Goal: Task Accomplishment & Management: Contribute content

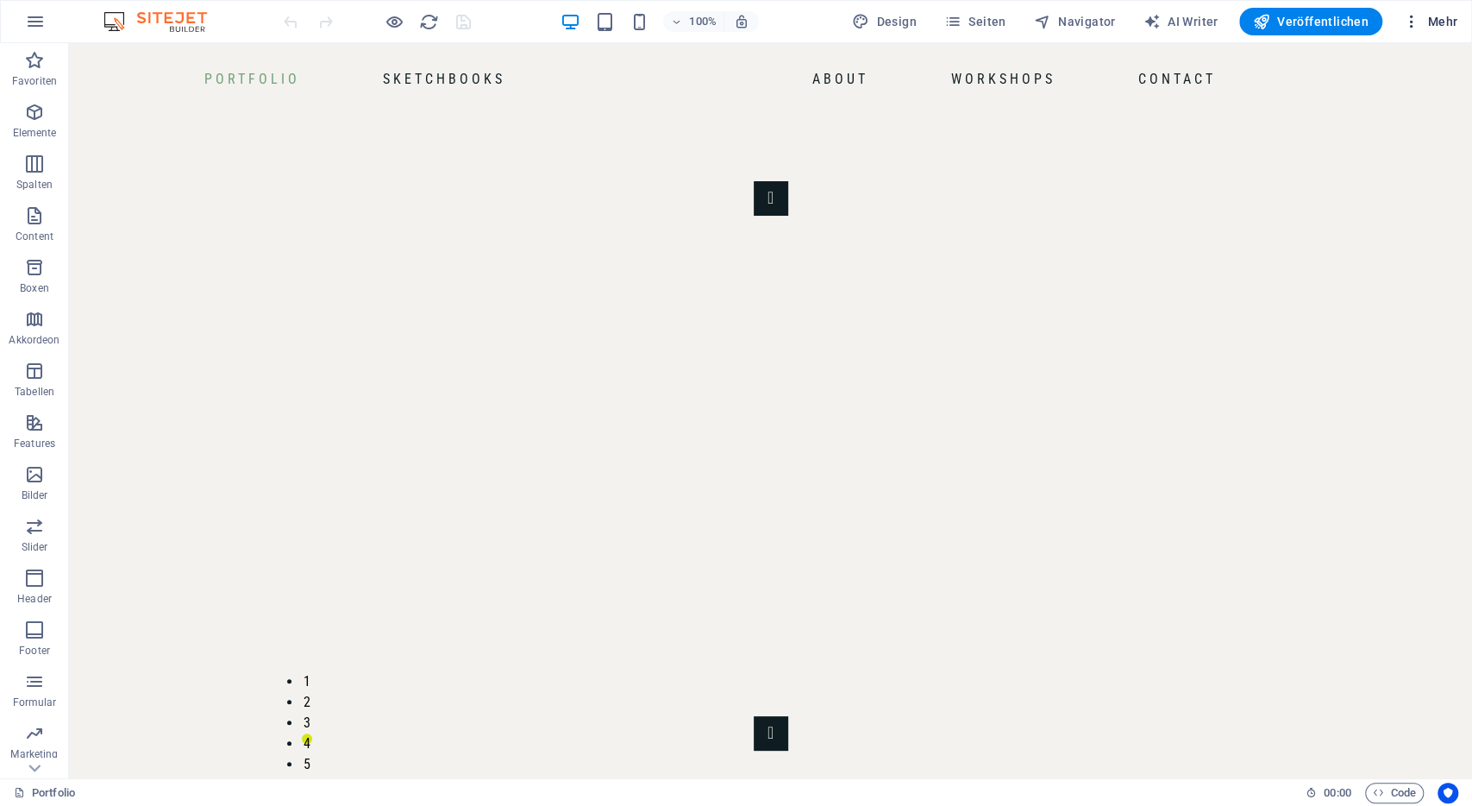
click at [1434, 14] on span "Mehr" at bounding box center [1430, 21] width 54 height 17
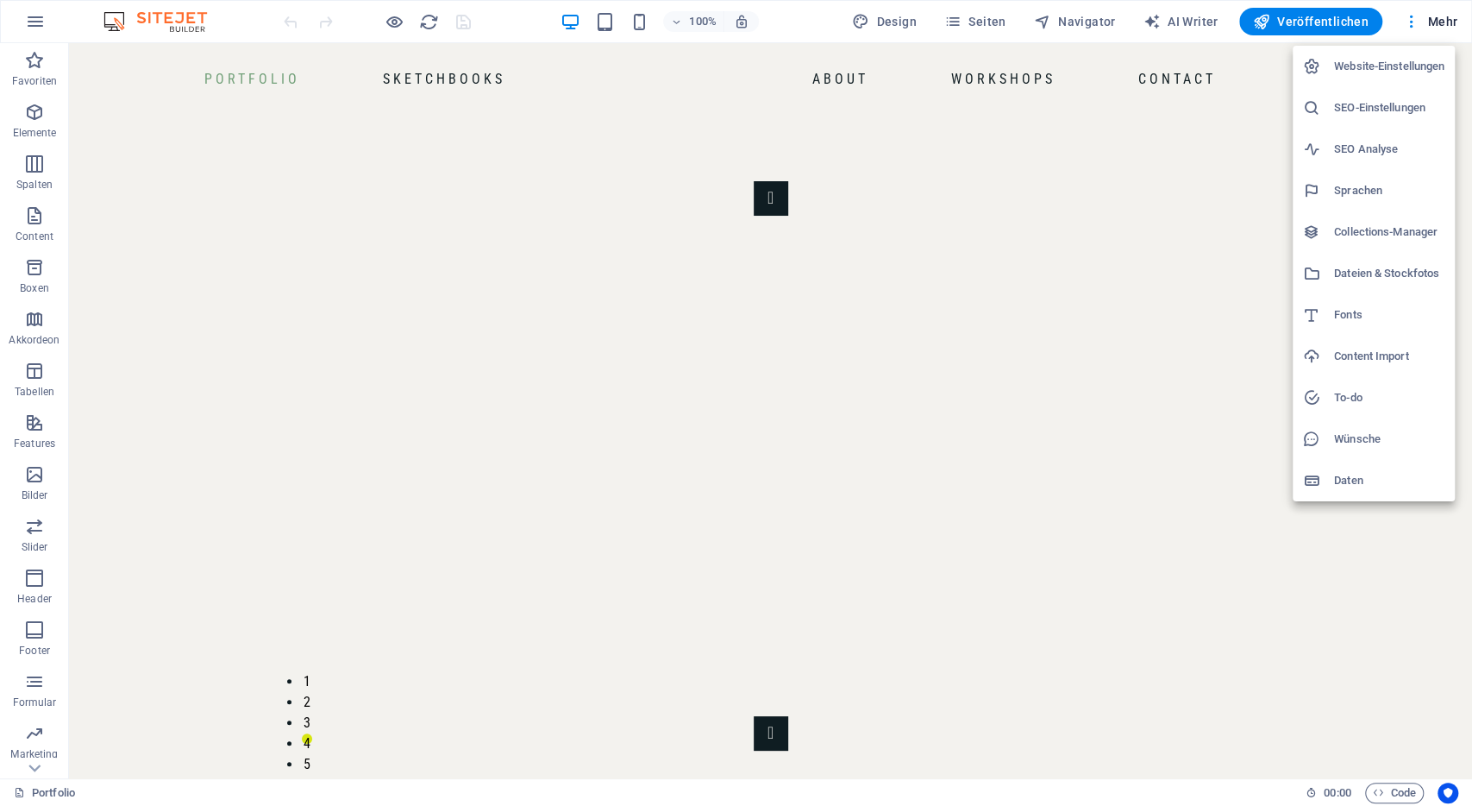
click at [1403, 226] on h6 "Collections-Manager" at bounding box center [1389, 232] width 110 height 21
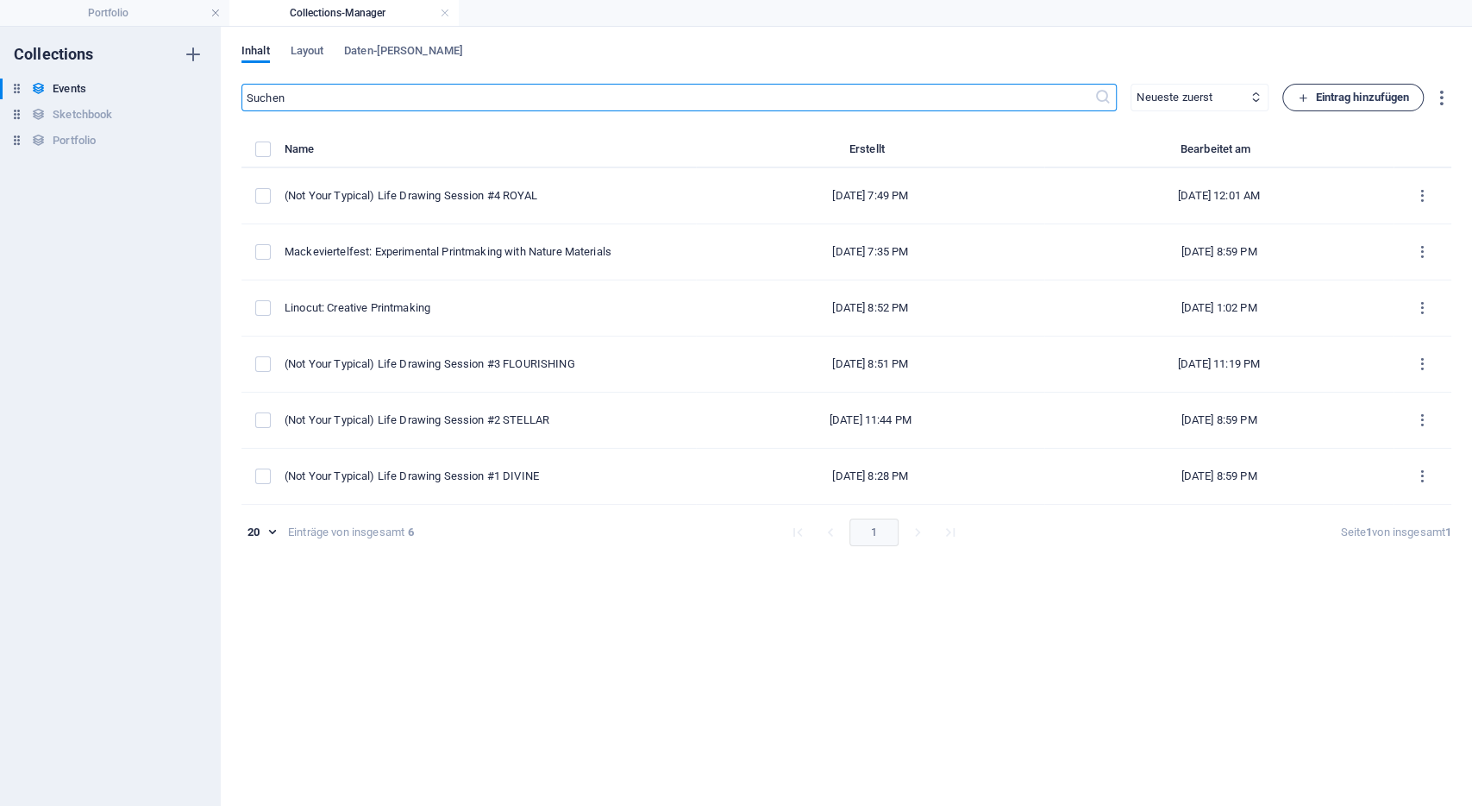
click at [1346, 93] on span "Eintrag hinzufügen" at bounding box center [1353, 97] width 112 height 21
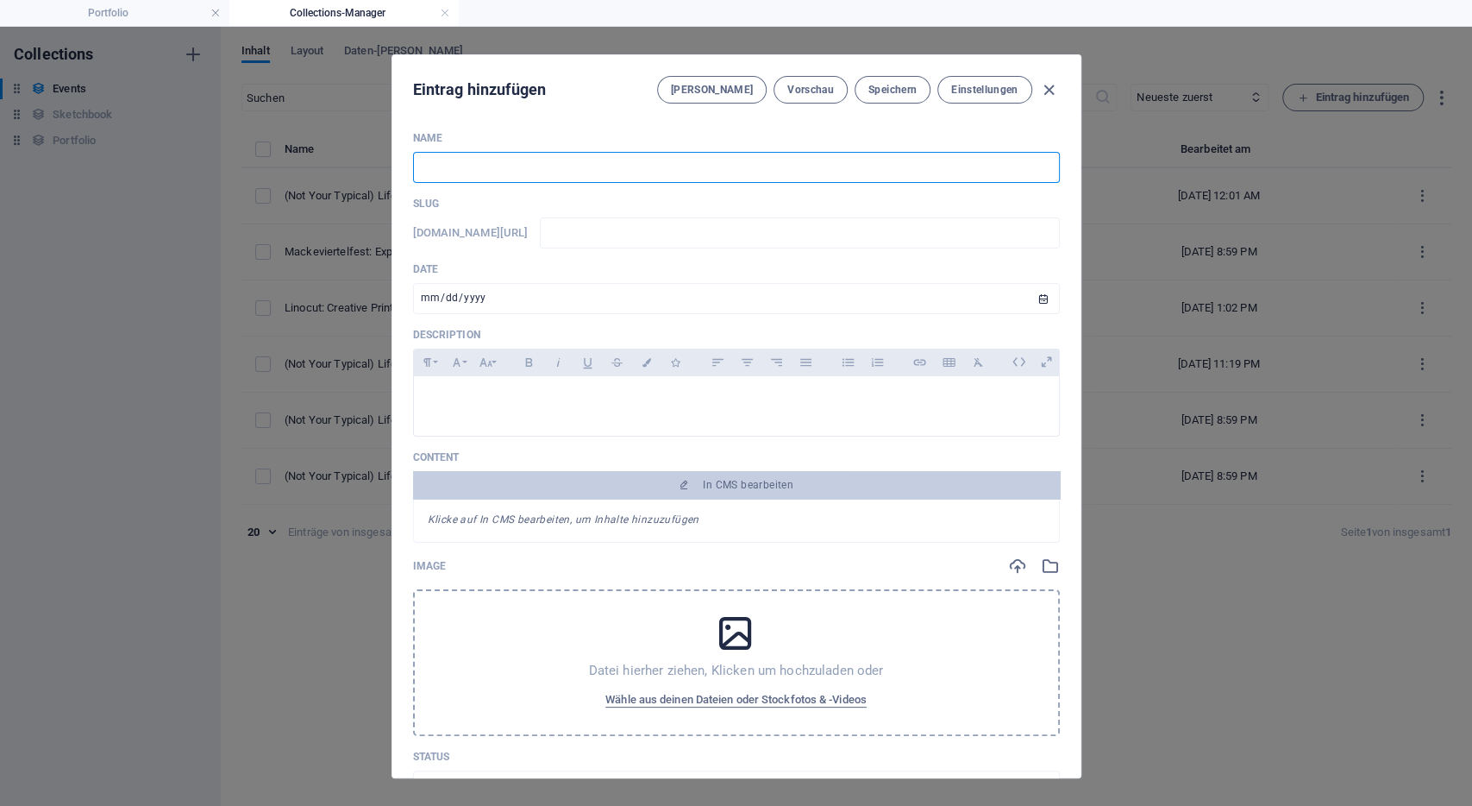
click at [591, 173] on input "text" at bounding box center [736, 167] width 647 height 31
type input "H"
type input "h"
type input "Ho"
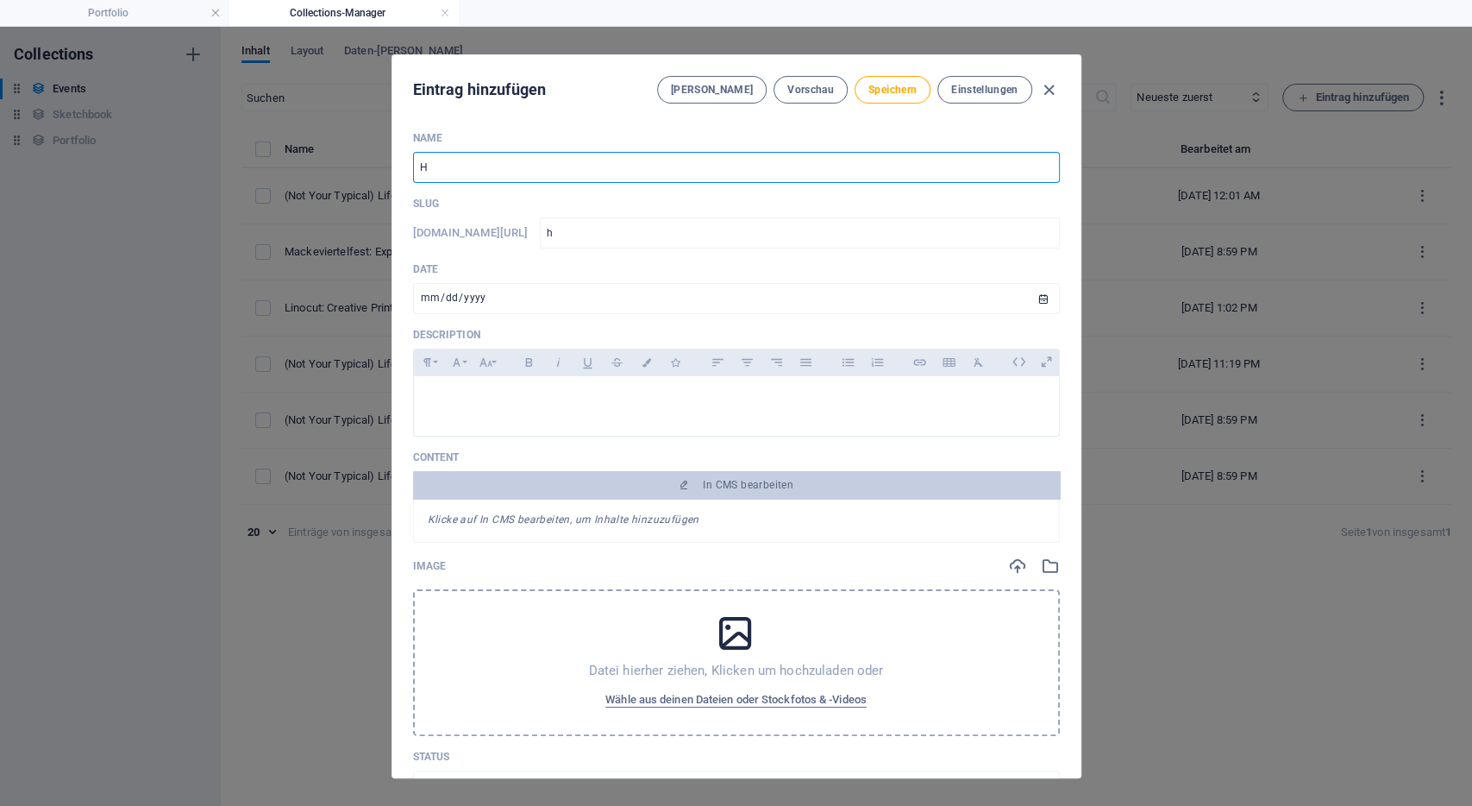
type input "ho"
type input "Hot"
type input "hot"
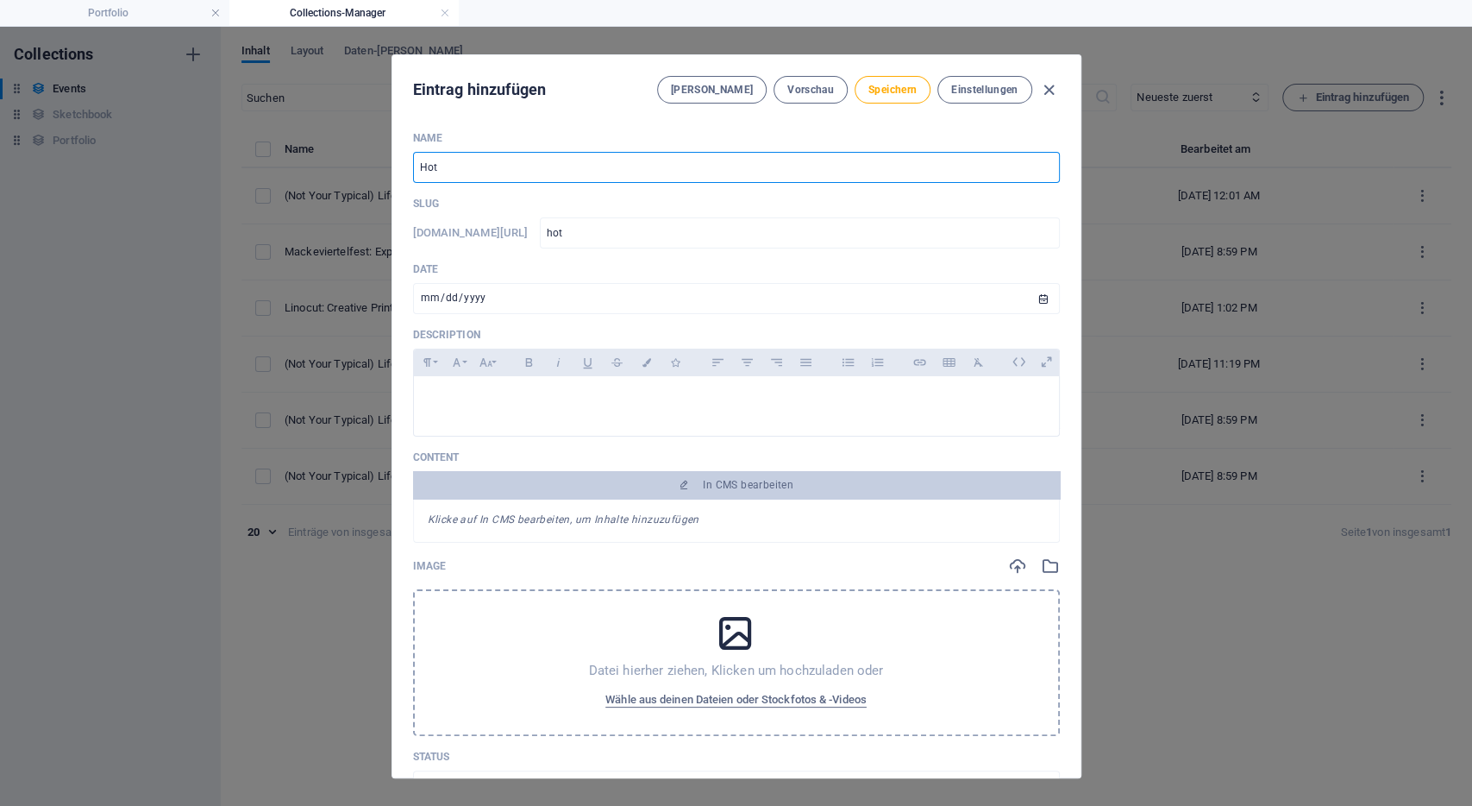
type input "Hot o"
type input "hot-o"
type input "Hot"
type input "hot"
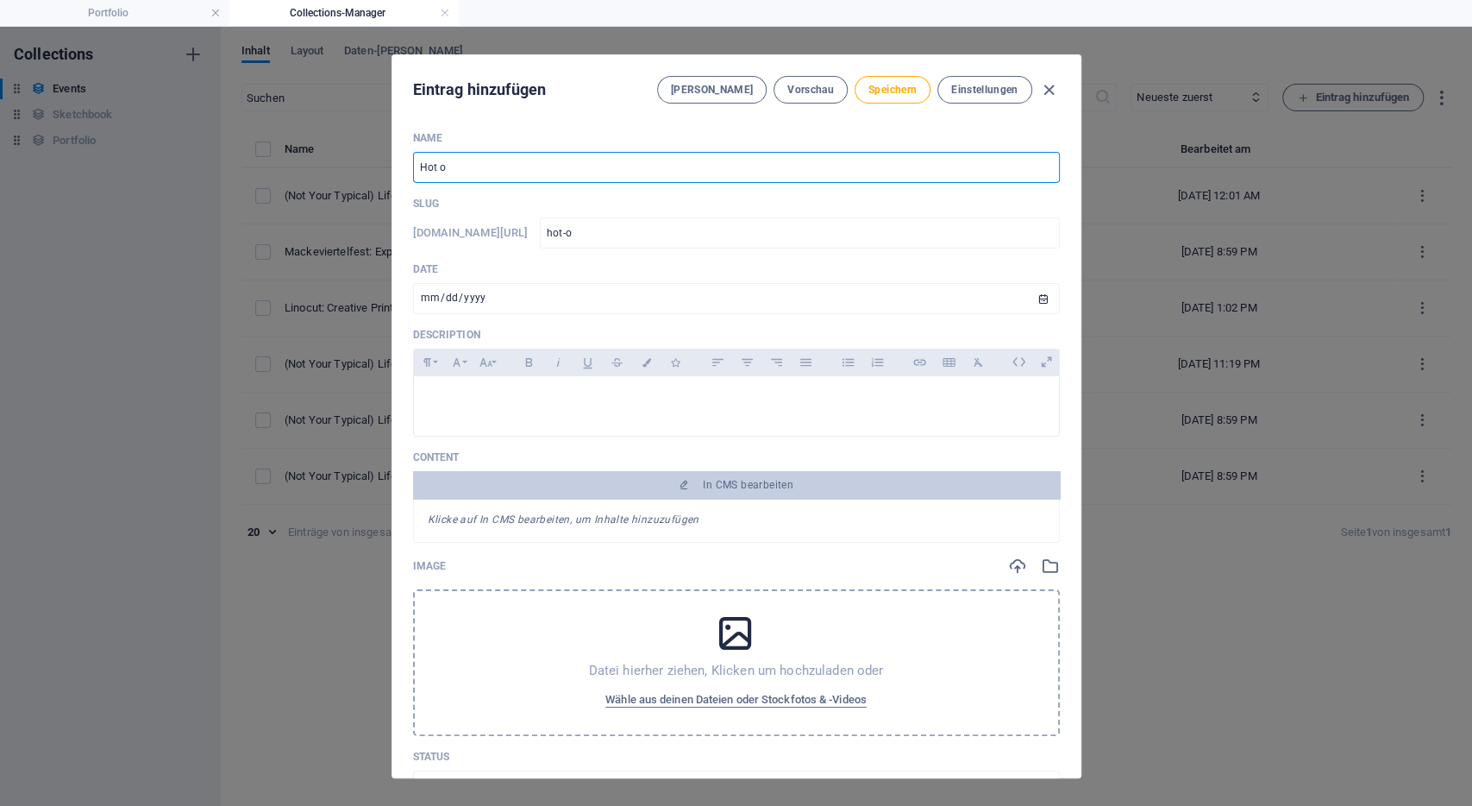
type input "hot"
type input "Hot O"
type input "hot-o"
type input "Hot Of"
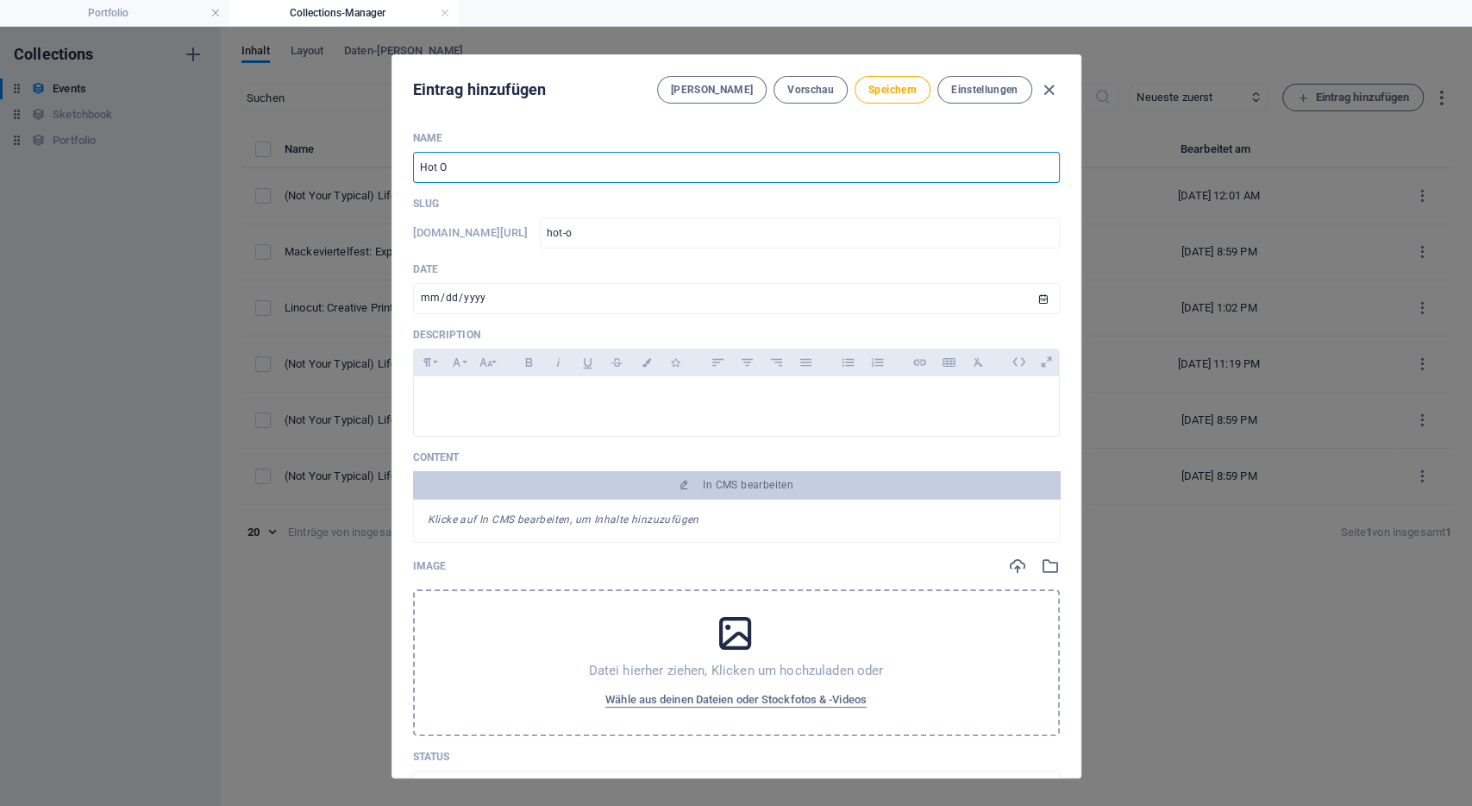
type input "hot-of"
type input "Hot Off"
type input "hot-off"
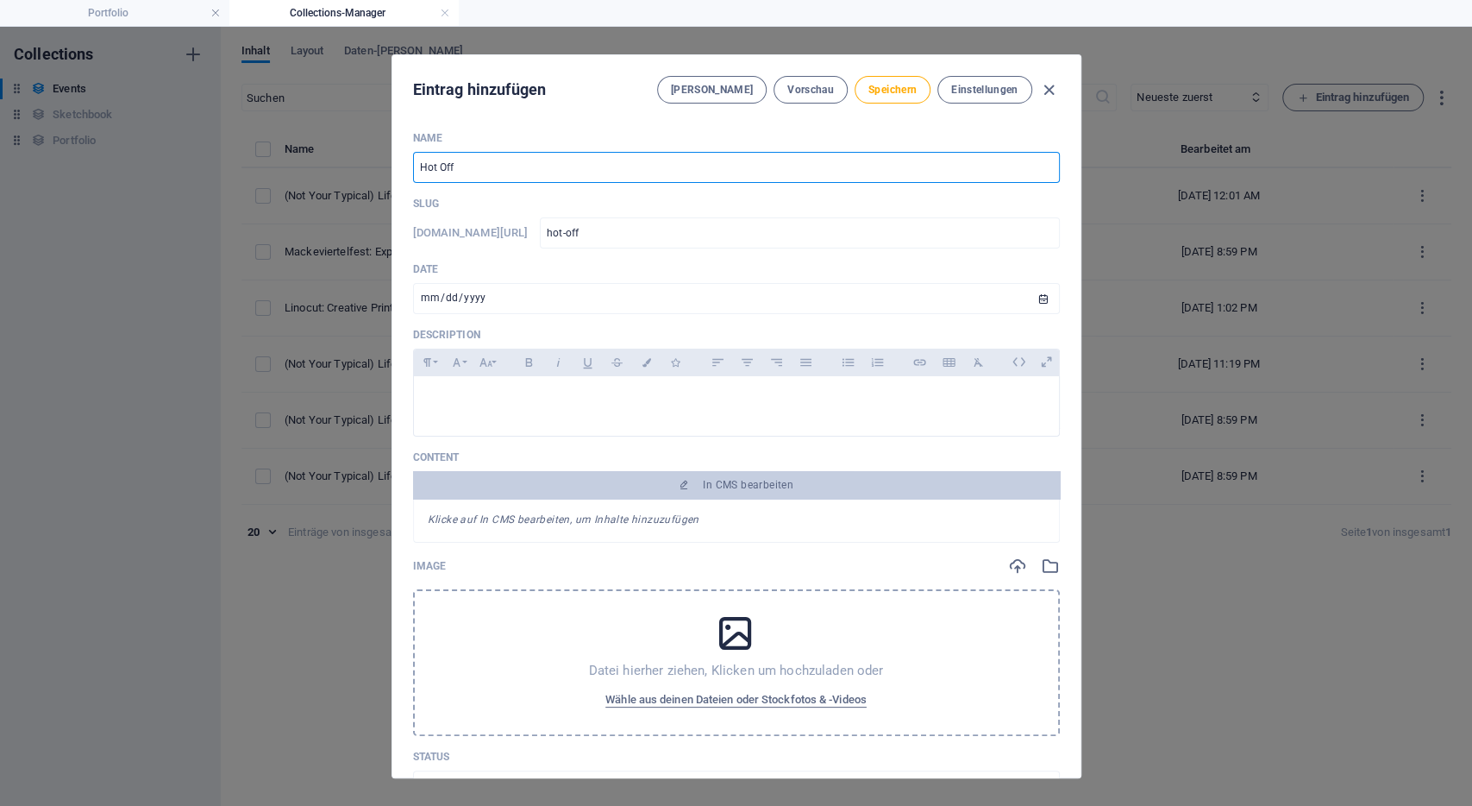
type input "Hot Off z"
type input "hot-off-z"
type input "Hot Off zj"
type input "hot-off-zj"
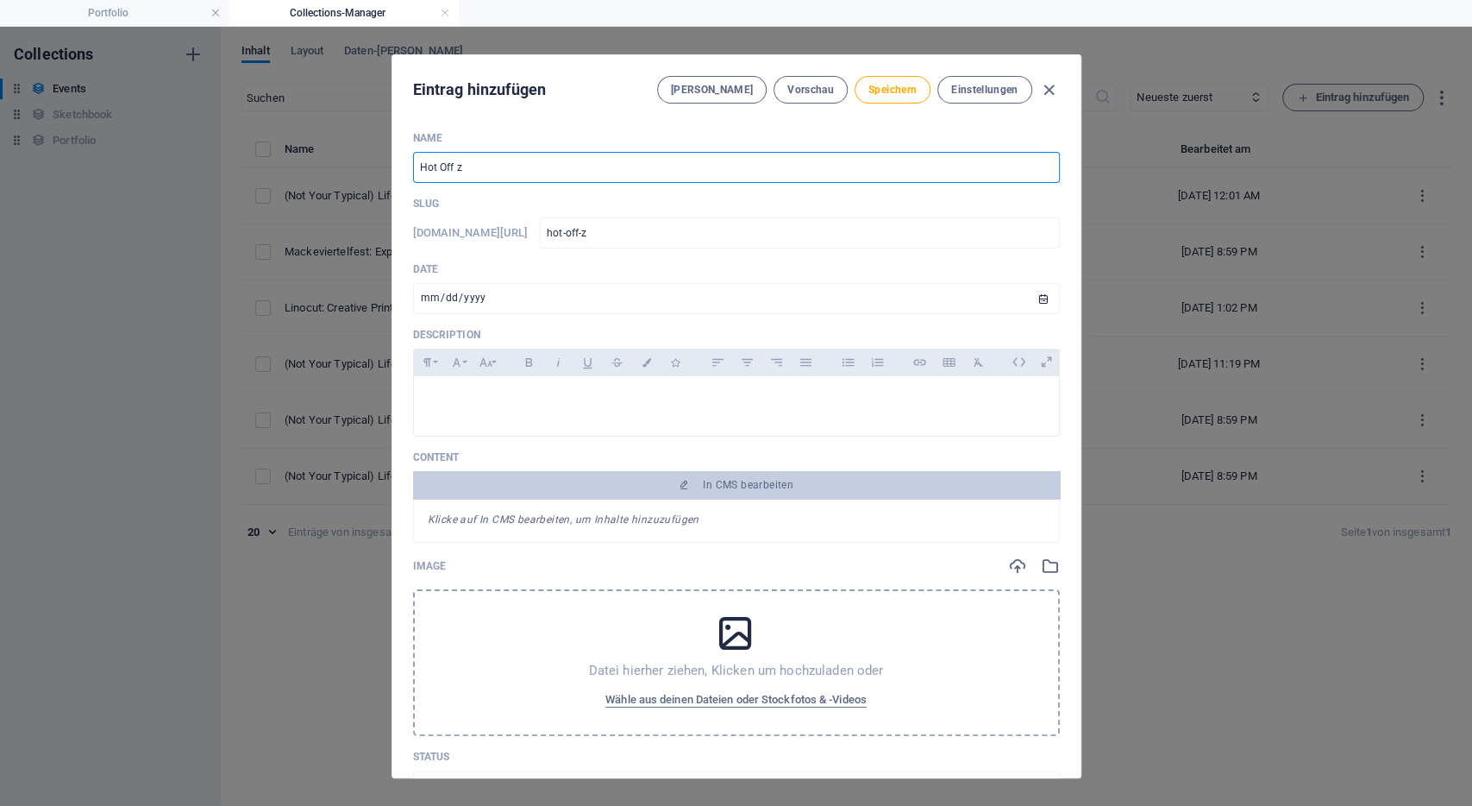
type input "hot-off-zj"
type input "Hot Off zje"
type input "hot-off-zje"
type input "Hot Off zj"
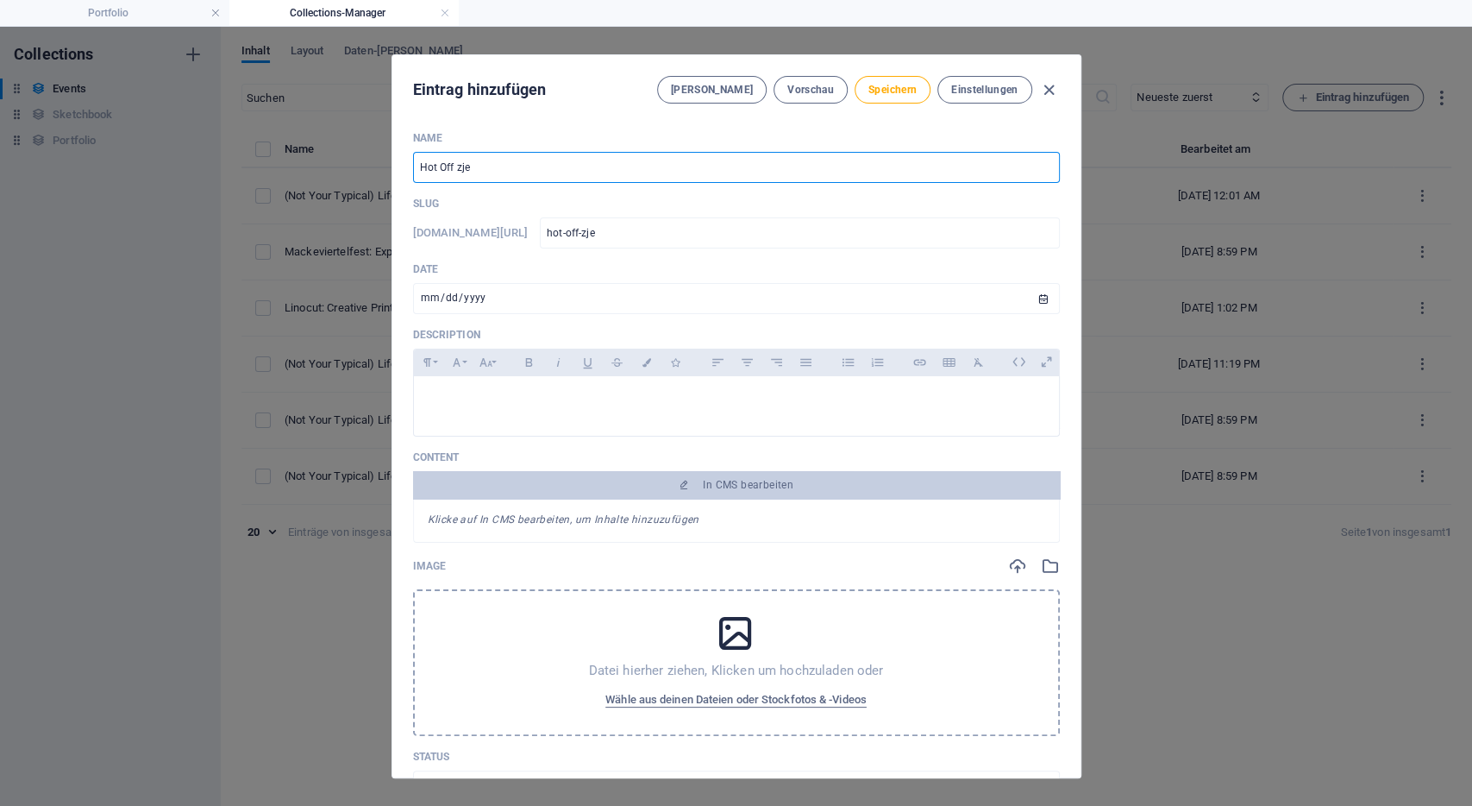
type input "hot-off-zj"
type input "Hot Off z"
type input "hot-off-z"
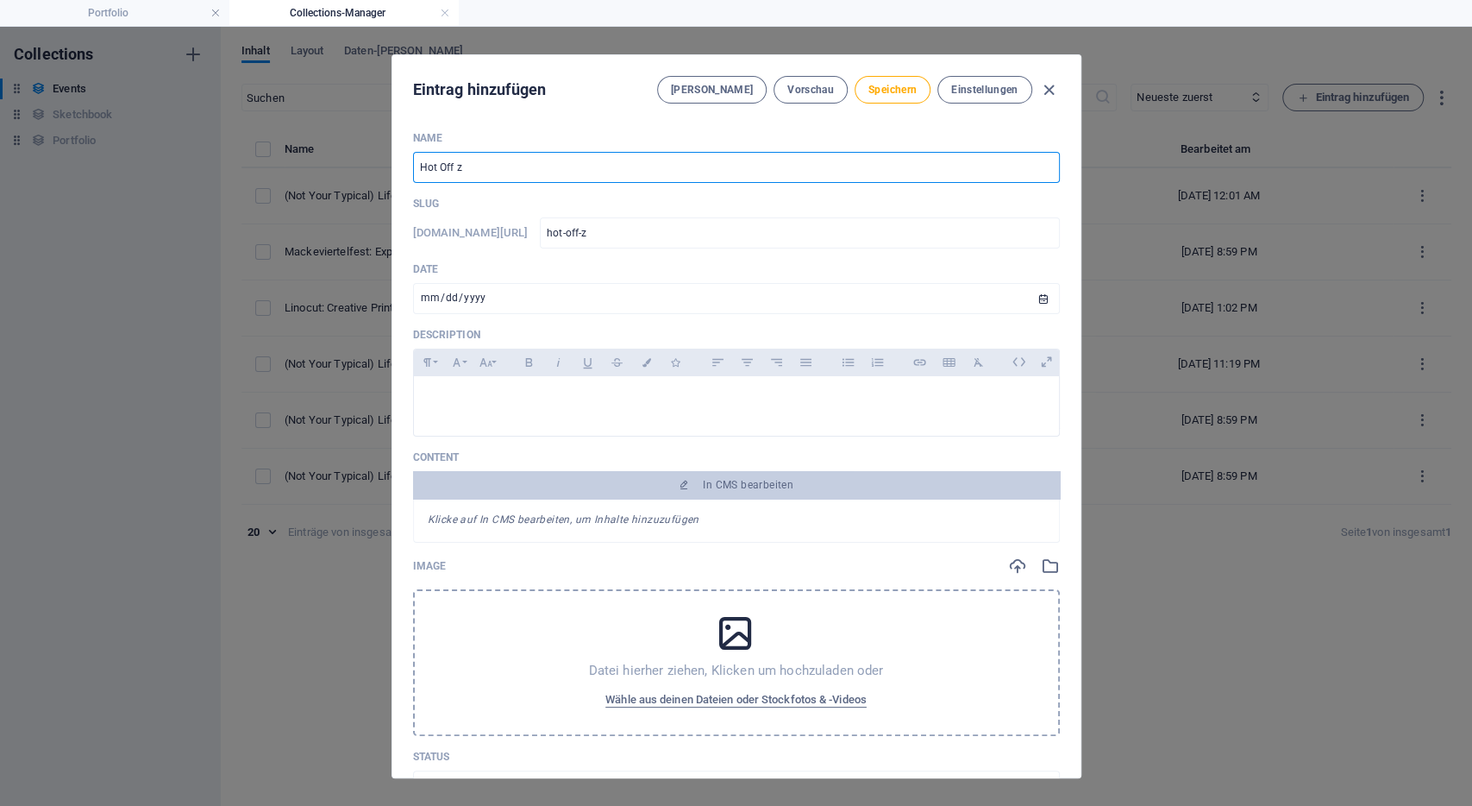
type input "Hot Off"
type input "hot-off"
type input "Hot Of"
type input "hot-of"
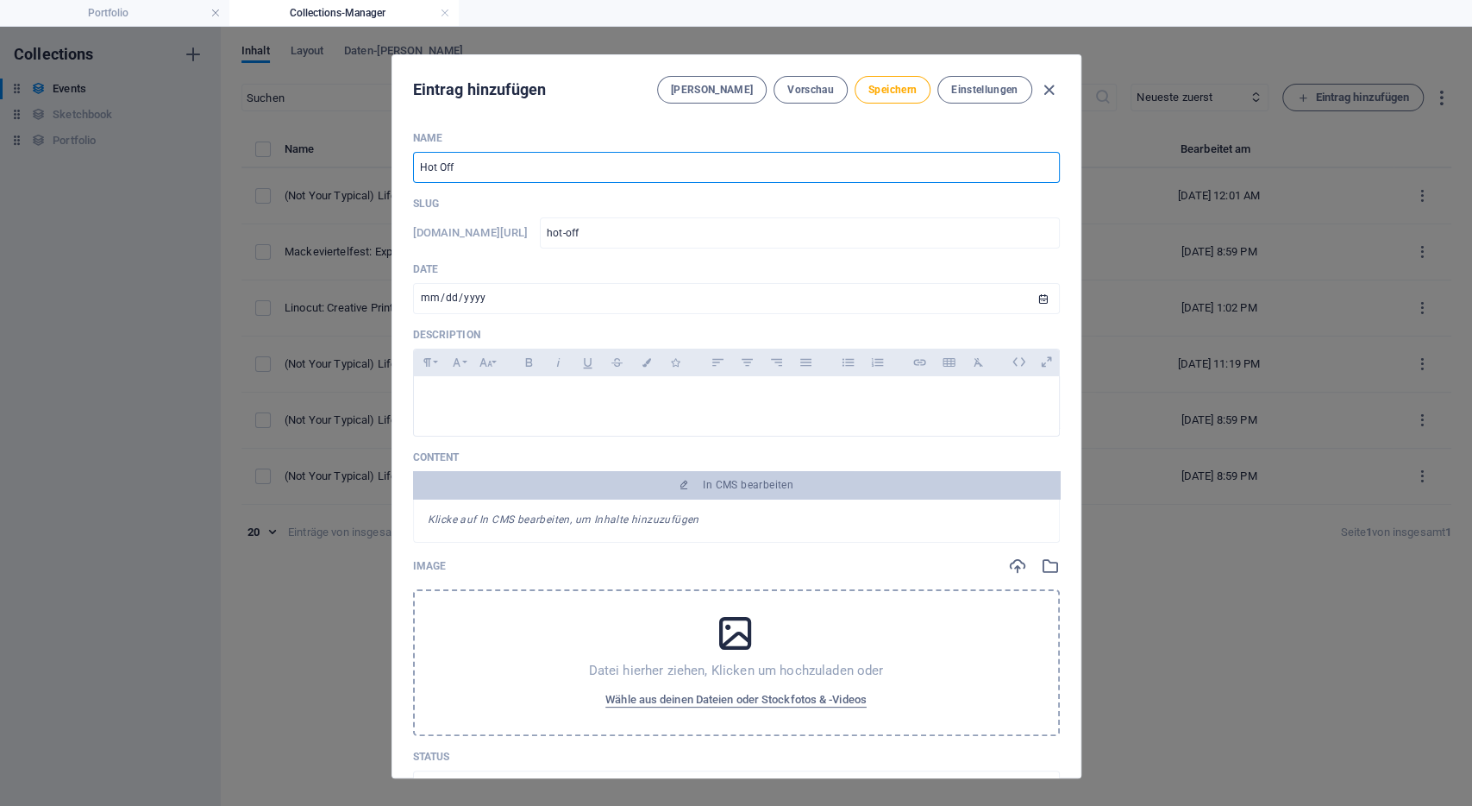
type input "hot-of"
type input "Hot O"
type input "hot-o"
type input "Hot"
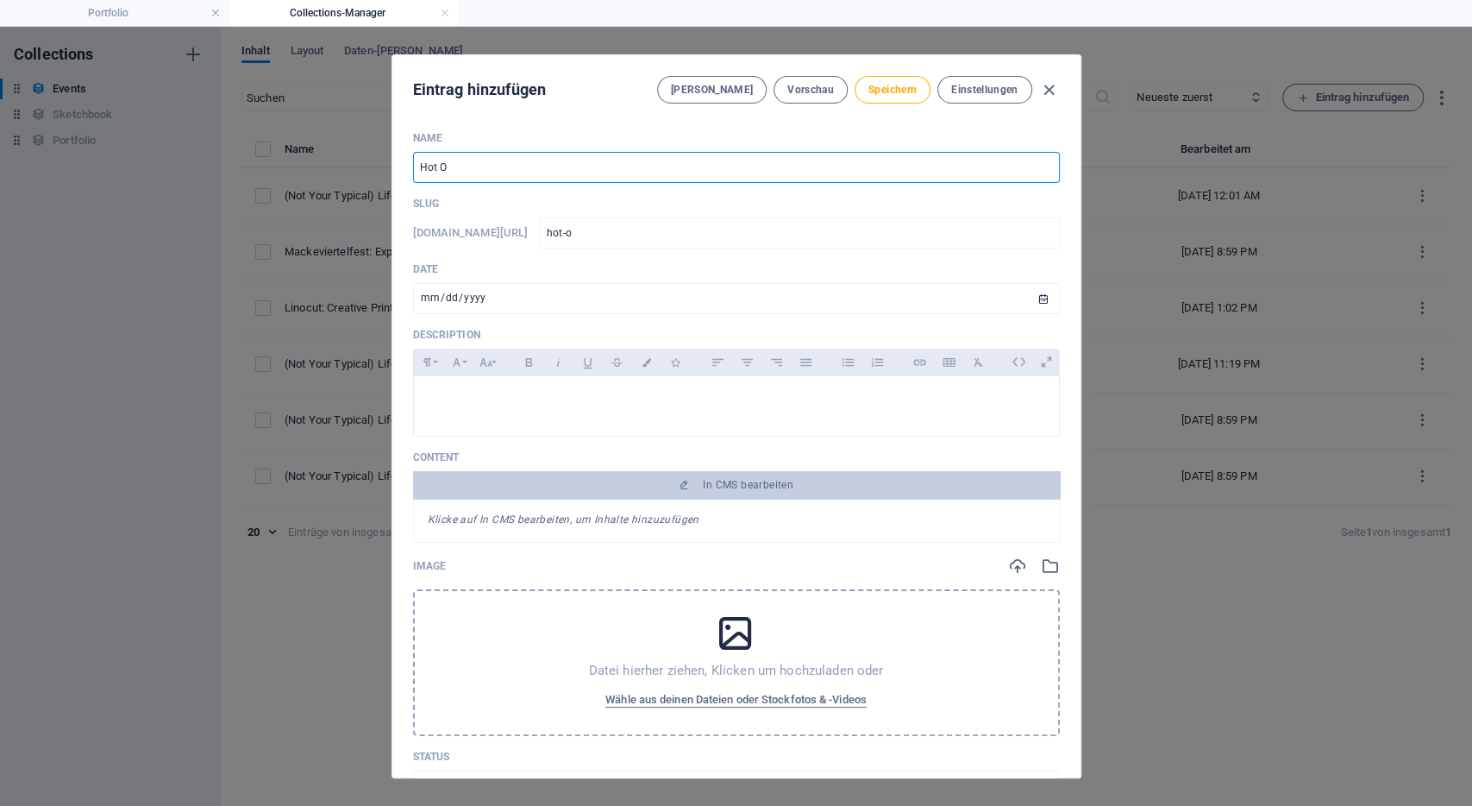
type input "hot"
type input "Hot o"
type input "hot-o"
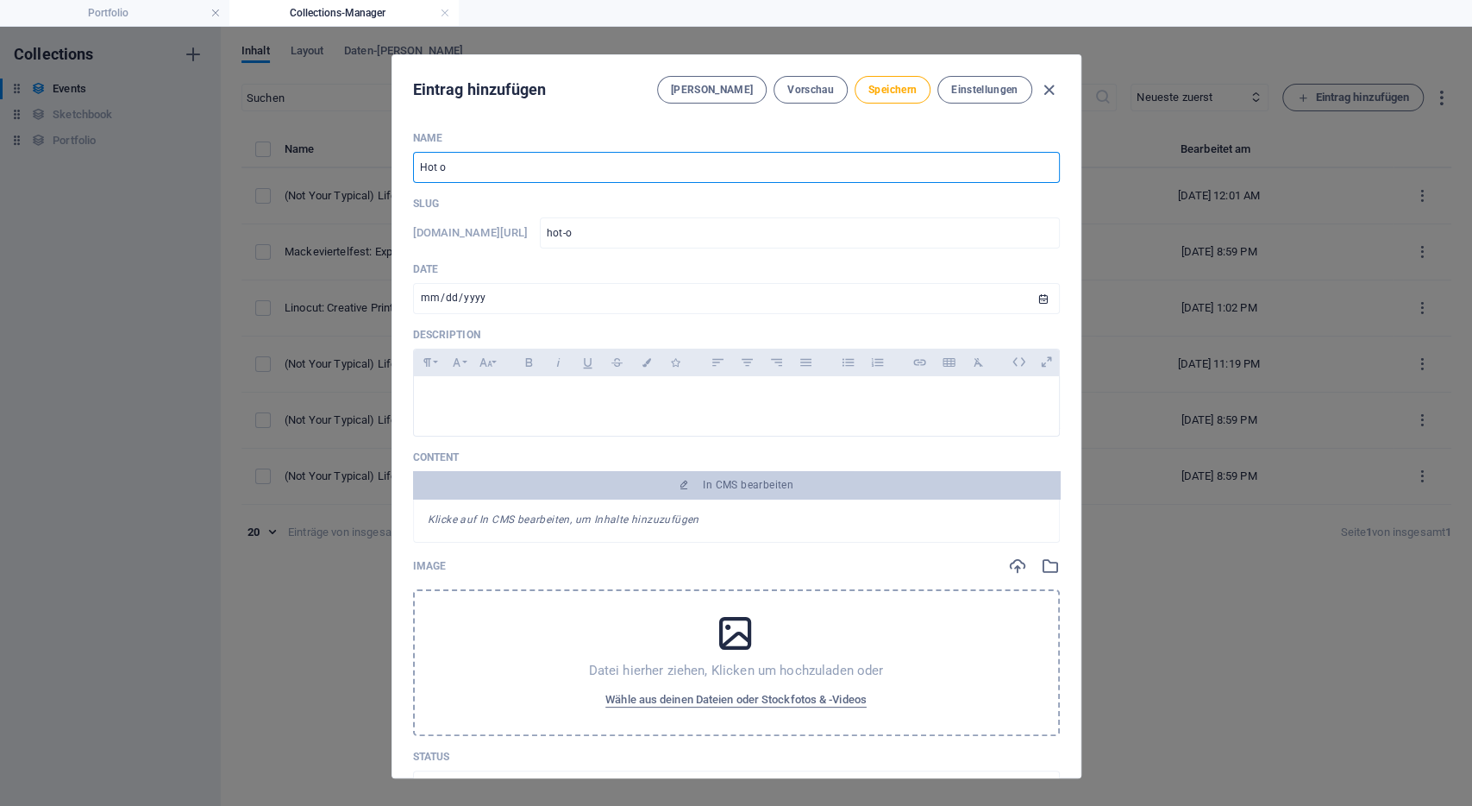
type input "Hot of"
type input "hot-of"
type input "Hot off"
type input "hot-off"
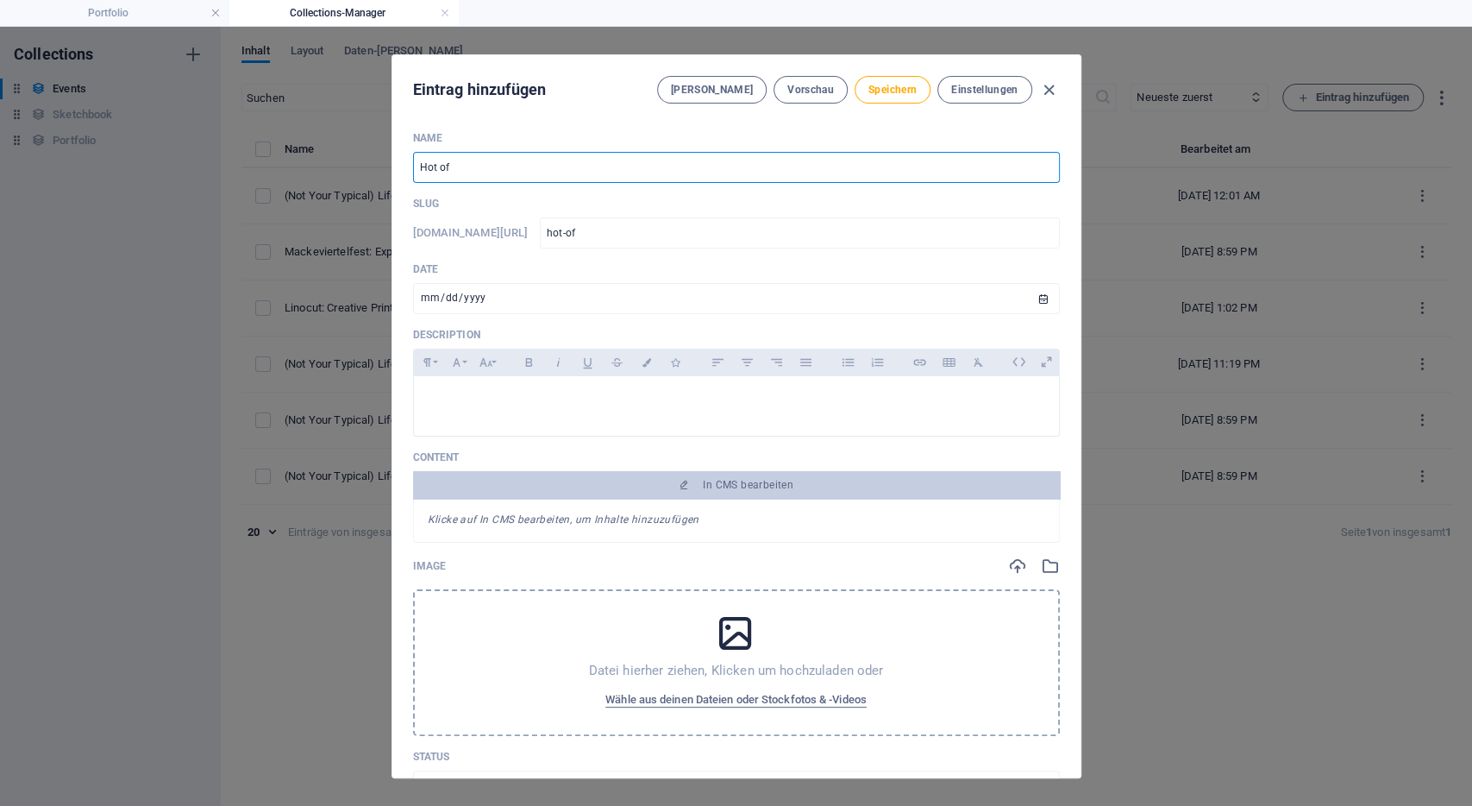
type input "hot-off"
type input "Hot off t"
type input "hot-off-t"
type input "Hot off th"
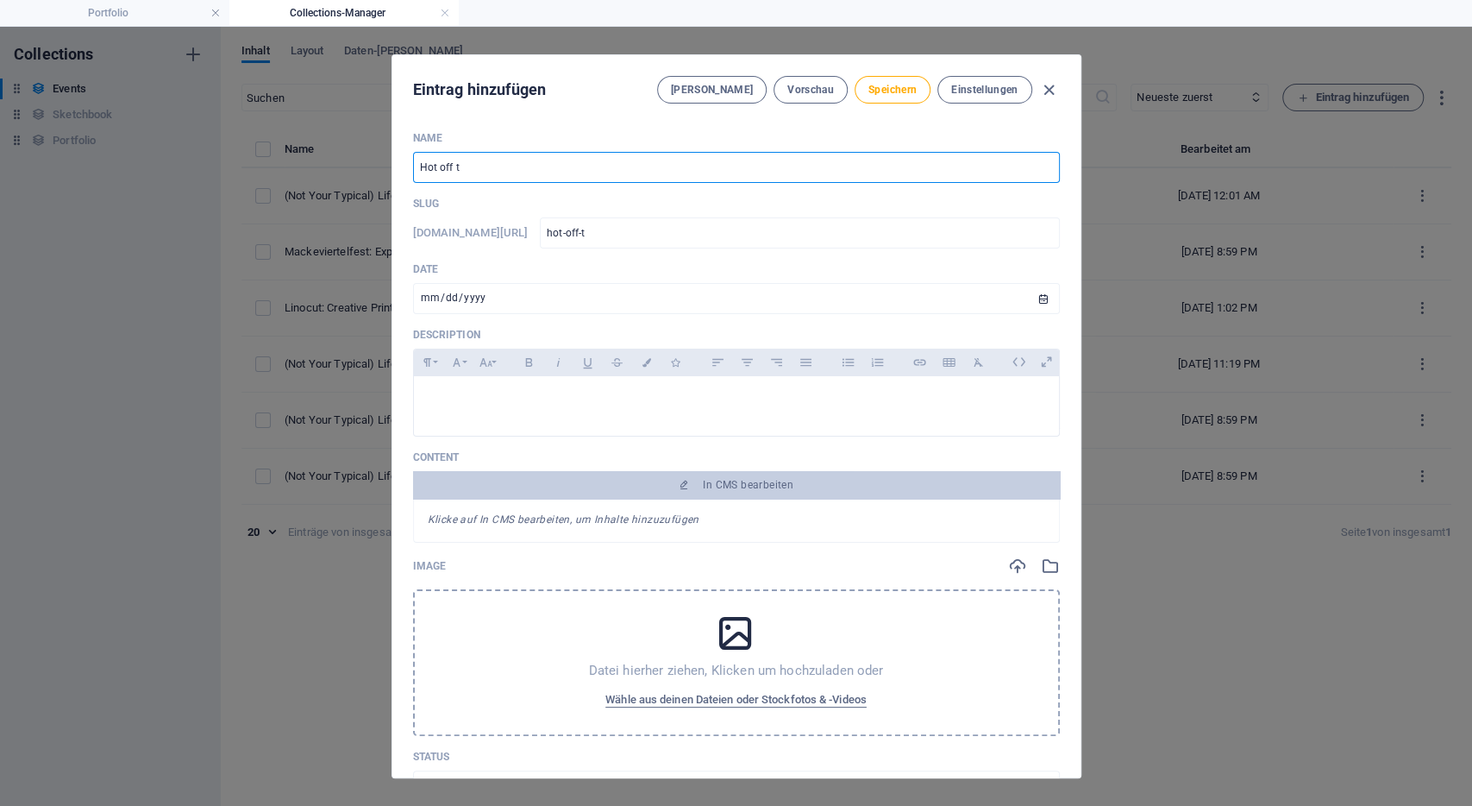
type input "hot-off-th"
type input "Hot off the"
type input "hot-off-the"
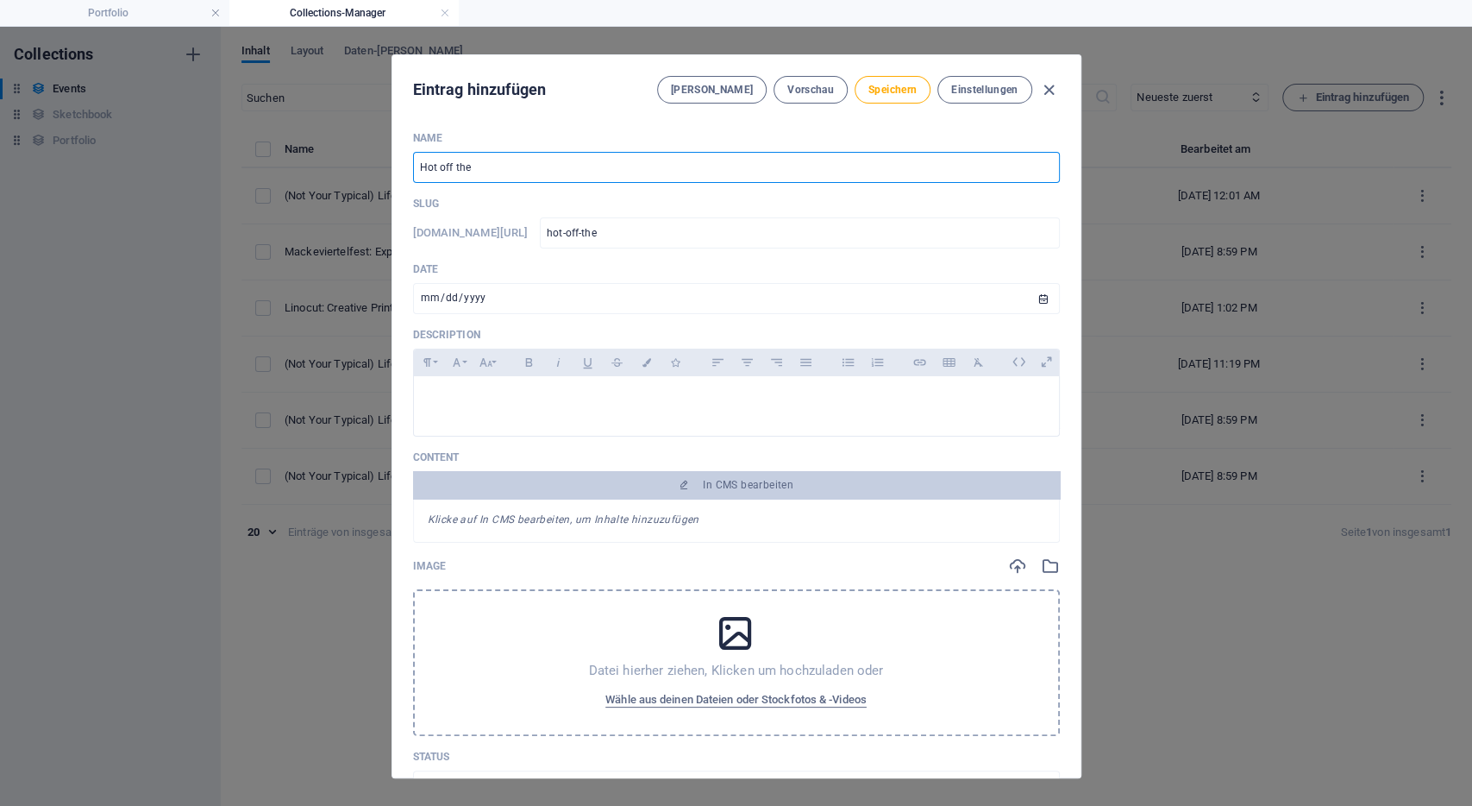
type input "Hot off the P"
type input "hot-off-the-p"
type input "Hot off the PR"
type input "hot-off-the-pr"
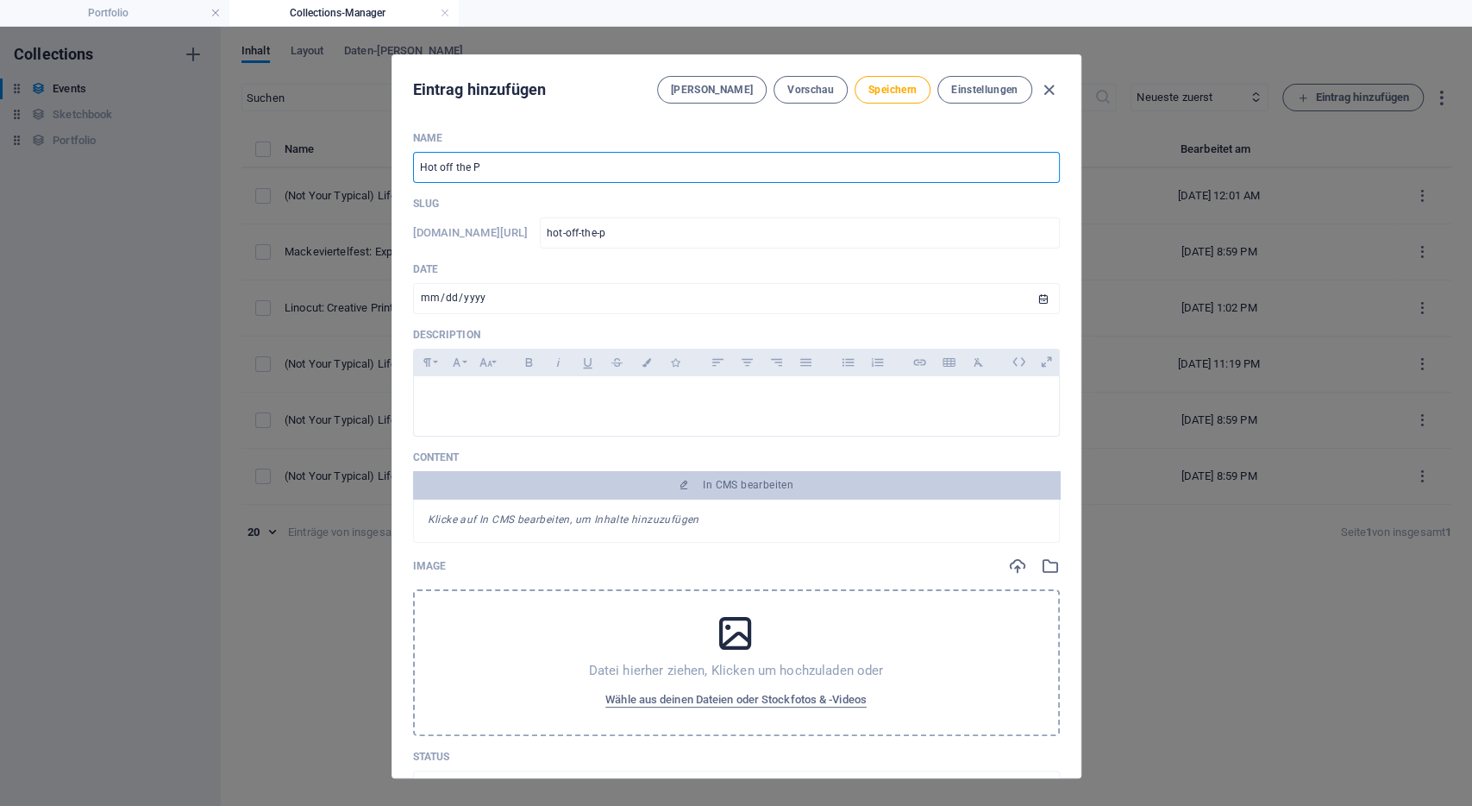
type input "hot-off-the-pr"
type input "Hot off the PRE"
type input "hot-off-the-pre"
type input "Hot off the PR"
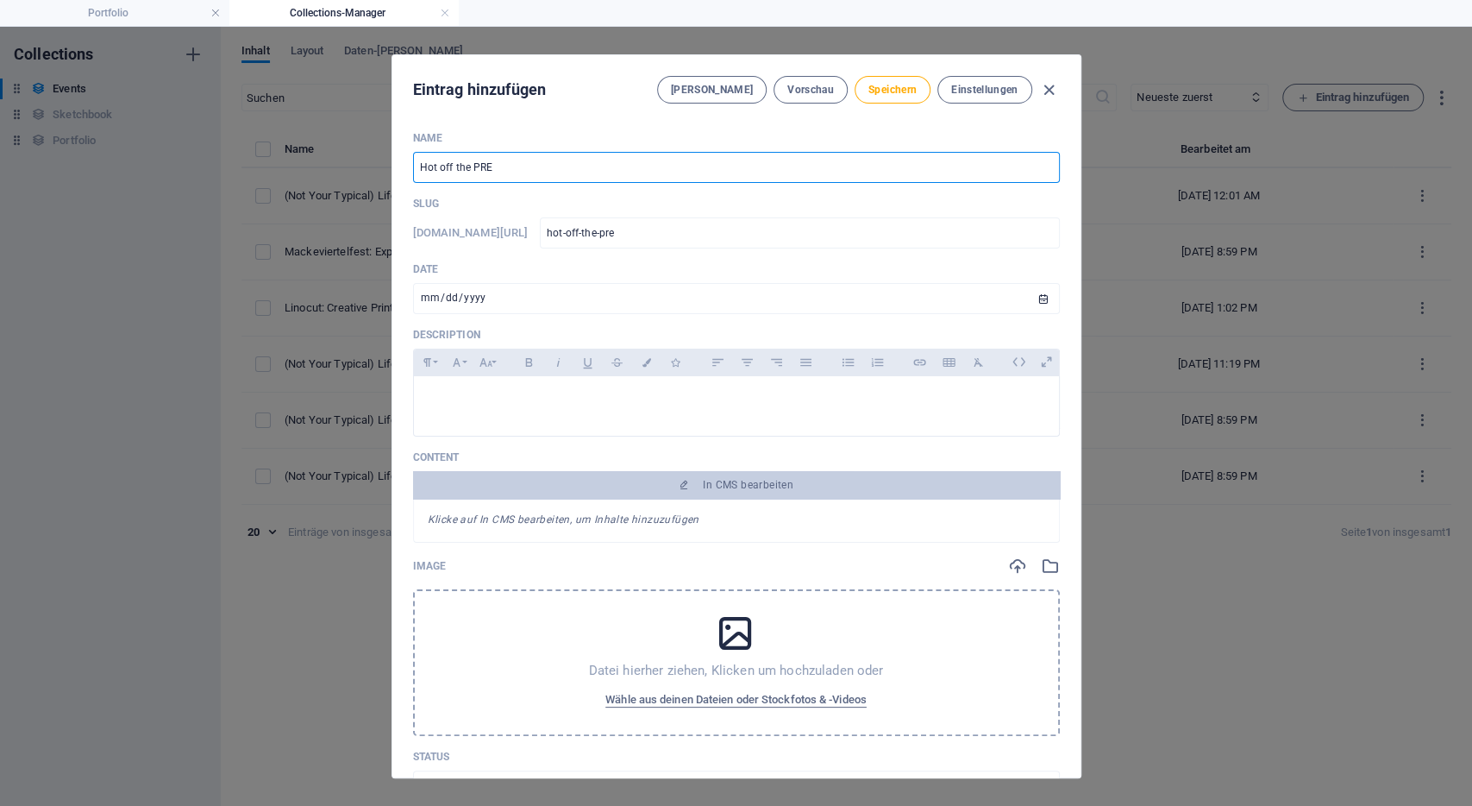
type input "hot-off-the-pr"
type input "Hot off the P"
type input "hot-off-the-p"
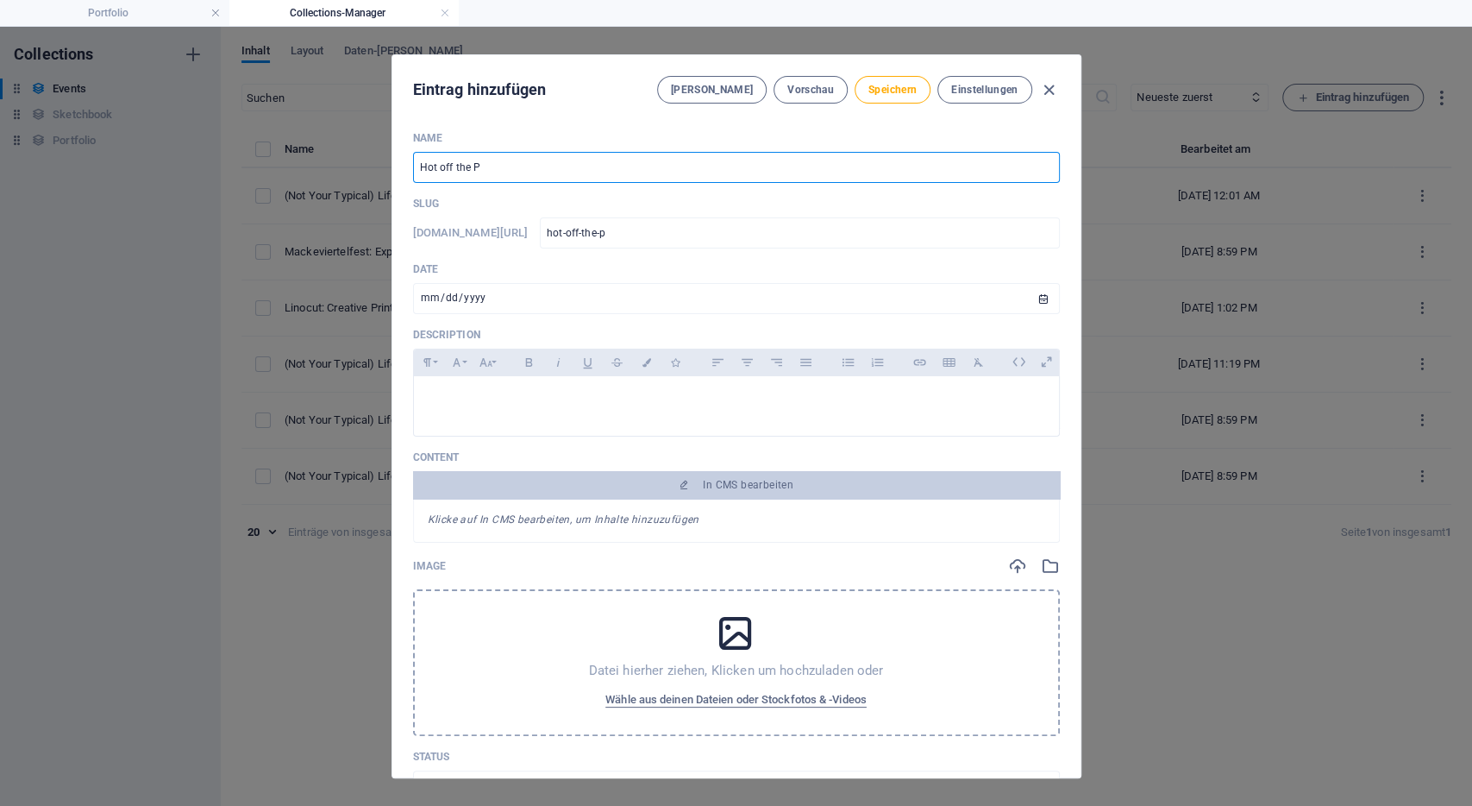
type input "Hot off the Pr"
type input "hot-off-the-pr"
type input "Hot off the Pre"
type input "hot-off-the-pre"
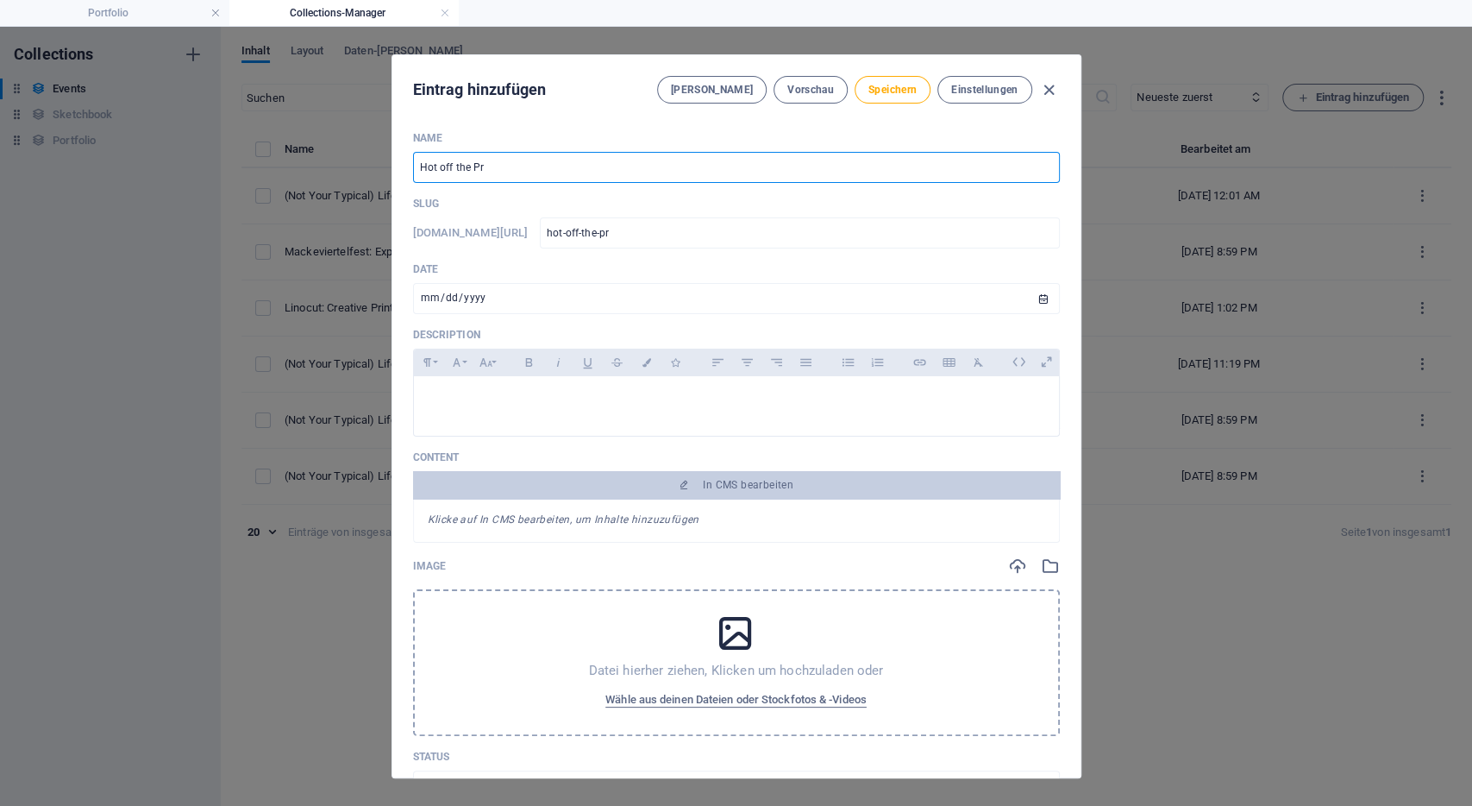
type input "hot-off-the-pre"
type input "Hot off the Pres"
type input "hot-off-the-pres"
type input "Hot off the Press"
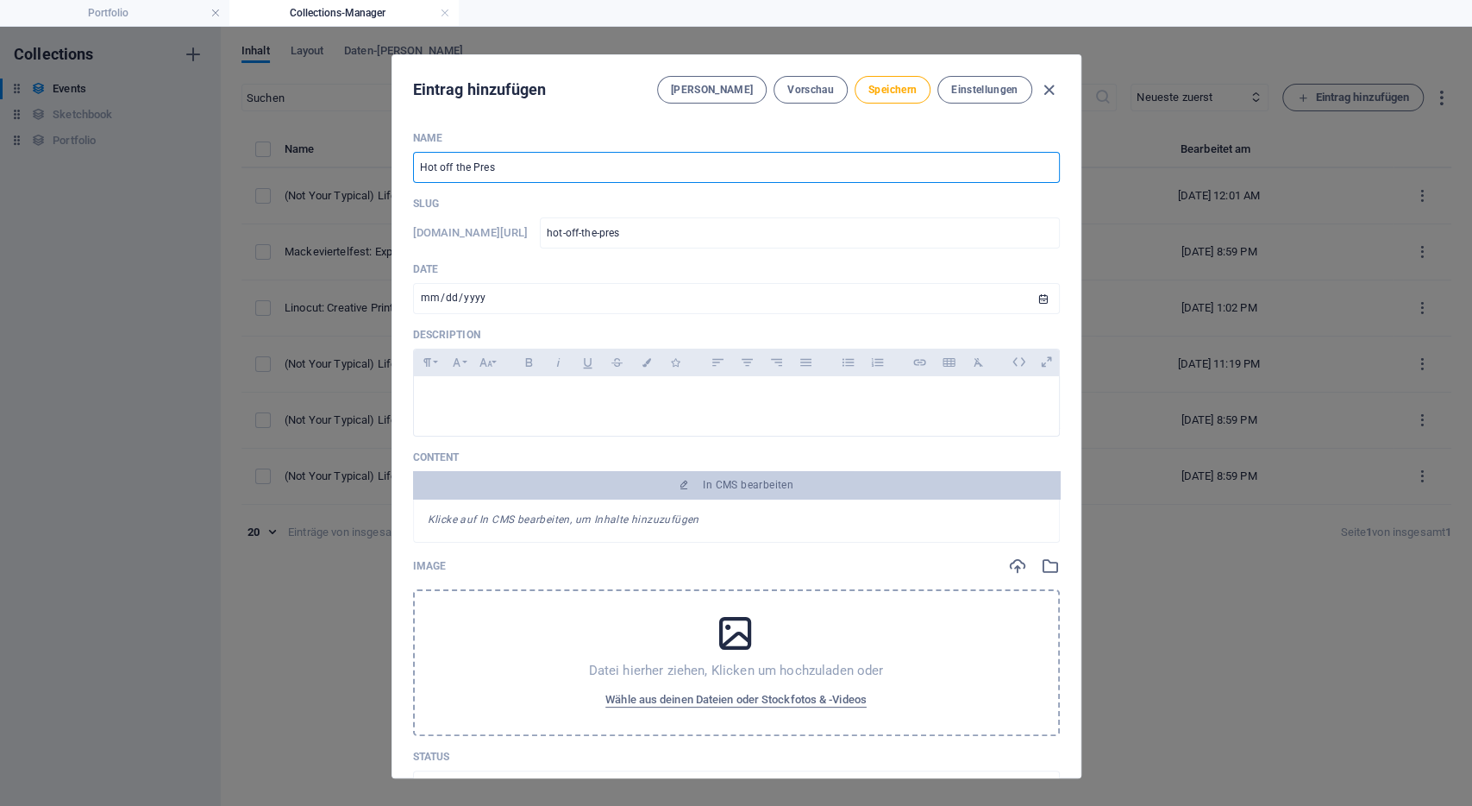
type input "hot-off-the-press"
type input "Hot off the Press: L"
type input "hot-off-the-press-l"
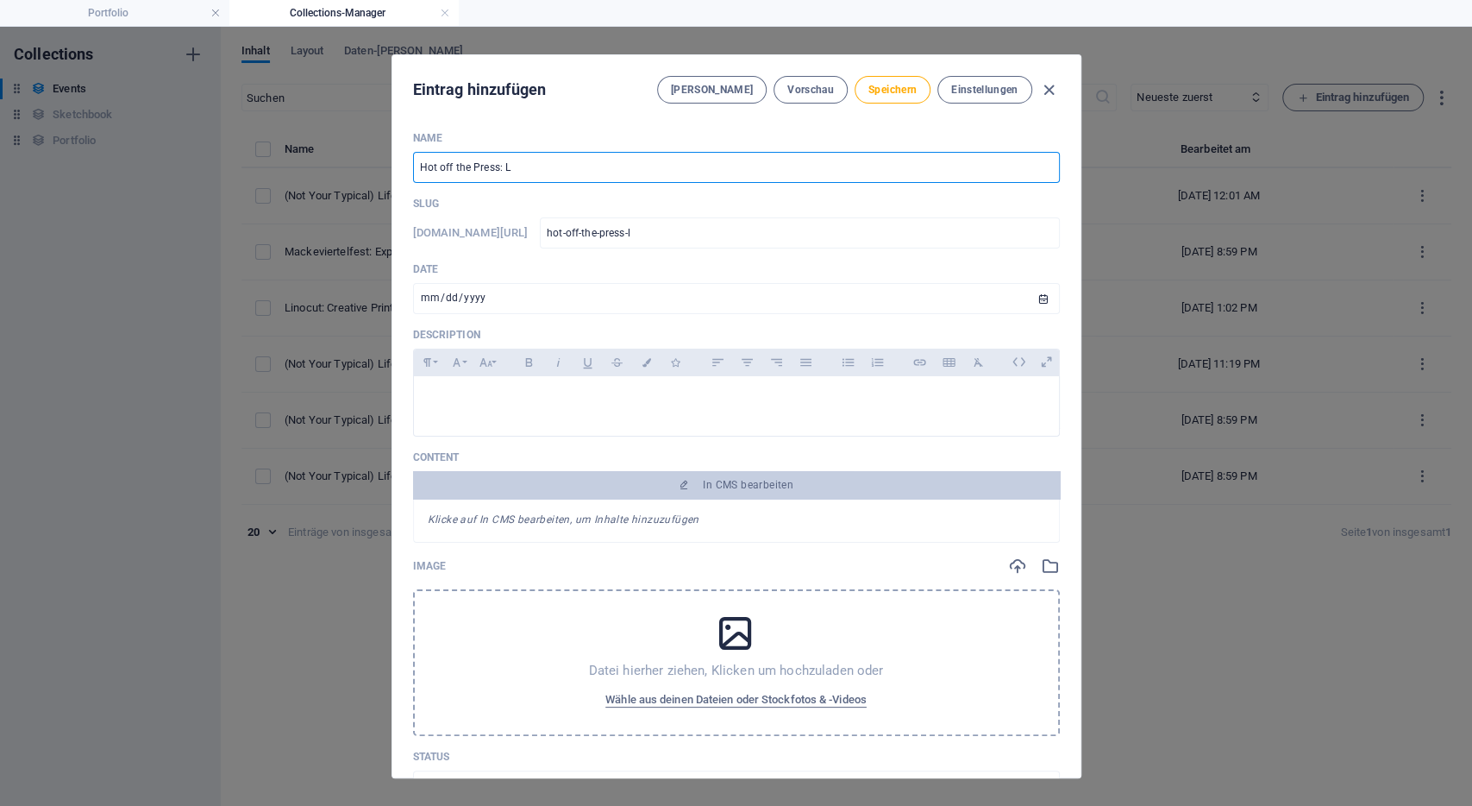
type input "Hot off the Press: [PERSON_NAME]"
type input "hot-off-the-press-li"
type input "Hot off the Press: [PERSON_NAME]"
type input "hot-off-the-press-[PERSON_NAME]"
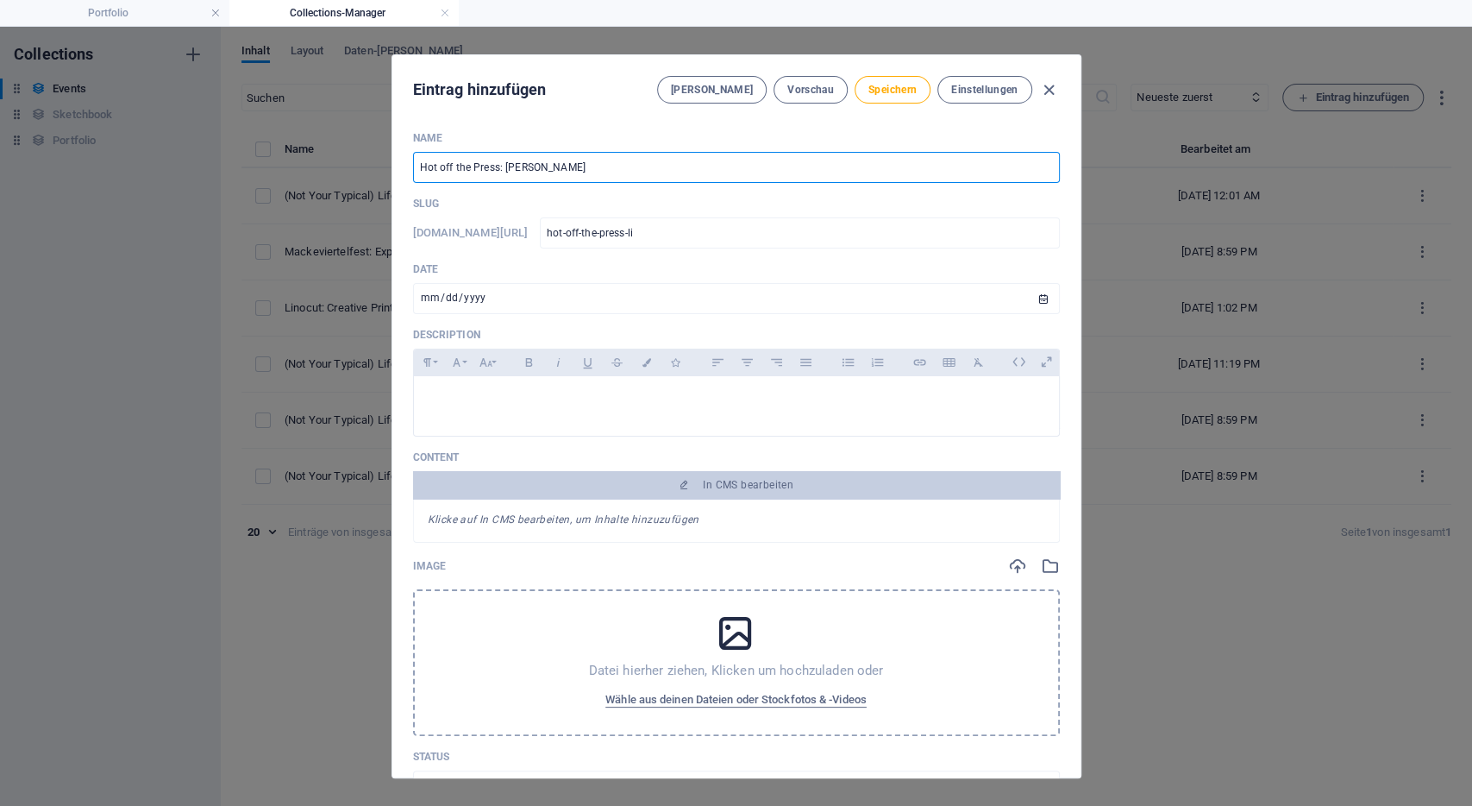
type input "hot-off-the-press-[PERSON_NAME]"
type input "Hot off the Press: [PERSON_NAME]"
type input "hot-off-the-press-[PERSON_NAME]"
type input "Hot off the Press: Linop"
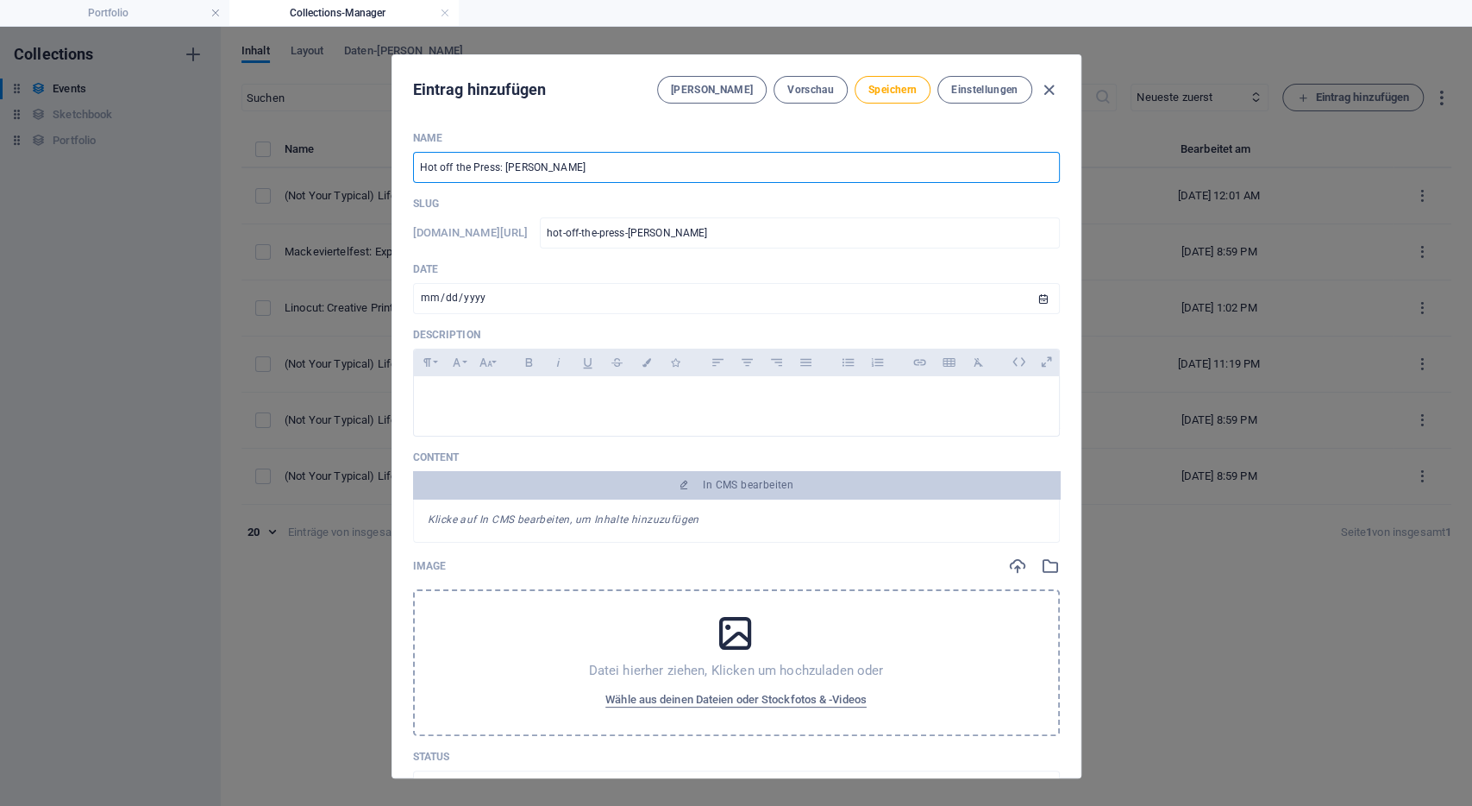
type input "hot-off-the-press-linop"
type input "Hot off the Press: Linopr"
type input "hot-off-the-press-linopr"
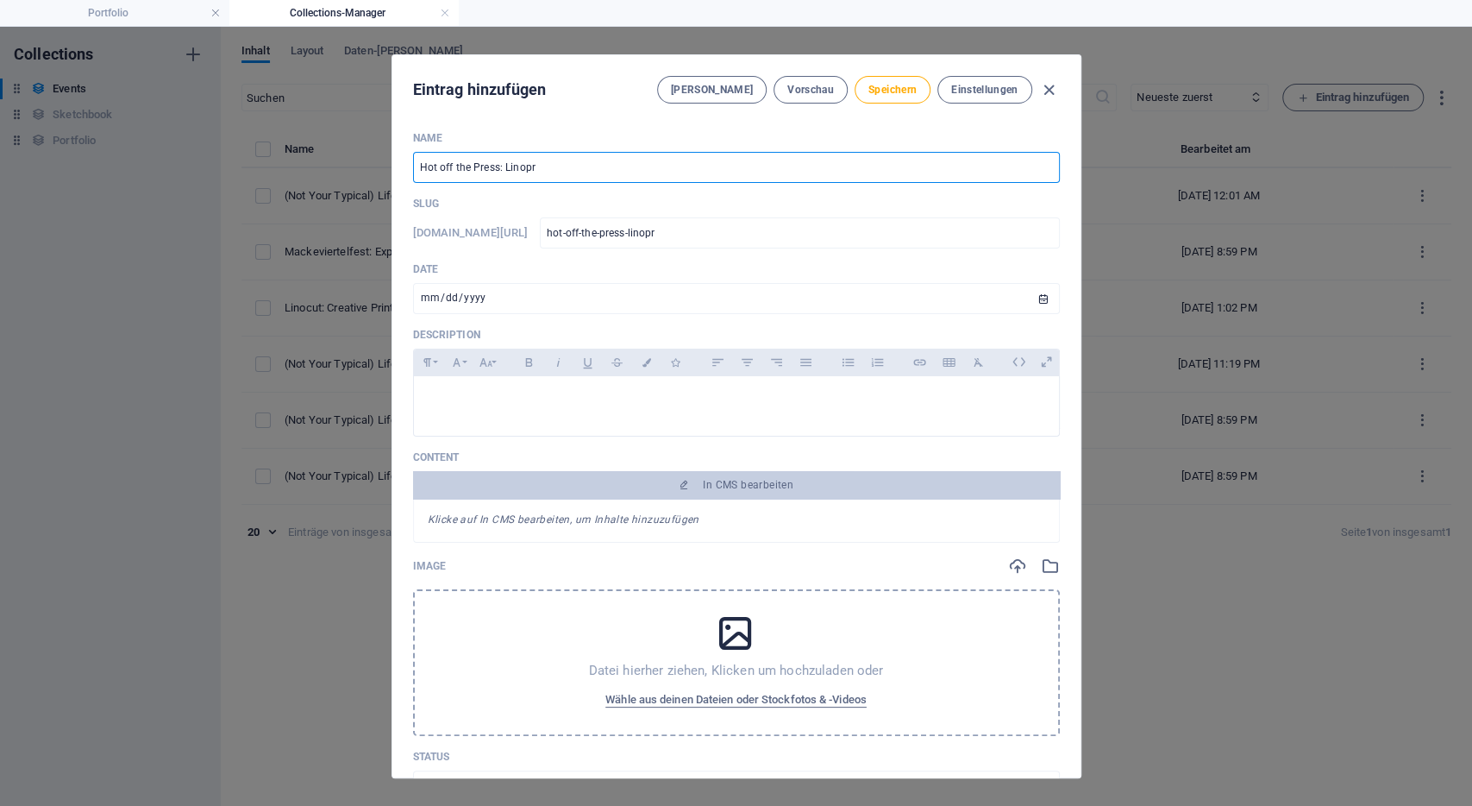
type input "Hot off the Press: Linopri"
type input "hot-off-the-press-linopri"
type input "Hot off the Press: Linoprin"
type input "hot-off-the-press-linoprin"
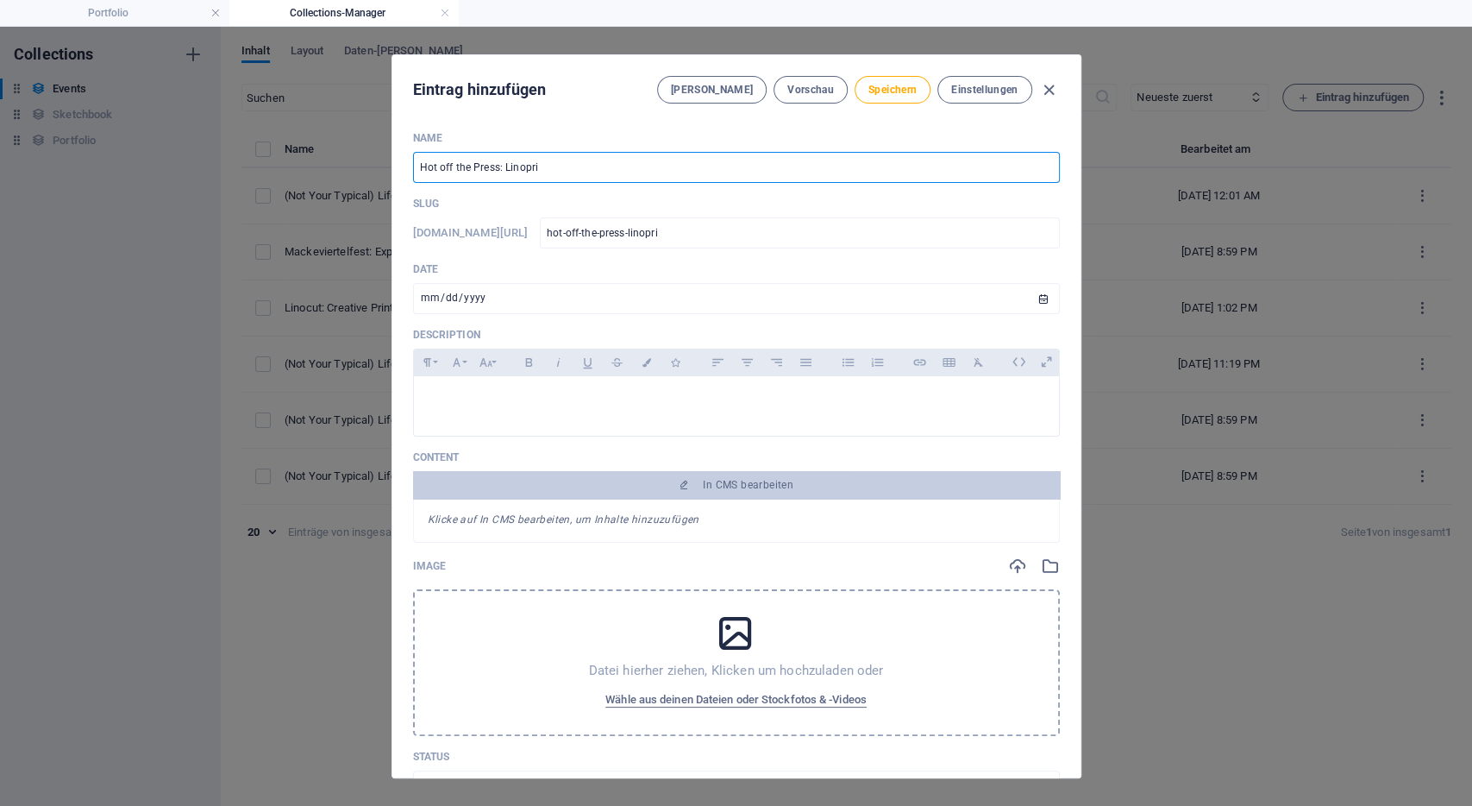
type input "hot-off-the-press-linoprin"
type input "Hot off the Press: Linoprint"
type input "hot-off-the-press-linoprint"
type input "Hot off the Press: Linoprint e"
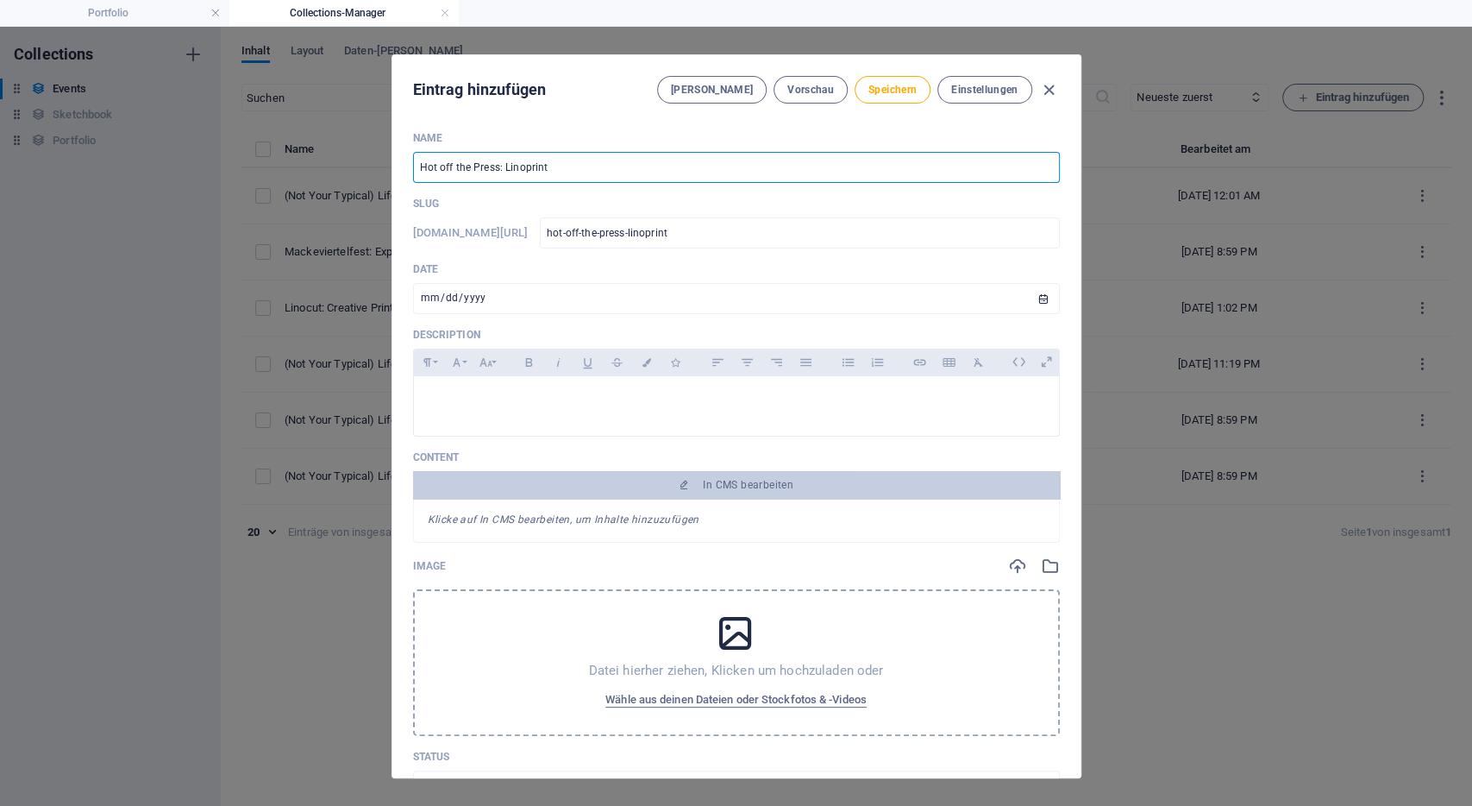
type input "hot-off-the-press-linoprint-e"
type input "Hot off the Press: Linoprint ex"
type input "hot-off-the-press-linoprint-ex"
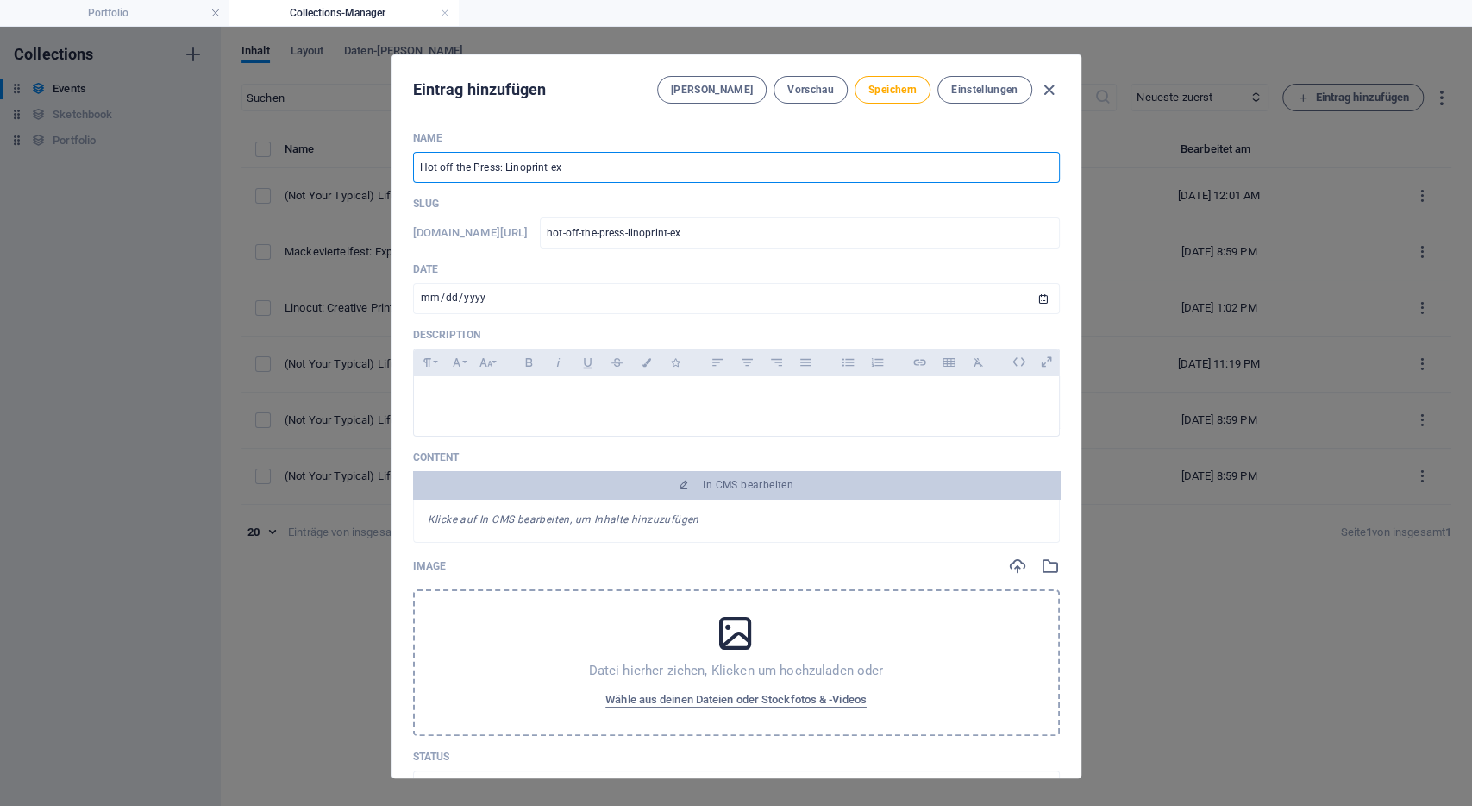
type input "Hot off the Press: Linoprint e"
type input "hot-off-the-press-linoprint-e"
type input "Hot off the Press: Linoprint"
type input "hot-off-the-press-linoprint"
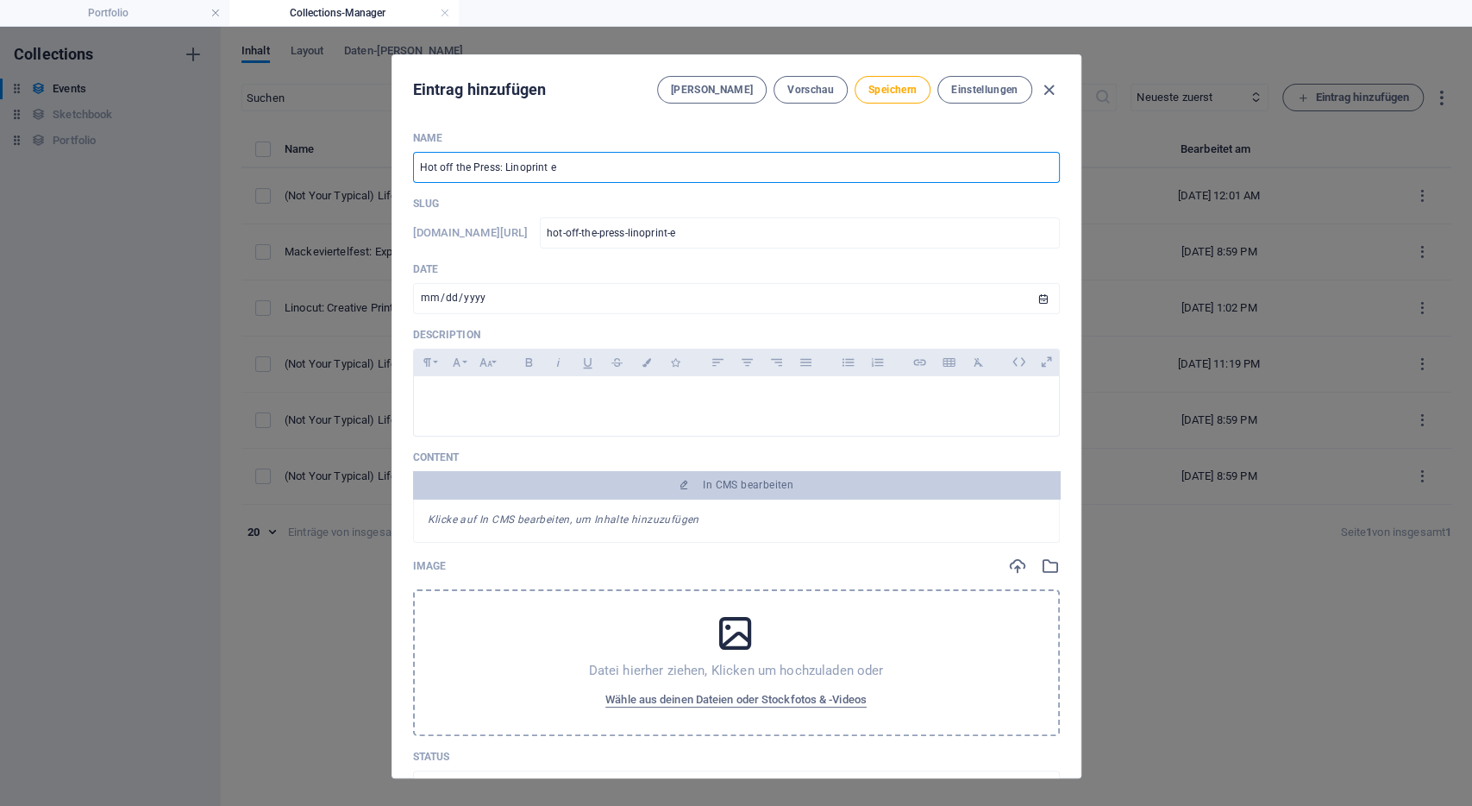
type input "hot-off-the-press-linoprint"
type input "Hot off the Press: Linoprint E"
type input "hot-off-the-press-linoprint-e"
type input "Hot off the Press: Linoprint Ex"
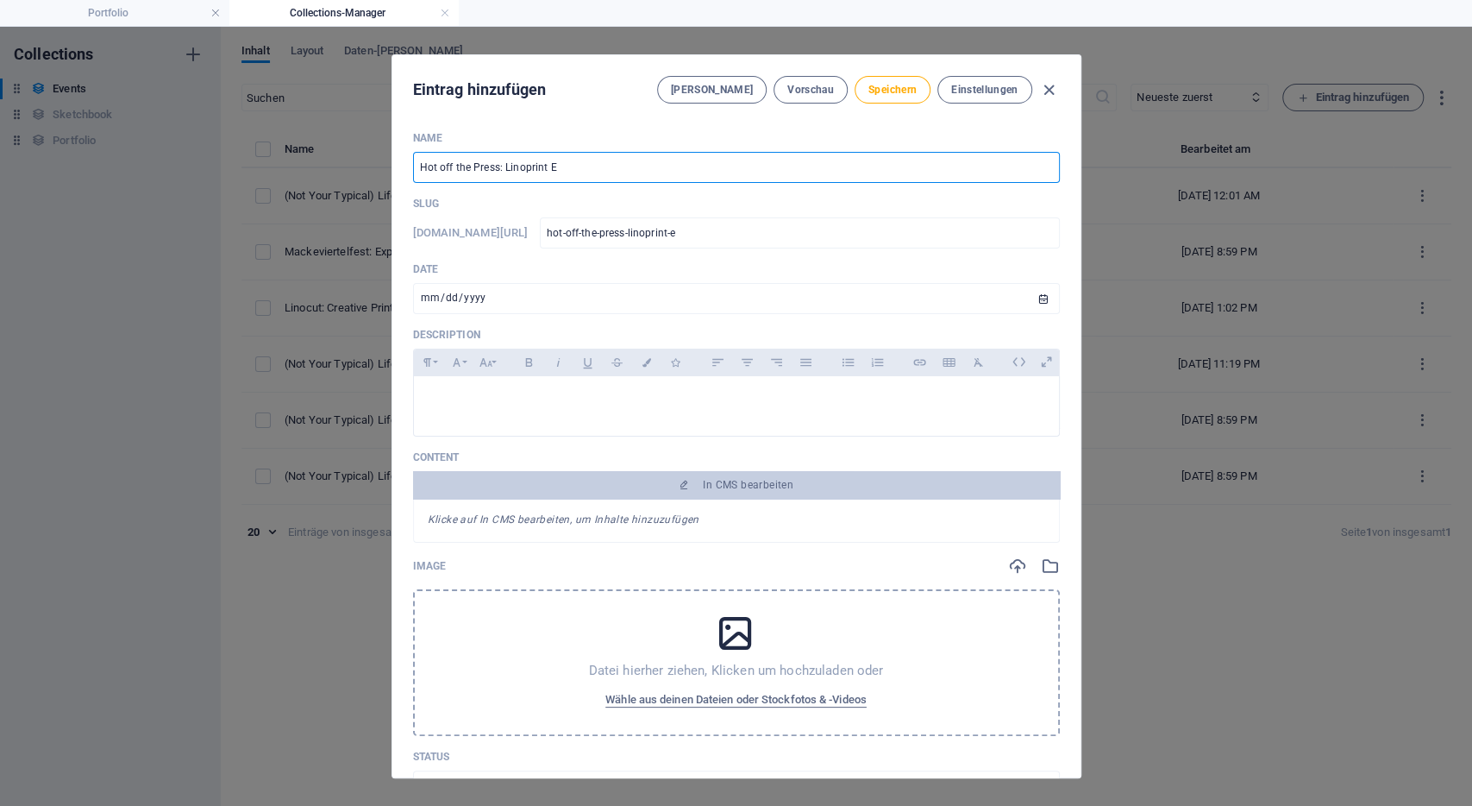
type input "hot-off-the-press-linoprint-ex"
type input "Hot off the Press: Linoprint Exh"
type input "hot-off-the-press-linoprint-exh"
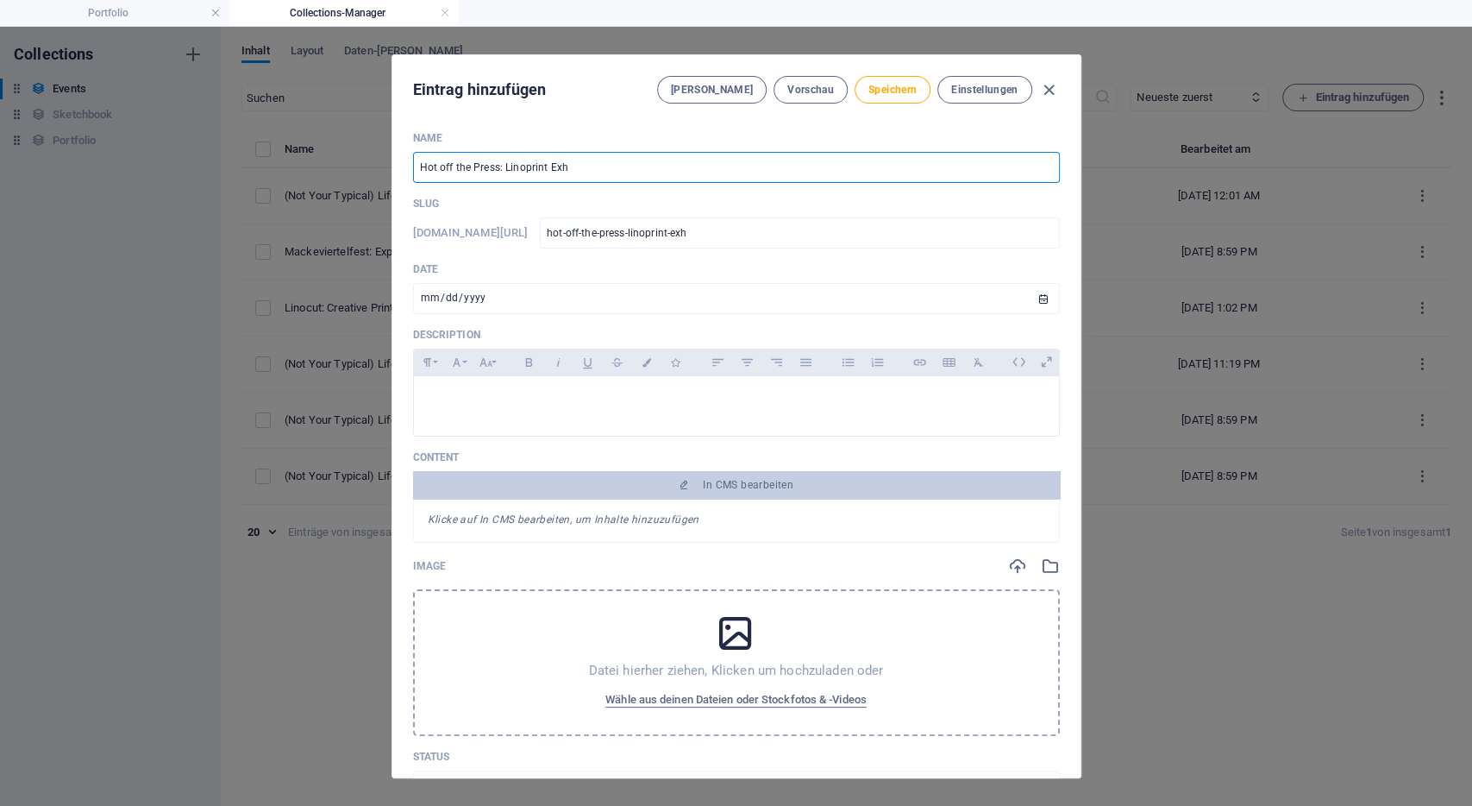
type input "Hot off the Press: Linoprint Exhi"
type input "hot-off-the-press-linoprint-exhi"
type input "Hot off the Press: Linoprint Exhib"
type input "hot-off-the-press-linoprint-exhib"
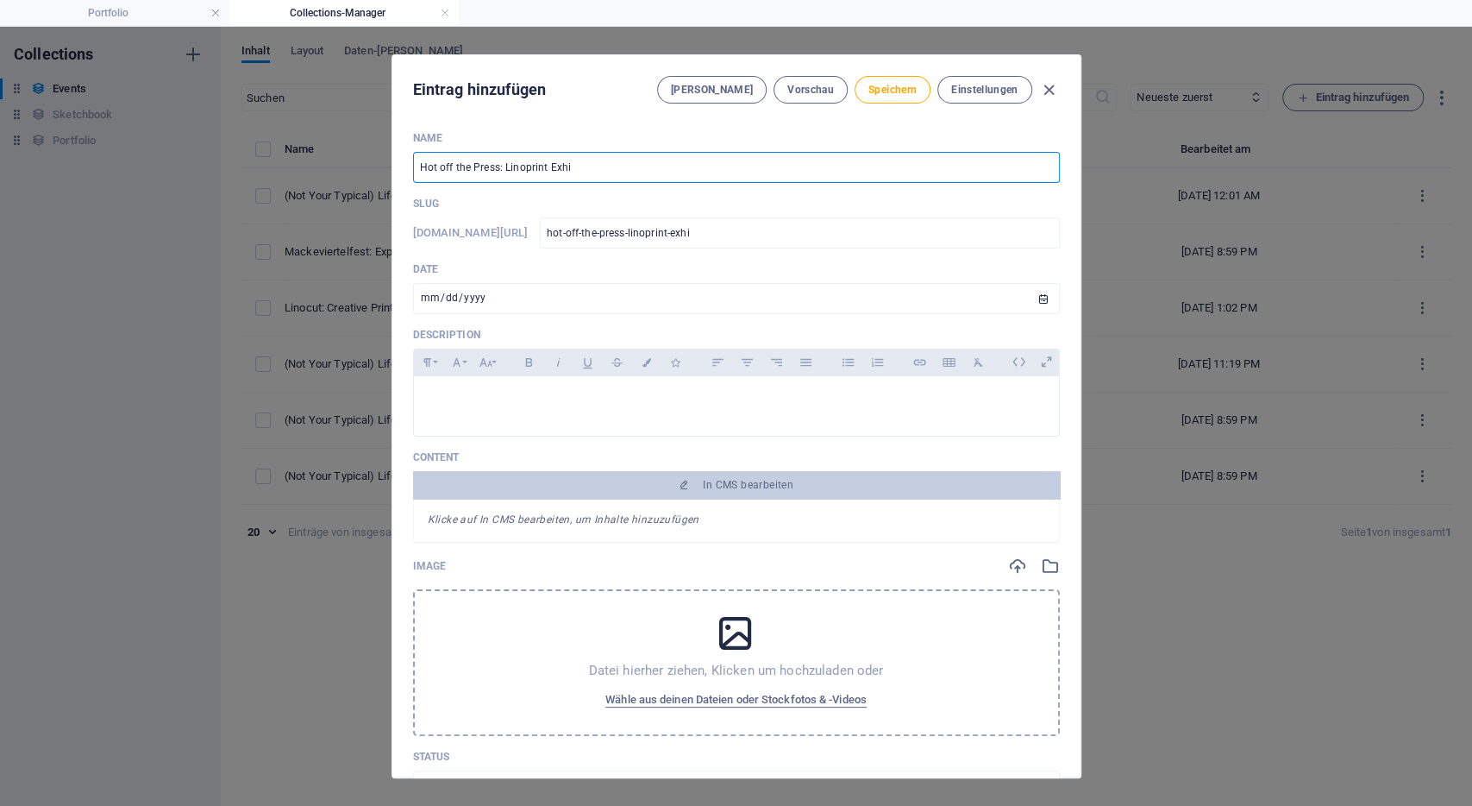
type input "hot-off-the-press-linoprint-exhib"
type input "Hot off the Press: Linoprint Exhibt"
type input "hot-off-the-press-linoprint-exhibt"
type input "Hot off the Press: Linoprint Exhib"
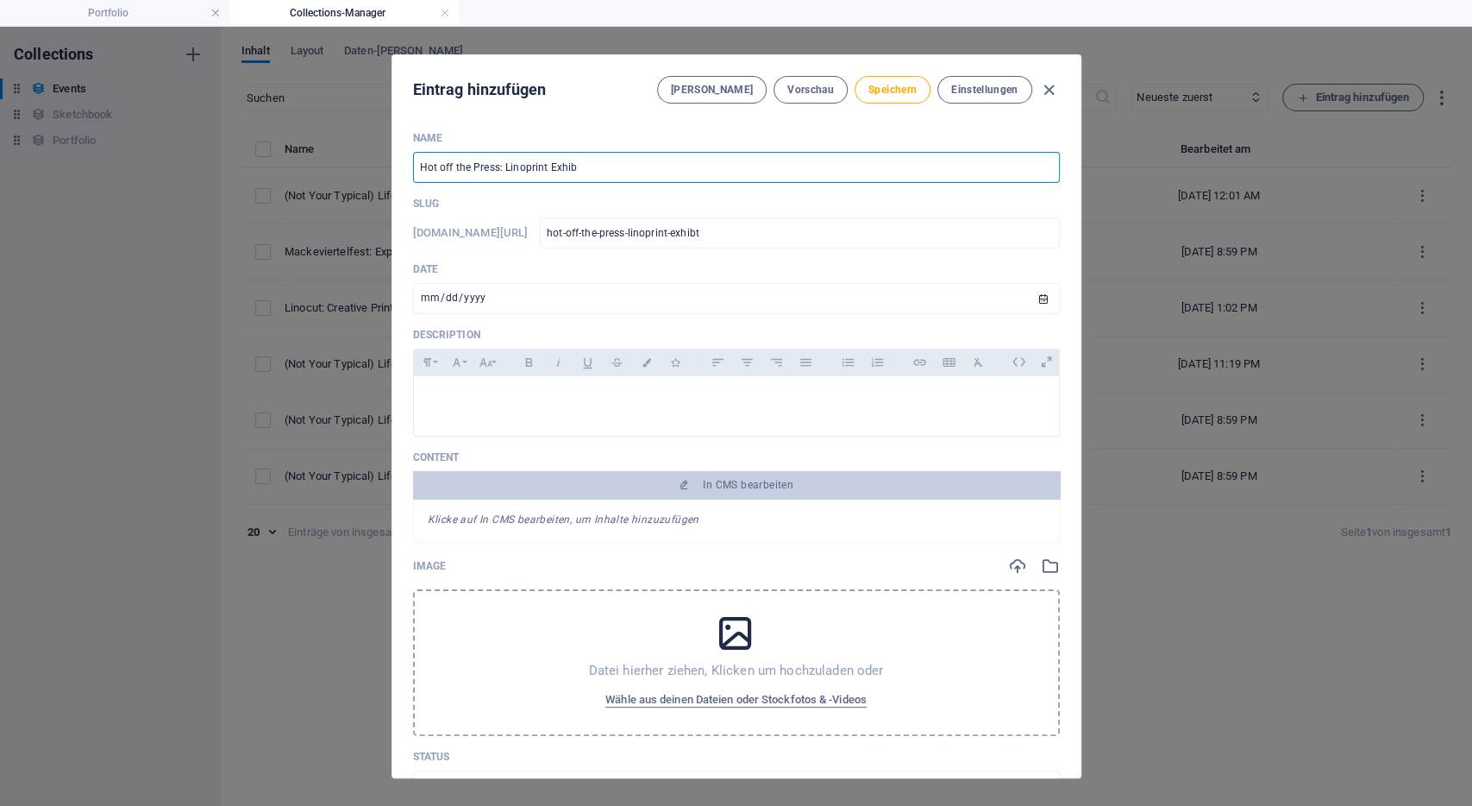
type input "hot-off-the-press-linoprint-exhib"
type input "Hot off the Press: Linoprint Exhibi"
type input "hot-off-the-press-linoprint-exhibi"
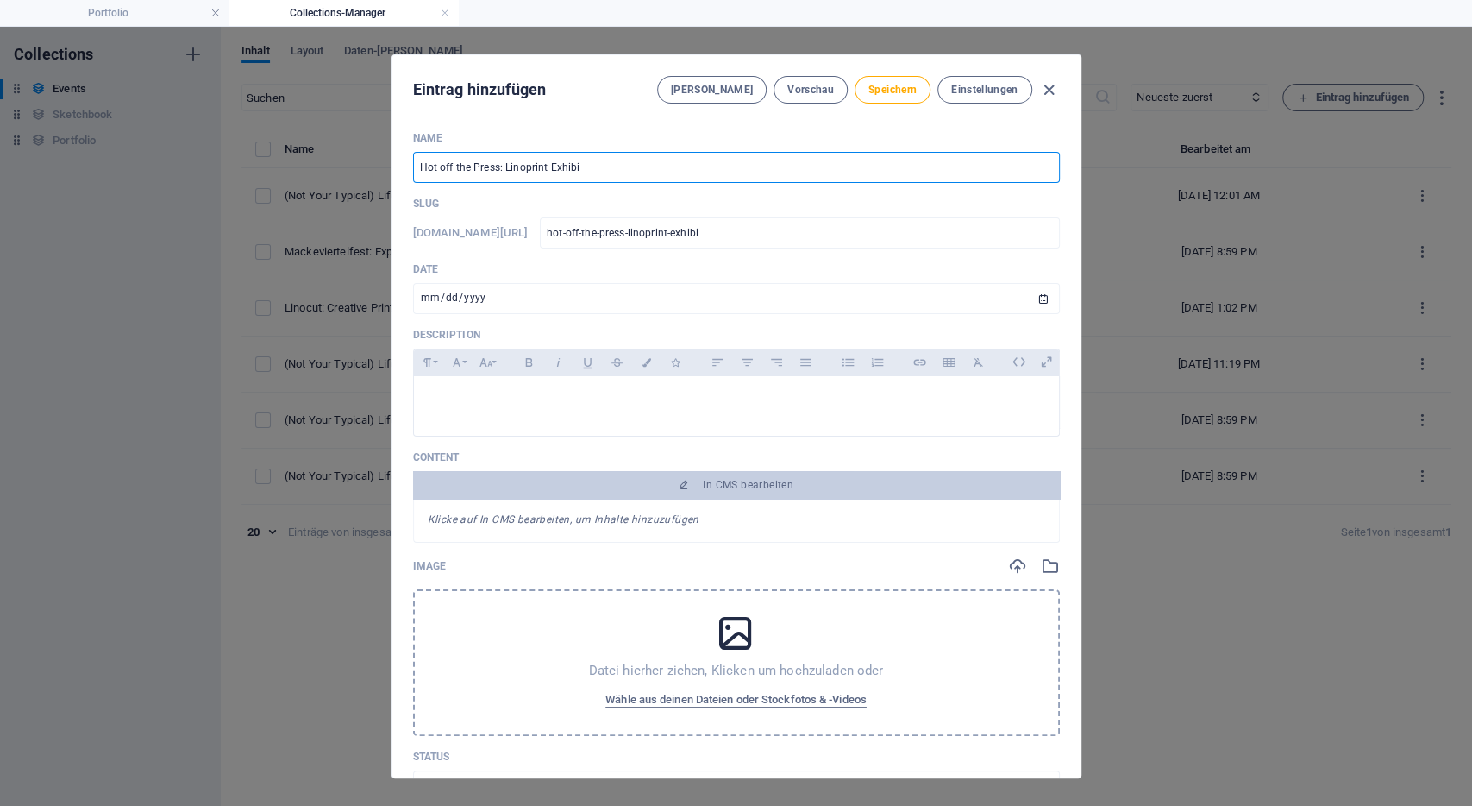
type input "Hot off the Press: Linoprint Exhibit"
type input "hot-off-the-press-linoprint-exhibit"
type input "Hot off the Press: Linoprint Exhibiti"
type input "hot-off-the-press-linoprint-exhibiti"
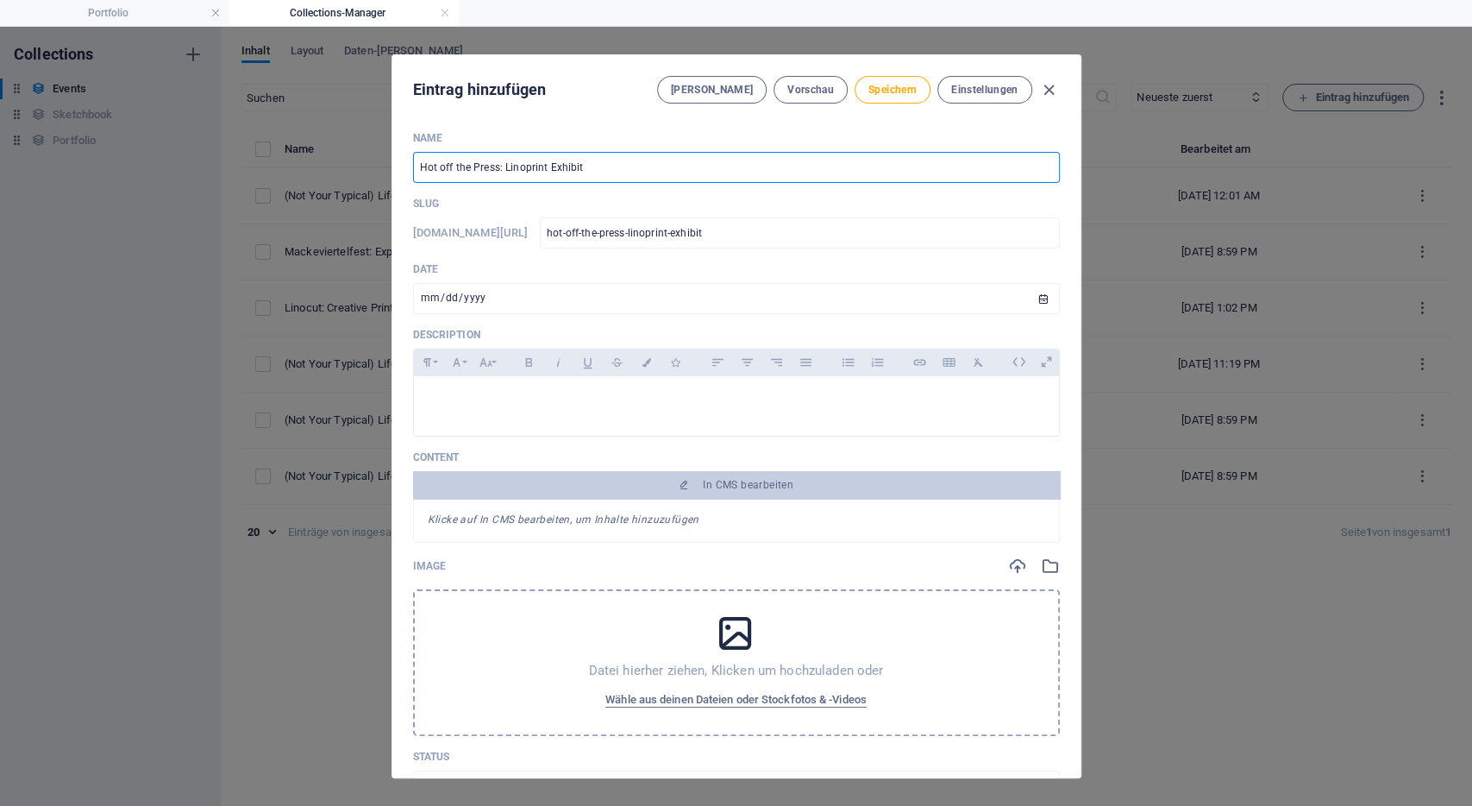
type input "hot-off-the-press-linoprint-exhibiti"
type input "Hot off the Press: Linoprint Exhibitio"
type input "hot-off-the-press-linoprint-exhibitio"
type input "Hot off the Press: Linoprint Exhibition"
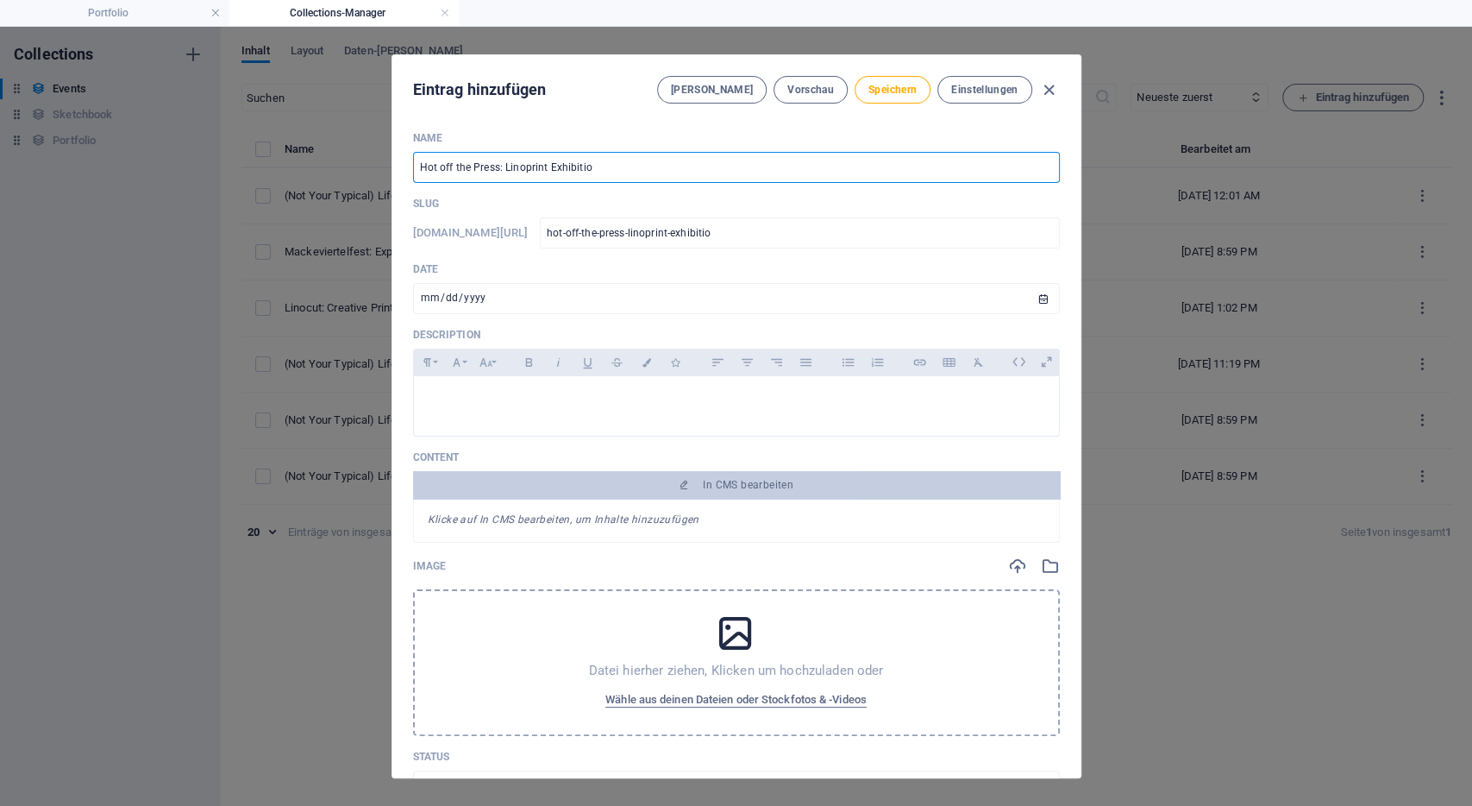
type input "hot-off-the-press-linoprint-exhibition"
type input "Hot off the Press: Linoprint Exhibition & a"
type input "hot-off-the-press-linoprint-exhibition-a"
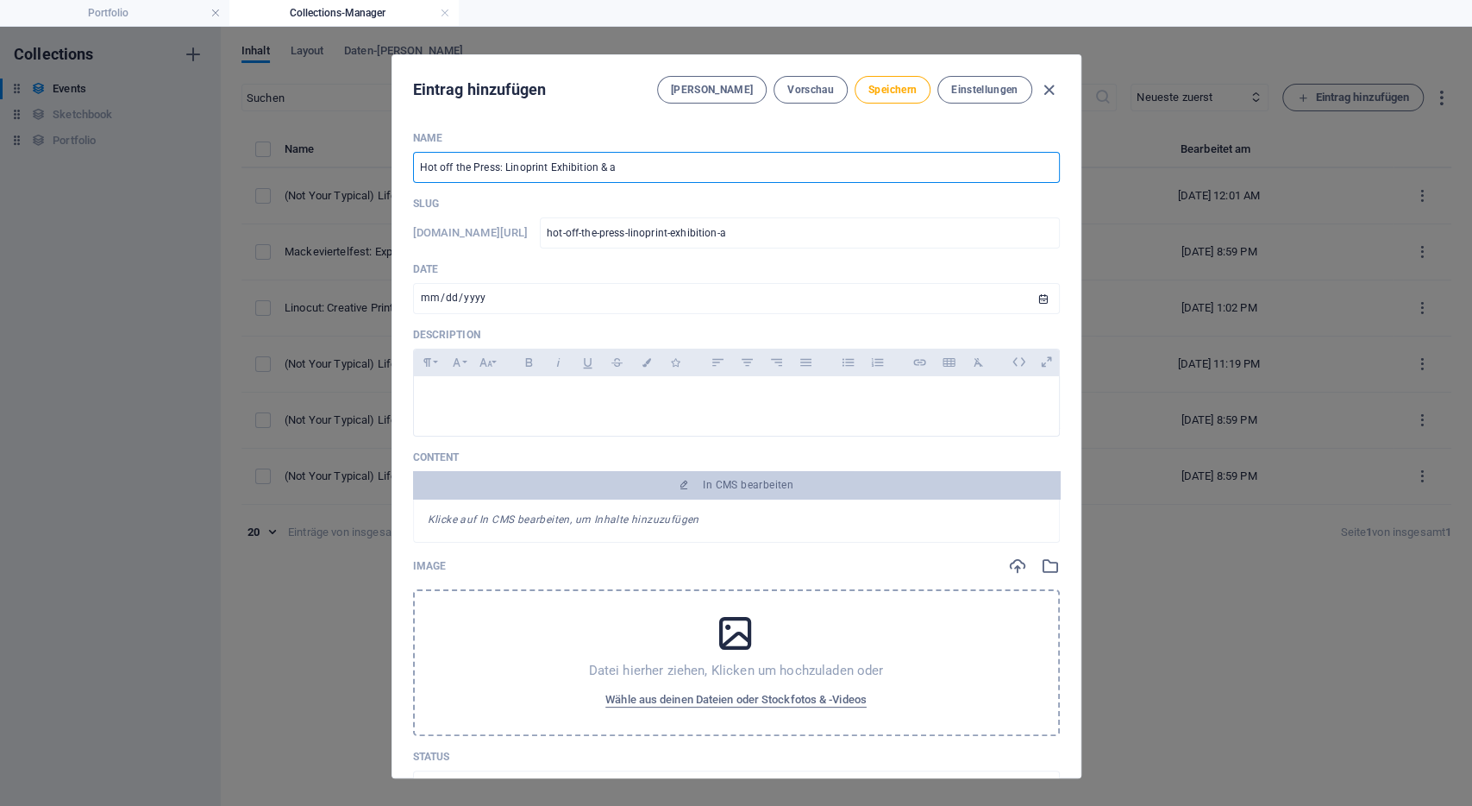
type input "Hot off the Press: Linoprint Exhibition & ar"
type input "hot-off-the-press-linoprint-exhibition-ar"
type input "Hot off the Press: Linoprint Exhibition & art"
type input "hot-off-the-press-linoprint-exhibition-art"
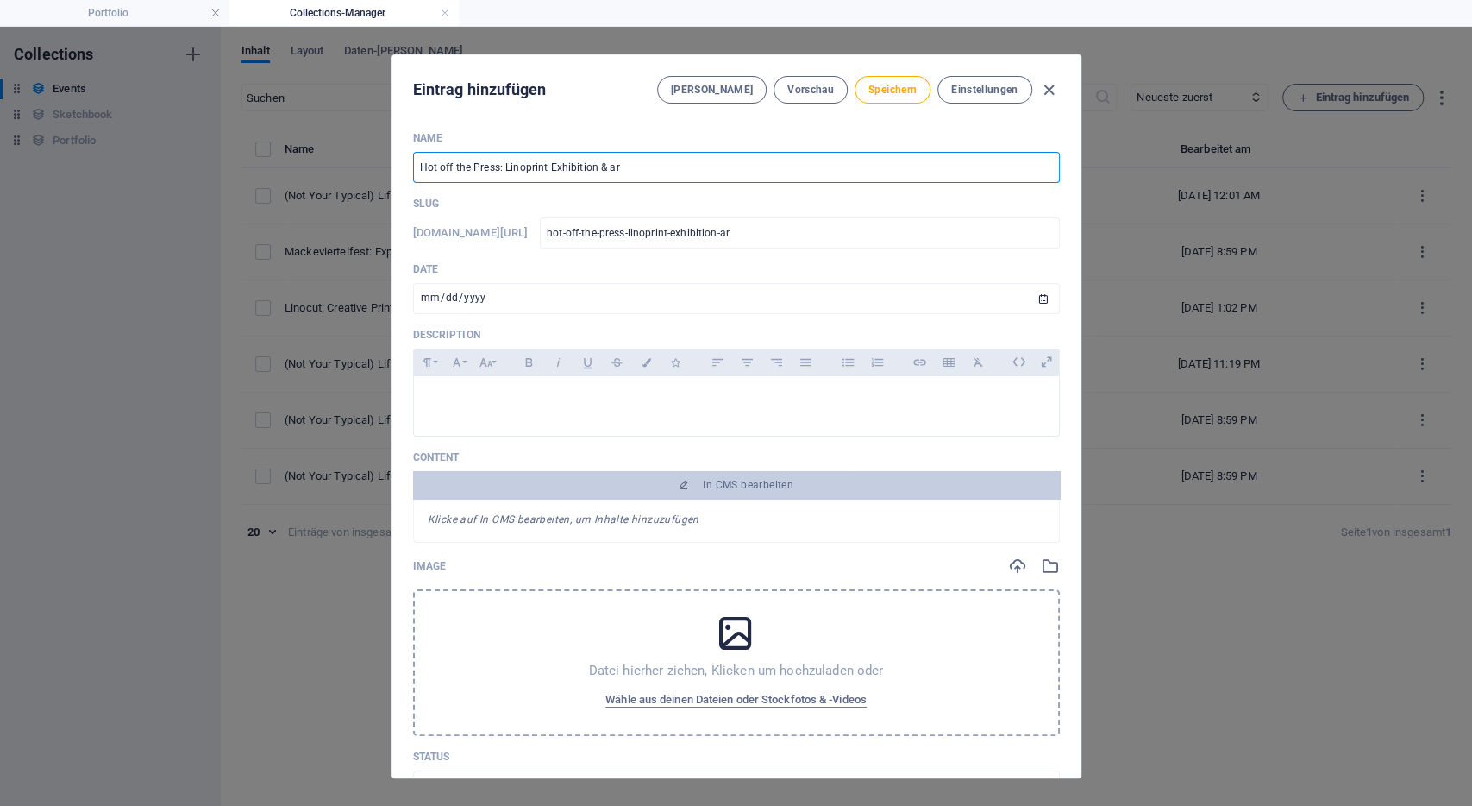
type input "hot-off-the-press-linoprint-exhibition-art"
type input "Hot off the Press: Linoprint Exhibition & ar"
type input "hot-off-the-press-linoprint-exhibition-ar"
type input "Hot off the Press: Linoprint Exhibition & a"
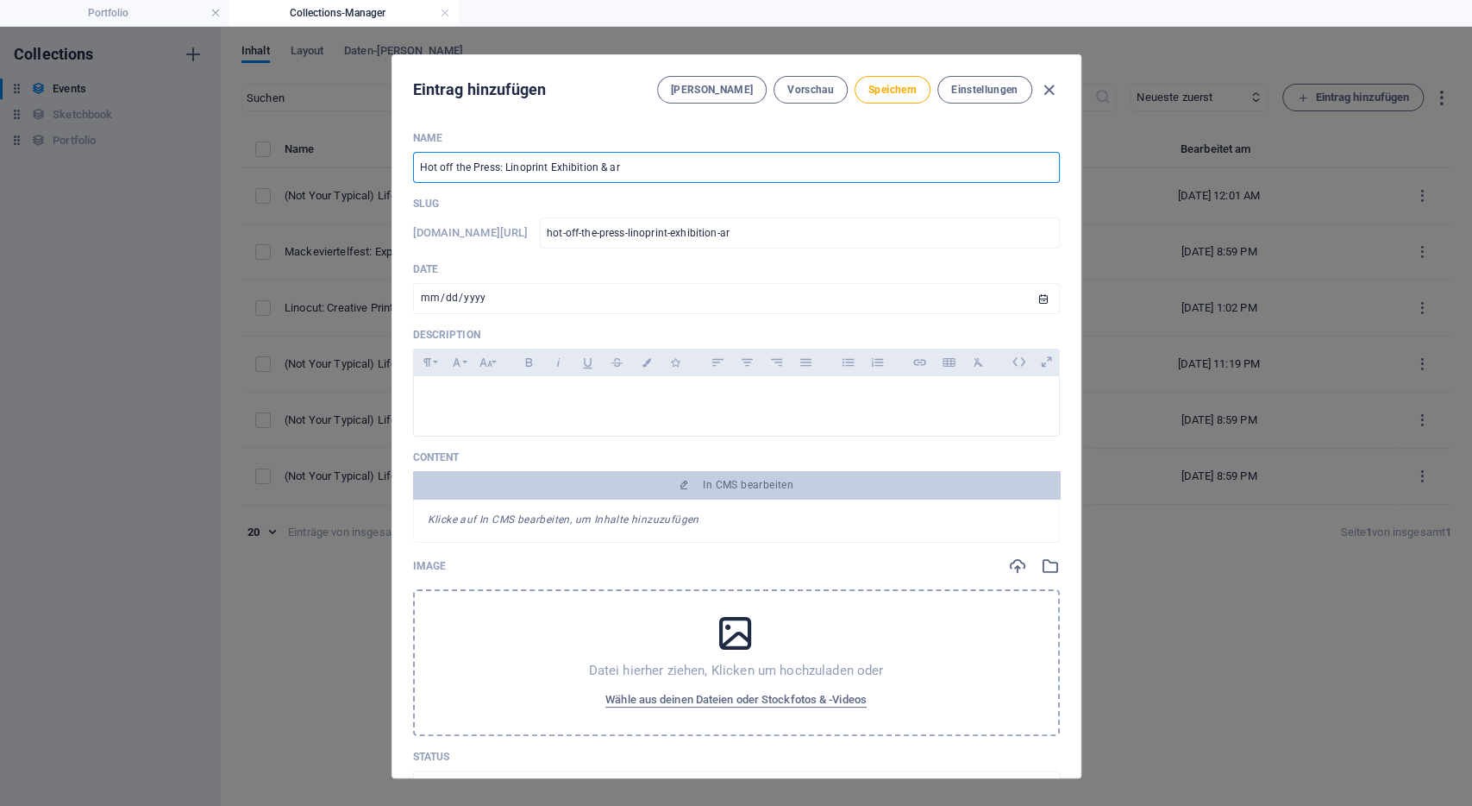
type input "hot-off-the-press-linoprint-exhibition-a"
type input "Hot off the Press: Linoprint Exhibition &"
type input "hot-off-the-press-linoprint-exhibition"
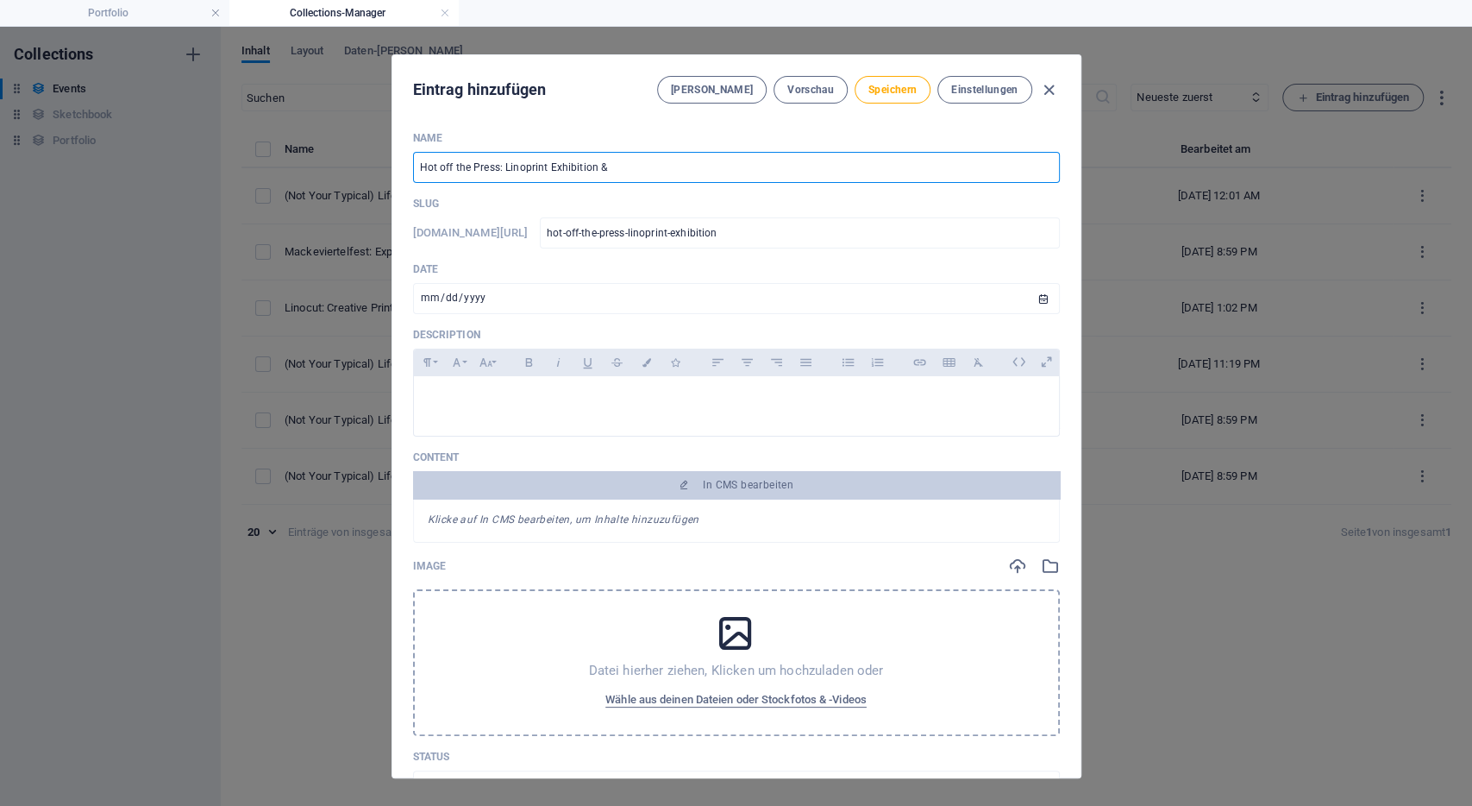
type input "Hot off the Press: Linoprint Exhibition & A"
type input "hot-off-the-press-linoprint-exhibition-a"
type input "Hot off the Press: Linoprint Exhibition & Ar"
type input "hot-off-the-press-linoprint-exhibition-ar"
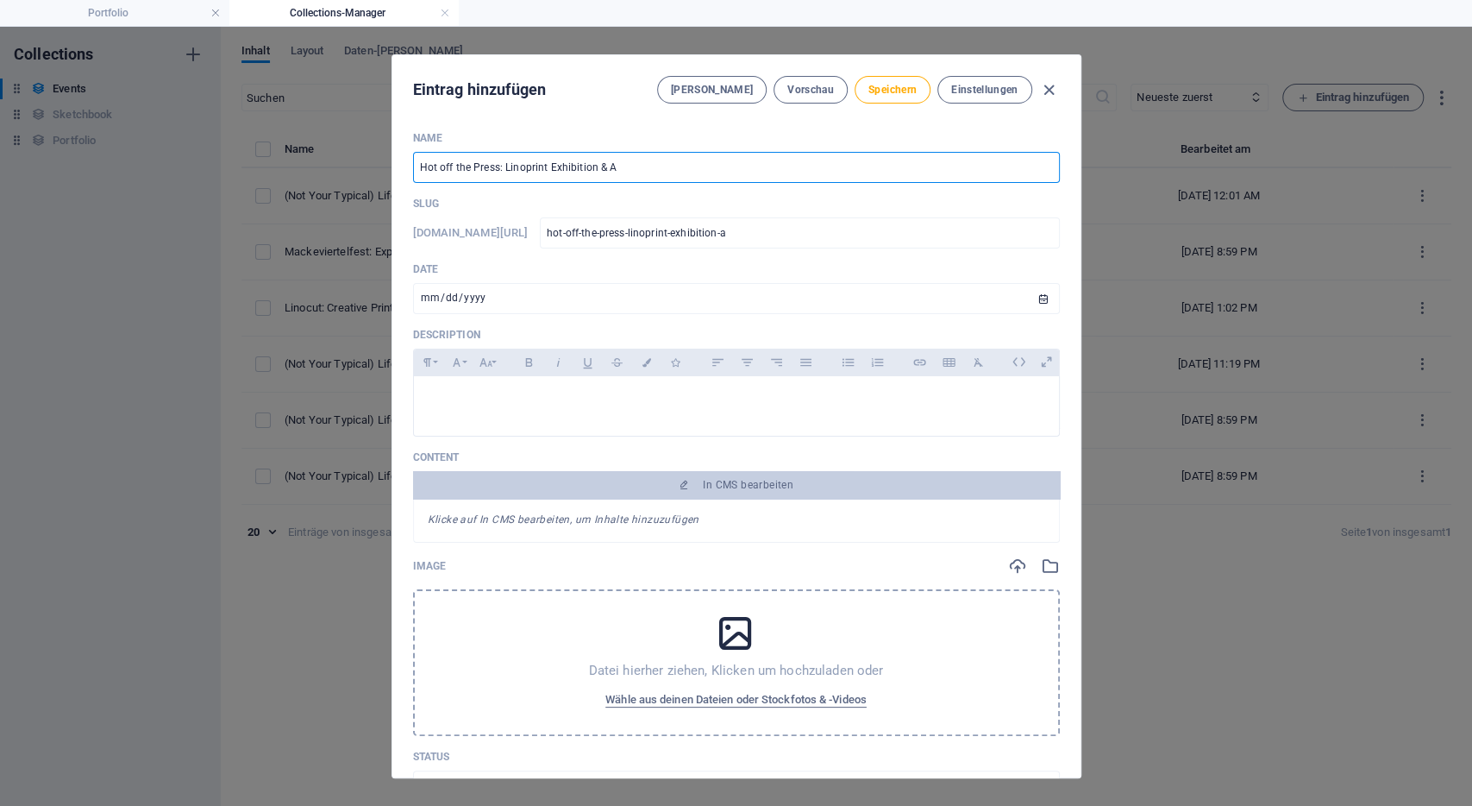
type input "hot-off-the-press-linoprint-exhibition-ar"
type input "Hot off the Press: Linoprint Exhibition & Art"
type input "hot-off-the-press-linoprint-exhibition-art"
type input "Hot off the Press: Linoprint Exhibition & Arts"
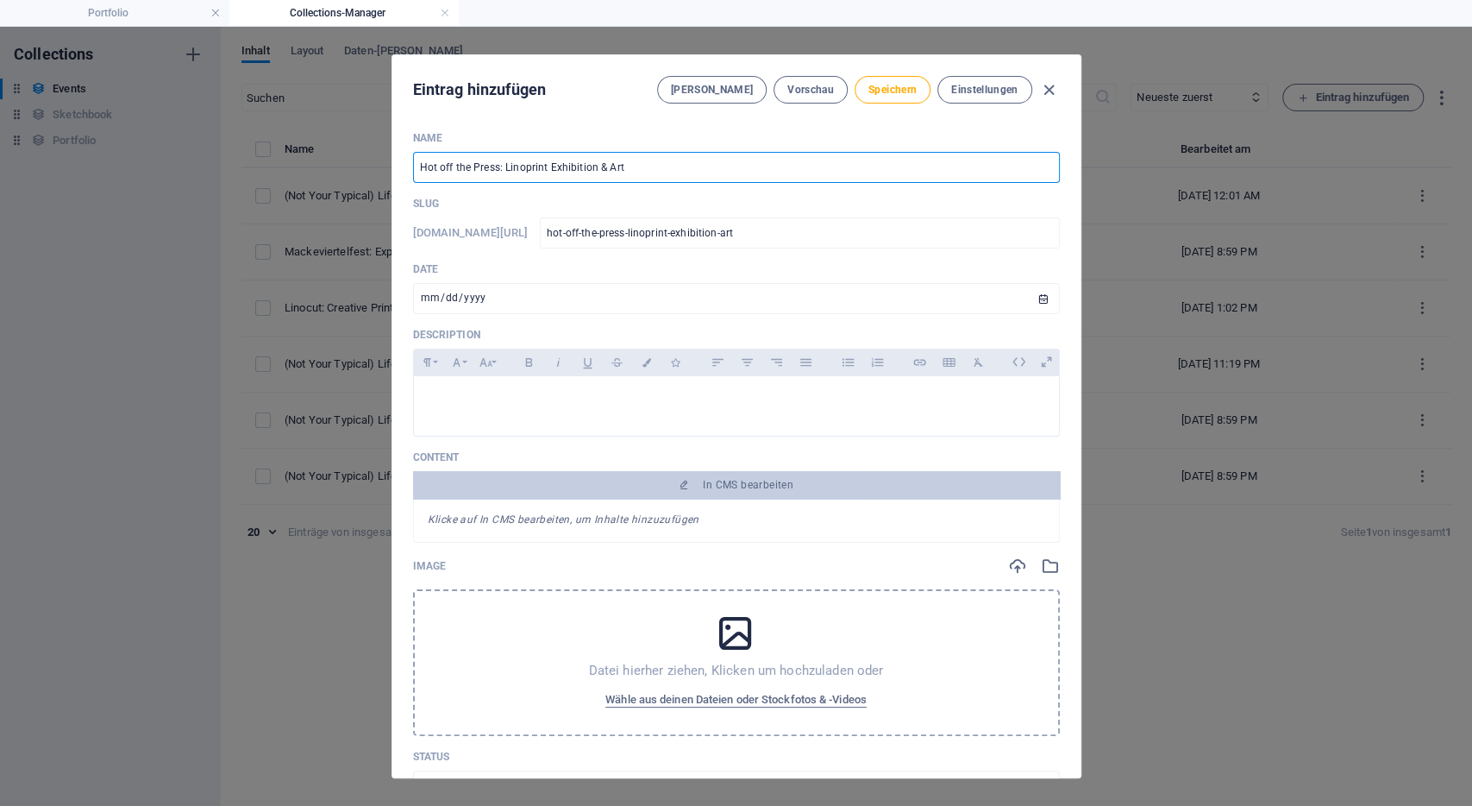
type input "hot-off-the-press-linoprint-exhibition-arts"
click at [433, 297] on input "[DATE]" at bounding box center [736, 298] width 647 height 31
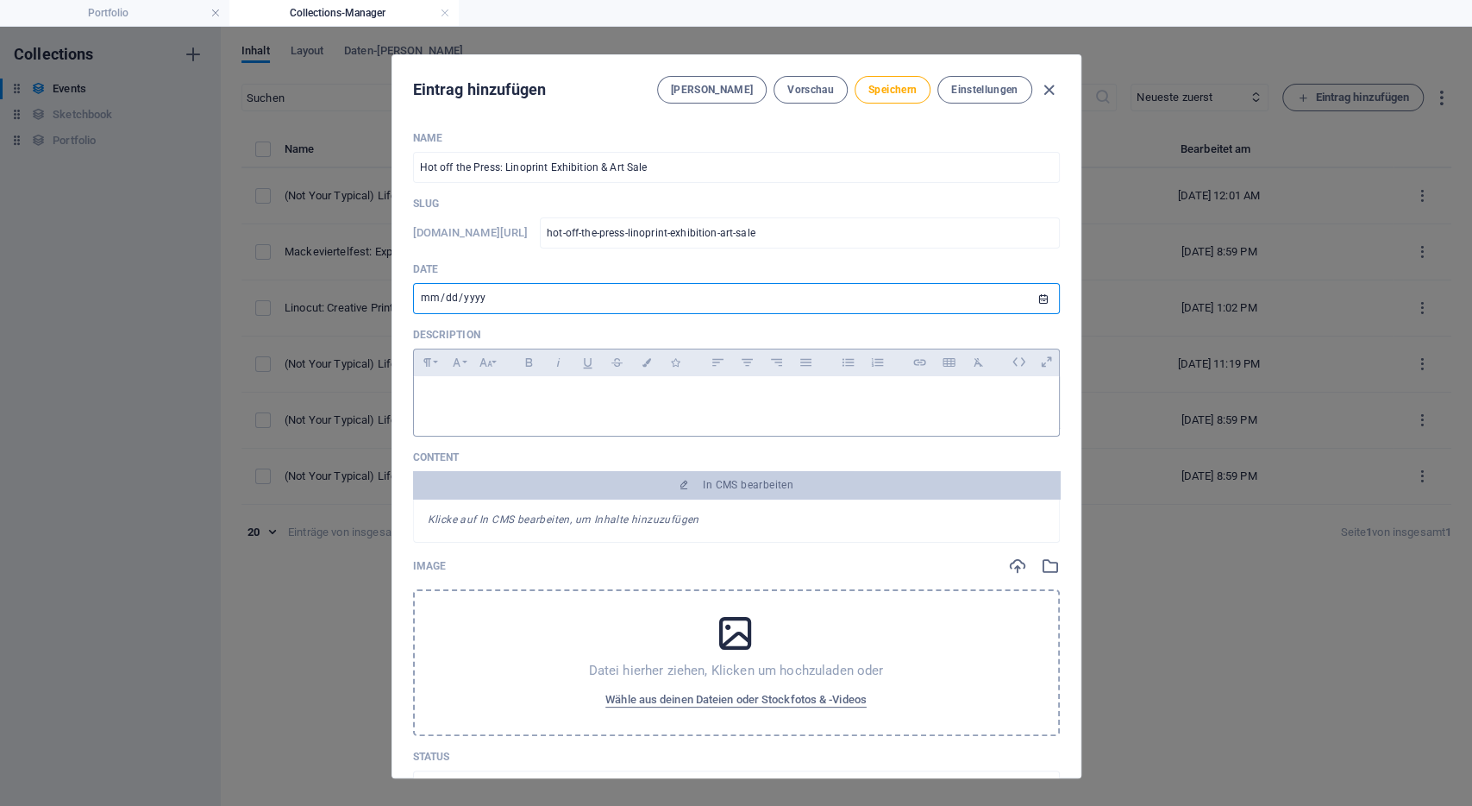
click at [451, 389] on div at bounding box center [736, 402] width 645 height 52
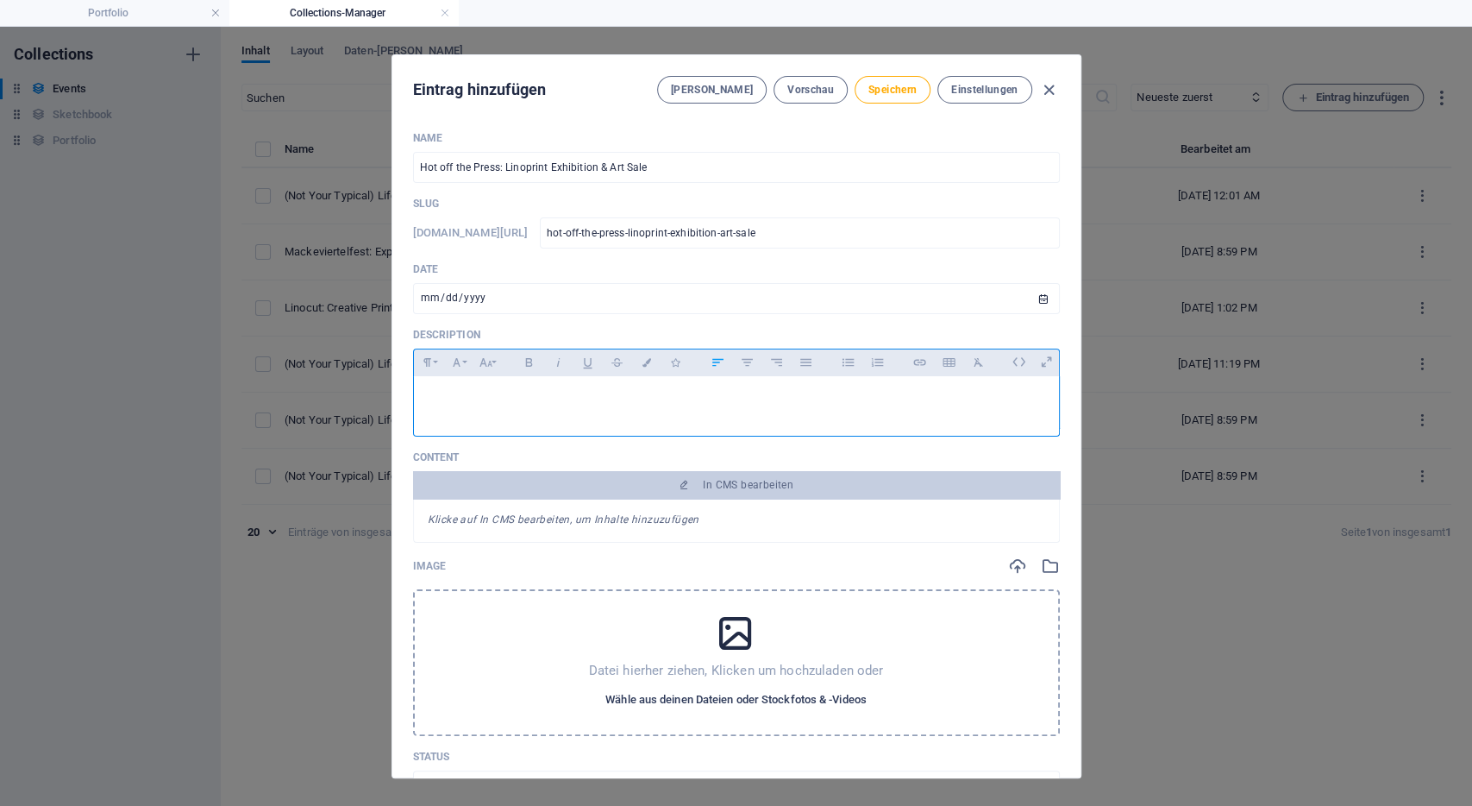
click at [751, 696] on span "Wähle aus deinen Dateien oder Stockfotos & -Videos" at bounding box center [736, 699] width 261 height 21
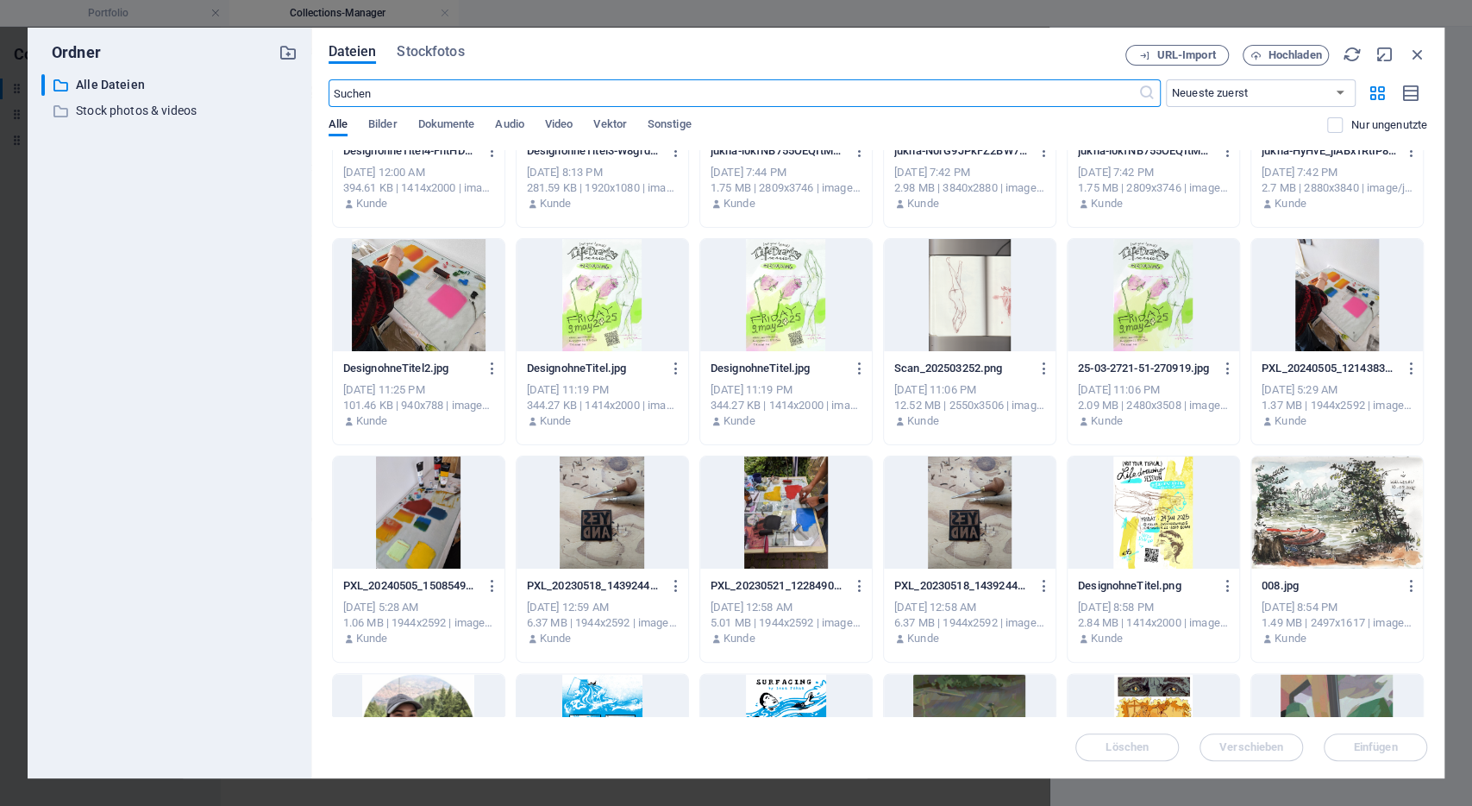
scroll to position [1431, 0]
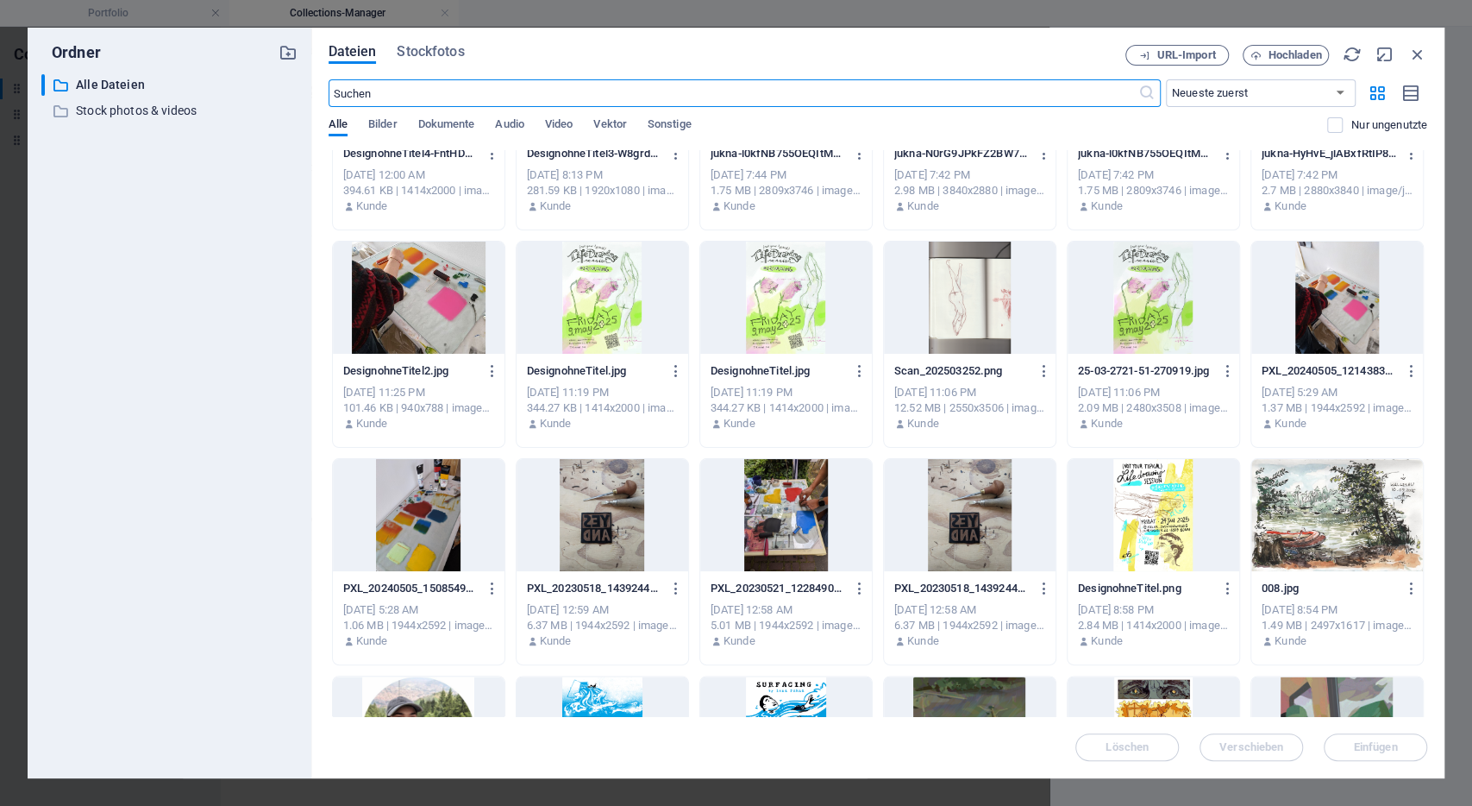
click at [602, 521] on div at bounding box center [603, 515] width 172 height 112
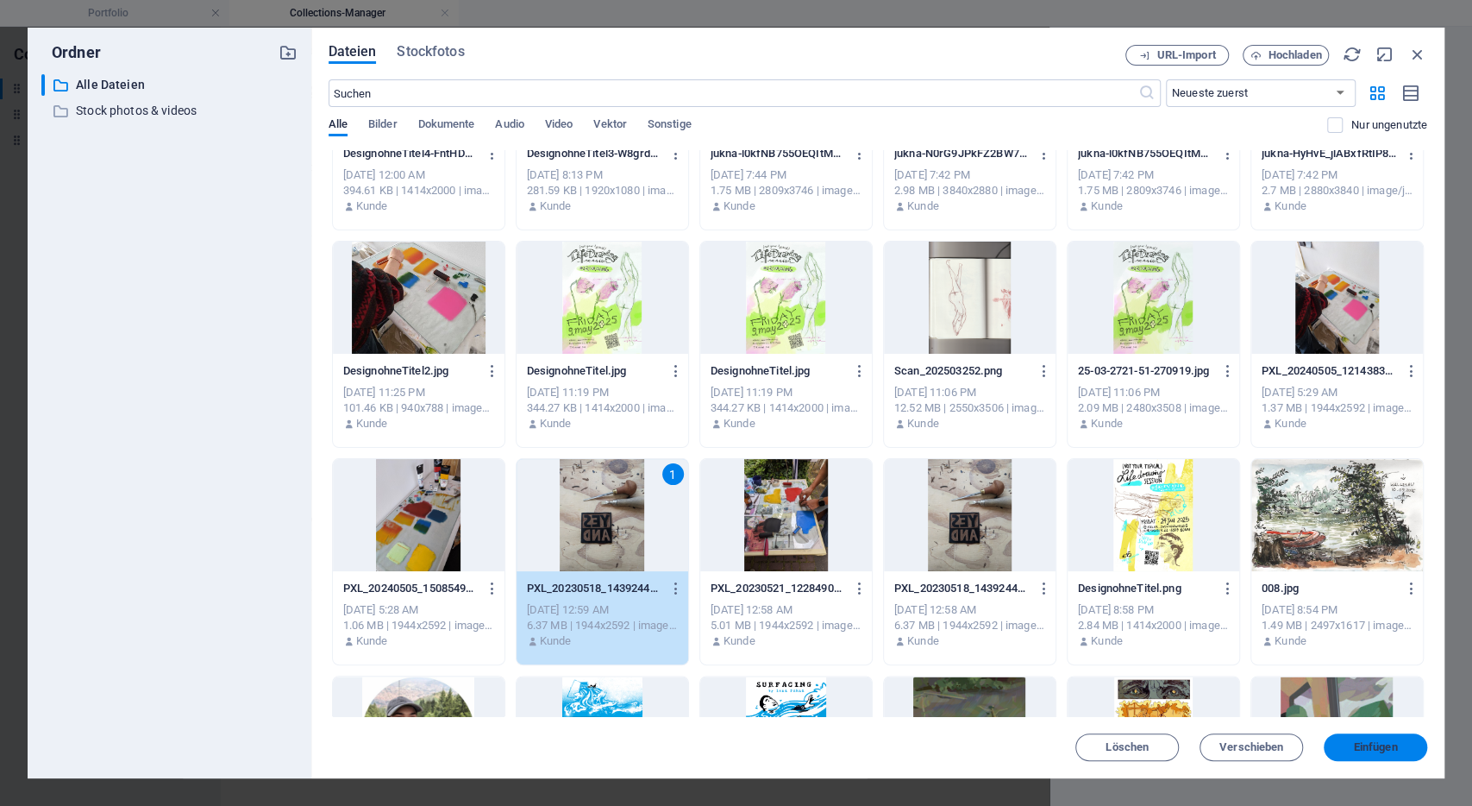
click at [1398, 744] on span "Einfügen" at bounding box center [1376, 747] width 44 height 10
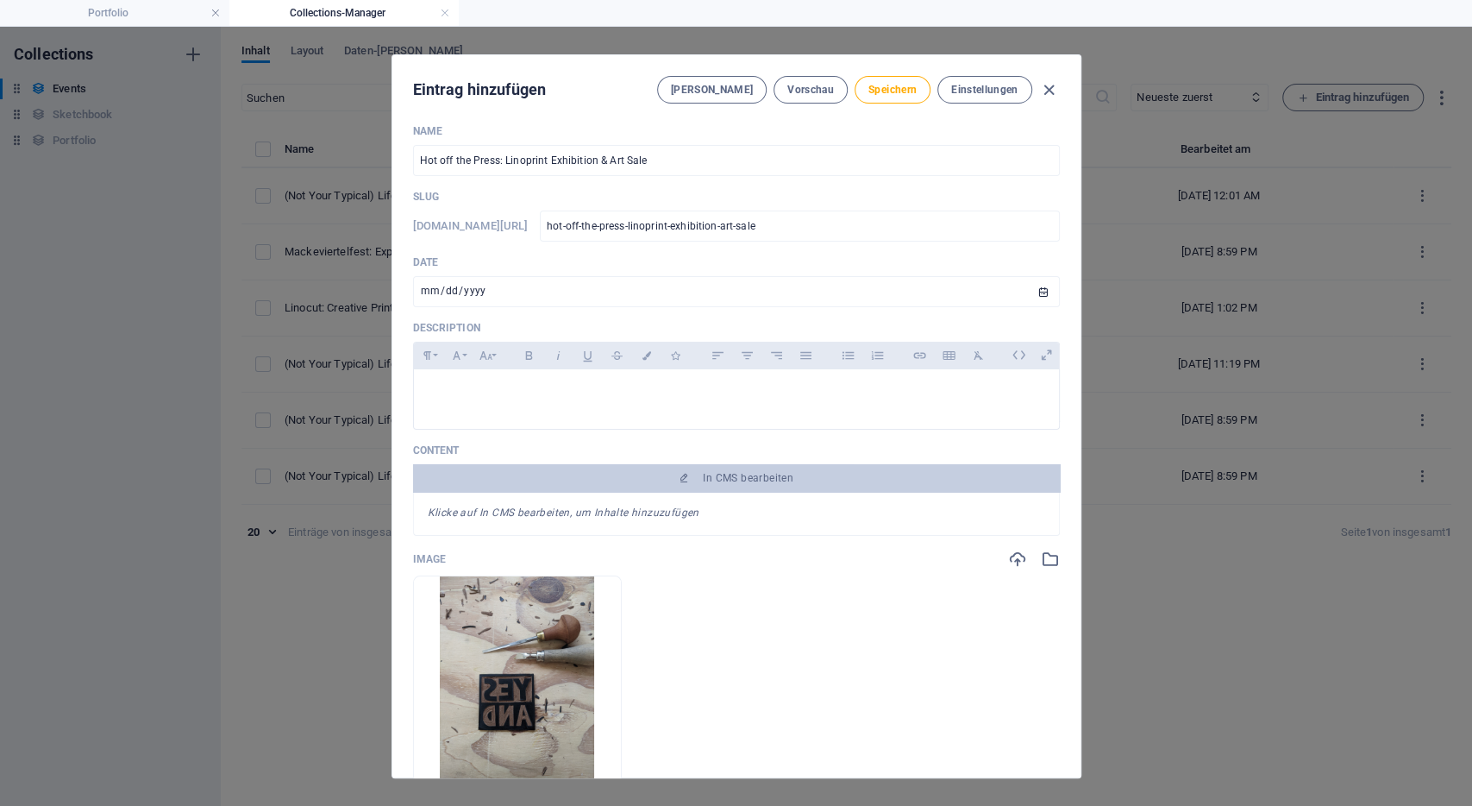
scroll to position [0, 0]
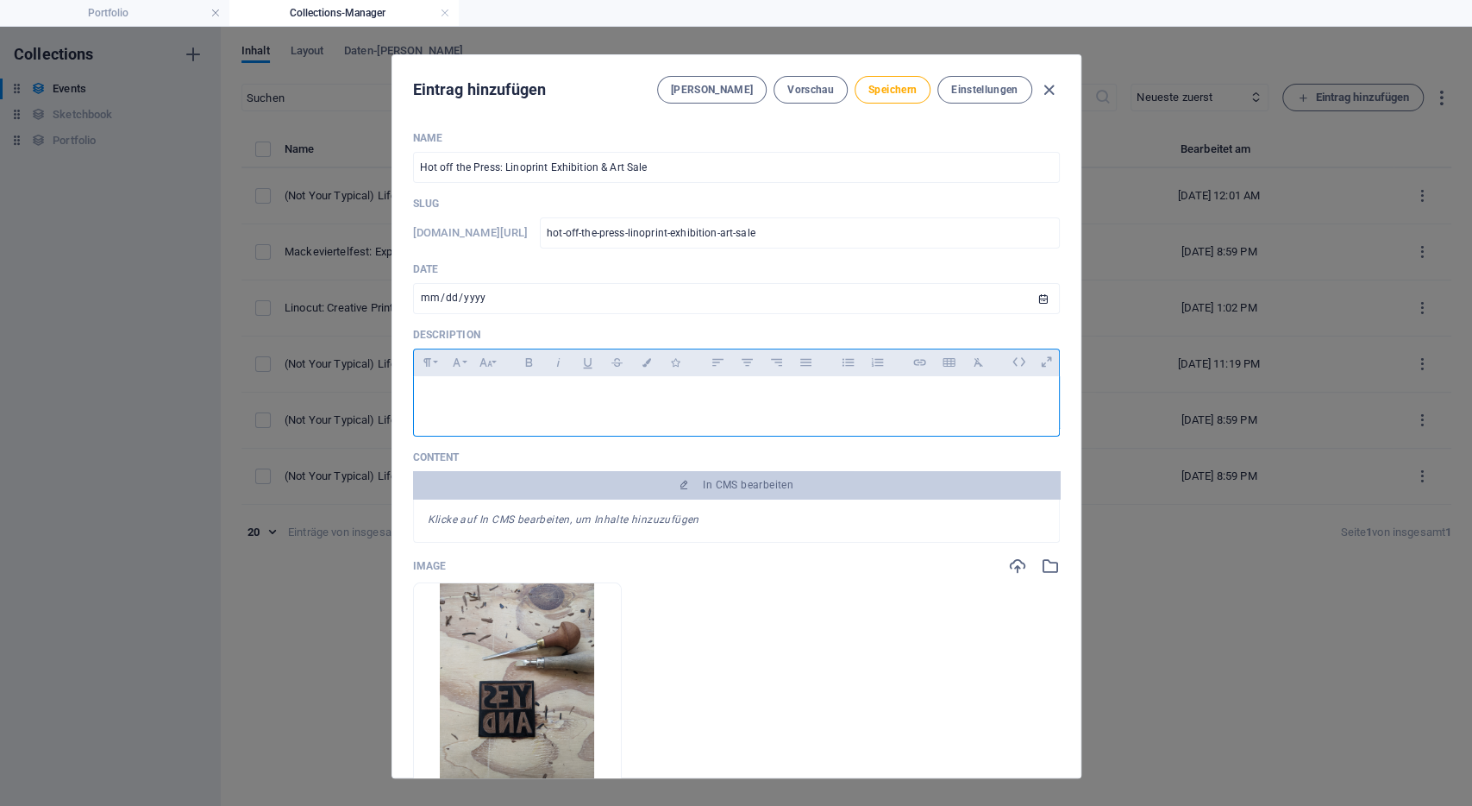
click at [605, 392] on p at bounding box center [737, 398] width 618 height 16
click at [513, 396] on p "As part off the Offene Ateliertage" at bounding box center [737, 398] width 618 height 16
click at [619, 394] on p "As part off the Offene Ateliertage" at bounding box center [737, 398] width 618 height 16
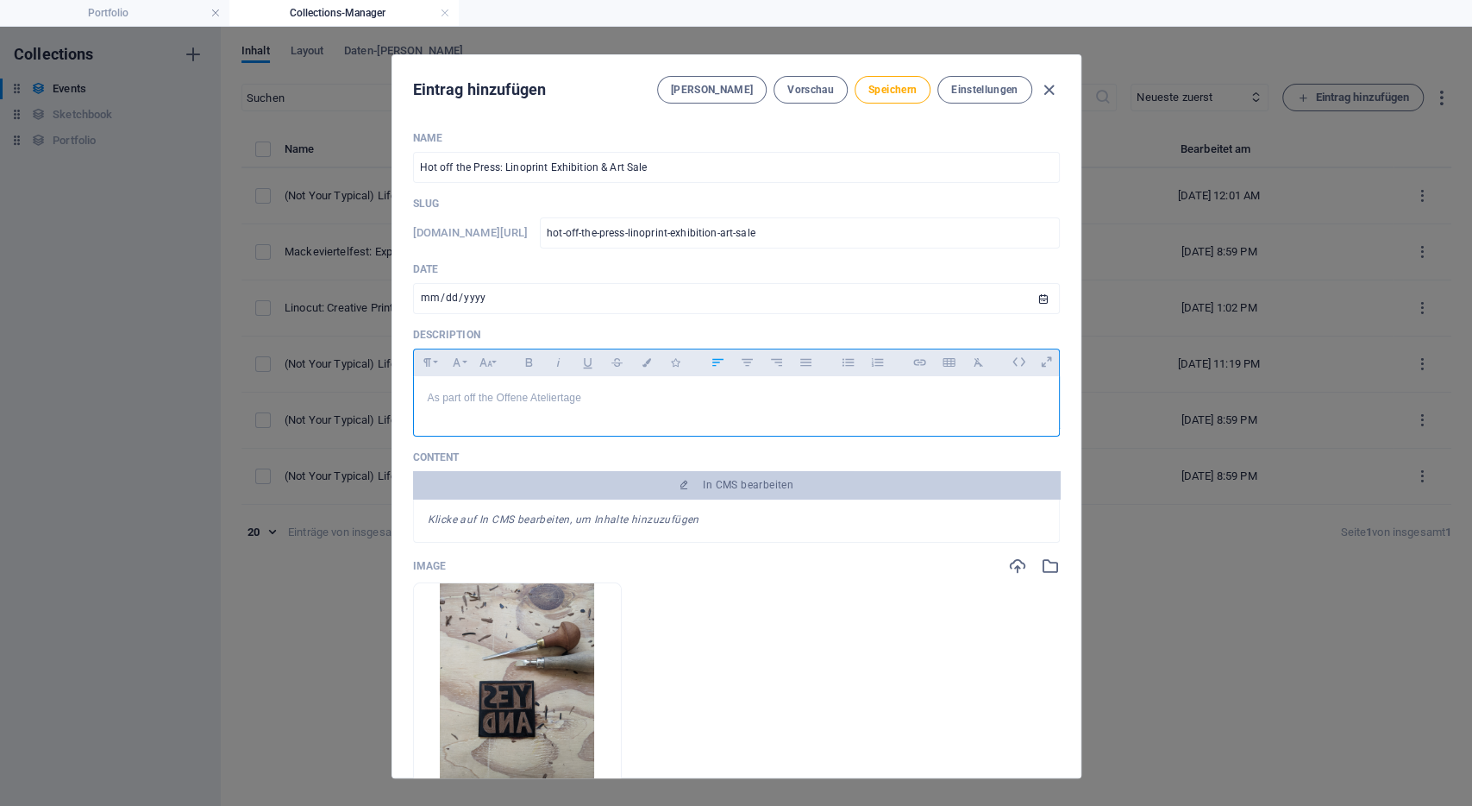
click at [619, 394] on p "As part off the Offene Ateliertage" at bounding box center [737, 398] width 618 height 16
drag, startPoint x: 579, startPoint y: 392, endPoint x: 494, endPoint y: 397, distance: 84.6
click at [494, 397] on p "As part off the Offene AteliertageOffenen Ateliers in der [PERSON_NAME]" at bounding box center [737, 398] width 618 height 16
click at [848, 417] on div "As part off the Open Art Studio Days ( Offenen Ateliers in der [PERSON_NAME]" at bounding box center [736, 402] width 645 height 52
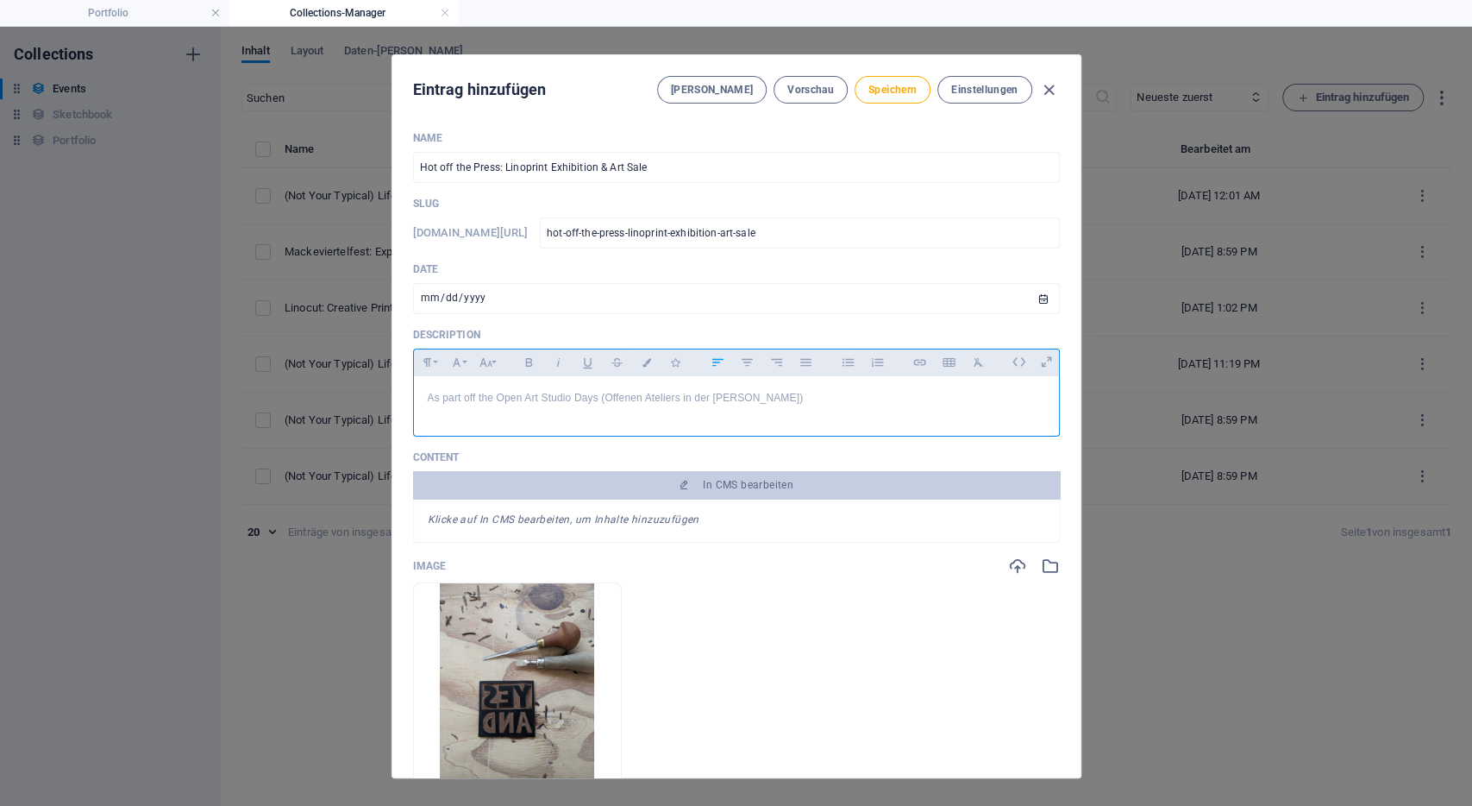
drag, startPoint x: 605, startPoint y: 396, endPoint x: 784, endPoint y: 394, distance: 179.4
click at [784, 394] on p "As part off the Open Art Studio Days ( Offenen Ateliers in der [PERSON_NAME])" at bounding box center [737, 398] width 618 height 16
click at [919, 358] on icon "button" at bounding box center [920, 362] width 15 height 21
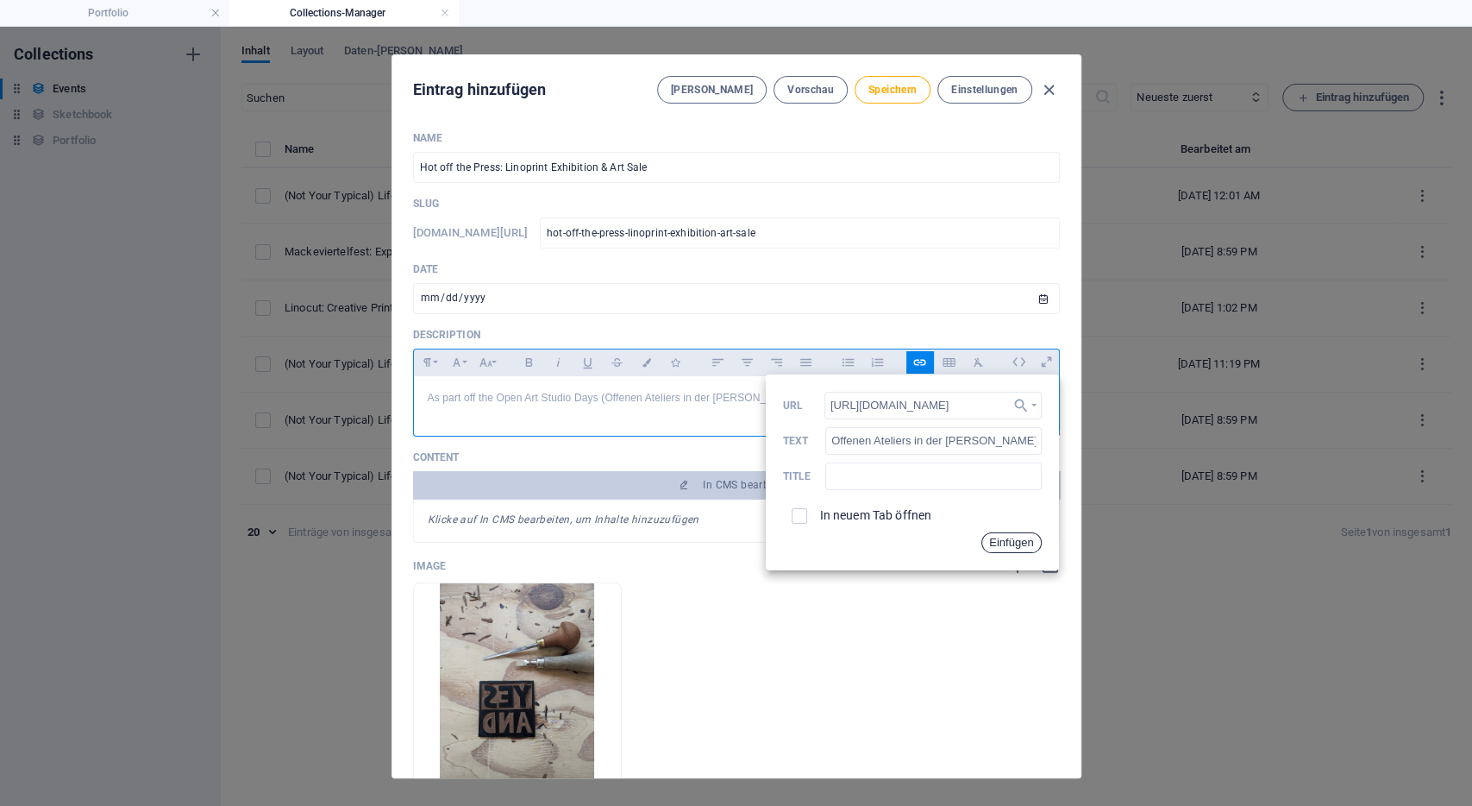
click at [1014, 543] on button "Einfügen" at bounding box center [1012, 542] width 60 height 21
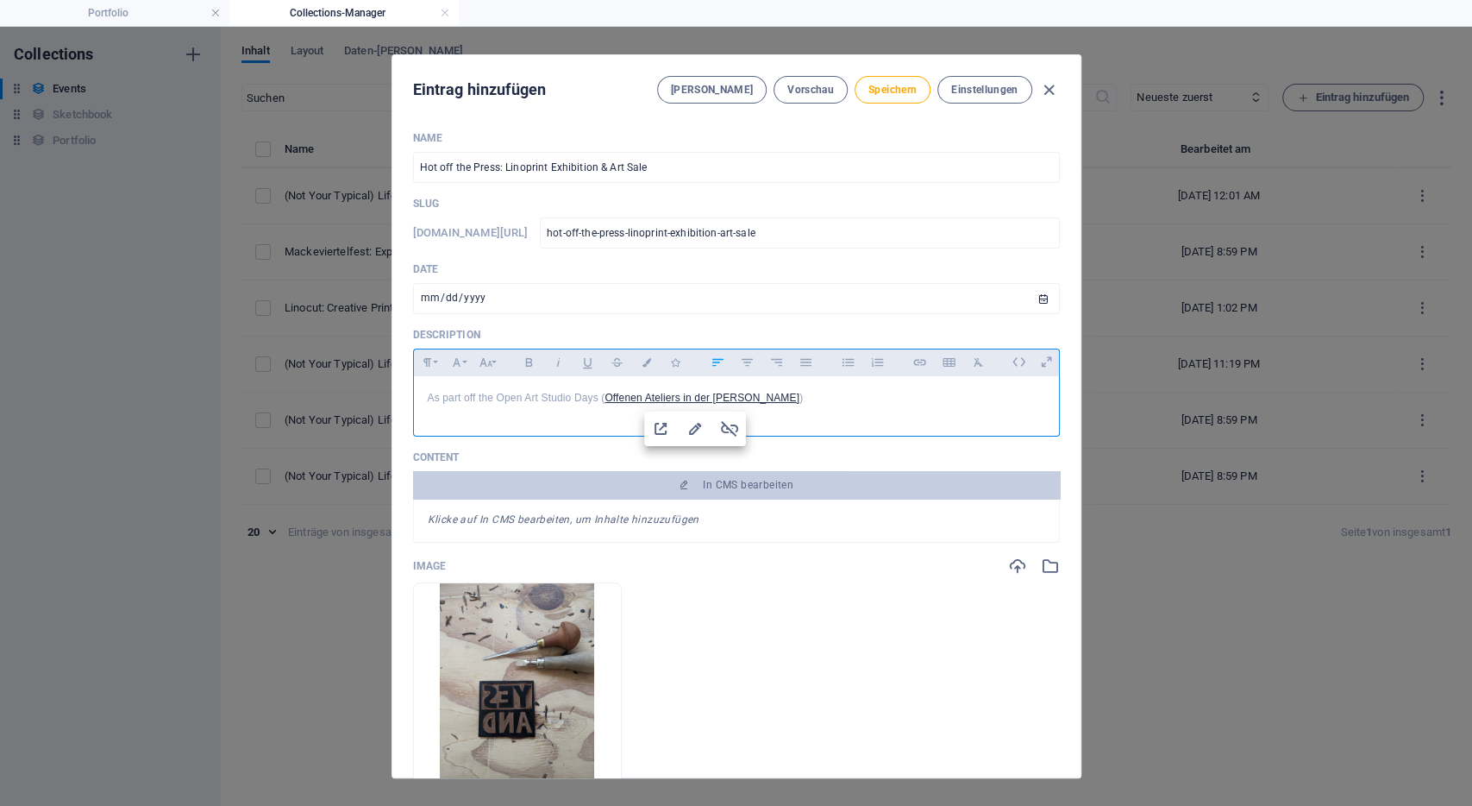
click at [855, 411] on div "As part off the Open Art Studio Days ( Offenen Ateliers in der [PERSON_NAME] )" at bounding box center [736, 402] width 645 height 52
click at [475, 398] on p "As part off the Open Art Studio Days ( Offenen Ateliers in der [PERSON_NAME] )" at bounding box center [737, 398] width 618 height 16
click at [606, 342] on div "Description Formatierung Normal Überschrift 1 Überschrift 2 Überschrift 3 Übers…" at bounding box center [736, 382] width 647 height 109
click at [885, 393] on p "As part of the Open Art Studio Days ( Offenen Ateliers in der [PERSON_NAME] )" at bounding box center [737, 398] width 618 height 16
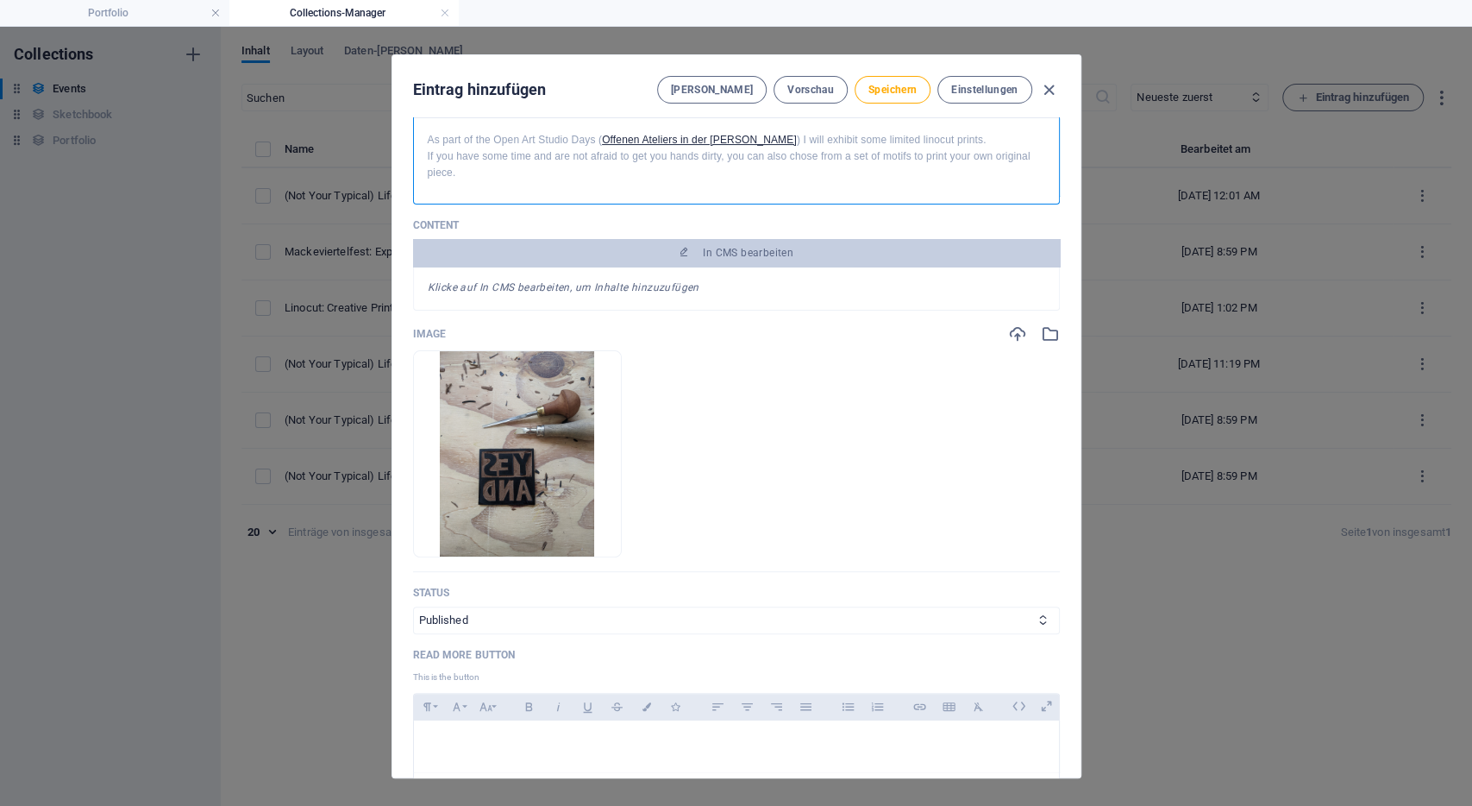
scroll to position [0, 0]
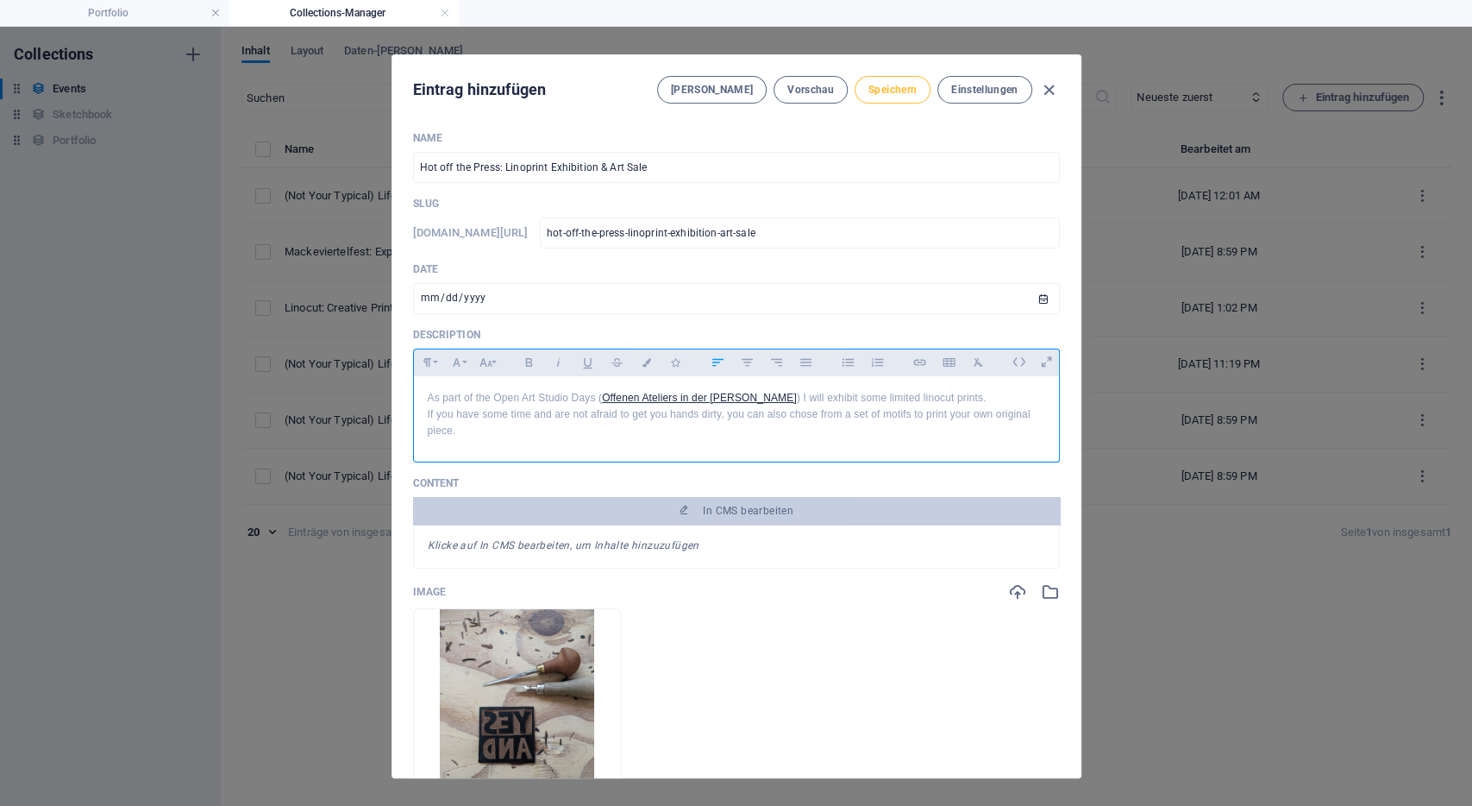
click at [909, 93] on span "Speichern" at bounding box center [893, 90] width 48 height 14
click at [824, 92] on span "Vorschau" at bounding box center [811, 90] width 47 height 14
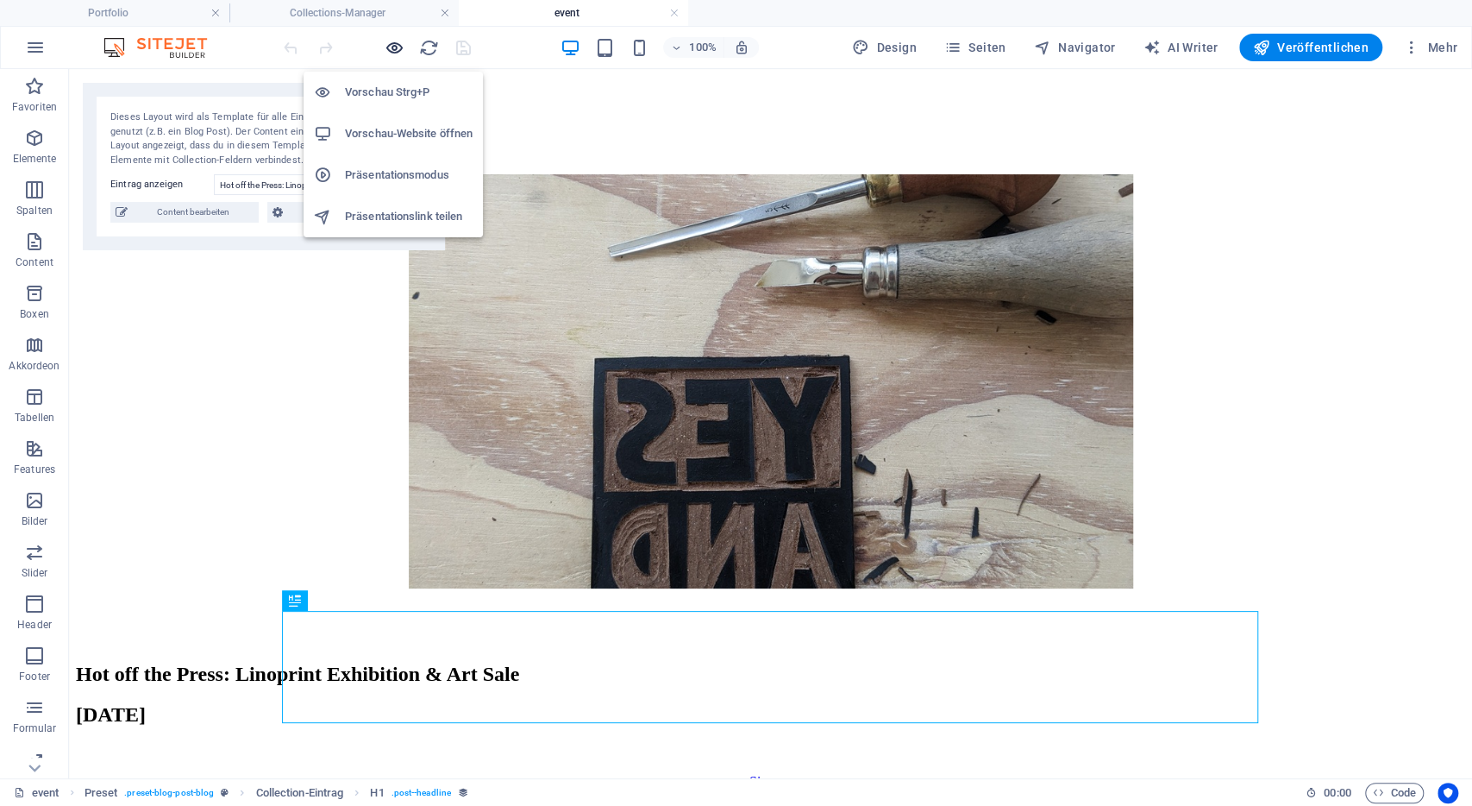
click at [402, 46] on icon "button" at bounding box center [395, 48] width 20 height 20
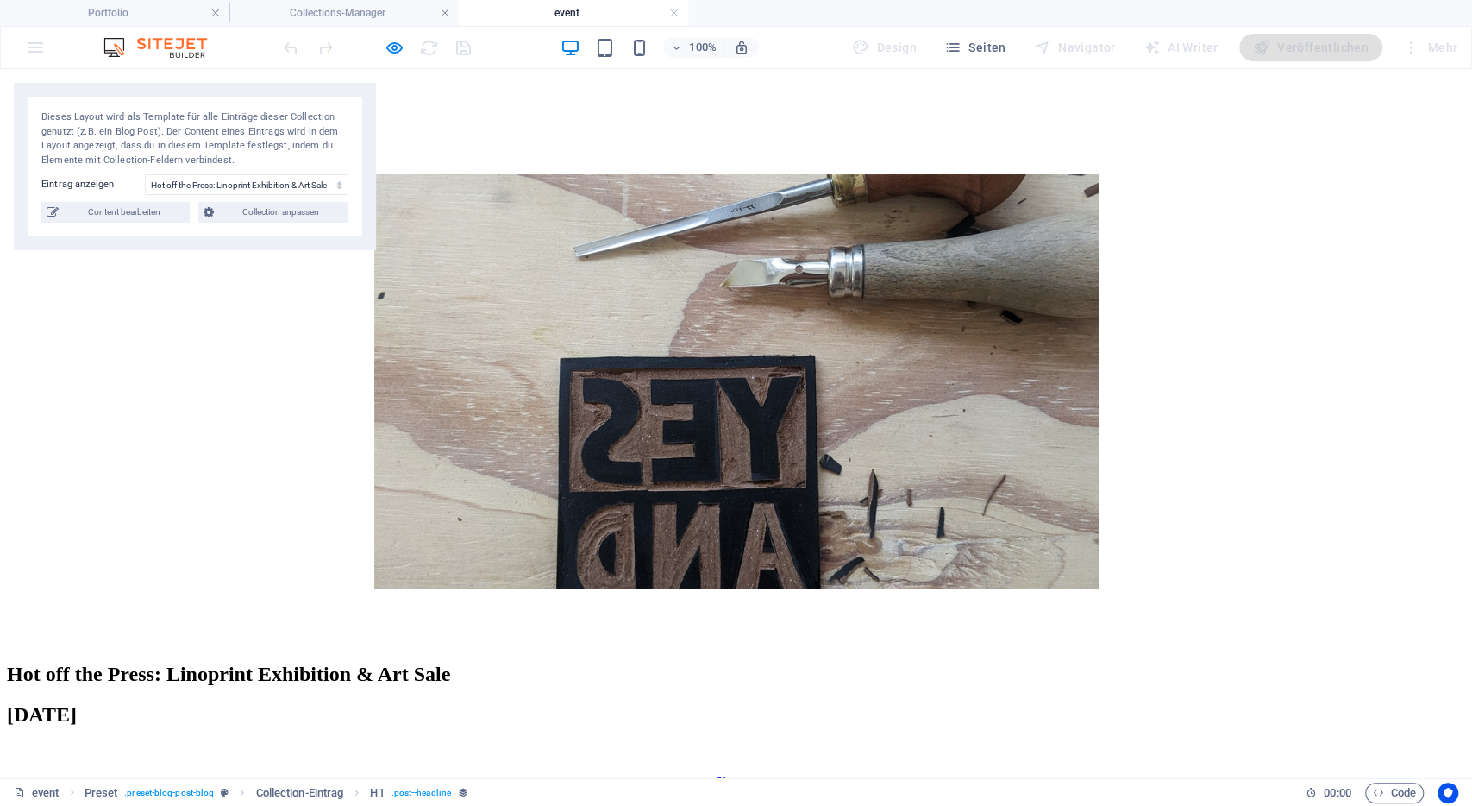
click at [104, 129] on link "Workshops" at bounding box center [72, 136] width 62 height 15
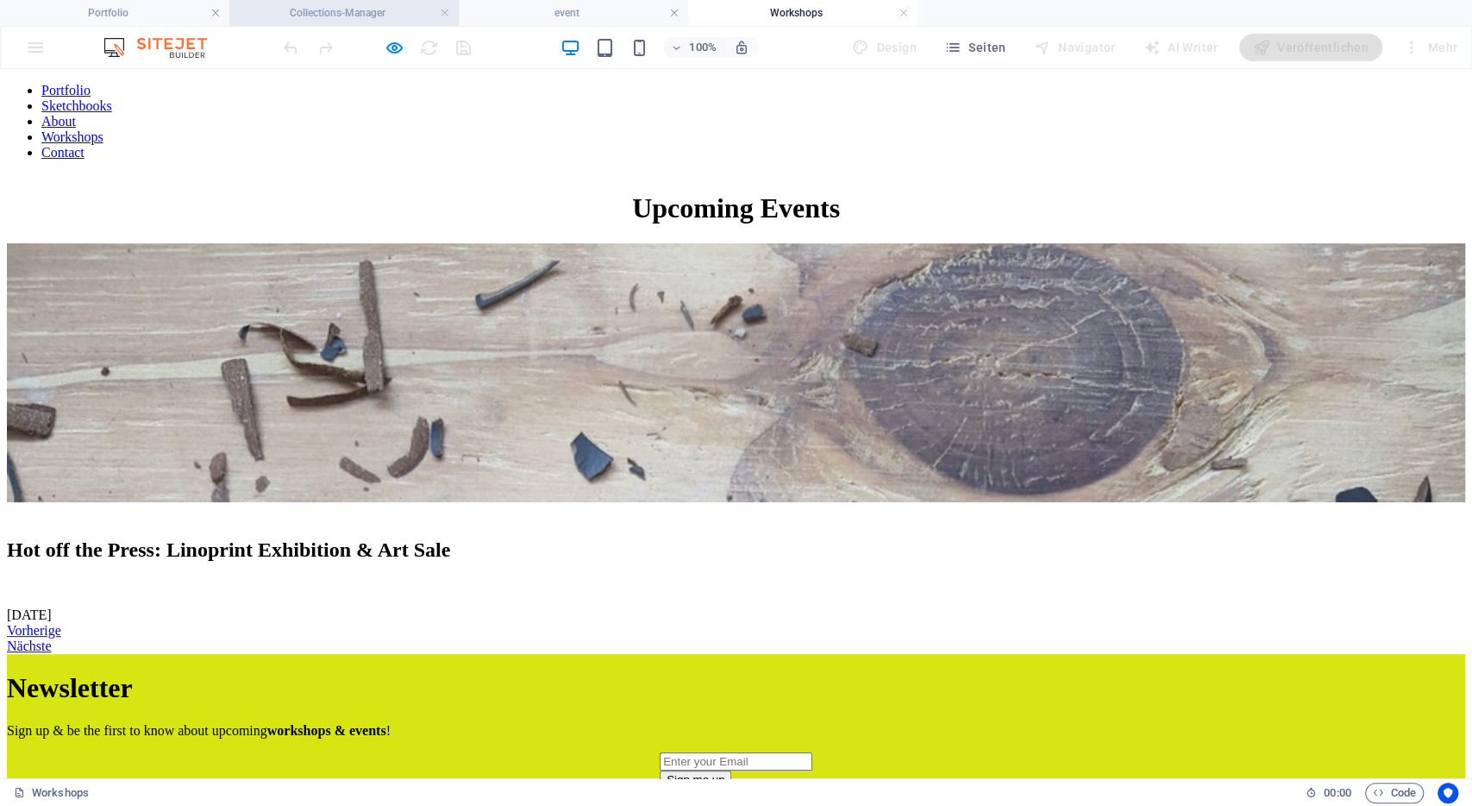
click at [365, 11] on h4 "Collections-Manager" at bounding box center [343, 12] width 229 height 19
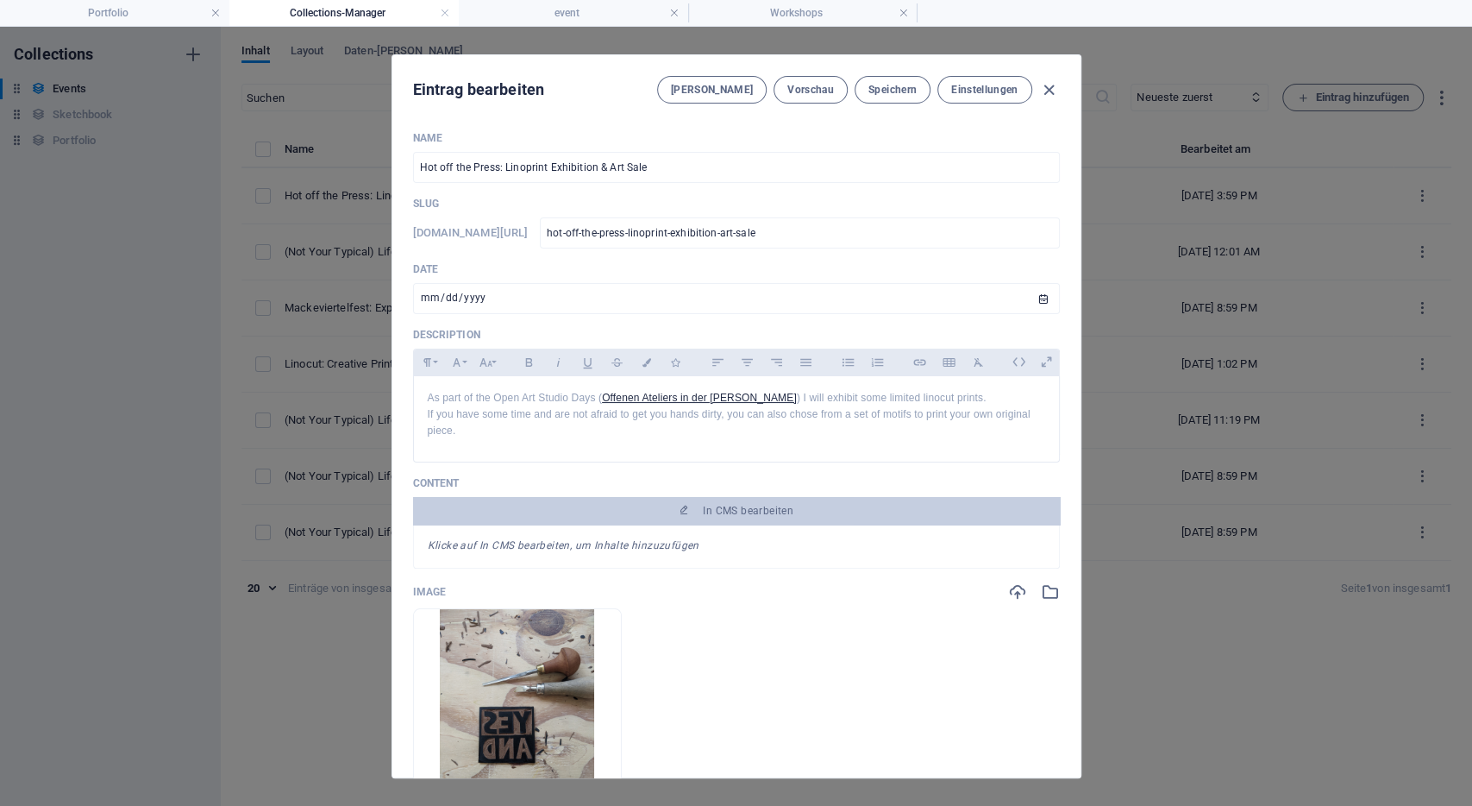
scroll to position [0, 3]
click at [707, 556] on div "Klicke auf In CMS bearbeiten, um Inhalte hinzuzufügen" at bounding box center [736, 546] width 647 height 44
click at [726, 448] on div "As part of the Open Art Studio Days ( Offenen Ateliers in der [PERSON_NAME] ) I…" at bounding box center [736, 415] width 645 height 78
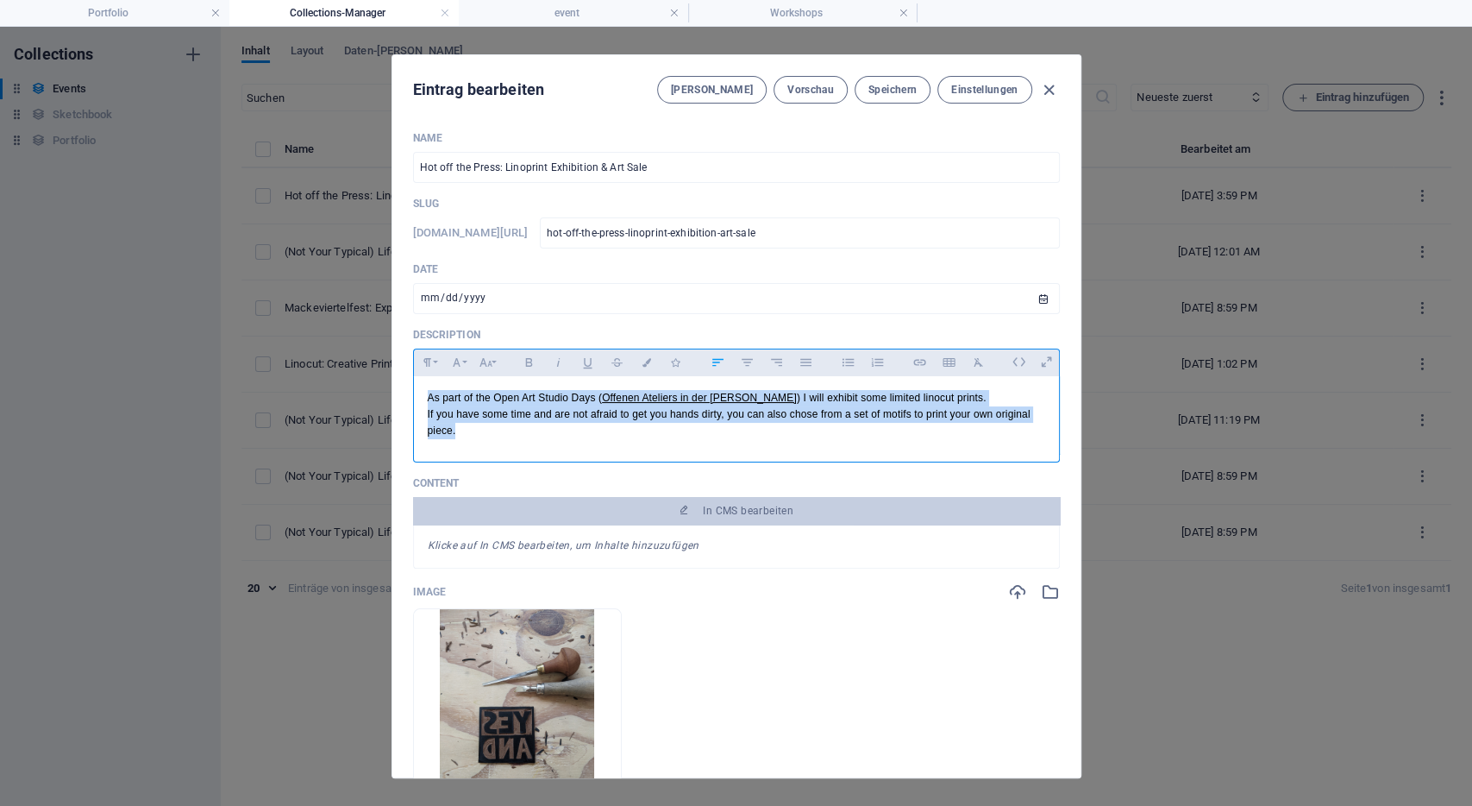
drag, startPoint x: 534, startPoint y: 427, endPoint x: 377, endPoint y: 382, distance: 163.3
click at [413, 382] on div "As part of the Open Art Studio Days ( Offenen Ateliers in der [PERSON_NAME] ) I…" at bounding box center [736, 415] width 647 height 78
copy div "As part of the Open Art Studio Days ( Offenen Ateliers in der [PERSON_NAME] ) I…"
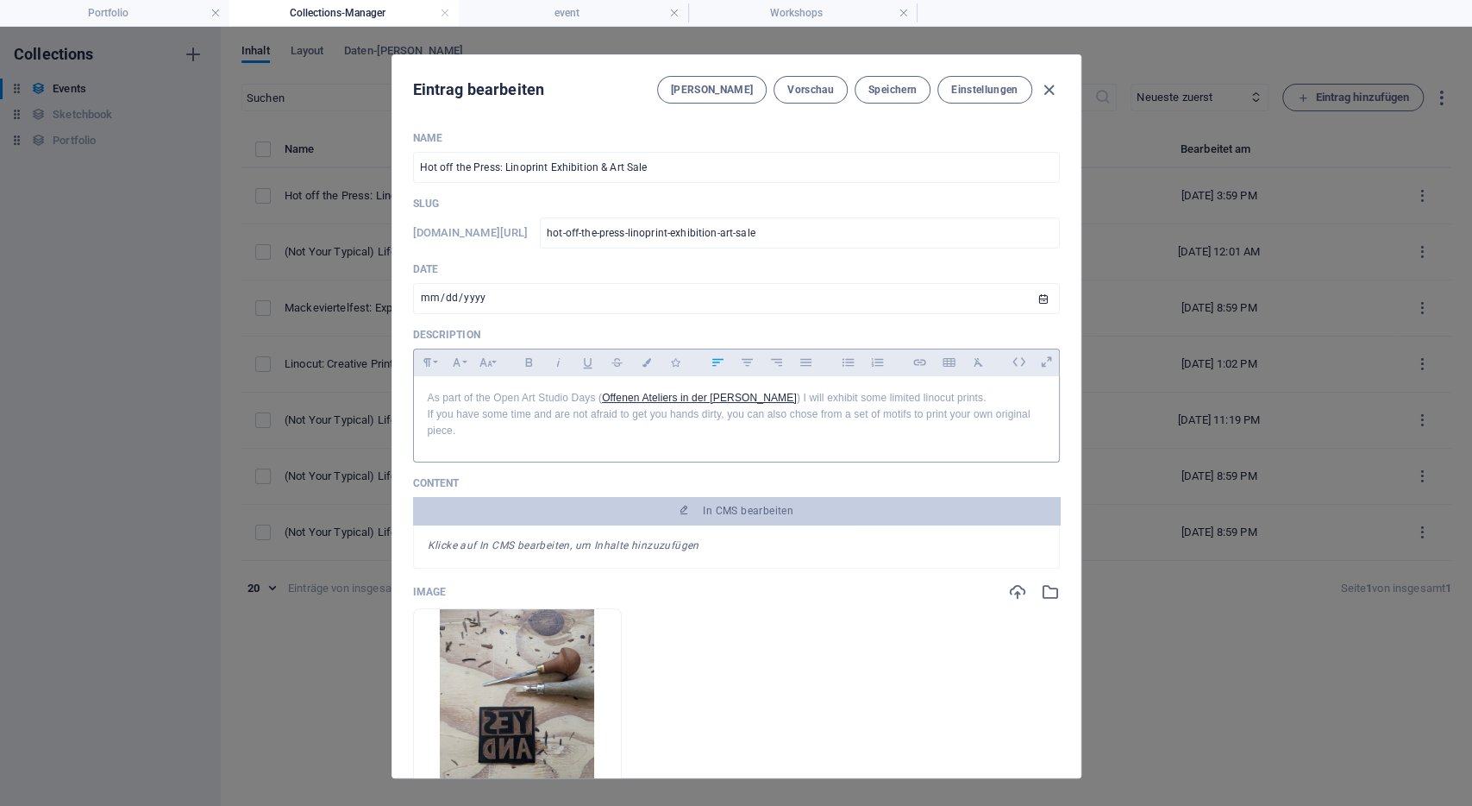
click at [602, 461] on div at bounding box center [736, 458] width 647 height 9
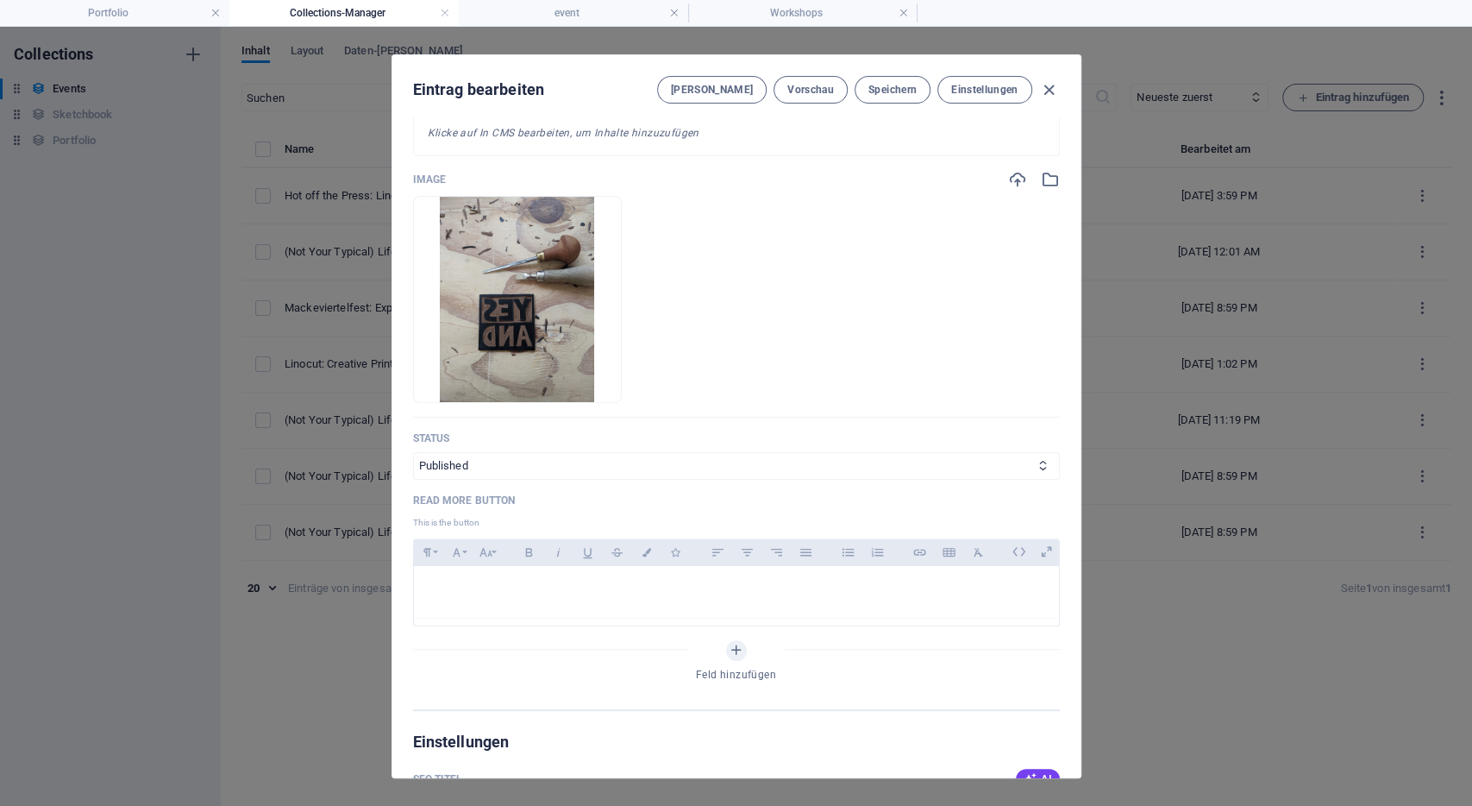
scroll to position [471, 0]
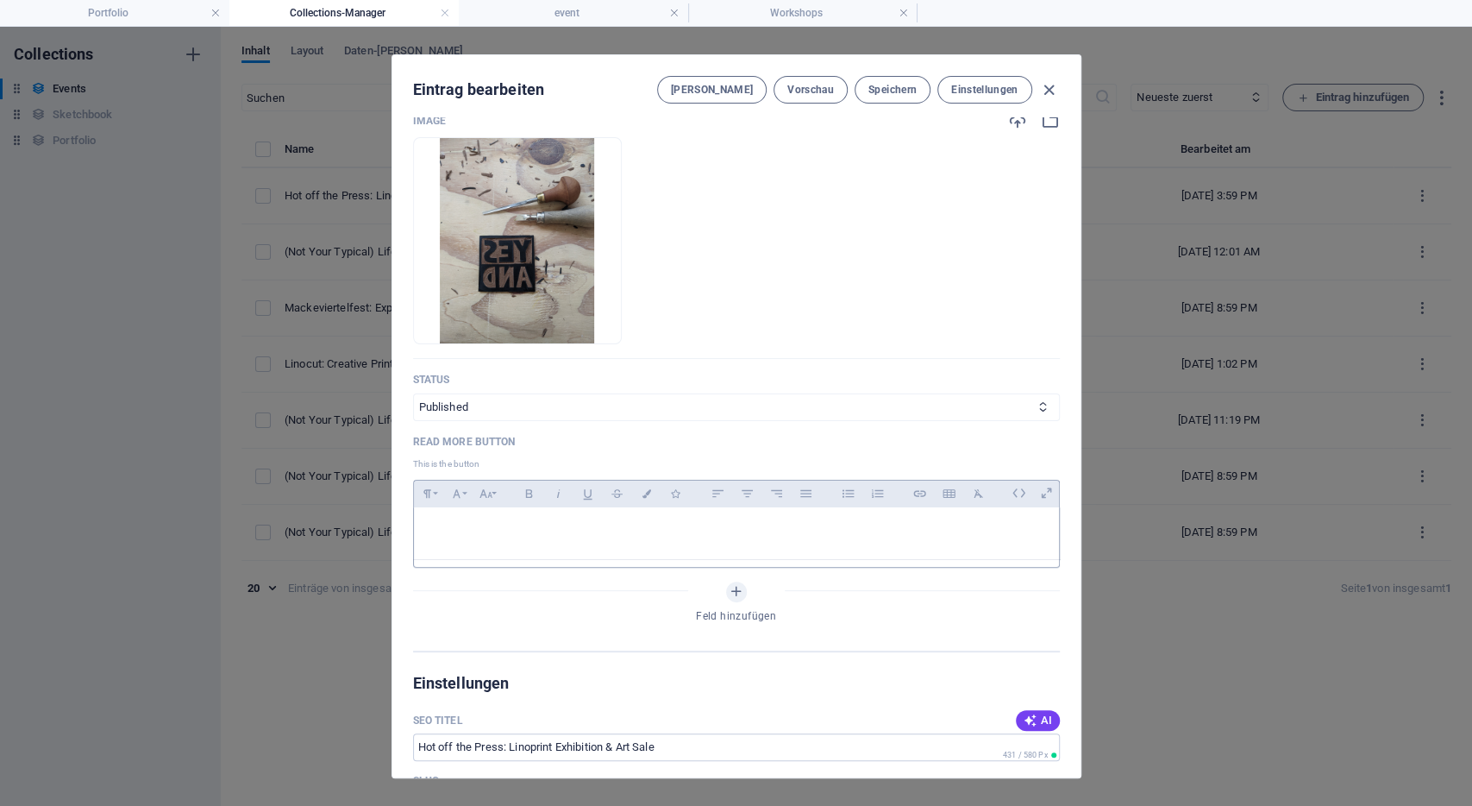
click at [517, 540] on div at bounding box center [736, 533] width 645 height 52
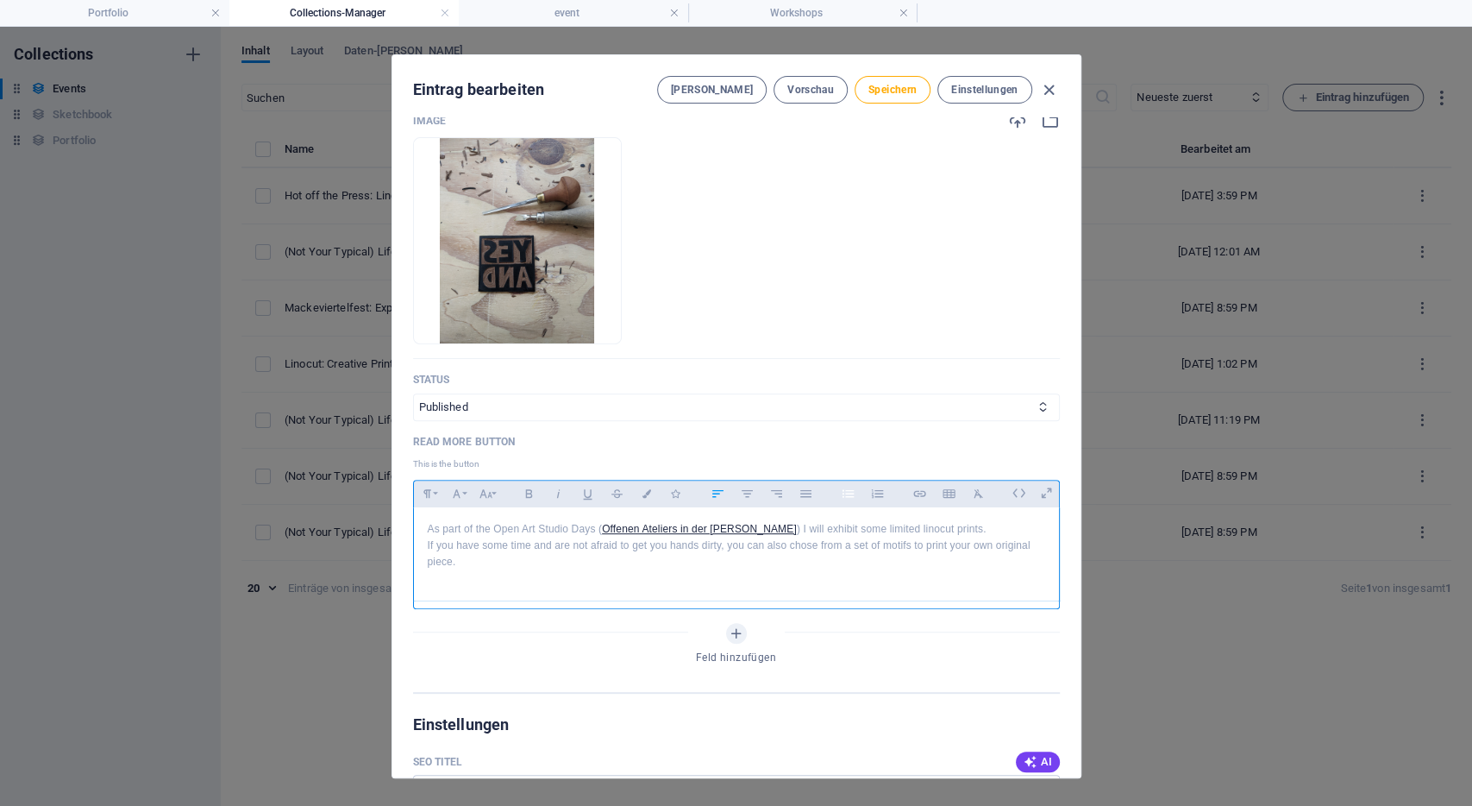
click at [854, 486] on icon "button" at bounding box center [848, 493] width 15 height 21
click at [505, 567] on p "If you have some time and are not afraid to get you hands dirty, you can also c…" at bounding box center [737, 553] width 618 height 33
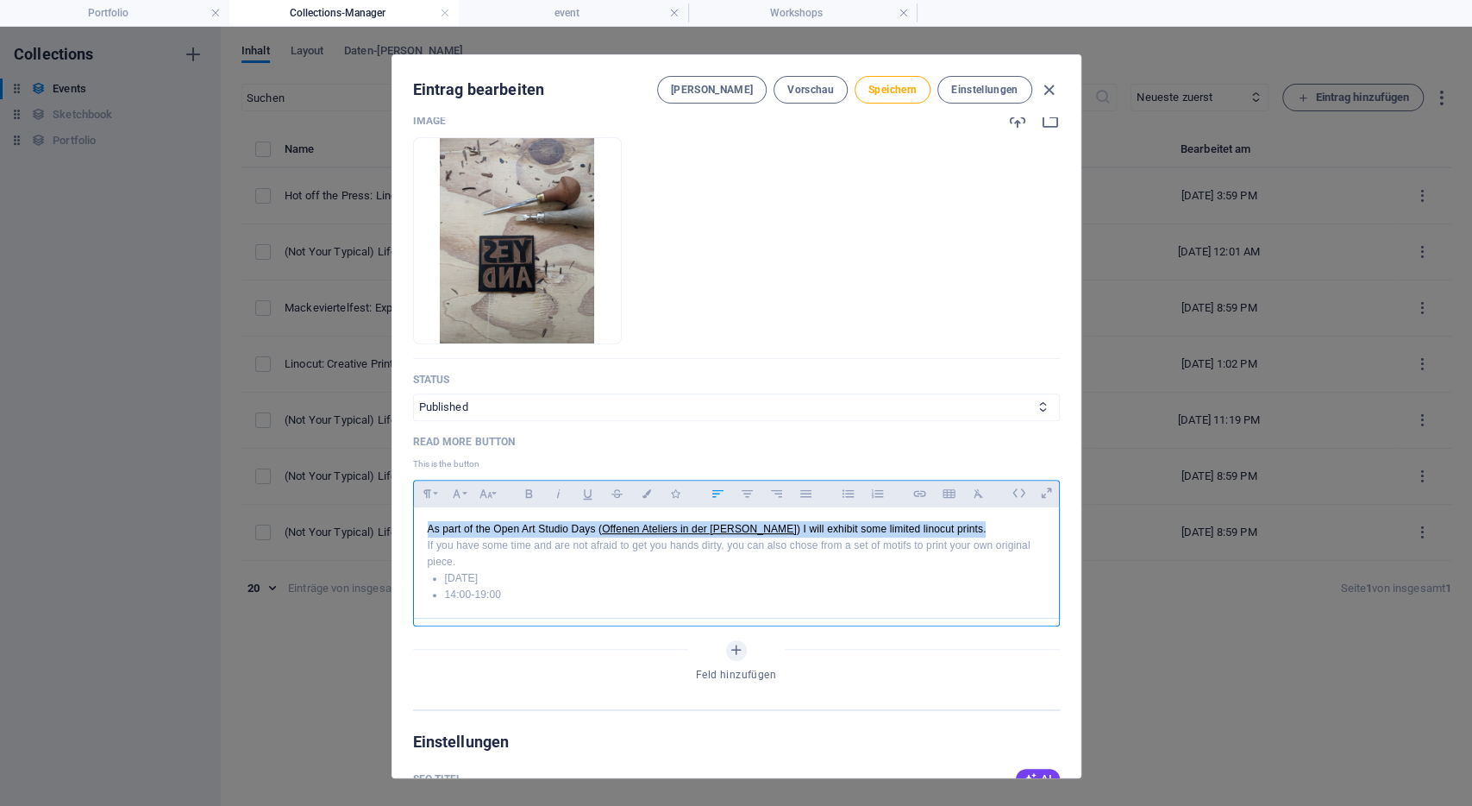
click at [505, 567] on p "If you have some time and are not afraid to get you hands dirty, you can also c…" at bounding box center [737, 553] width 618 height 33
click at [505, 575] on li "[DATE]" at bounding box center [745, 578] width 600 height 16
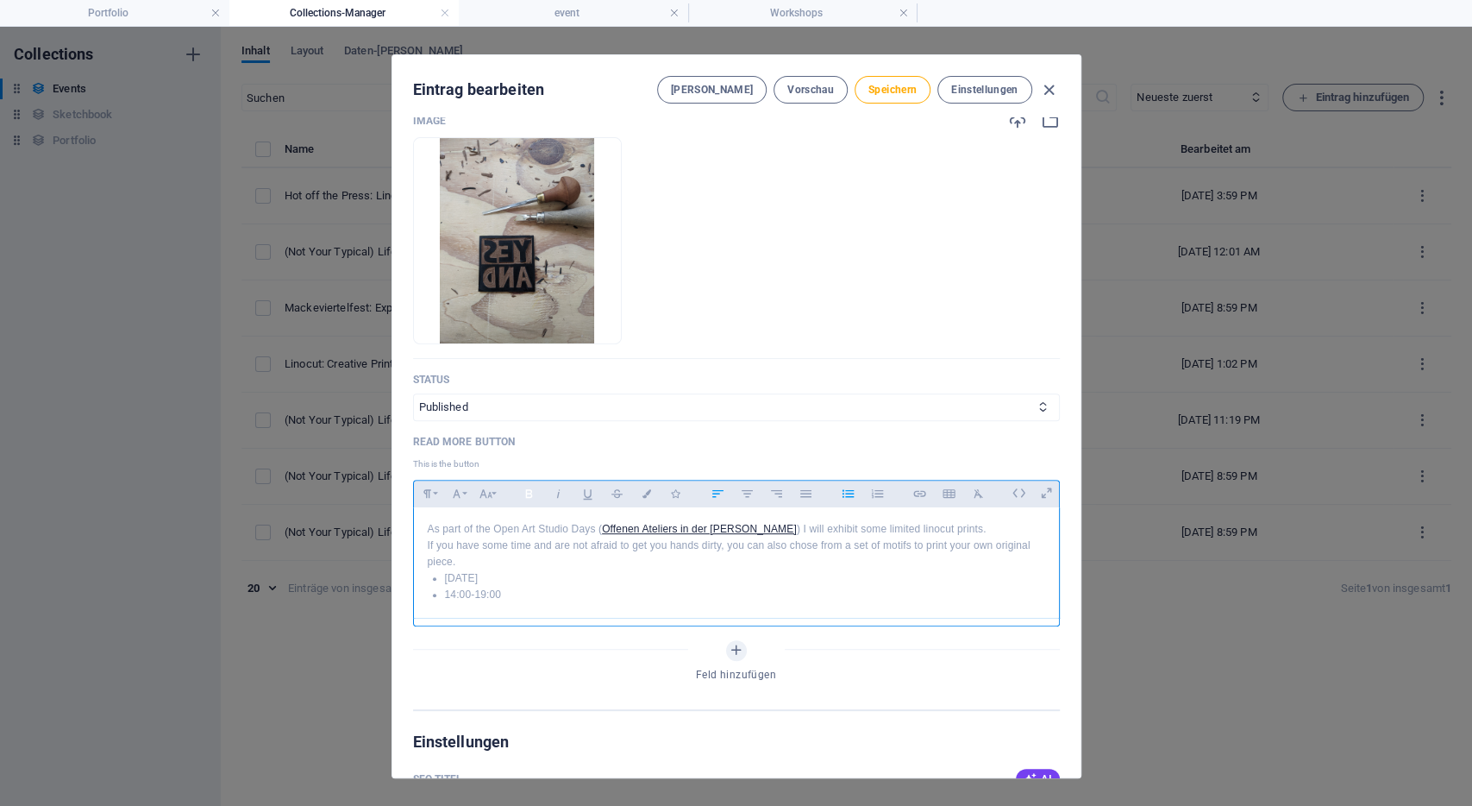
click at [522, 491] on icon "button" at bounding box center [529, 493] width 15 height 21
click at [509, 595] on li "14:00-19:00" at bounding box center [745, 595] width 600 height 16
click at [538, 503] on div "Fett Kursiv Unterstrichen Durchgestrichen Farben Icons" at bounding box center [603, 493] width 174 height 26
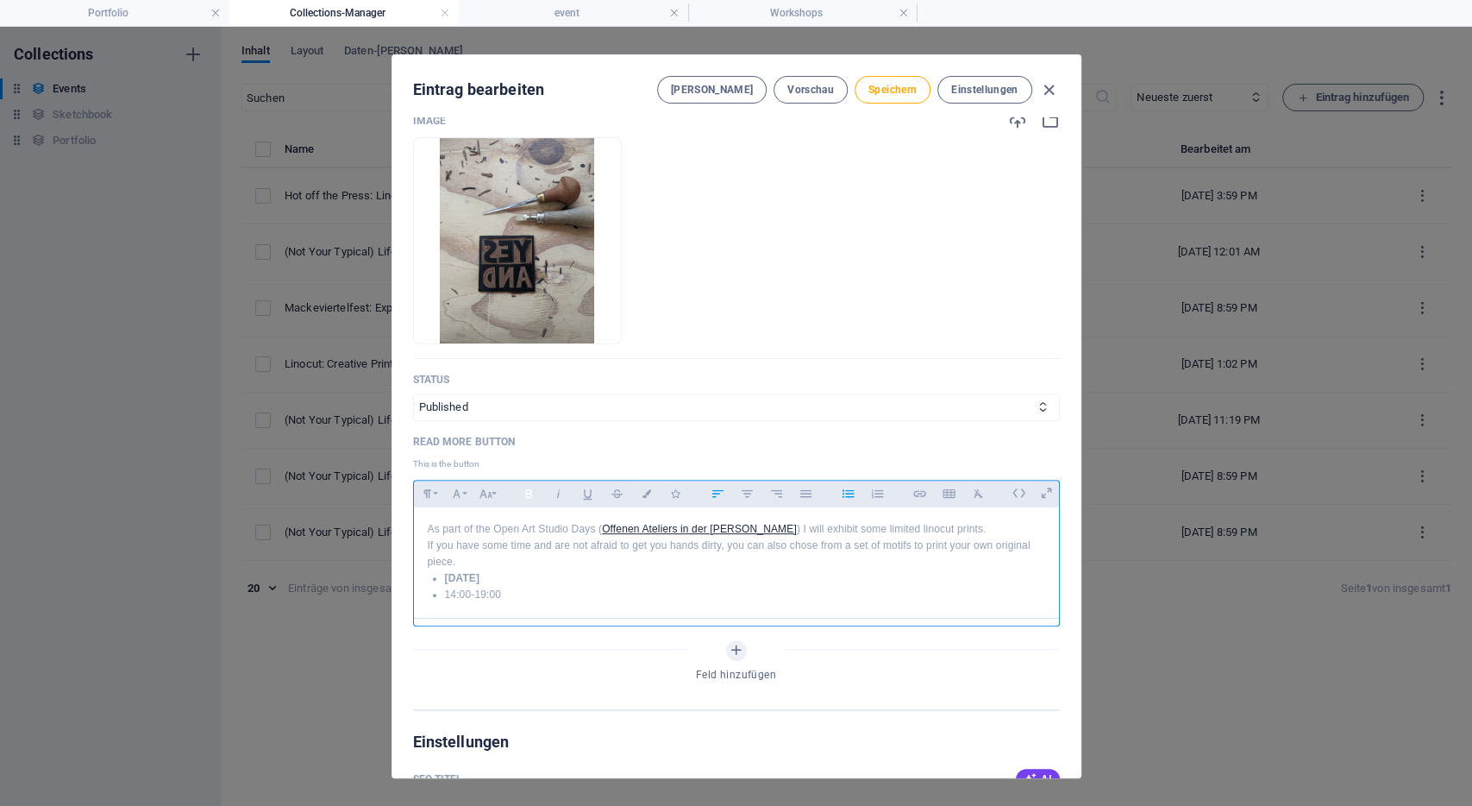
click at [532, 493] on icon "button" at bounding box center [529, 493] width 15 height 21
click at [538, 593] on li "14:00-19:00" at bounding box center [745, 595] width 600 height 16
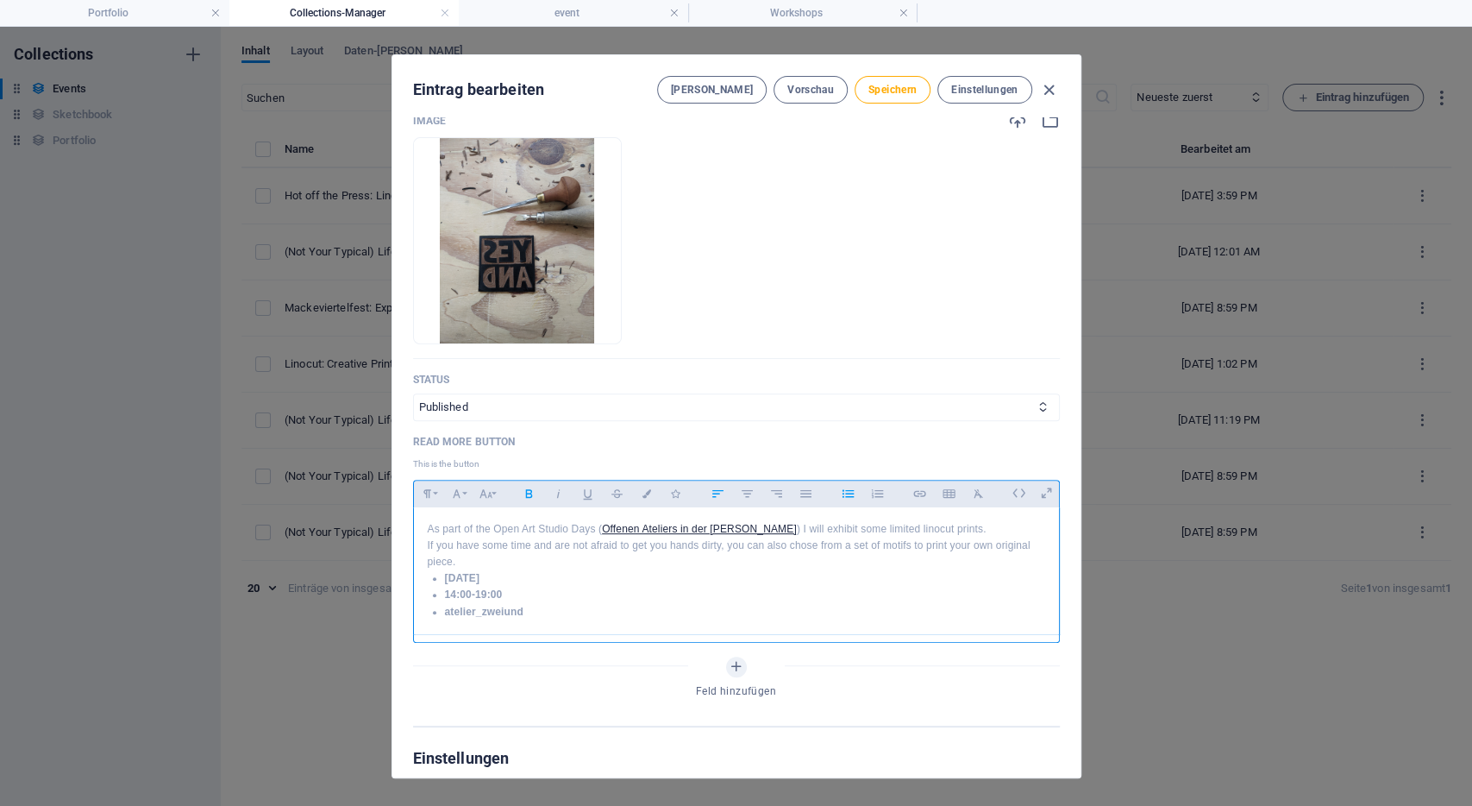
click at [527, 592] on li "14:00-19:00" at bounding box center [745, 595] width 600 height 16
click at [529, 493] on icon "button" at bounding box center [529, 493] width 15 height 21
click at [468, 568] on p "If you have some time and are not afraid to get you hands dirty, you can also c…" at bounding box center [737, 553] width 618 height 33
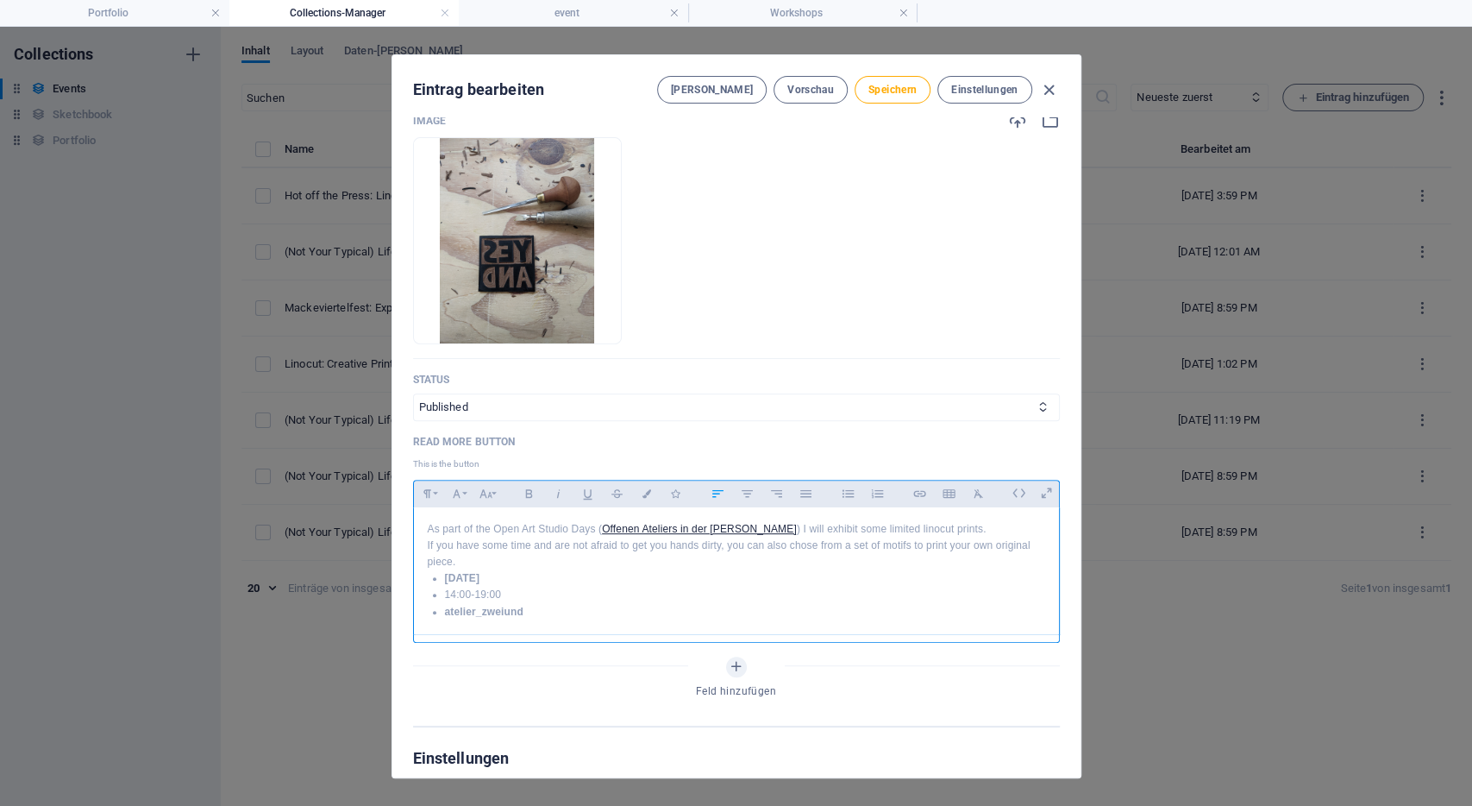
click at [564, 609] on li "atelier_zweiund" at bounding box center [745, 612] width 600 height 16
click at [565, 607] on strong "atelier_zweiundzwanzig, [STREET_ADDRESS]" at bounding box center [560, 612] width 231 height 12
click at [548, 625] on strong "[STREET_ADDRESS]" at bounding box center [498, 628] width 106 height 12
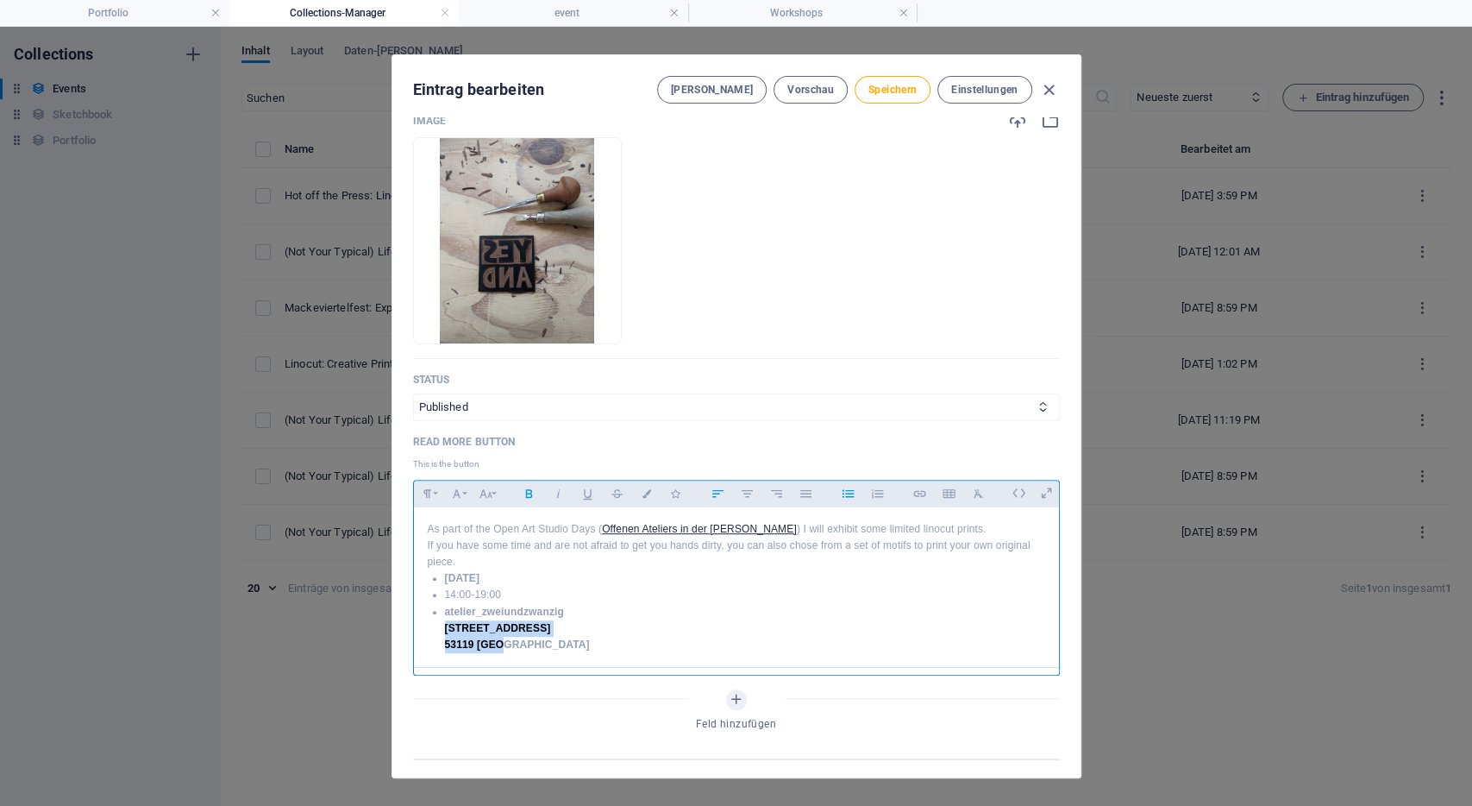
drag, startPoint x: 535, startPoint y: 637, endPoint x: 427, endPoint y: 629, distance: 108.1
click at [428, 629] on ul "[DATE] 14:00-19:00 atelier_zweiundzwanzig [STREET_ADDRESS]" at bounding box center [737, 611] width 618 height 83
click at [524, 482] on button "Fett" at bounding box center [530, 493] width 28 height 22
click at [445, 613] on li "atelier_zweiundzwanzig [STREET_ADDRESS]" at bounding box center [745, 629] width 600 height 50
click at [448, 599] on li "14:00-19:00" at bounding box center [745, 595] width 600 height 16
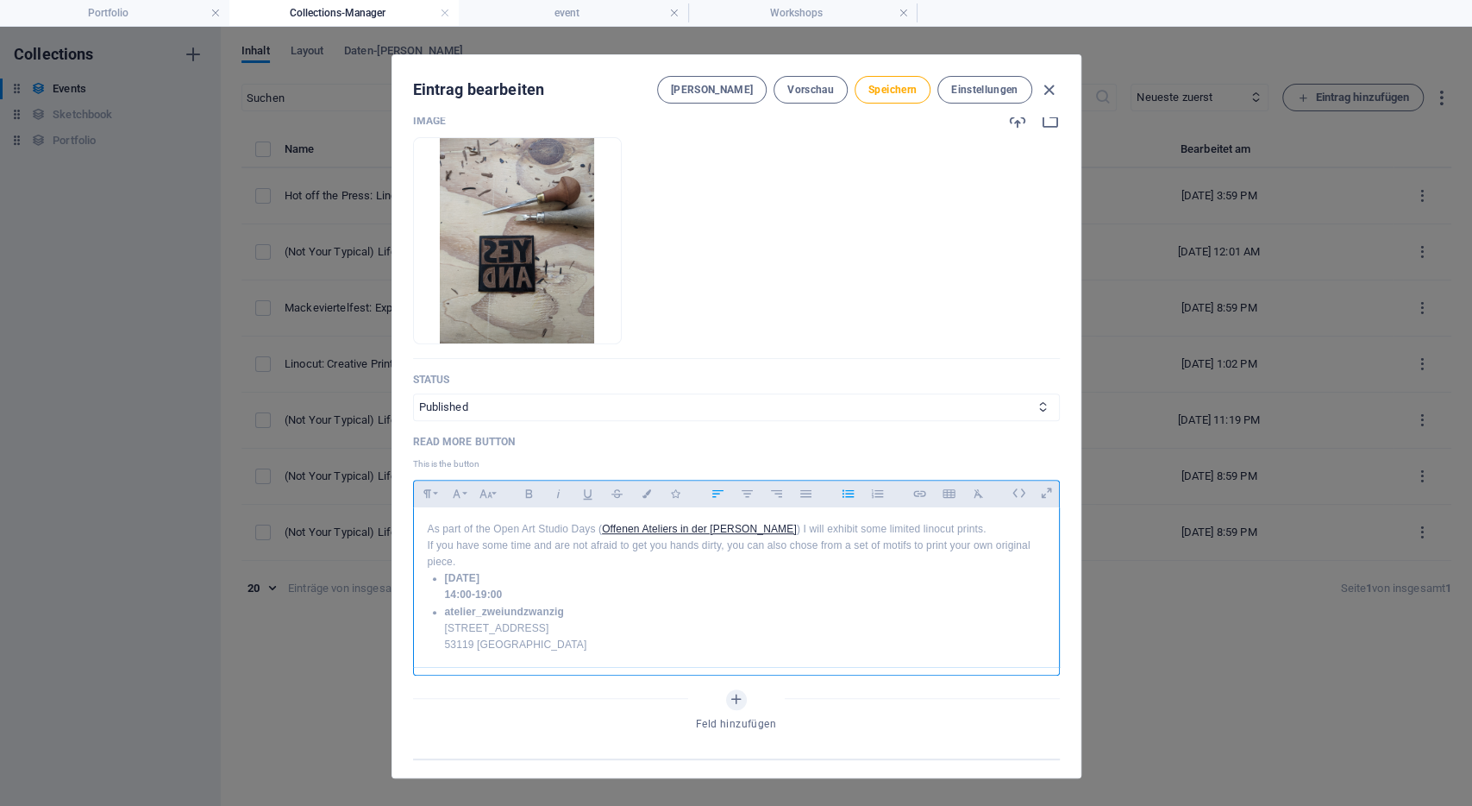
click at [474, 592] on li "[DATE] 14:00-19:00" at bounding box center [745, 586] width 600 height 33
click at [526, 489] on icon "button" at bounding box center [529, 493] width 7 height 9
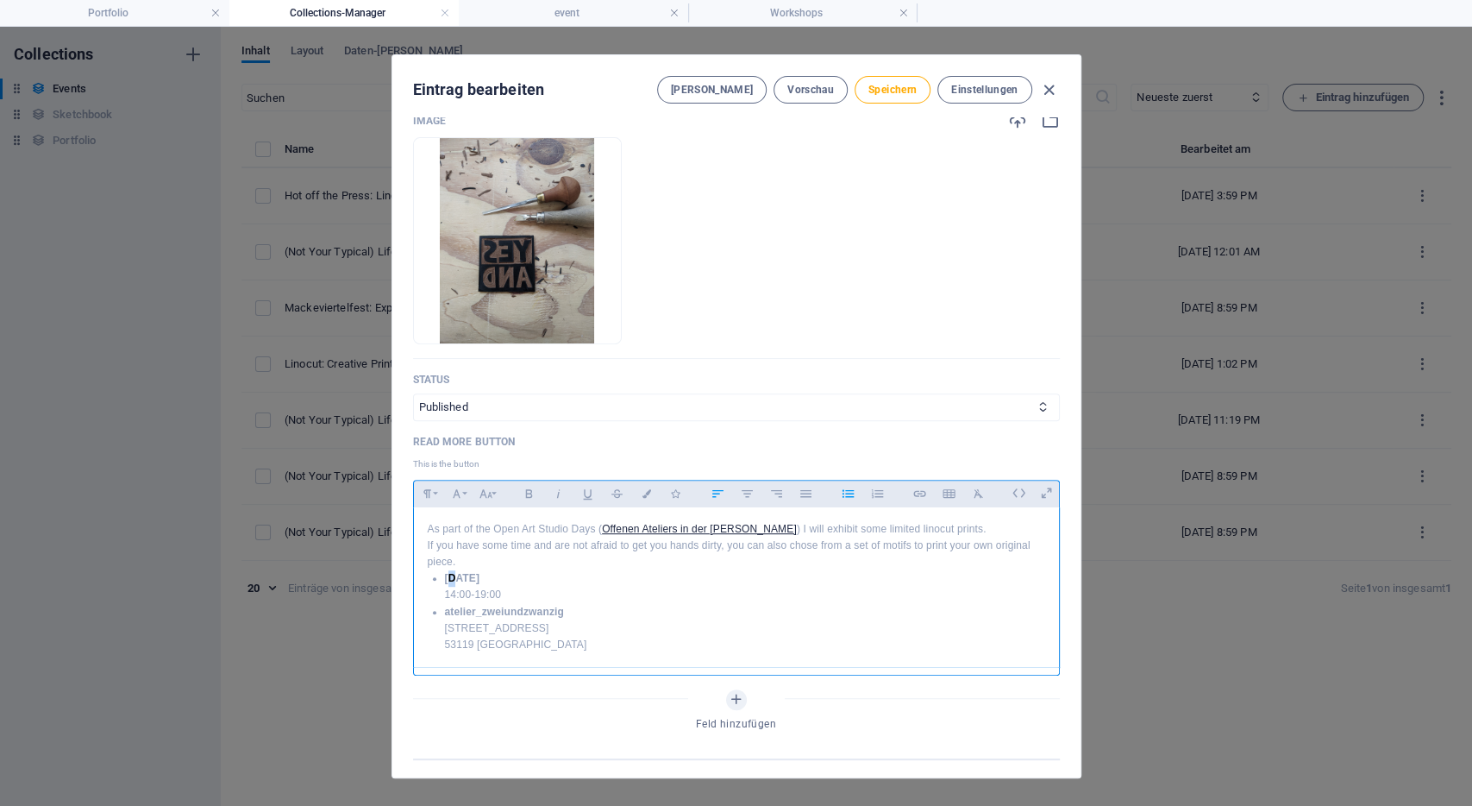
click at [453, 579] on strong "[DATE]" at bounding box center [462, 578] width 35 height 12
click at [445, 622] on li "atelier_zweiundzwanzig [STREET_ADDRESS]" at bounding box center [745, 645] width 600 height 50
click at [445, 625] on li "atelier_zweiundzwanzig [STREET_ADDRESS]" at bounding box center [745, 645] width 600 height 50
click at [445, 626] on strong "atelier_zweiundzwanzig" at bounding box center [504, 628] width 119 height 12
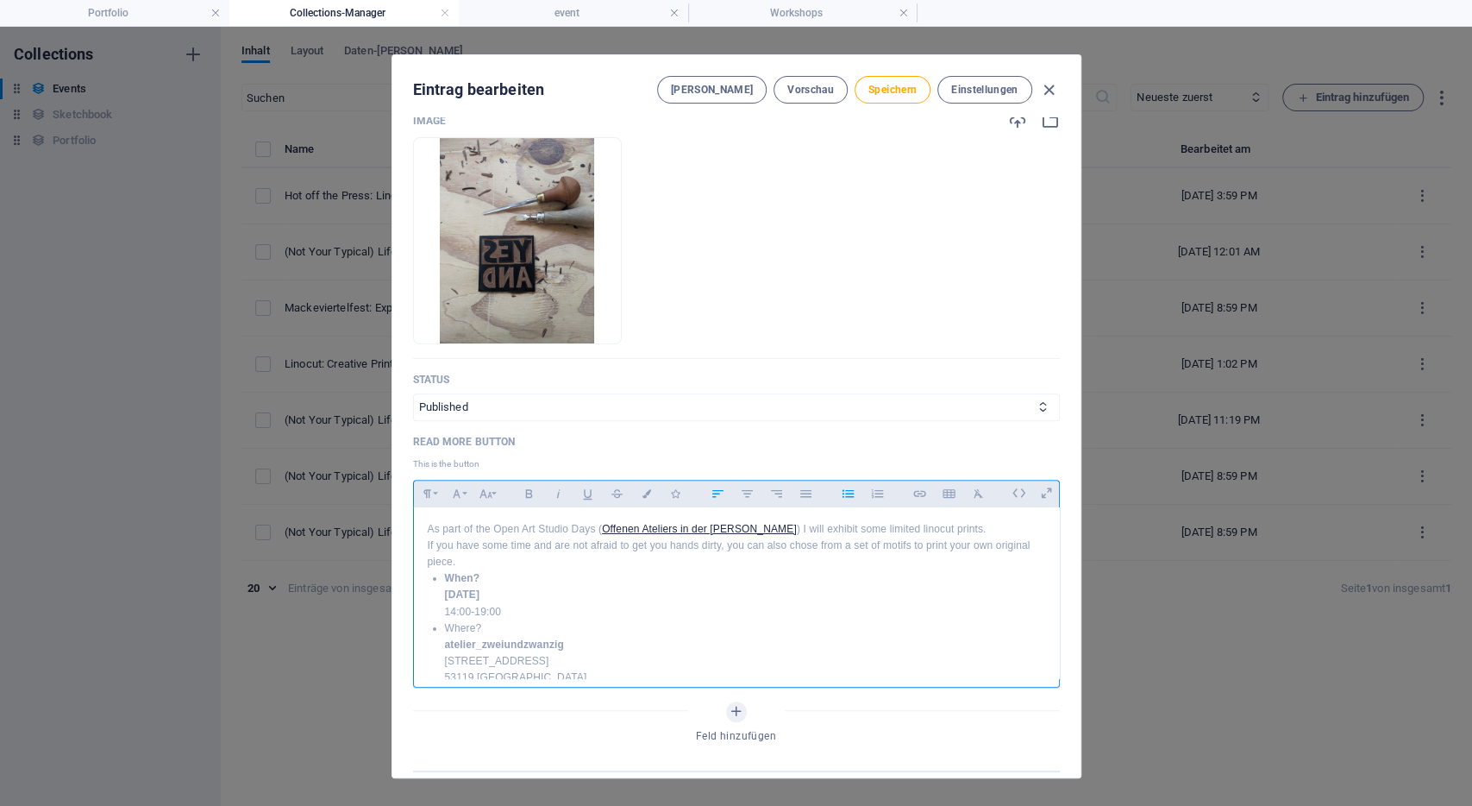
click at [453, 626] on li "Where? [GEOGRAPHIC_DATA][STREET_ADDRESS][GEOGRAPHIC_DATA]" at bounding box center [745, 653] width 600 height 66
click at [529, 486] on icon "button" at bounding box center [529, 493] width 15 height 21
click at [480, 590] on strong "[DATE]" at bounding box center [462, 594] width 35 height 12
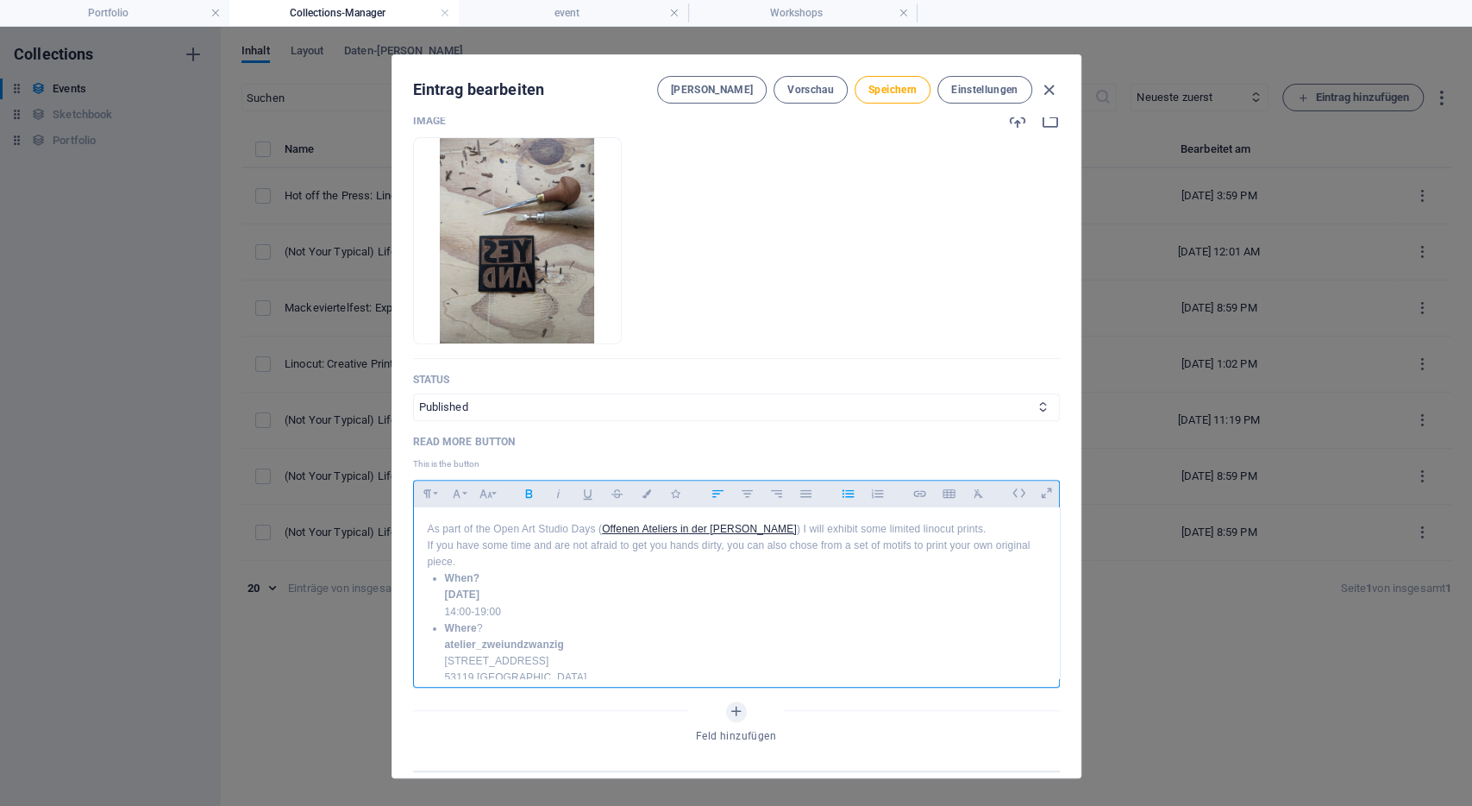
click at [480, 590] on strong "[DATE]" at bounding box center [462, 594] width 35 height 12
click at [528, 484] on icon "button" at bounding box center [529, 493] width 15 height 21
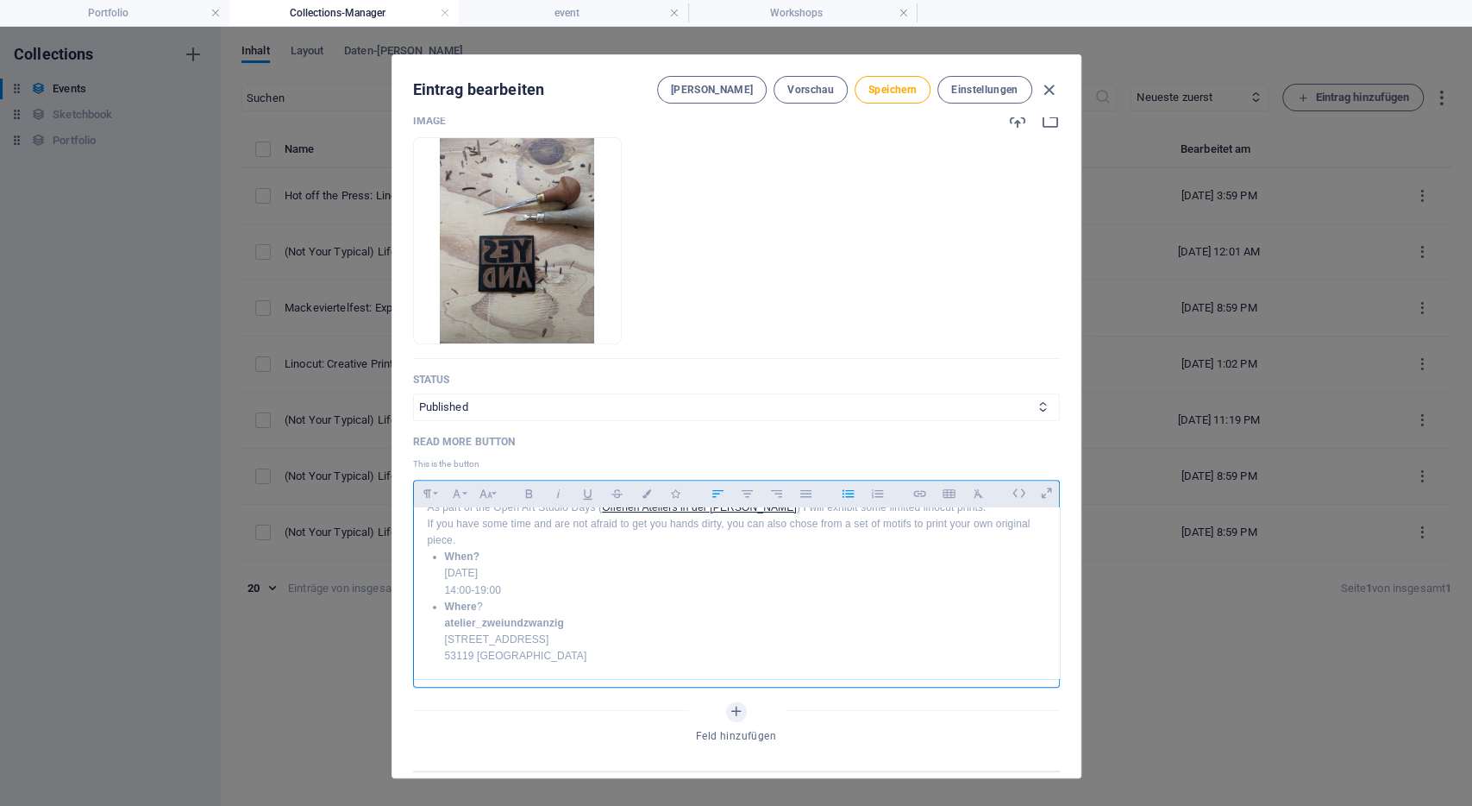
click at [520, 624] on strong "atelier_zweiundzwanzig" at bounding box center [504, 623] width 119 height 12
click at [535, 486] on icon "button" at bounding box center [529, 493] width 15 height 21
click at [694, 649] on li "Where ? [GEOGRAPHIC_DATA][STREET_ADDRESS][GEOGRAPHIC_DATA]" at bounding box center [745, 632] width 600 height 66
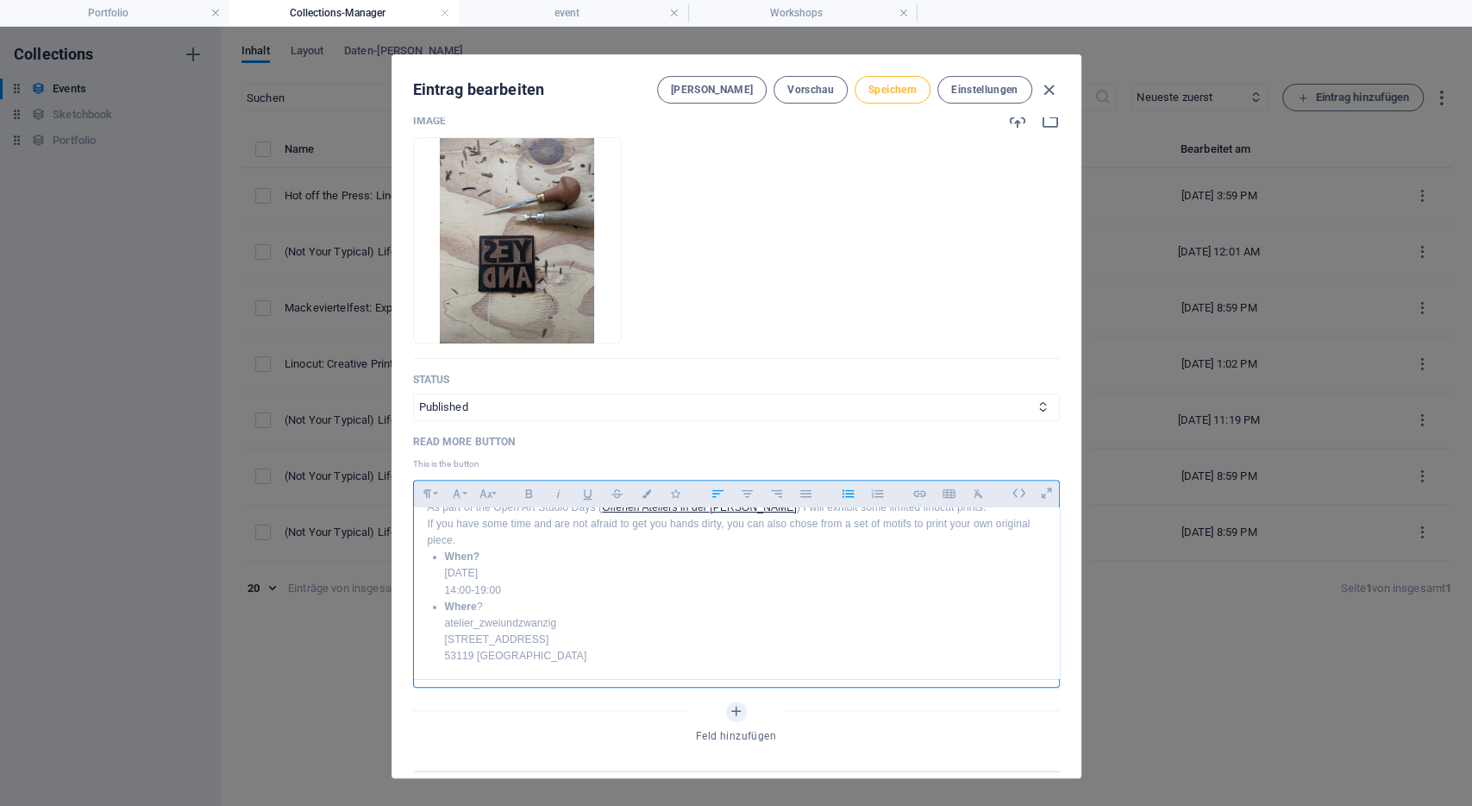
click at [900, 92] on span "Speichern" at bounding box center [893, 90] width 48 height 14
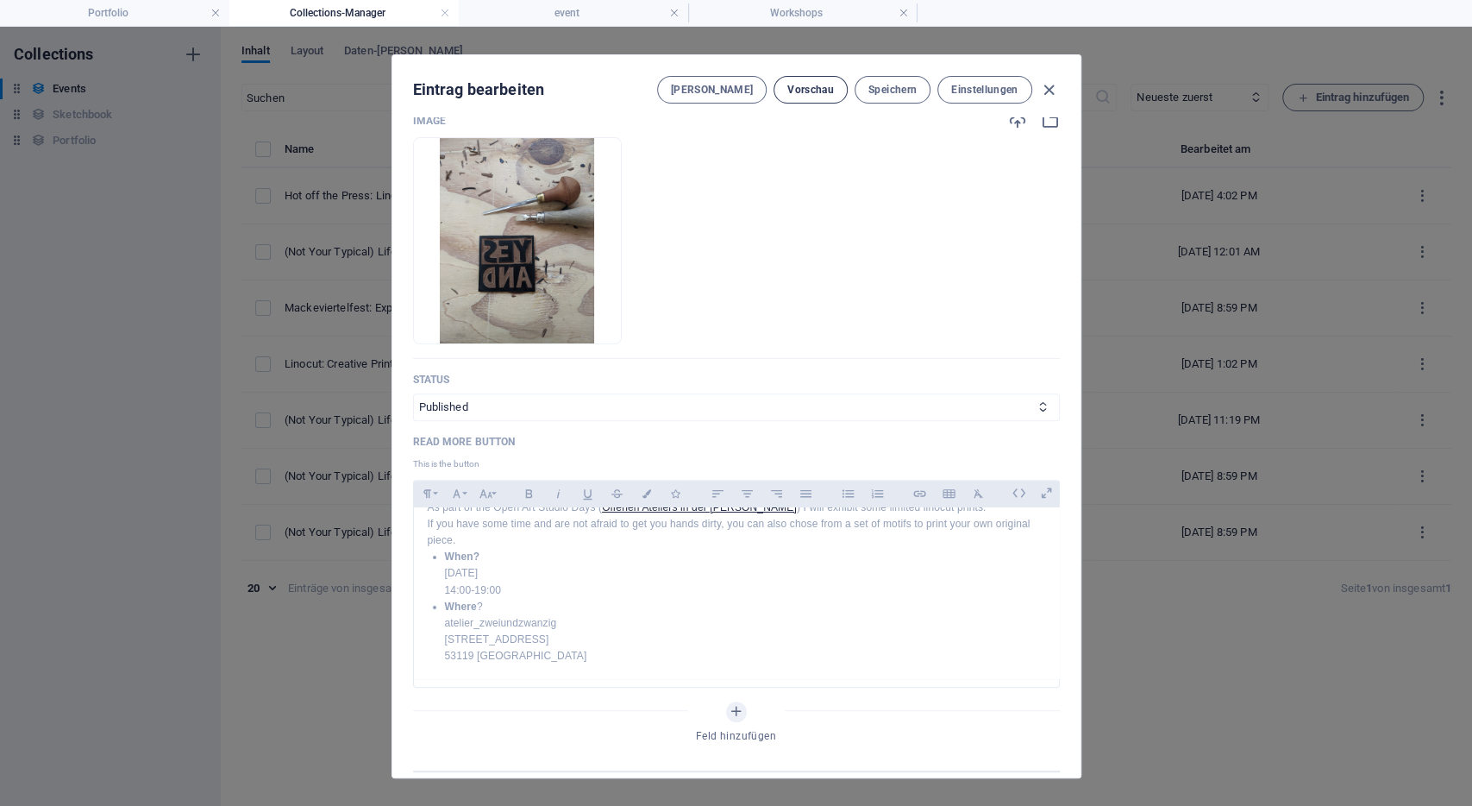
click at [810, 96] on span "Vorschau" at bounding box center [811, 90] width 47 height 14
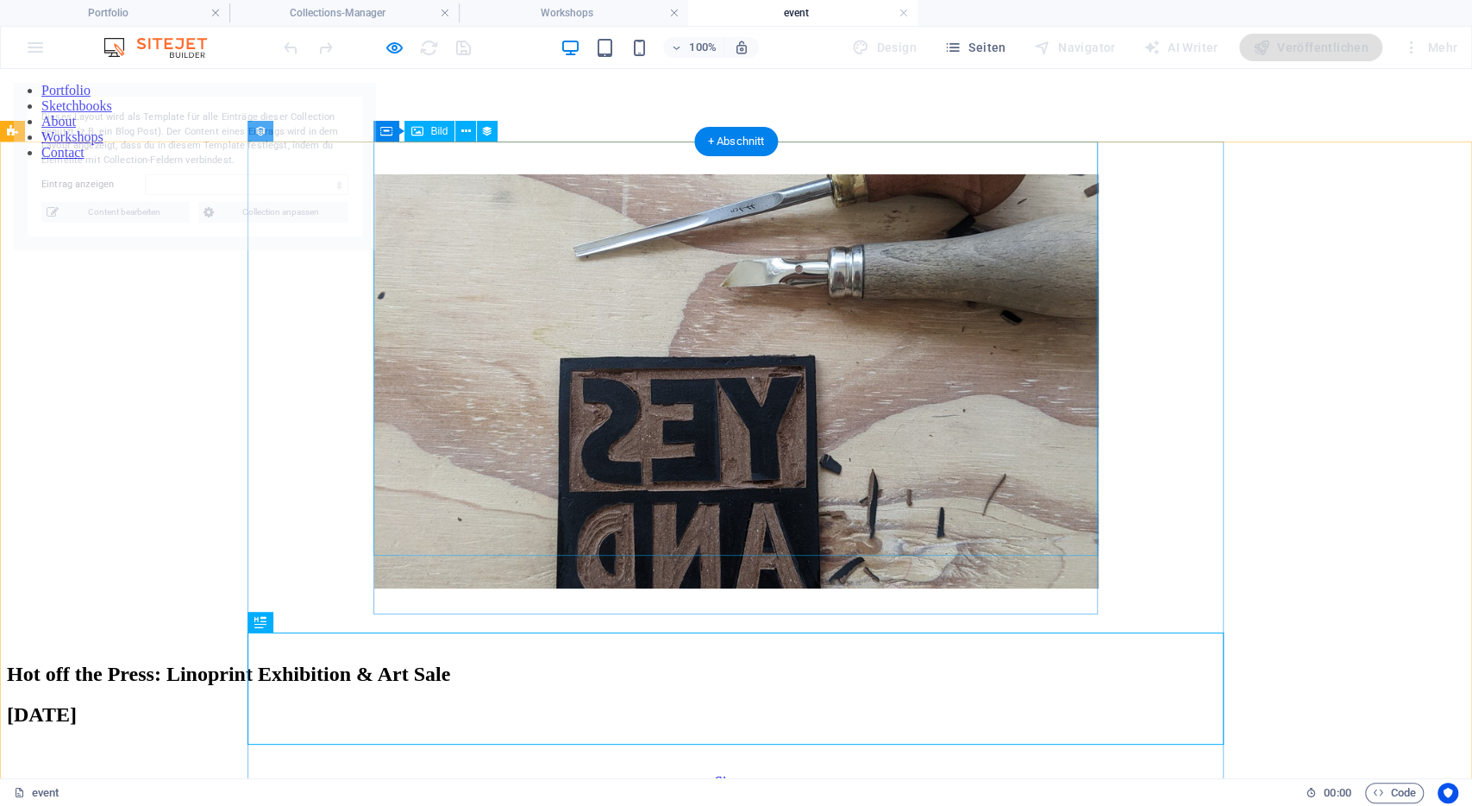
scroll to position [0, 0]
click at [780, 213] on figure at bounding box center [736, 382] width 1459 height 417
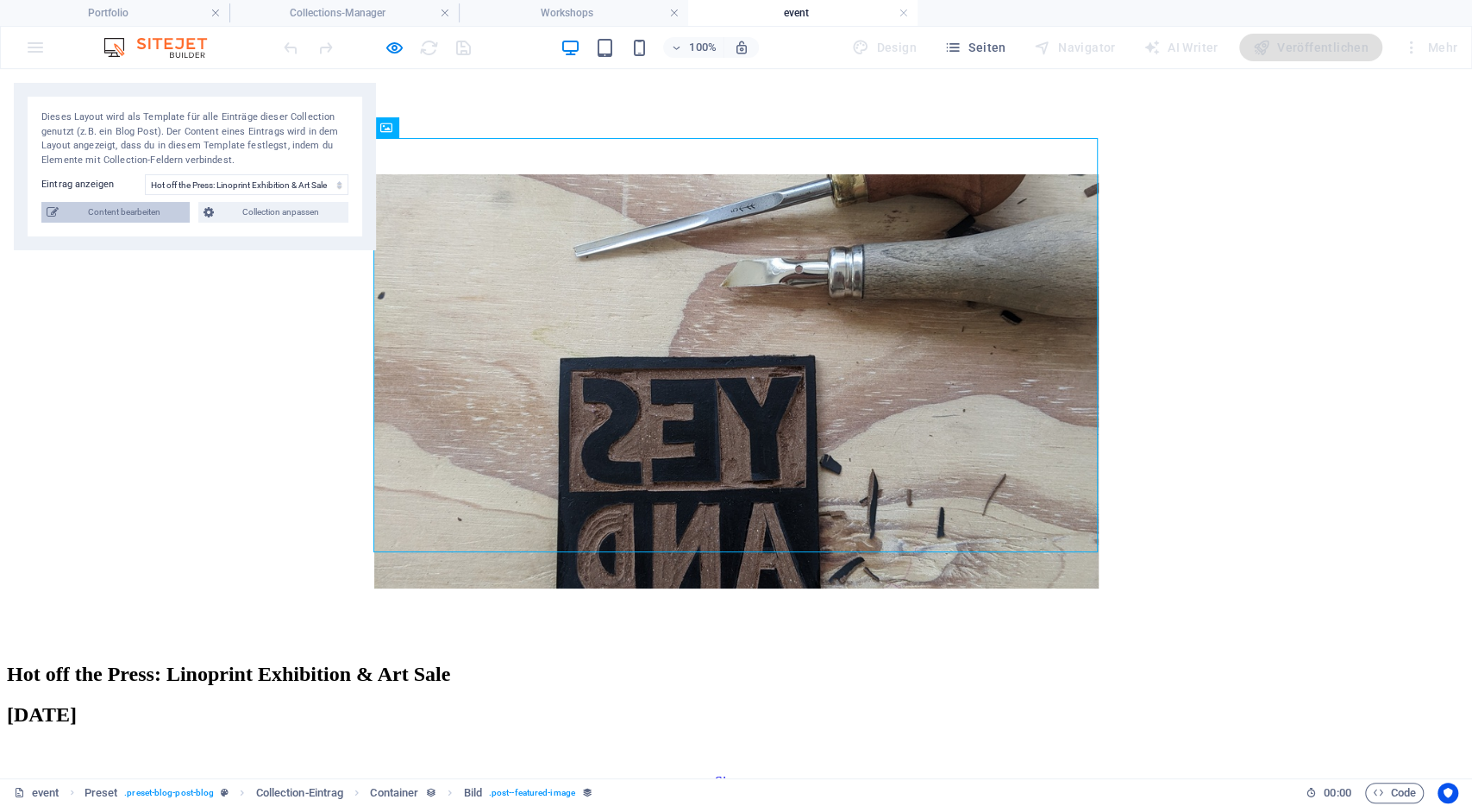
click at [137, 207] on span "Content bearbeiten" at bounding box center [124, 212] width 121 height 21
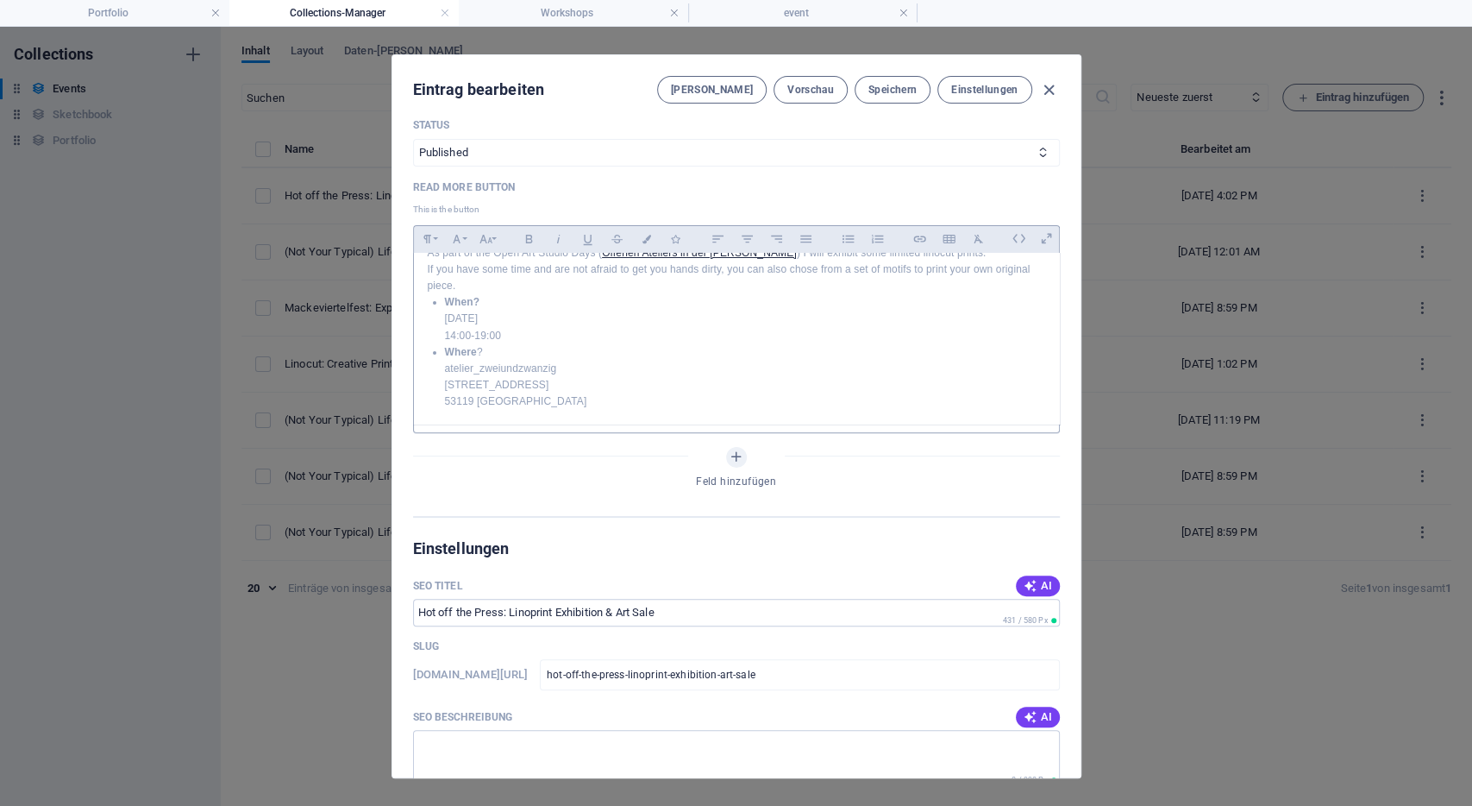
scroll to position [735, 0]
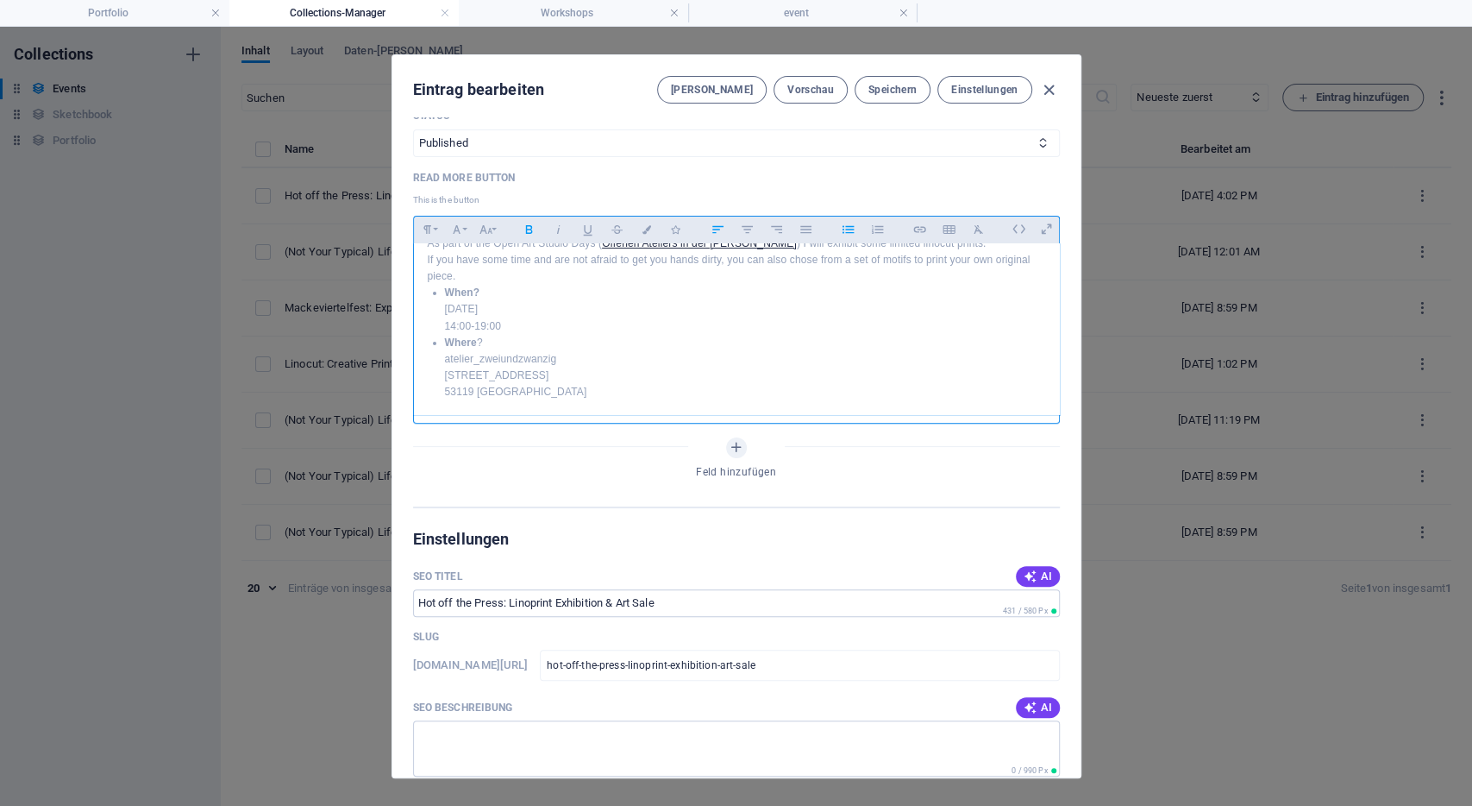
click at [648, 298] on li "When? [DATE] 14:00-19:00" at bounding box center [745, 310] width 600 height 50
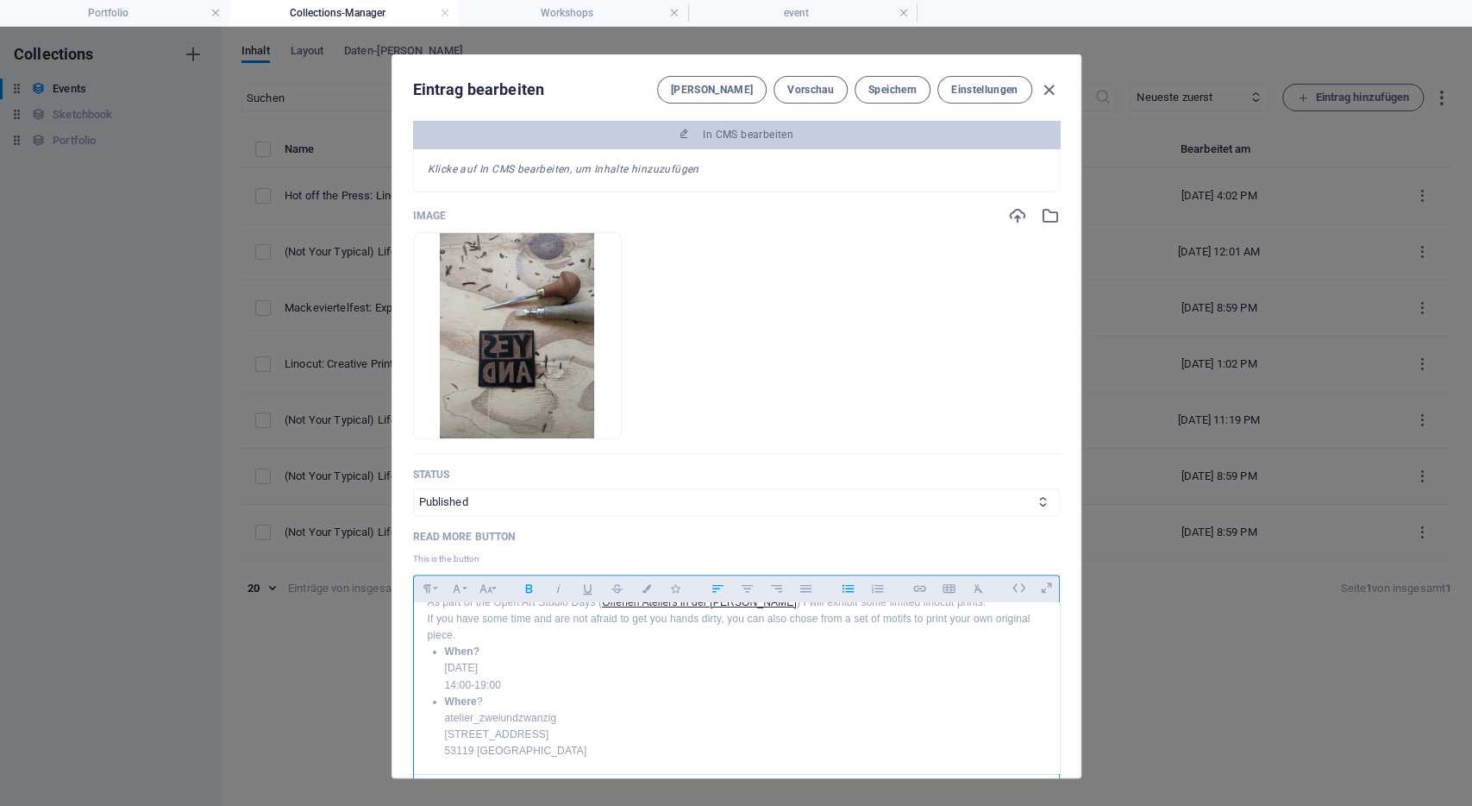
scroll to position [449, 0]
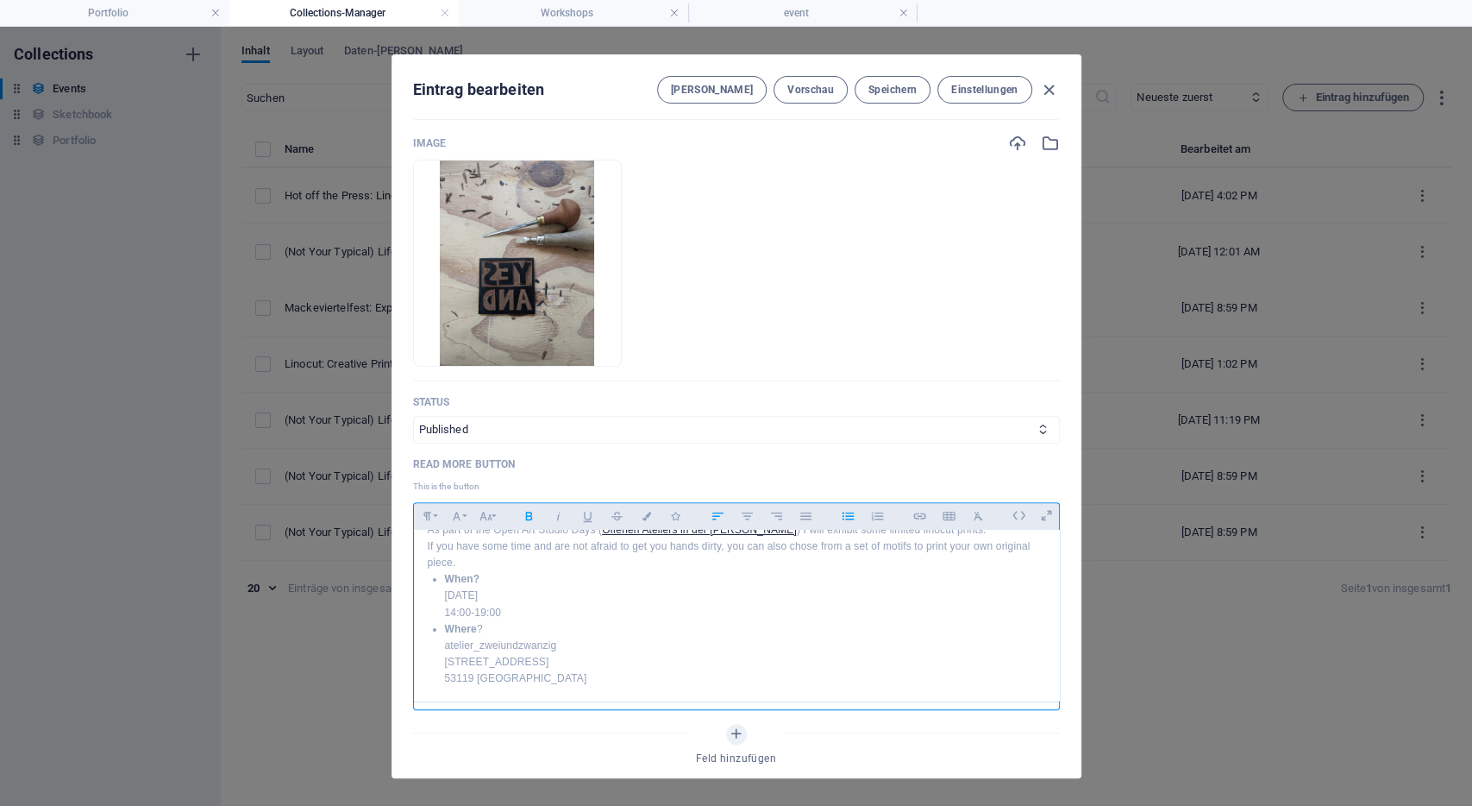
click at [613, 641] on li "Where ? [GEOGRAPHIC_DATA][STREET_ADDRESS][GEOGRAPHIC_DATA]" at bounding box center [745, 654] width 600 height 66
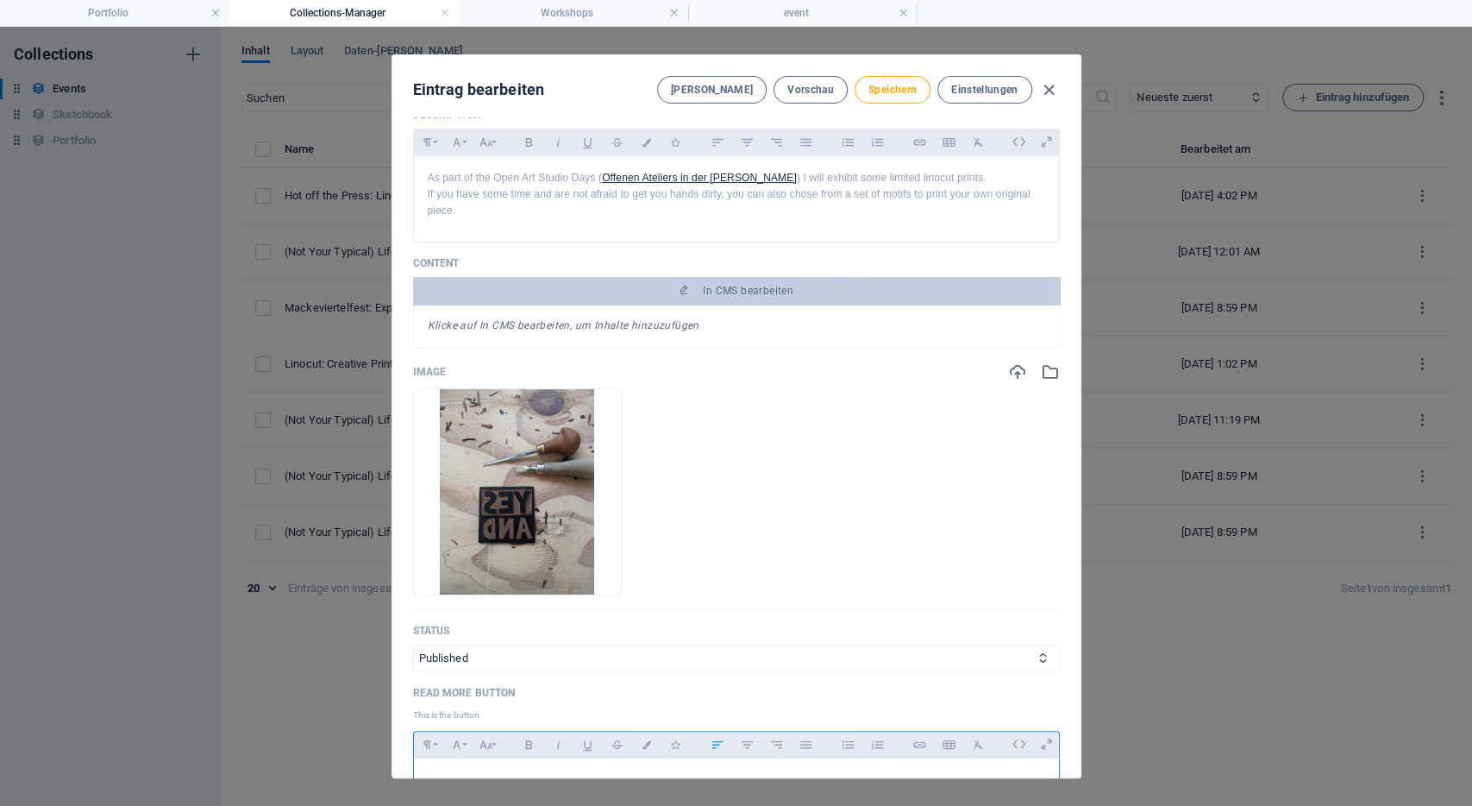
scroll to position [219, 0]
click at [581, 320] on em "Klicke auf In CMS bearbeiten, um Inhalte hinzuzufügen" at bounding box center [564, 326] width 272 height 12
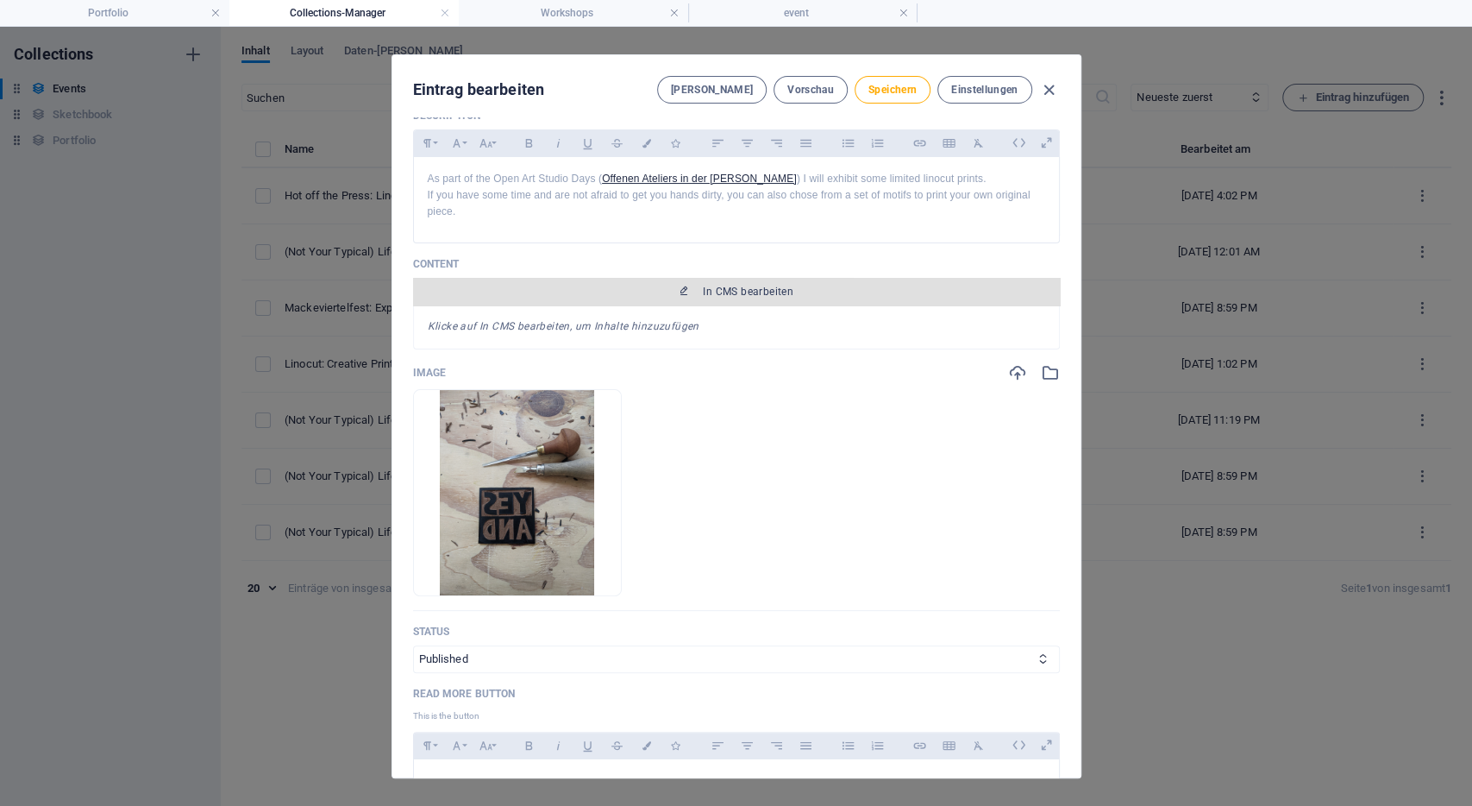
click at [713, 285] on span "In CMS bearbeiten" at bounding box center [748, 292] width 91 height 14
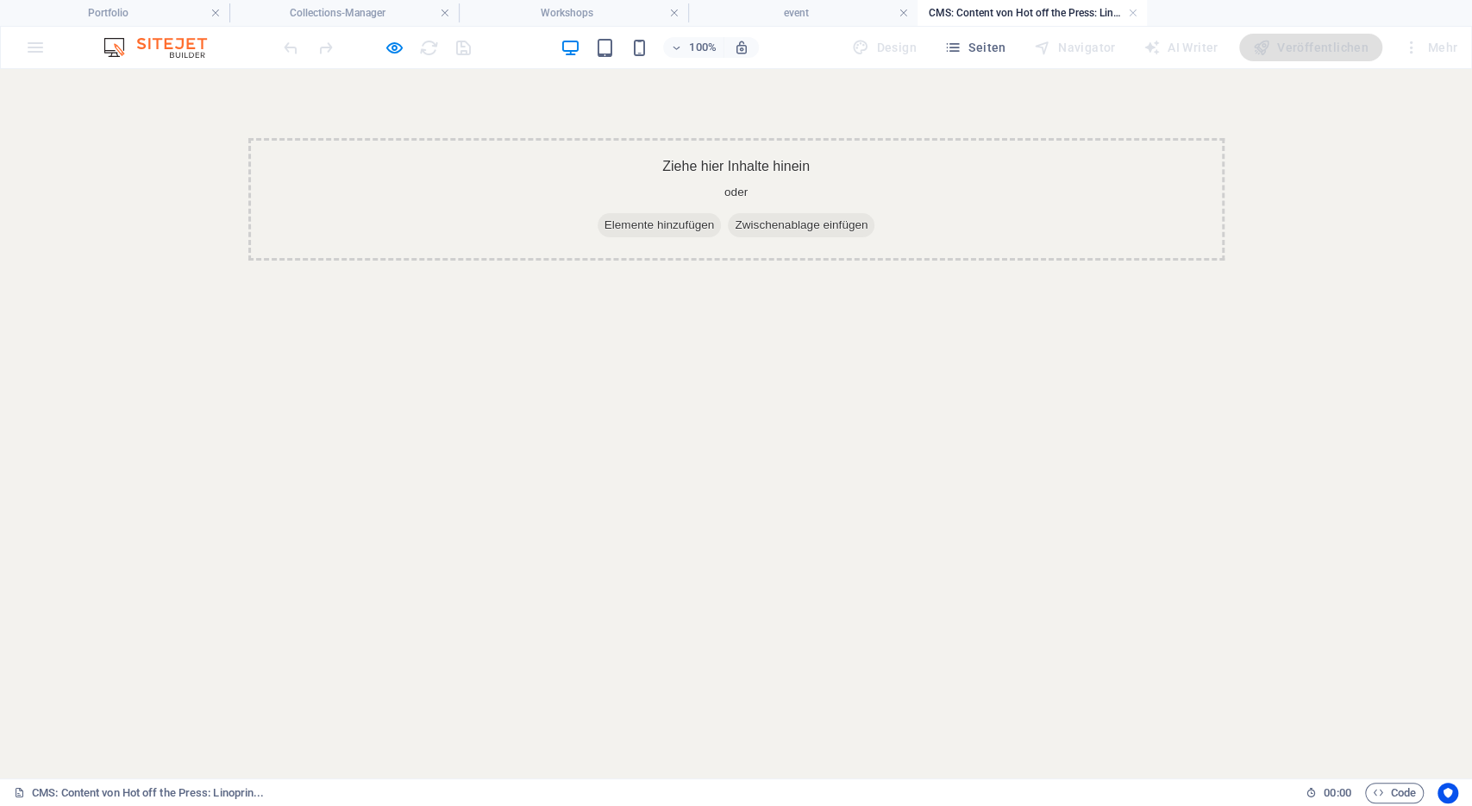
scroll to position [0, 0]
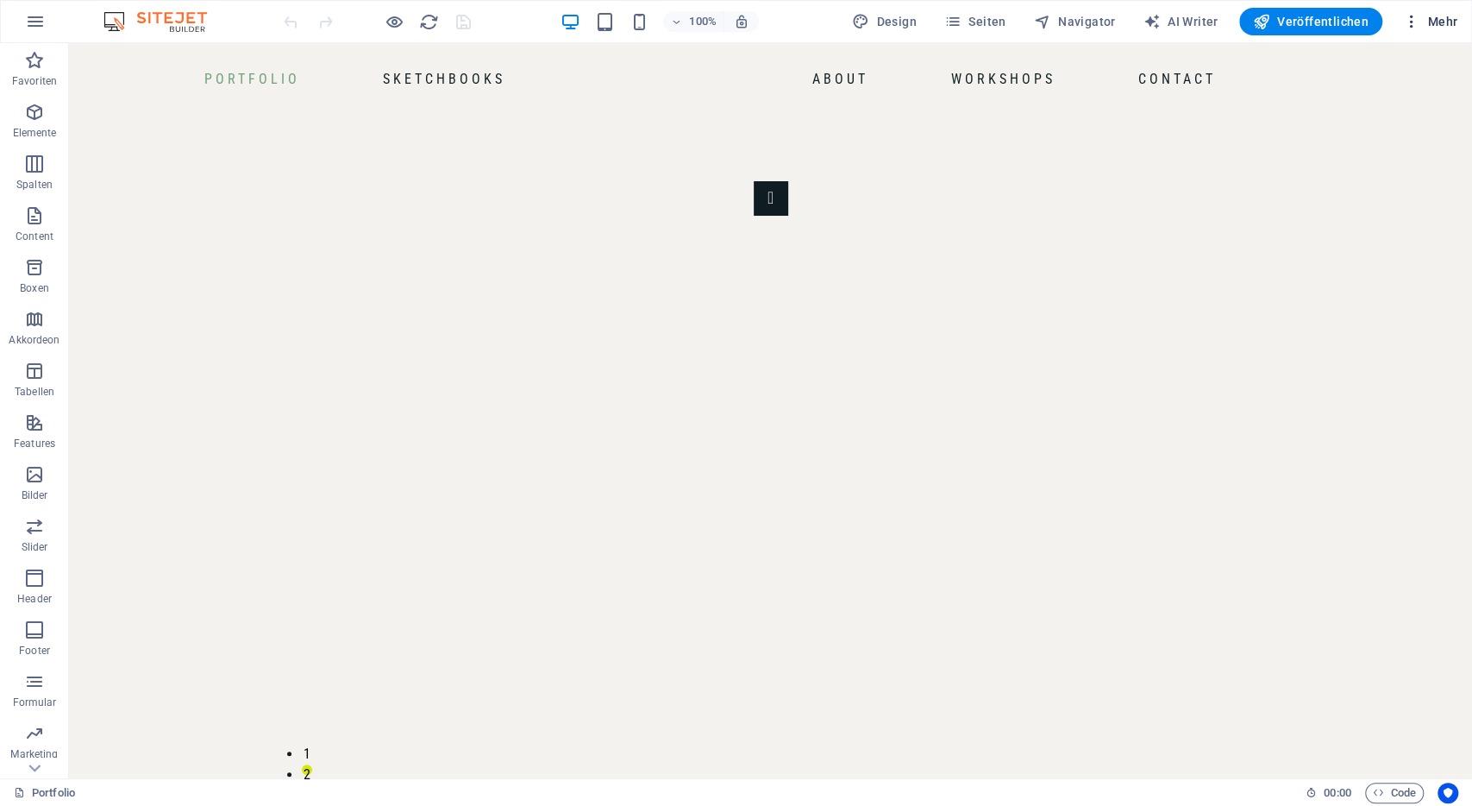
click at [1428, 16] on span "Mehr" at bounding box center [1430, 21] width 54 height 17
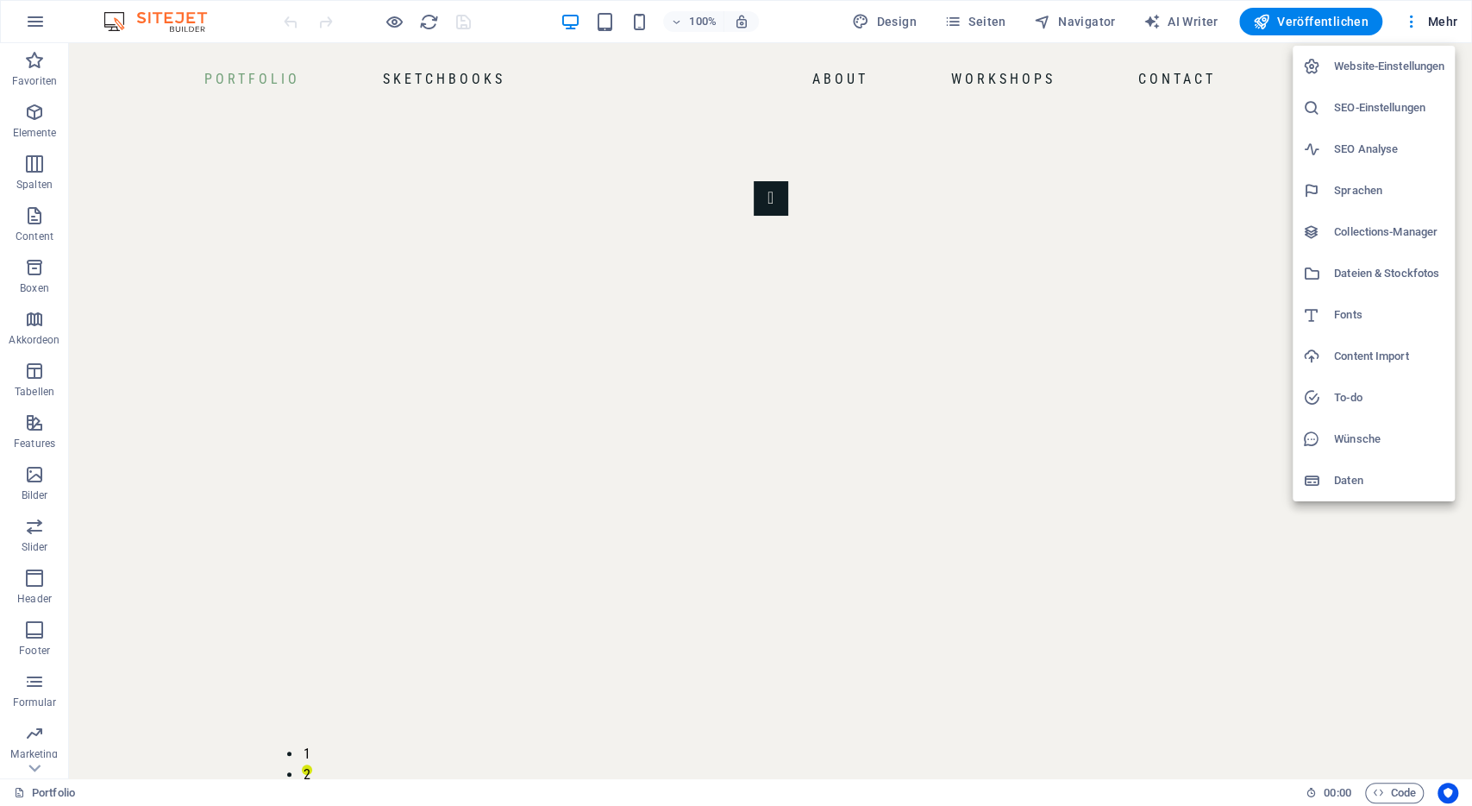
click at [1365, 235] on h6 "Collections-Manager" at bounding box center [1389, 232] width 110 height 21
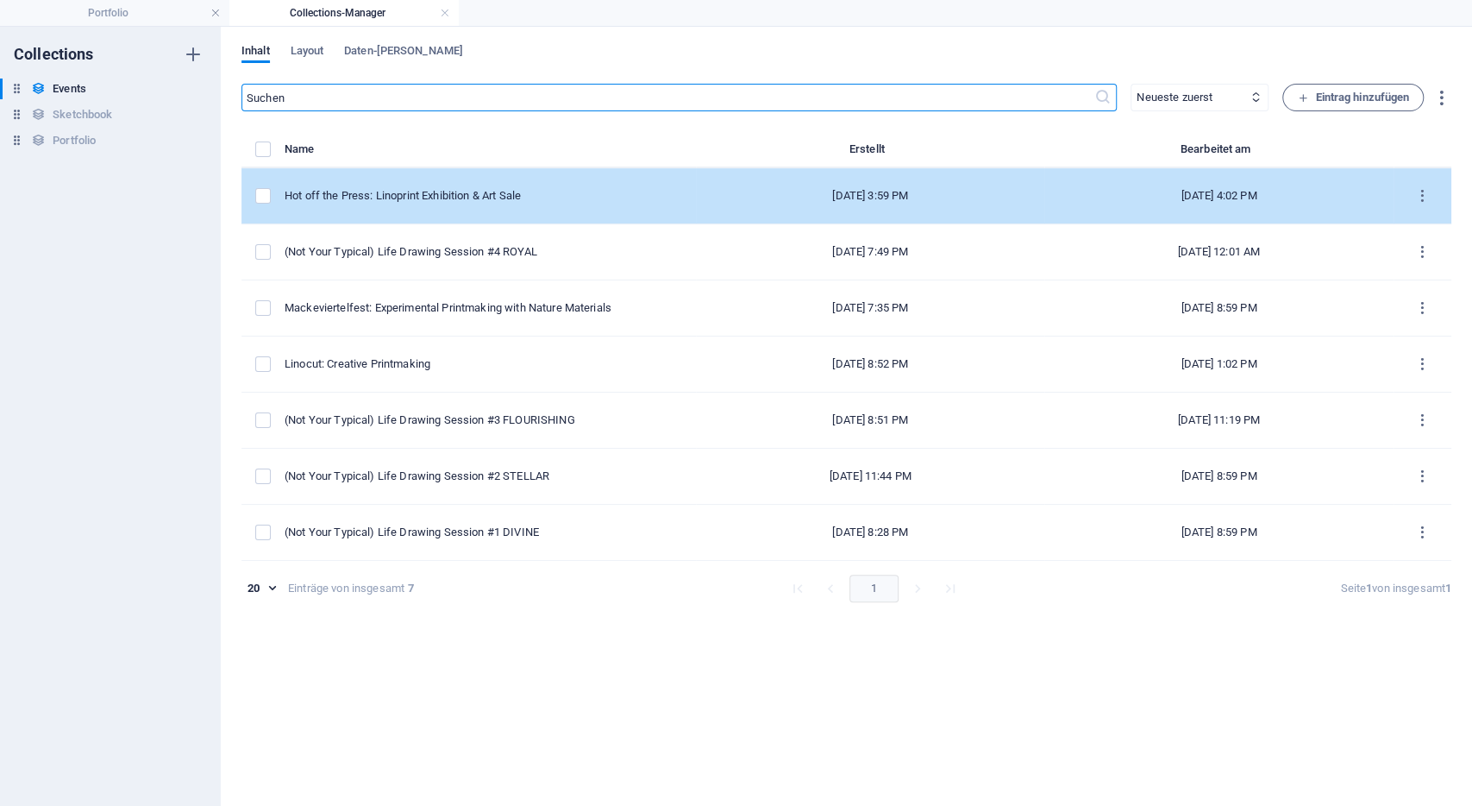
click at [469, 191] on div "Hot off the Press: Linoprint Exhibition & Art Sale" at bounding box center [484, 196] width 398 height 16
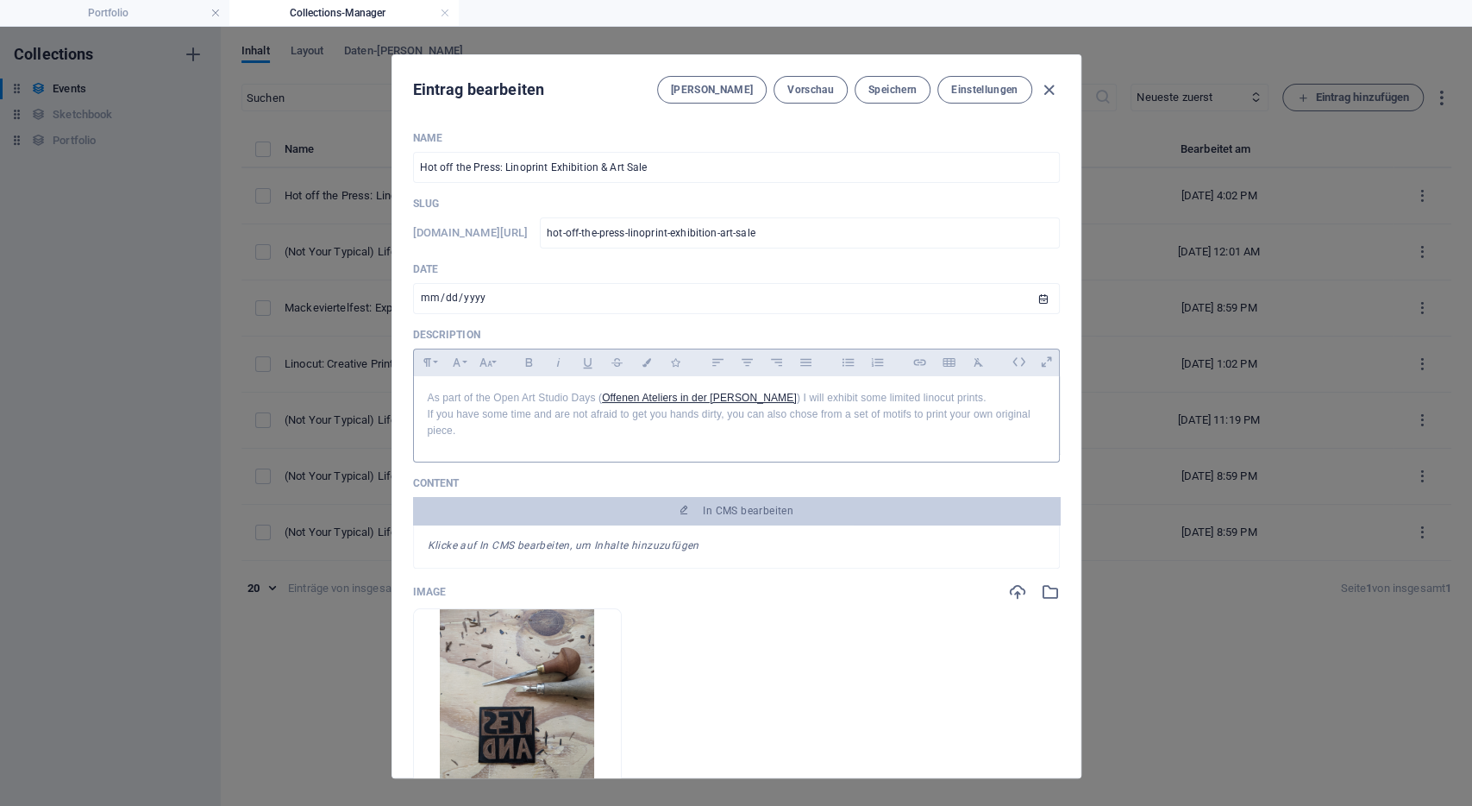
scroll to position [7, 0]
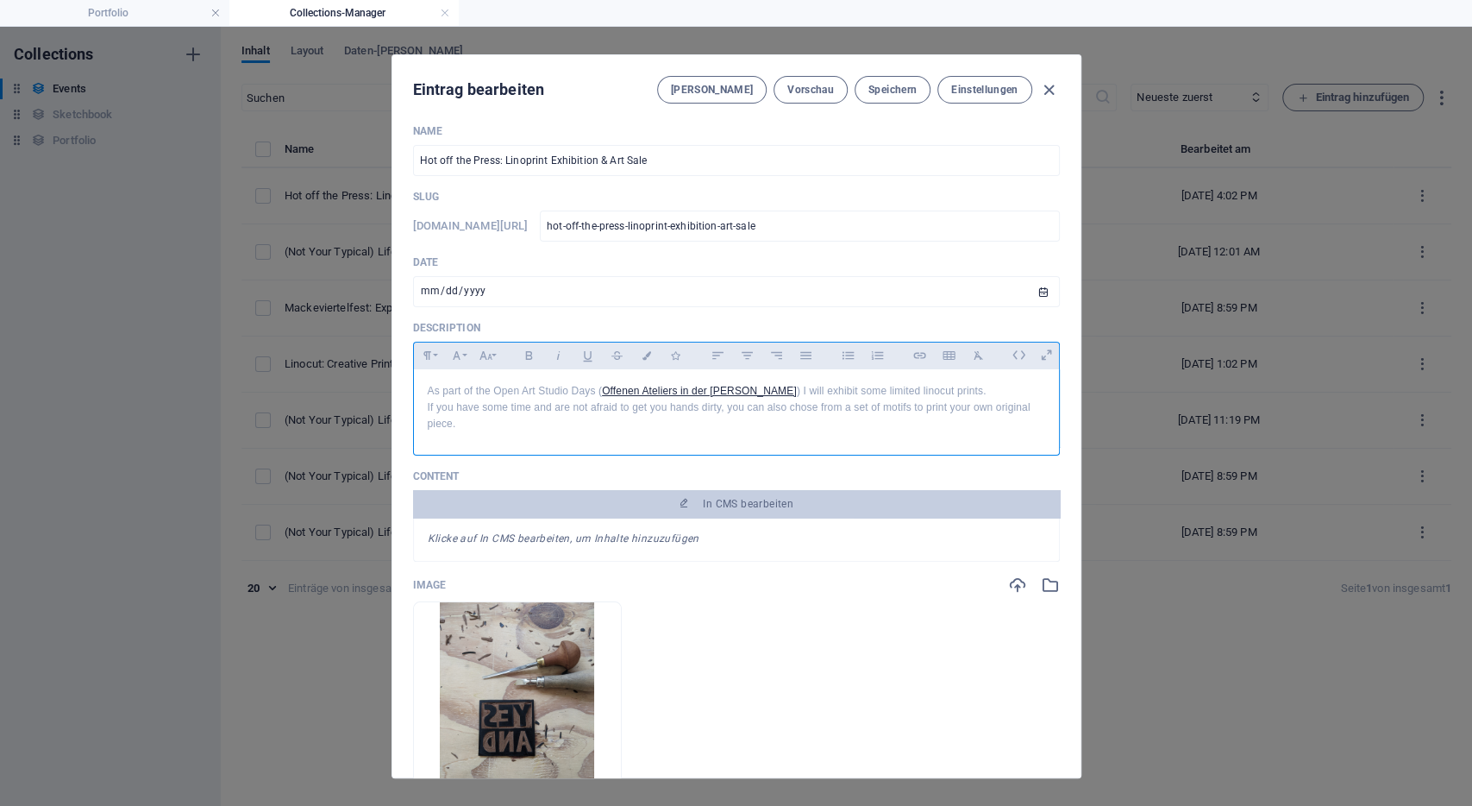
click at [517, 442] on div "As part of the Open Art Studio Days ( Offenen Ateliers in der [PERSON_NAME] ) I…" at bounding box center [736, 408] width 645 height 78
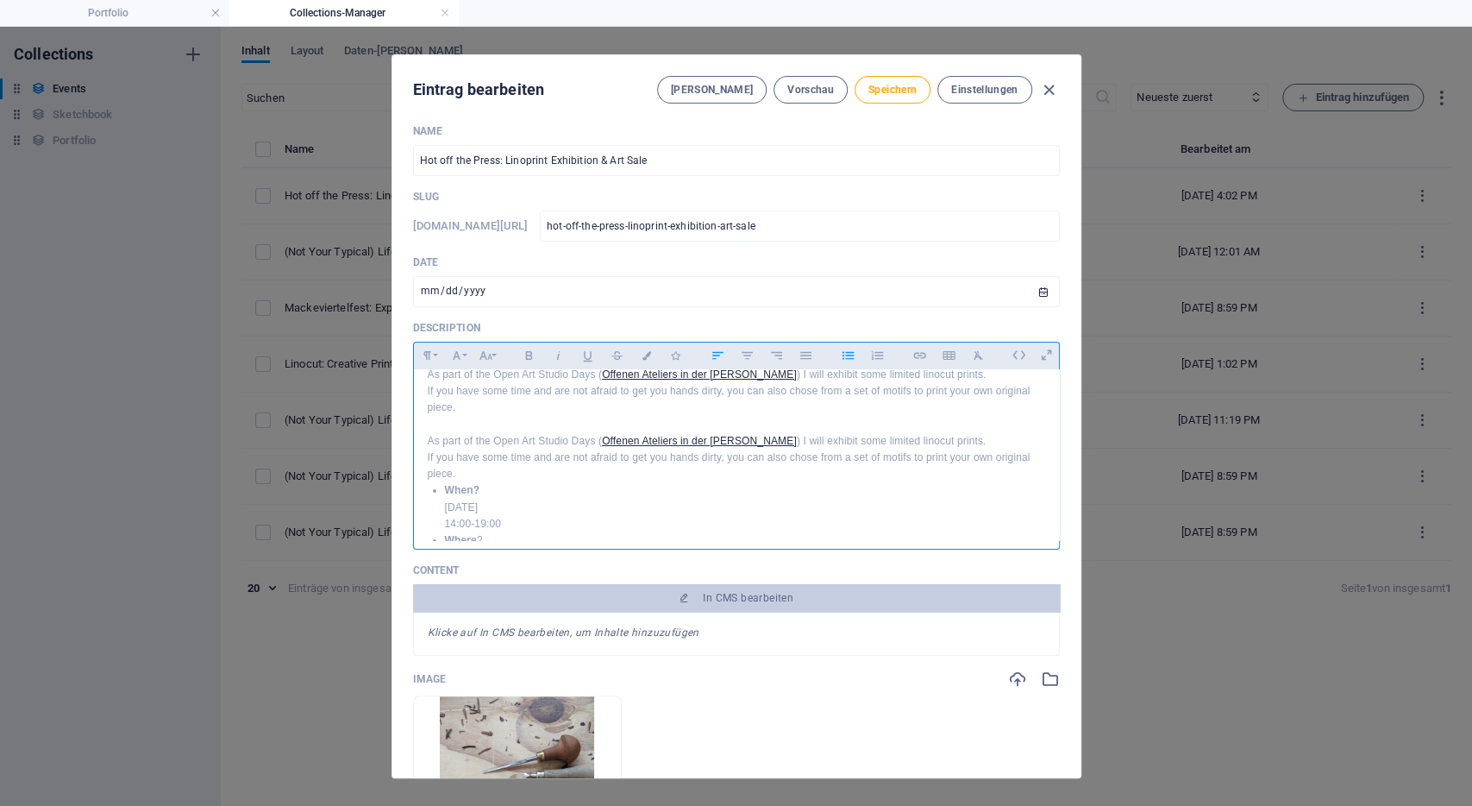
scroll to position [16, 0]
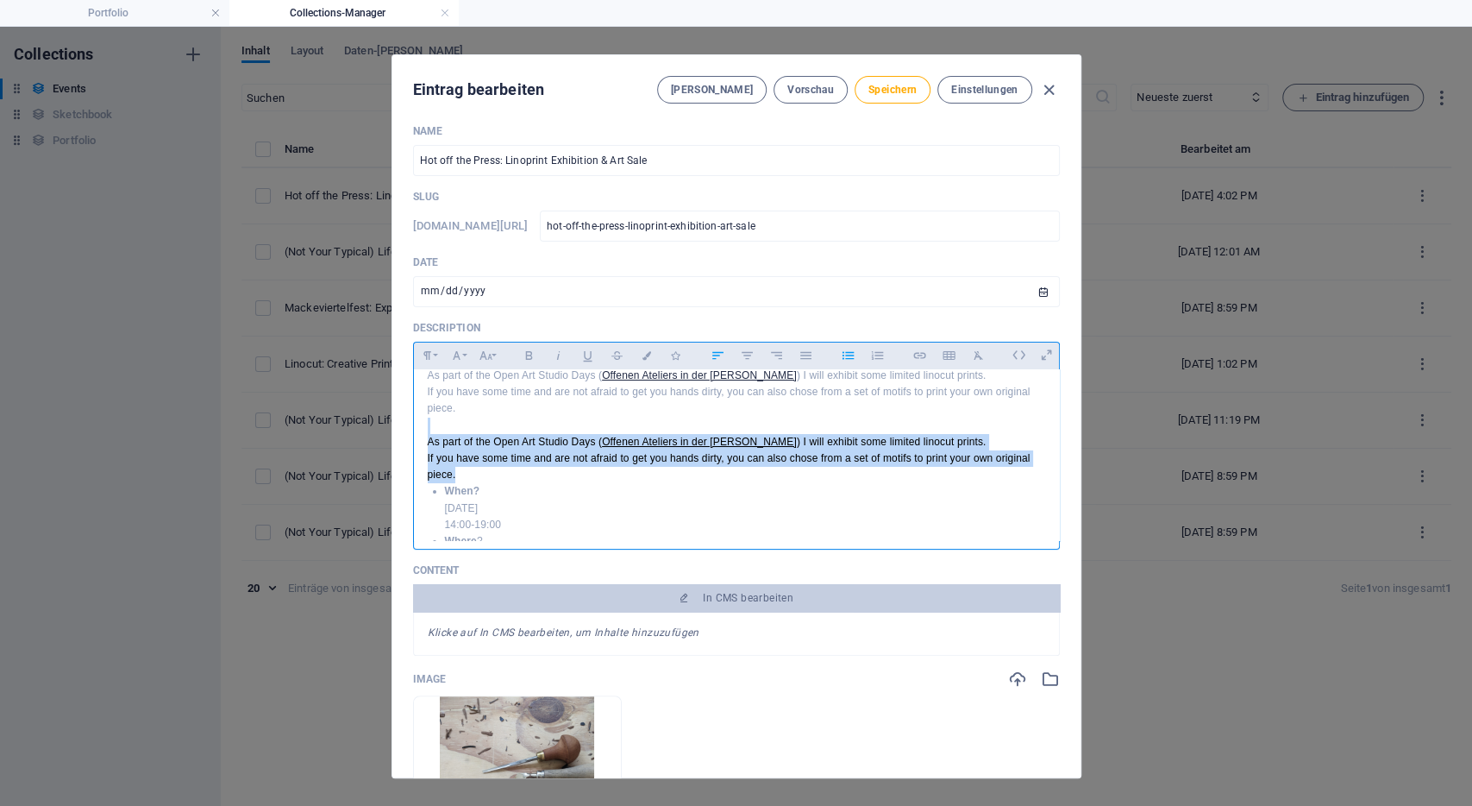
drag, startPoint x: 465, startPoint y: 472, endPoint x: 382, endPoint y: 419, distance: 98.1
click at [413, 419] on div "As part of the Open Art Studio Days ( Offenen Ateliers in der Bonner Altstadt )…" at bounding box center [736, 455] width 647 height 173
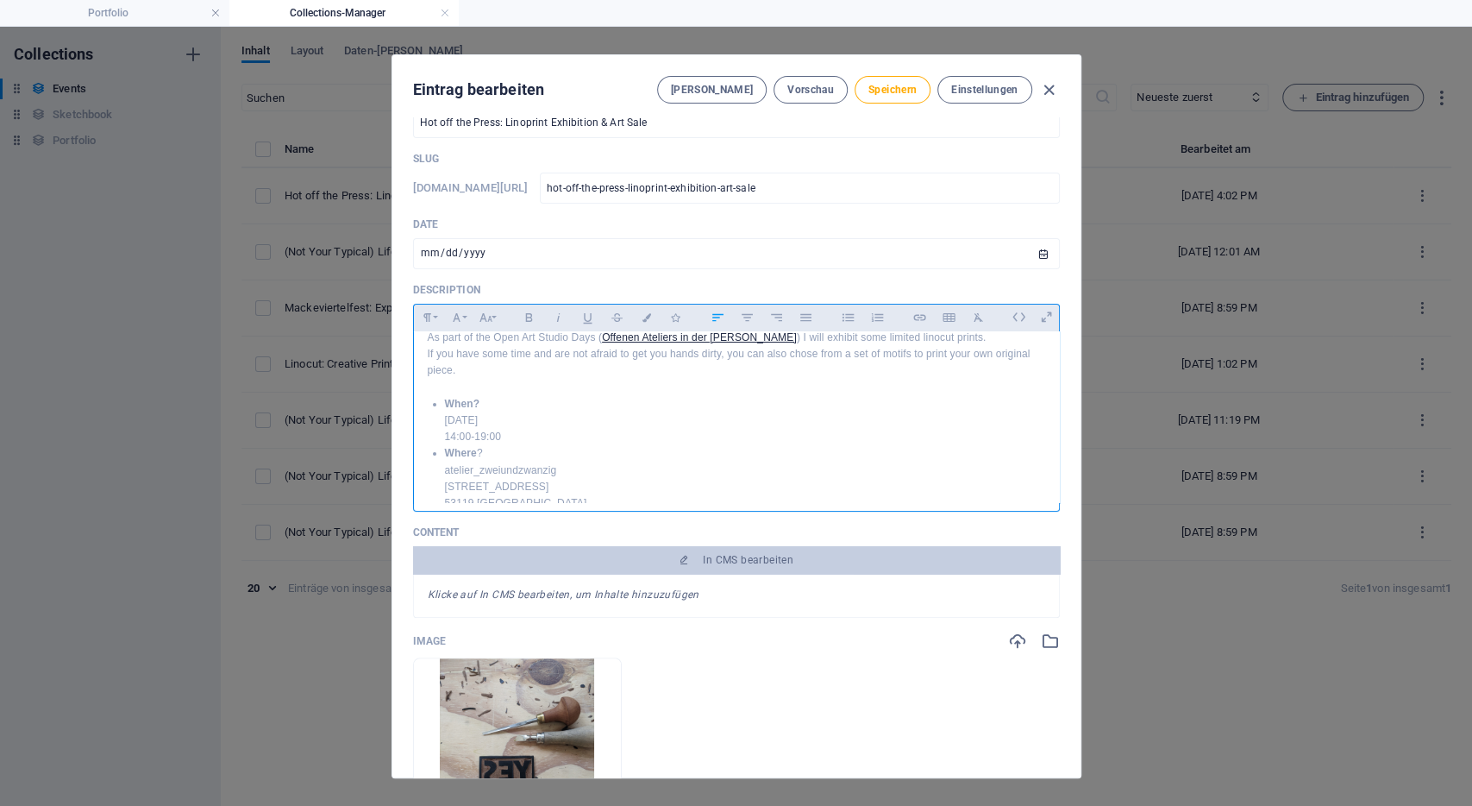
scroll to position [0, 0]
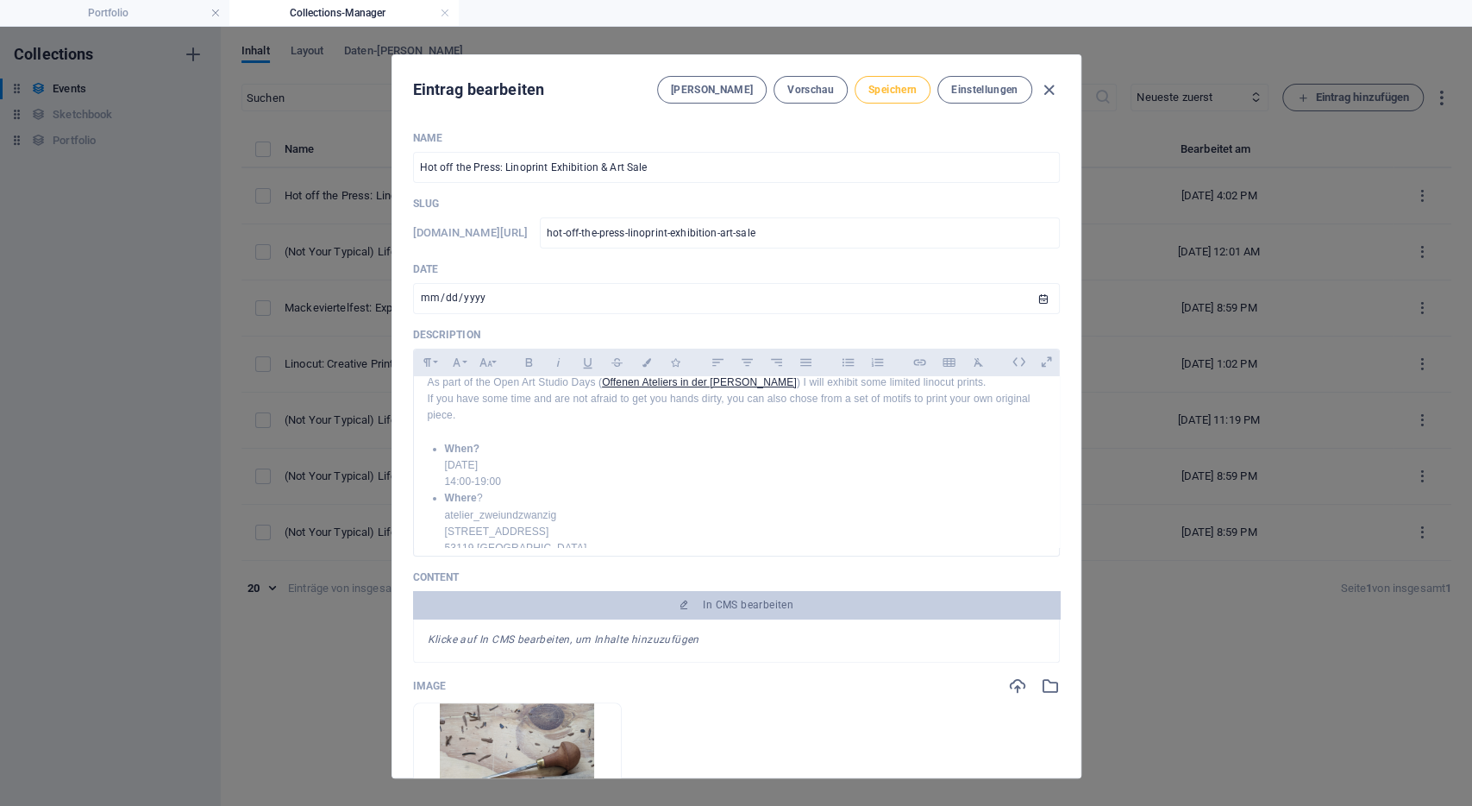
click at [894, 85] on span "Speichern" at bounding box center [893, 90] width 48 height 14
click at [1007, 87] on span "Einstellungen" at bounding box center [984, 90] width 66 height 14
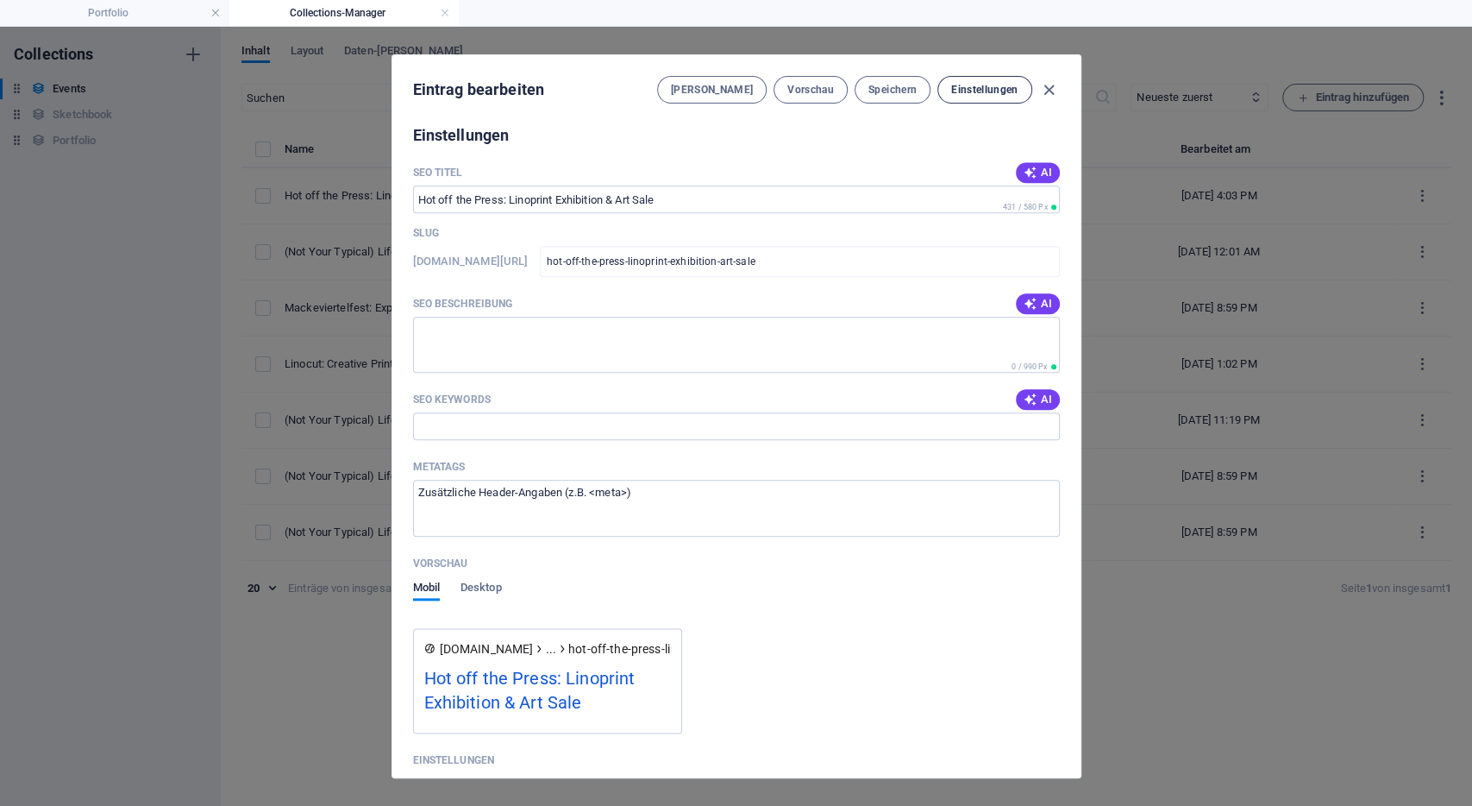
scroll to position [1239, 0]
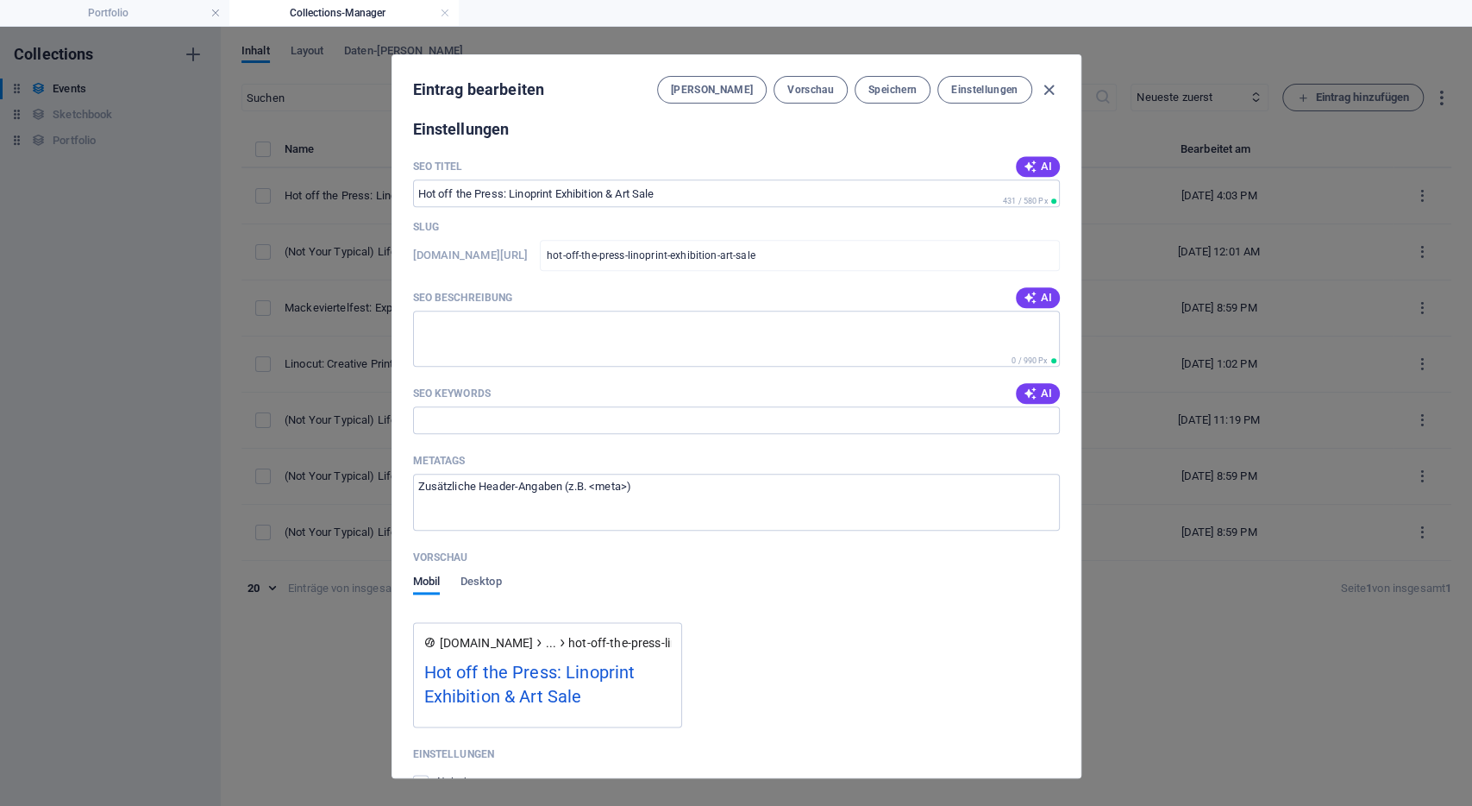
click at [1083, 605] on div "Eintrag bearbeiten Felder Vorschau Speichern Einstellungen Name Hot off the Pre…" at bounding box center [736, 416] width 1472 height 779
type input "[DATE]"
type input "hot-off-the-press-linoprint-exhibition-art-sale"
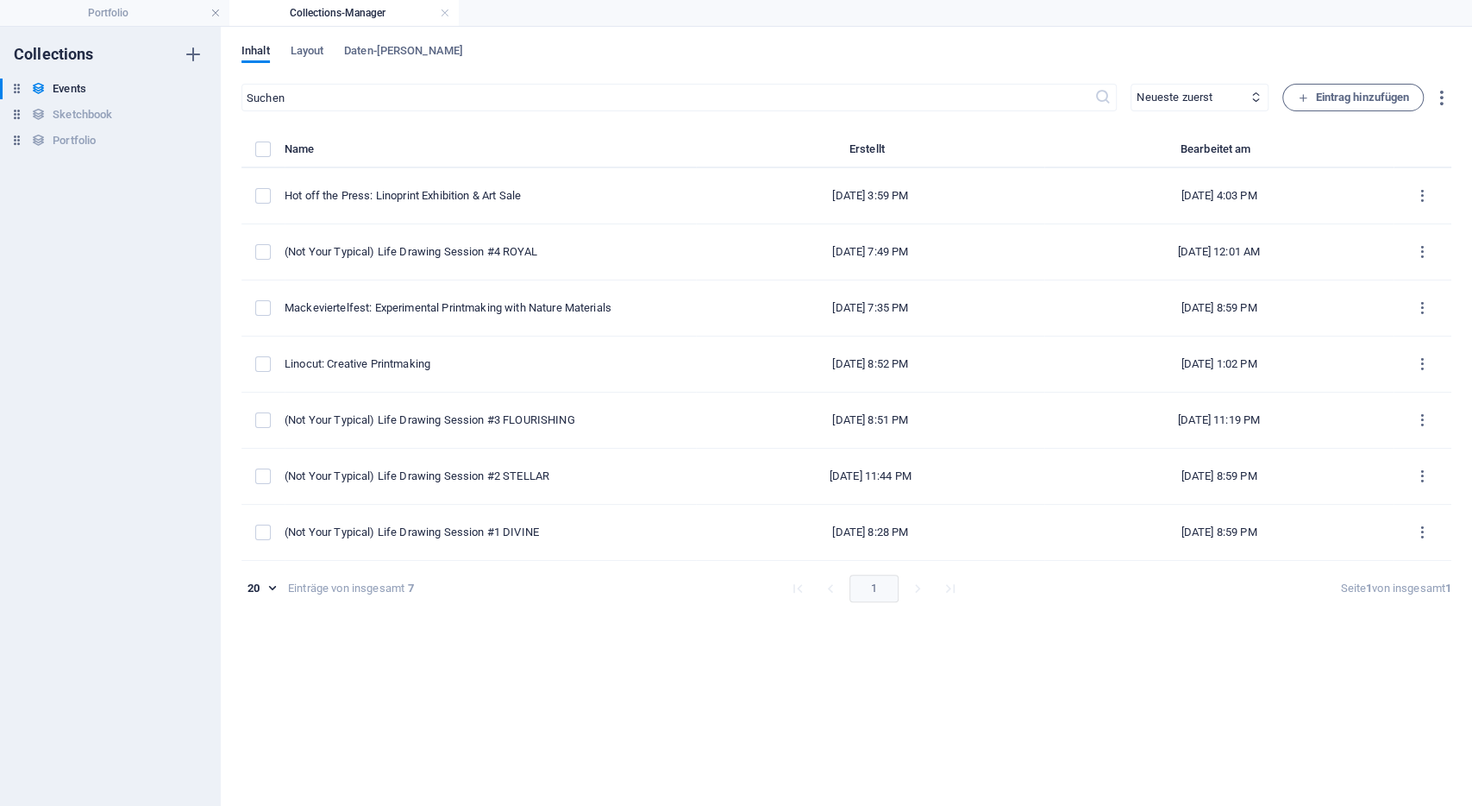
scroll to position [1171, 0]
click at [306, 46] on span "Layout" at bounding box center [308, 53] width 34 height 24
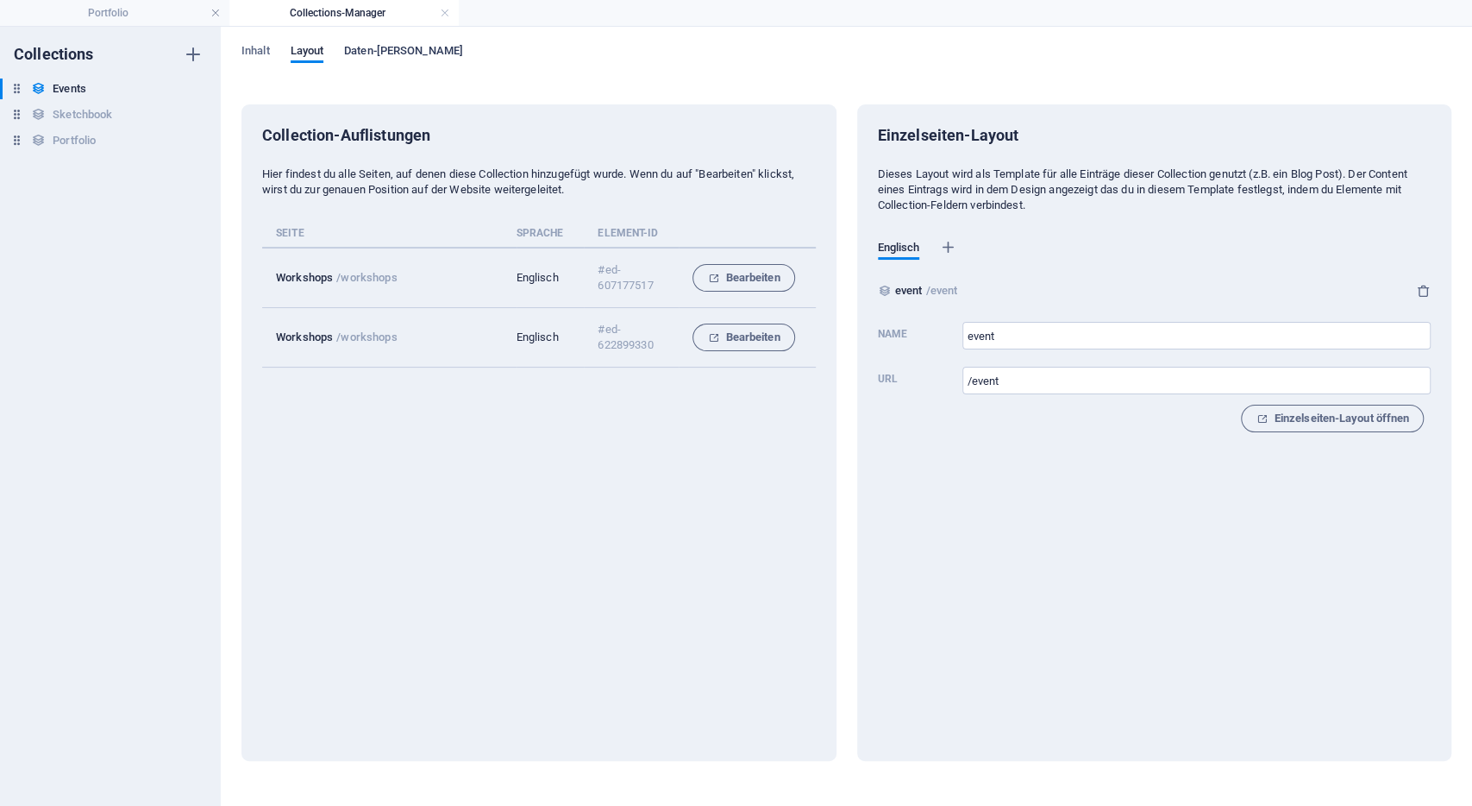
click at [381, 56] on span "Daten-[PERSON_NAME]" at bounding box center [403, 53] width 119 height 24
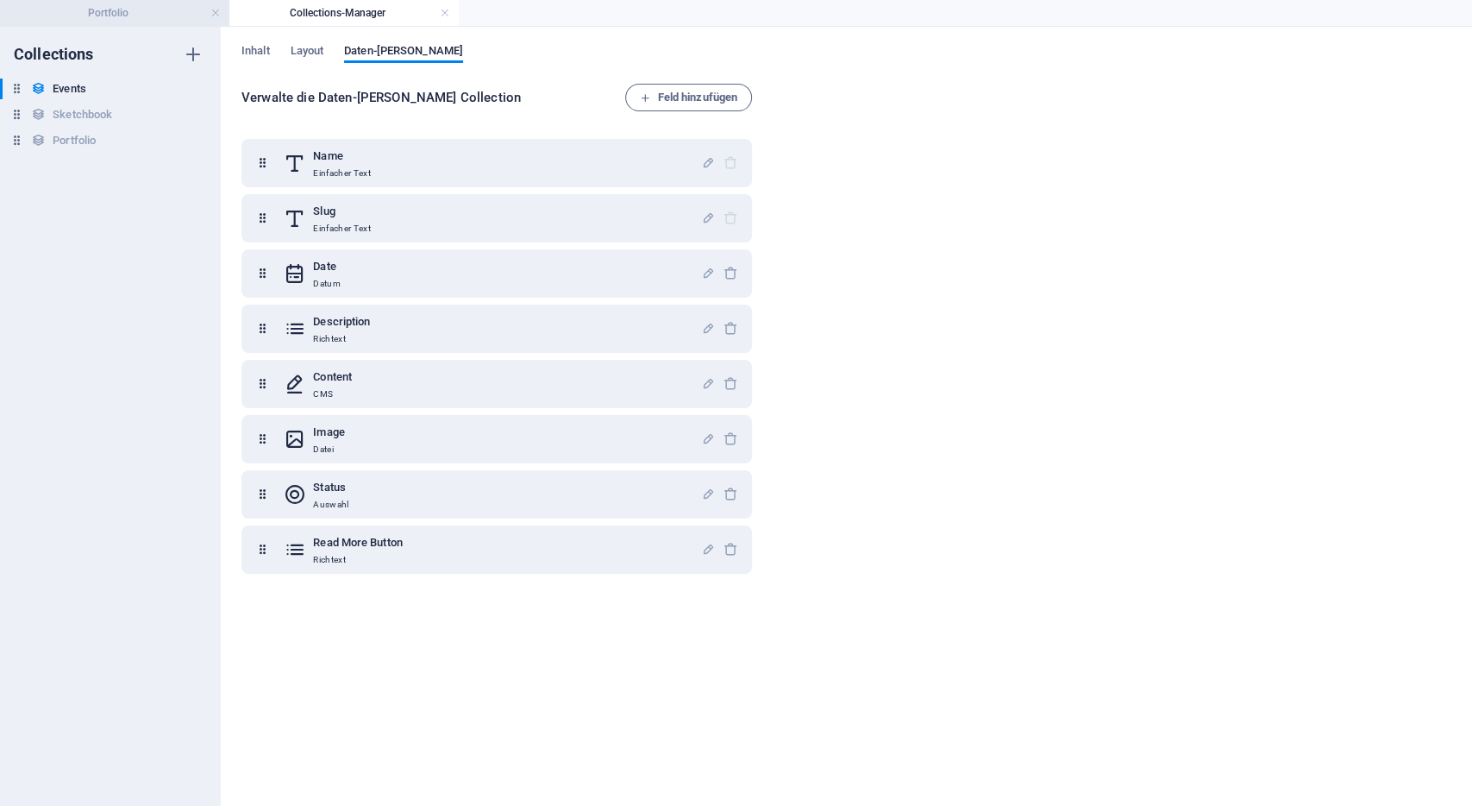
click at [125, 14] on h4 "Portfolio" at bounding box center [114, 12] width 229 height 19
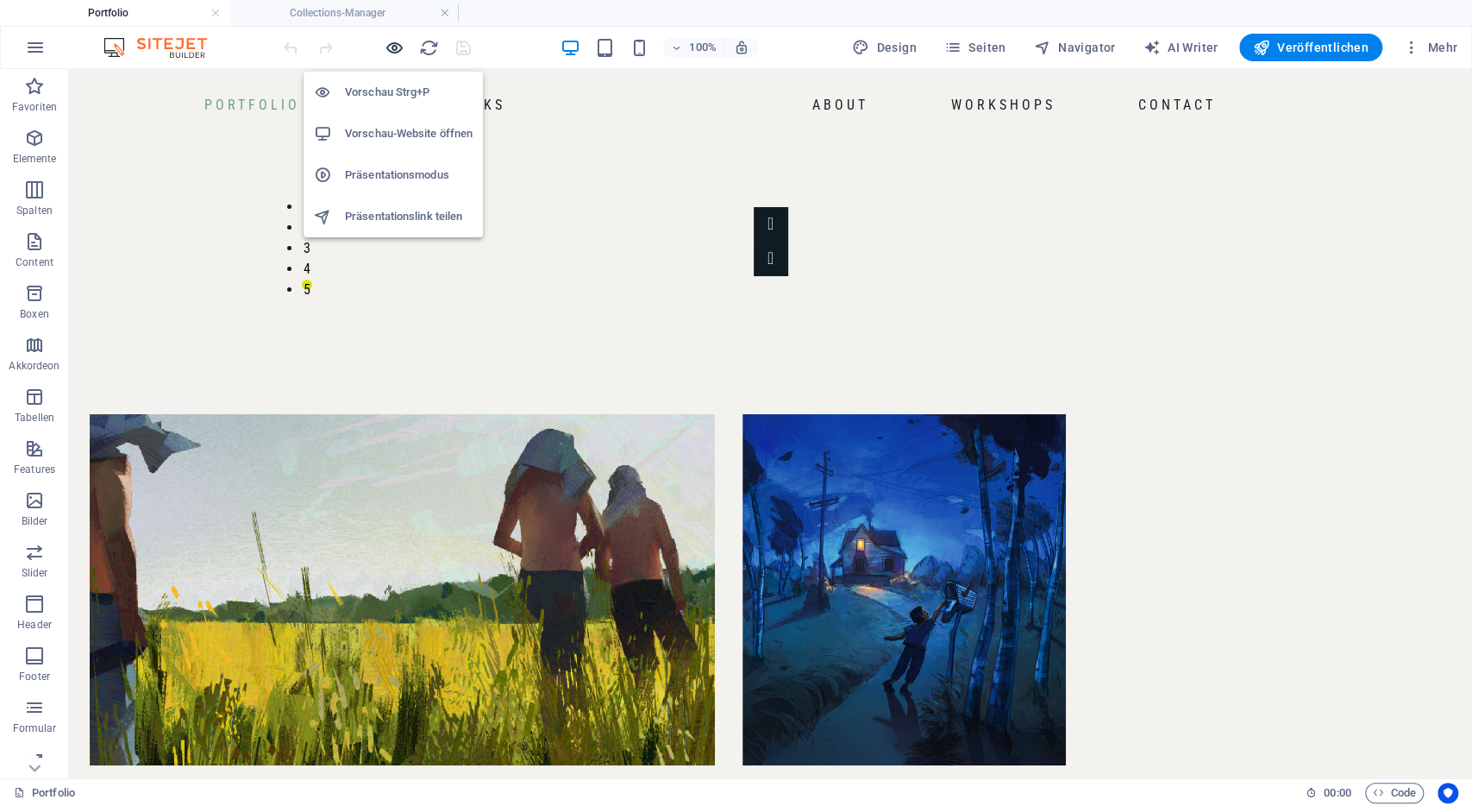
click at [396, 47] on icon "button" at bounding box center [395, 48] width 20 height 20
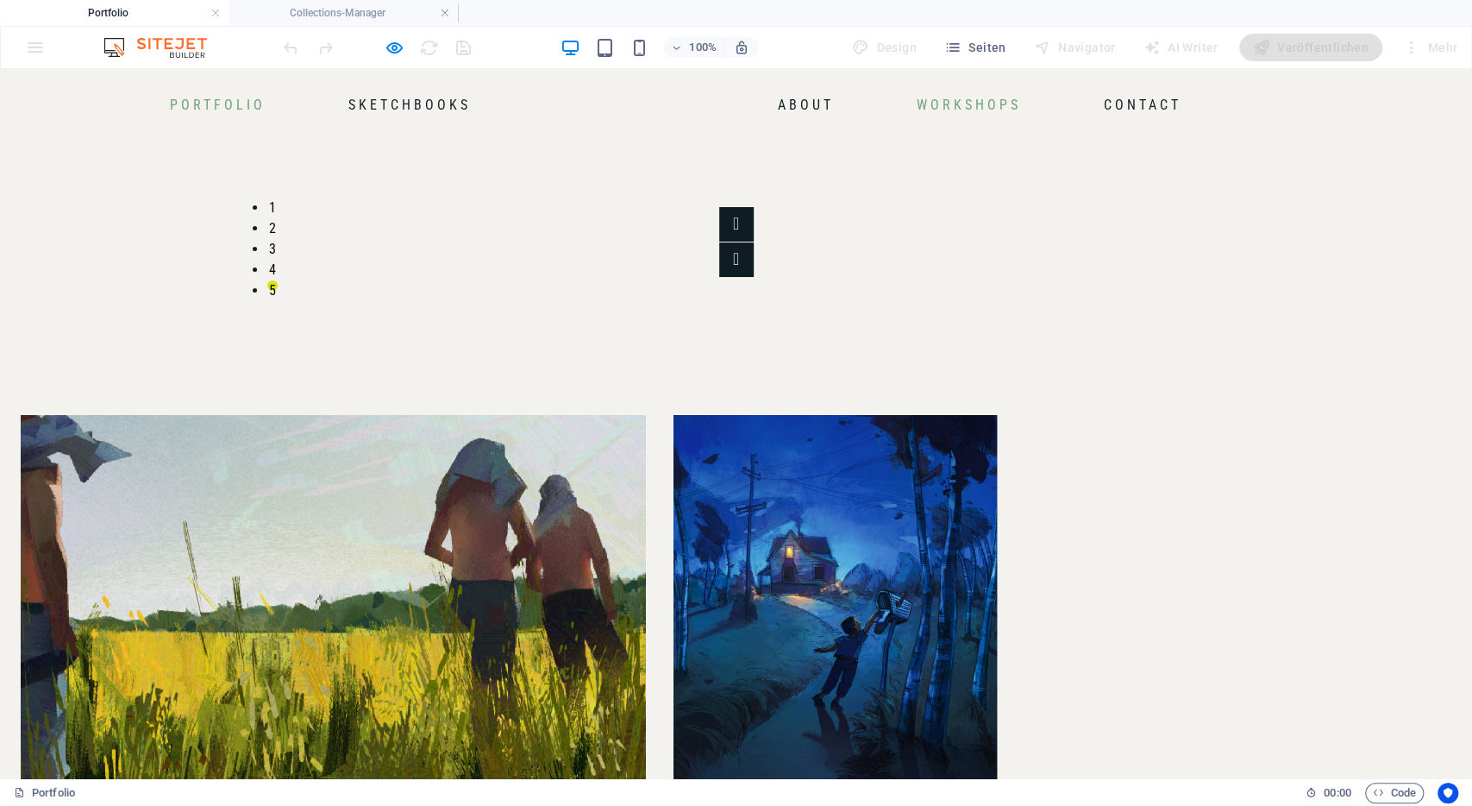
click at [1012, 96] on link "Workshops" at bounding box center [969, 105] width 118 height 28
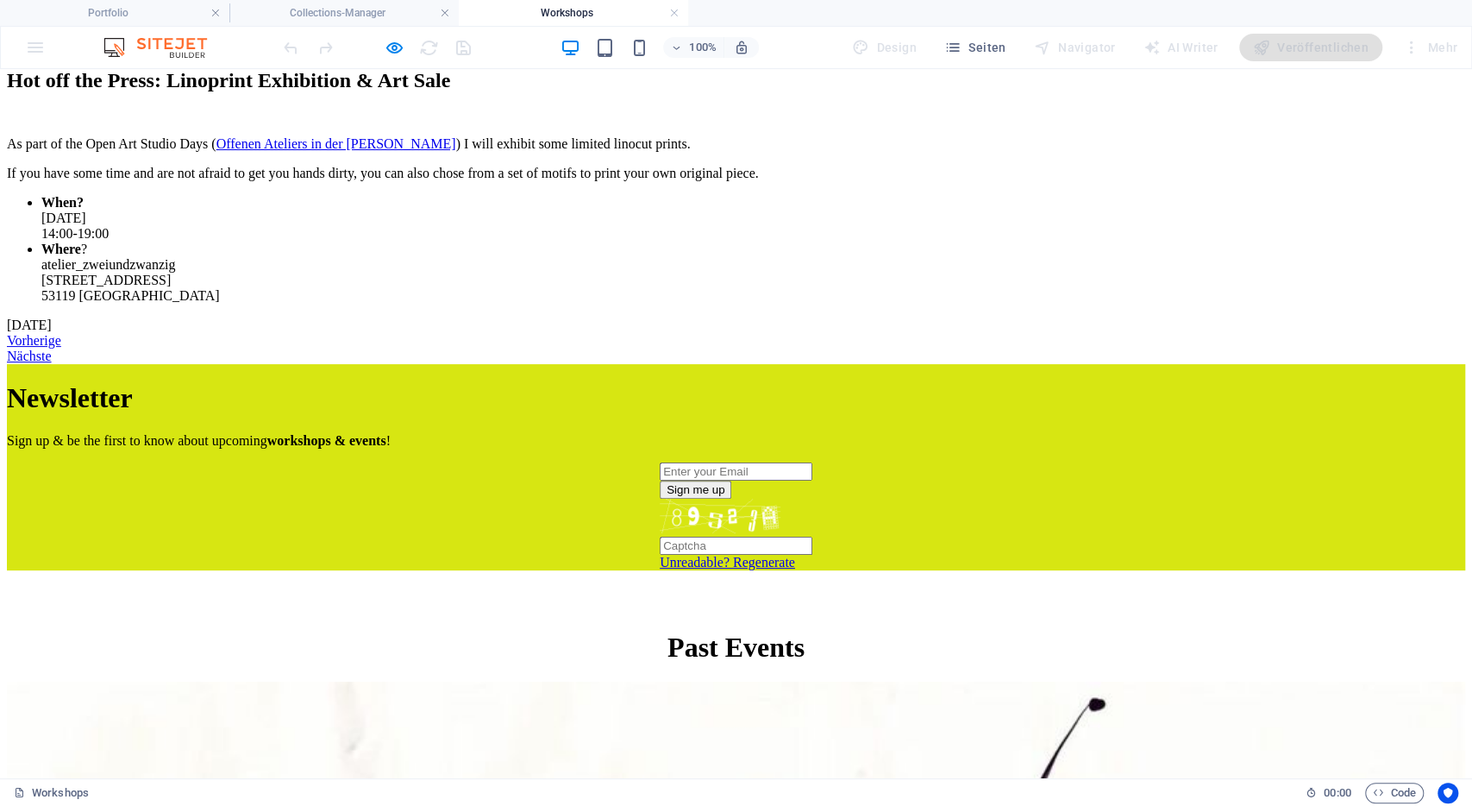
scroll to position [825, 0]
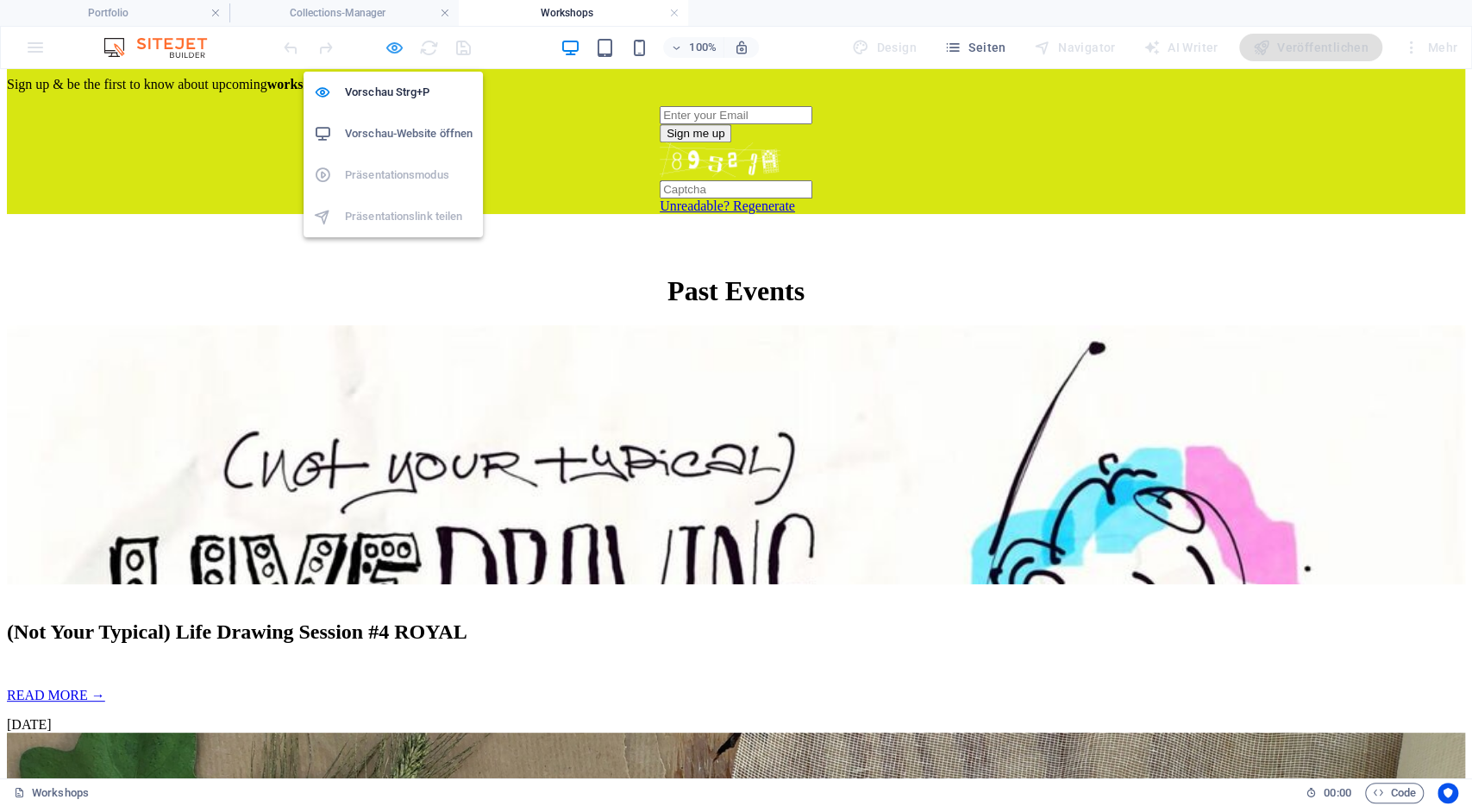
click at [403, 48] on icon "button" at bounding box center [395, 48] width 20 height 20
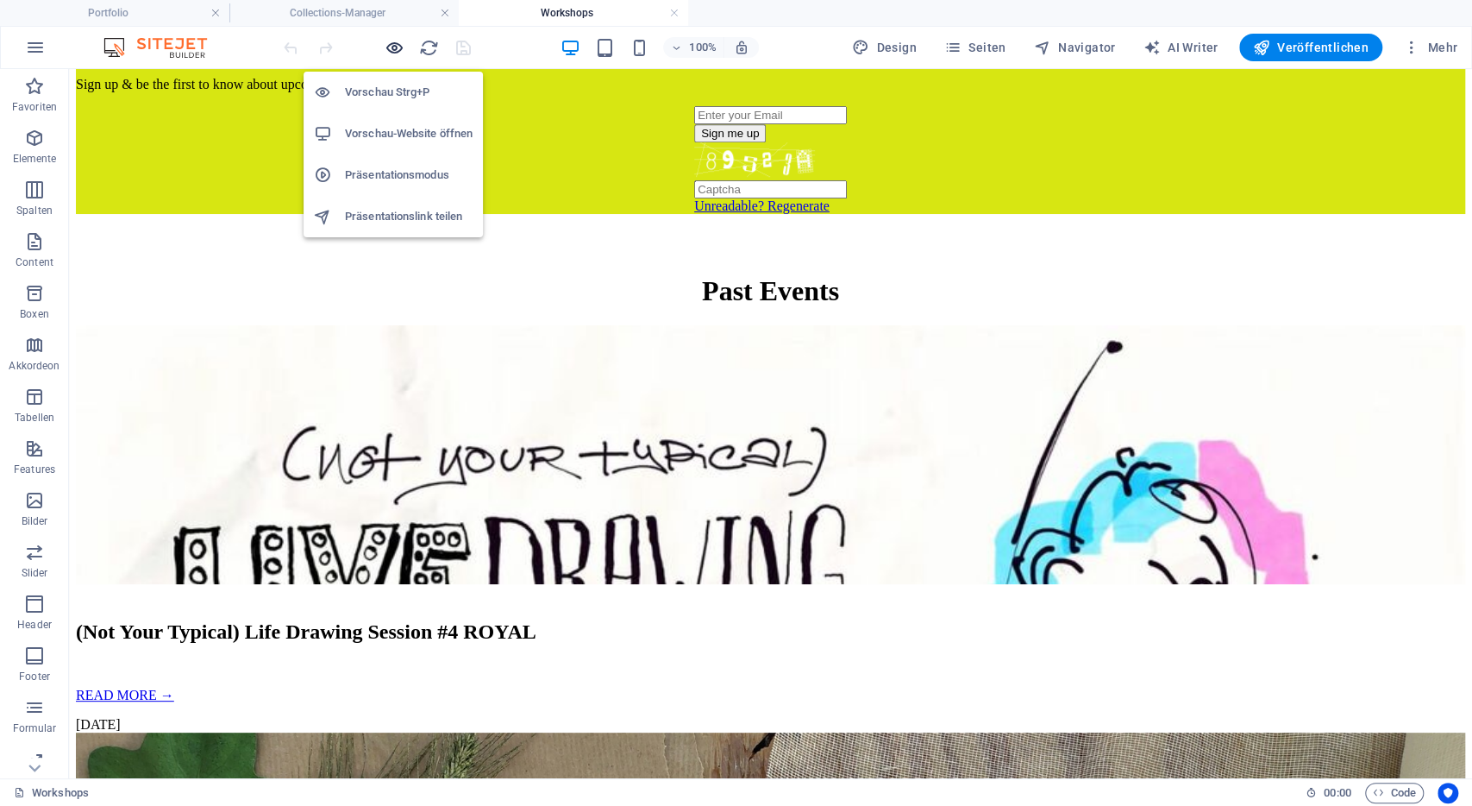
click at [403, 48] on icon "button" at bounding box center [395, 48] width 20 height 20
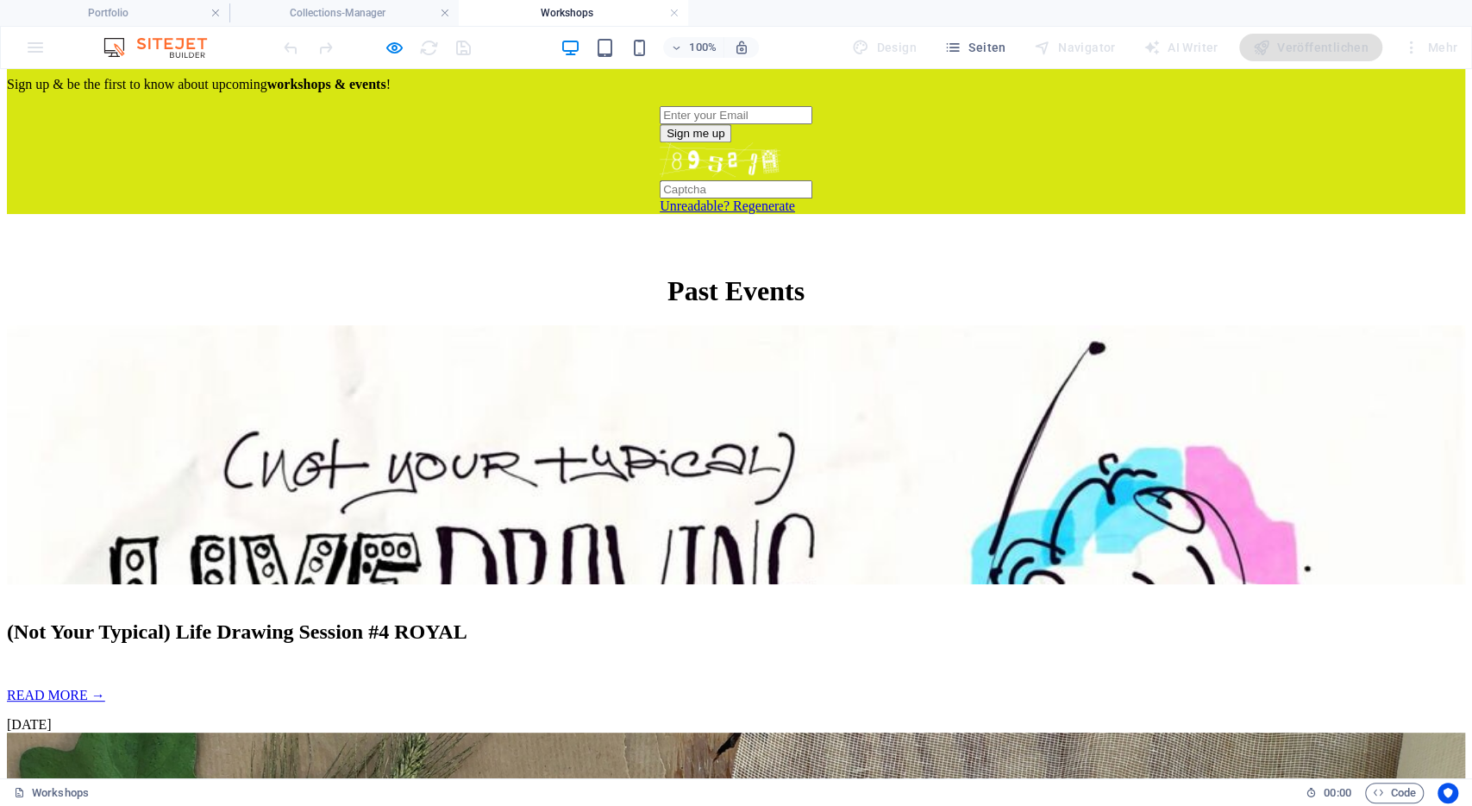
click at [397, 409] on img at bounding box center [736, 454] width 1459 height 259
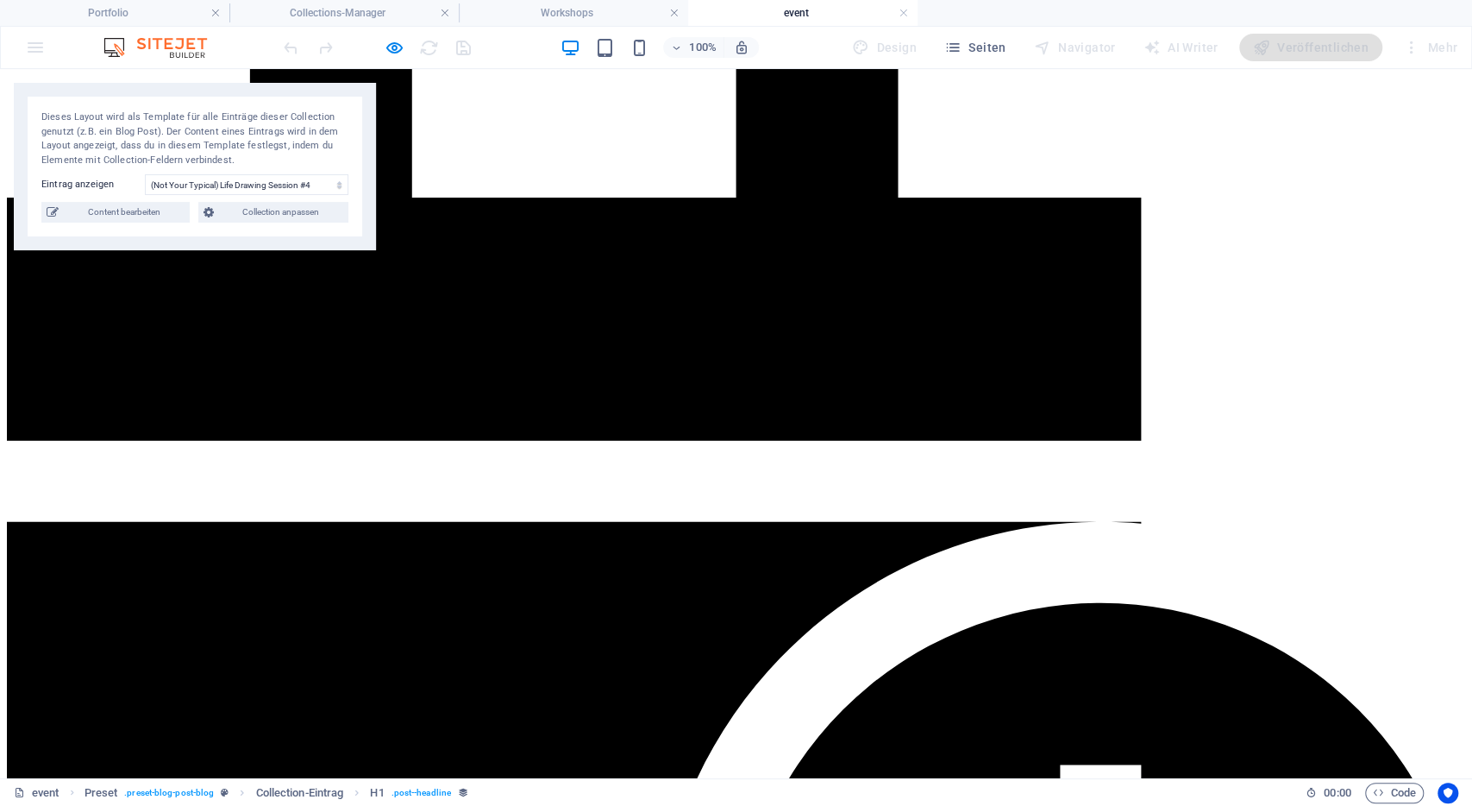
scroll to position [854, 0]
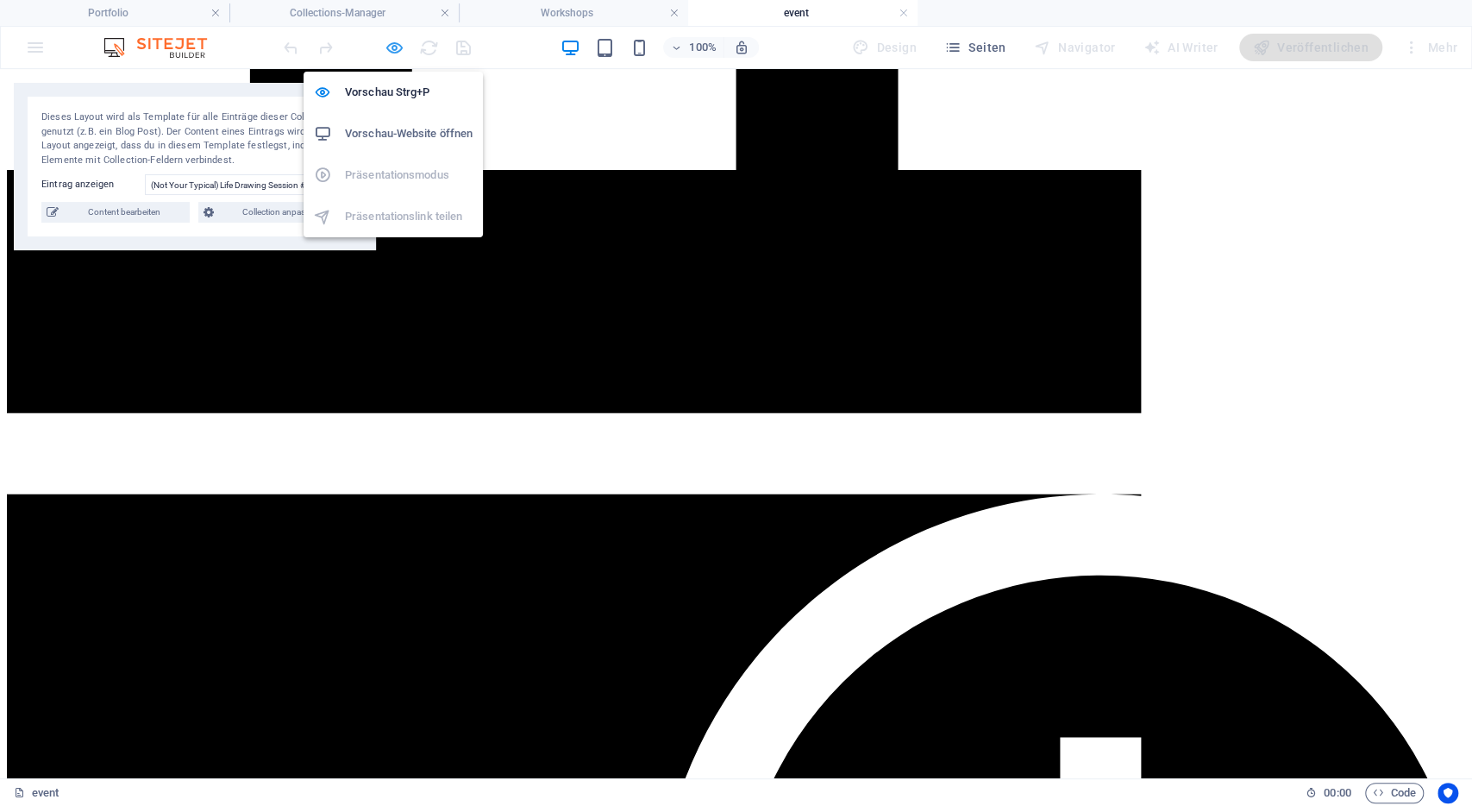
click at [399, 46] on icon "button" at bounding box center [395, 48] width 20 height 20
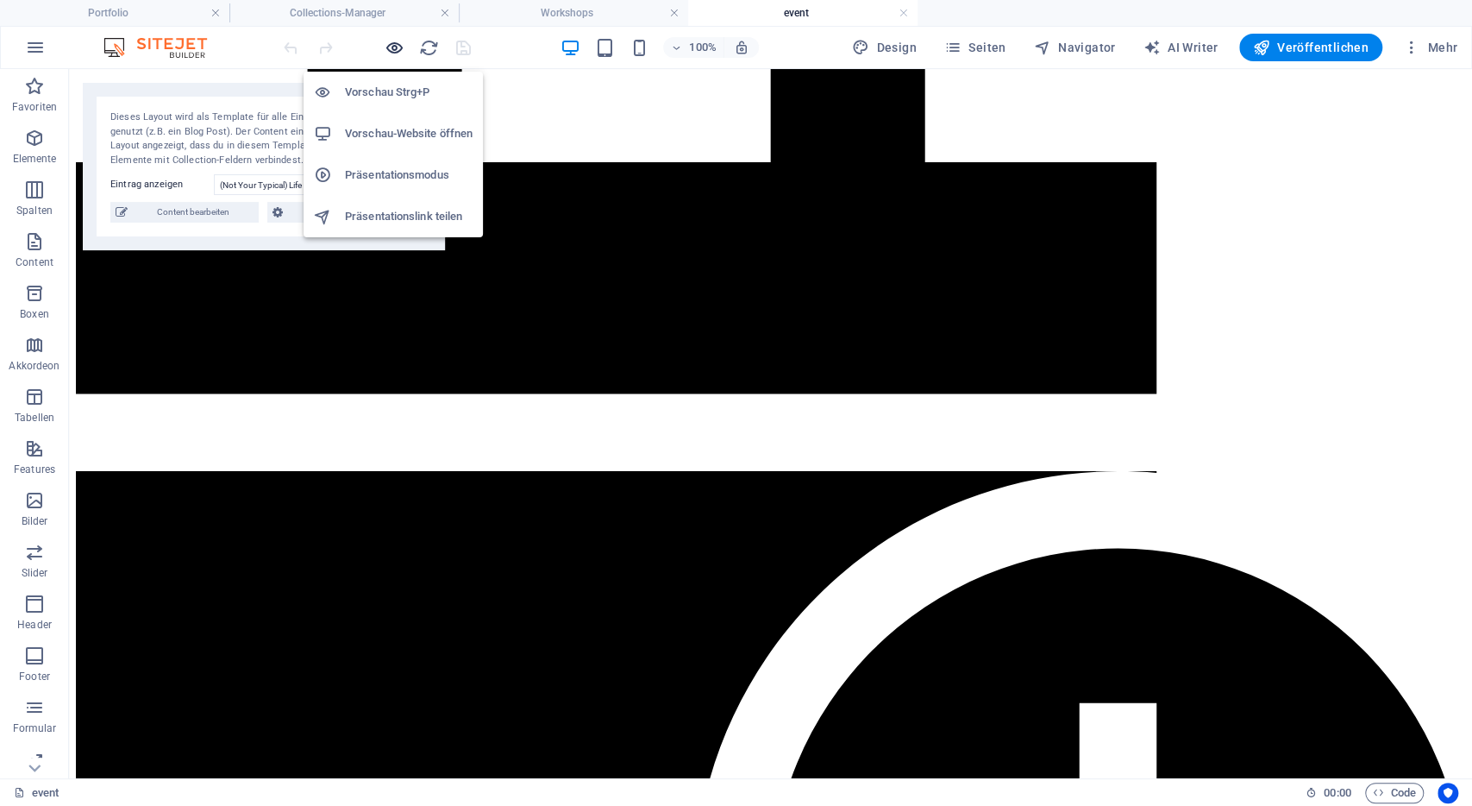
click at [399, 46] on icon "button" at bounding box center [395, 48] width 20 height 20
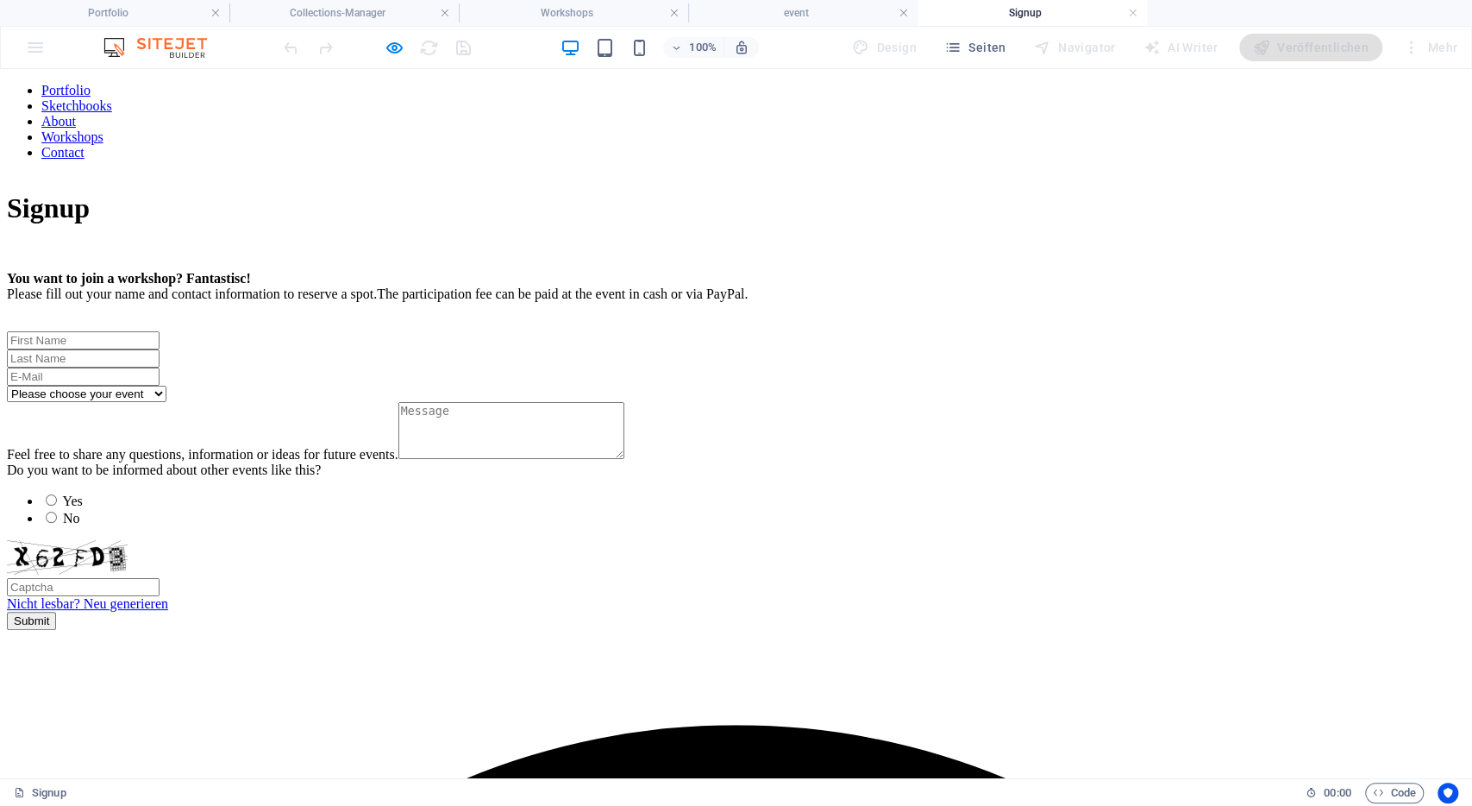
scroll to position [0, 0]
click at [857, 331] on div "Please choose your event 20 June 2025 - NYTLDS #4 Royal Feel free to share any …" at bounding box center [736, 480] width 1459 height 298
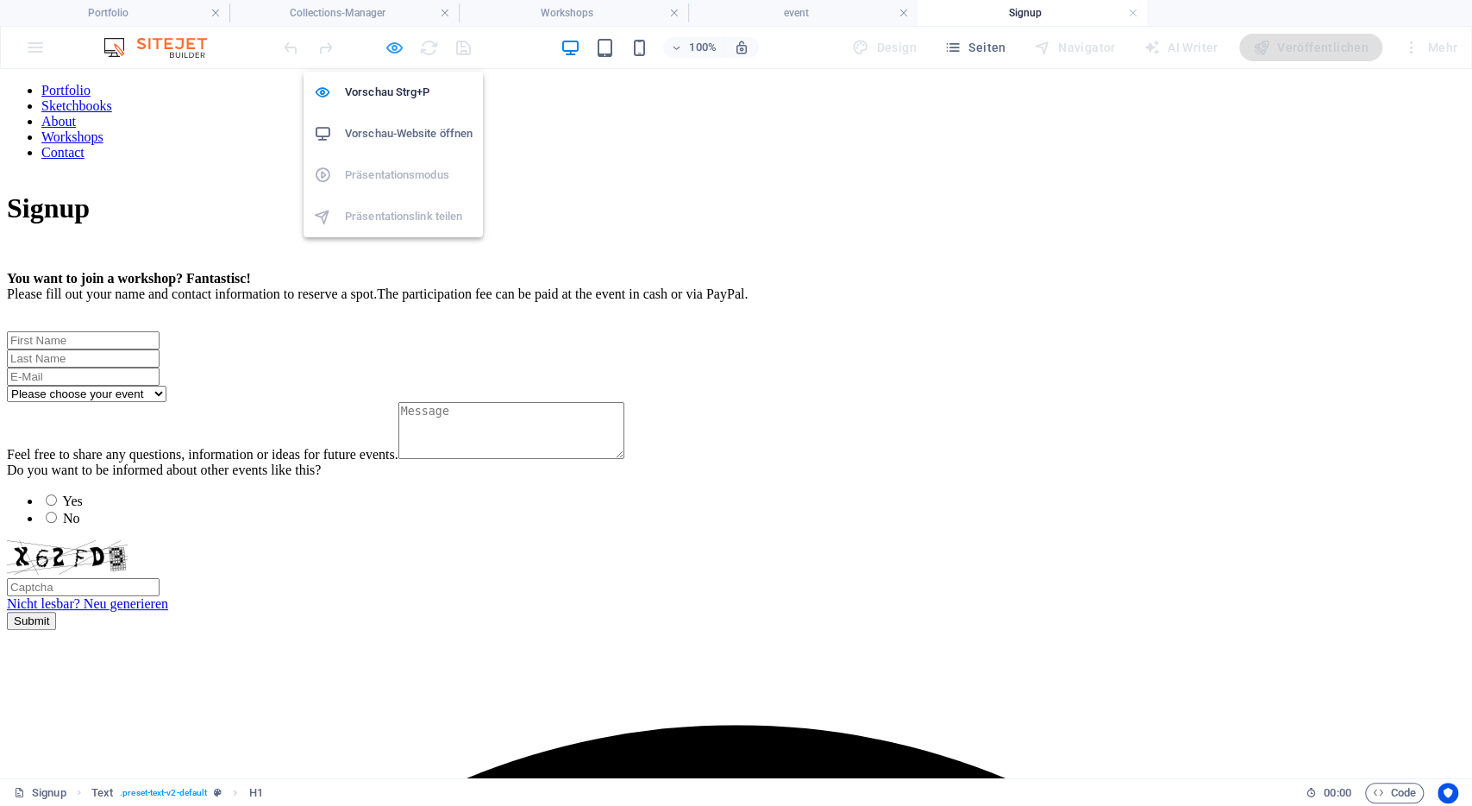
click at [384, 46] on span "button" at bounding box center [394, 48] width 21 height 20
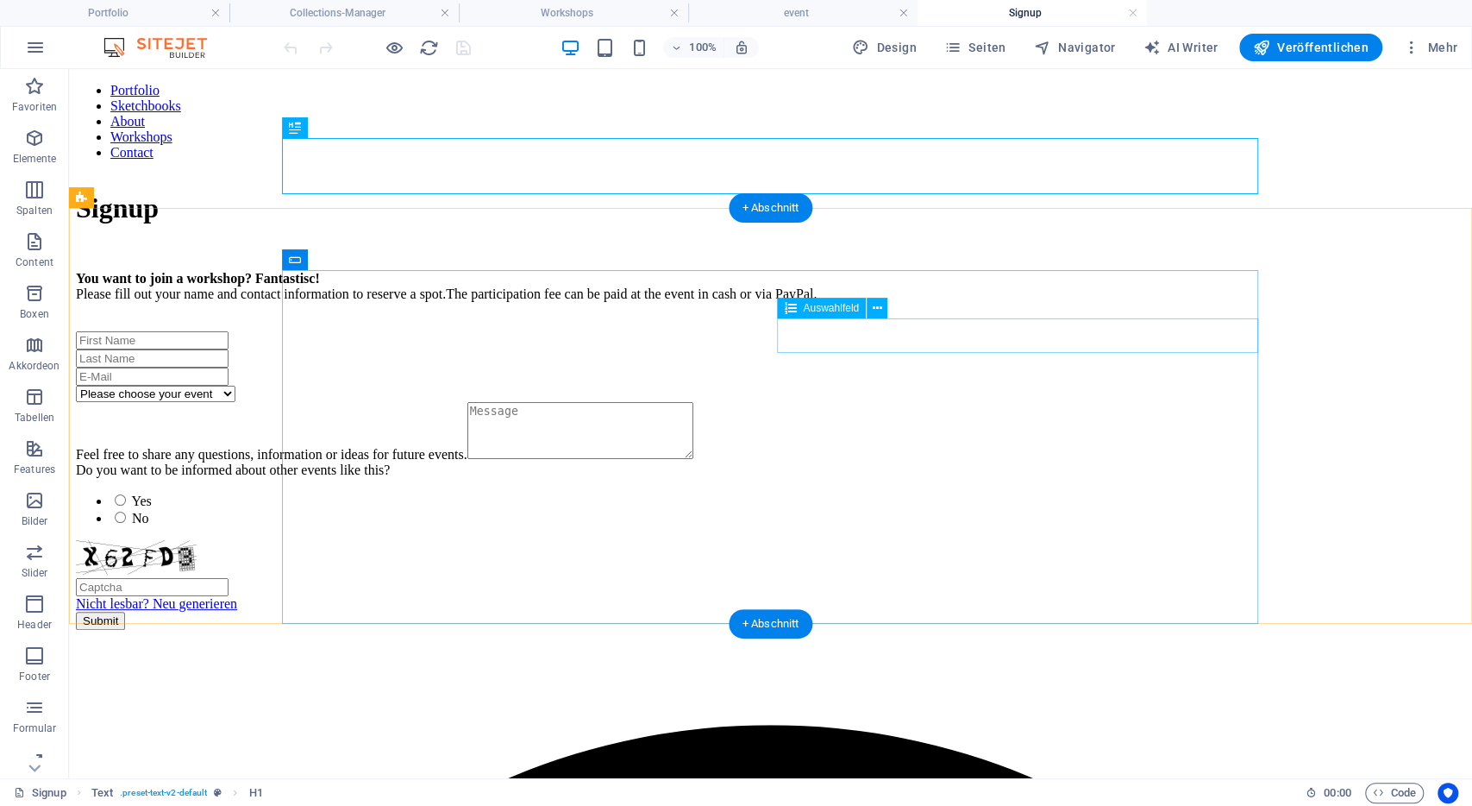
click at [853, 386] on div "Please choose your event 20 June 2025 - NYTLDS #4 Royal" at bounding box center [771, 394] width 1390 height 16
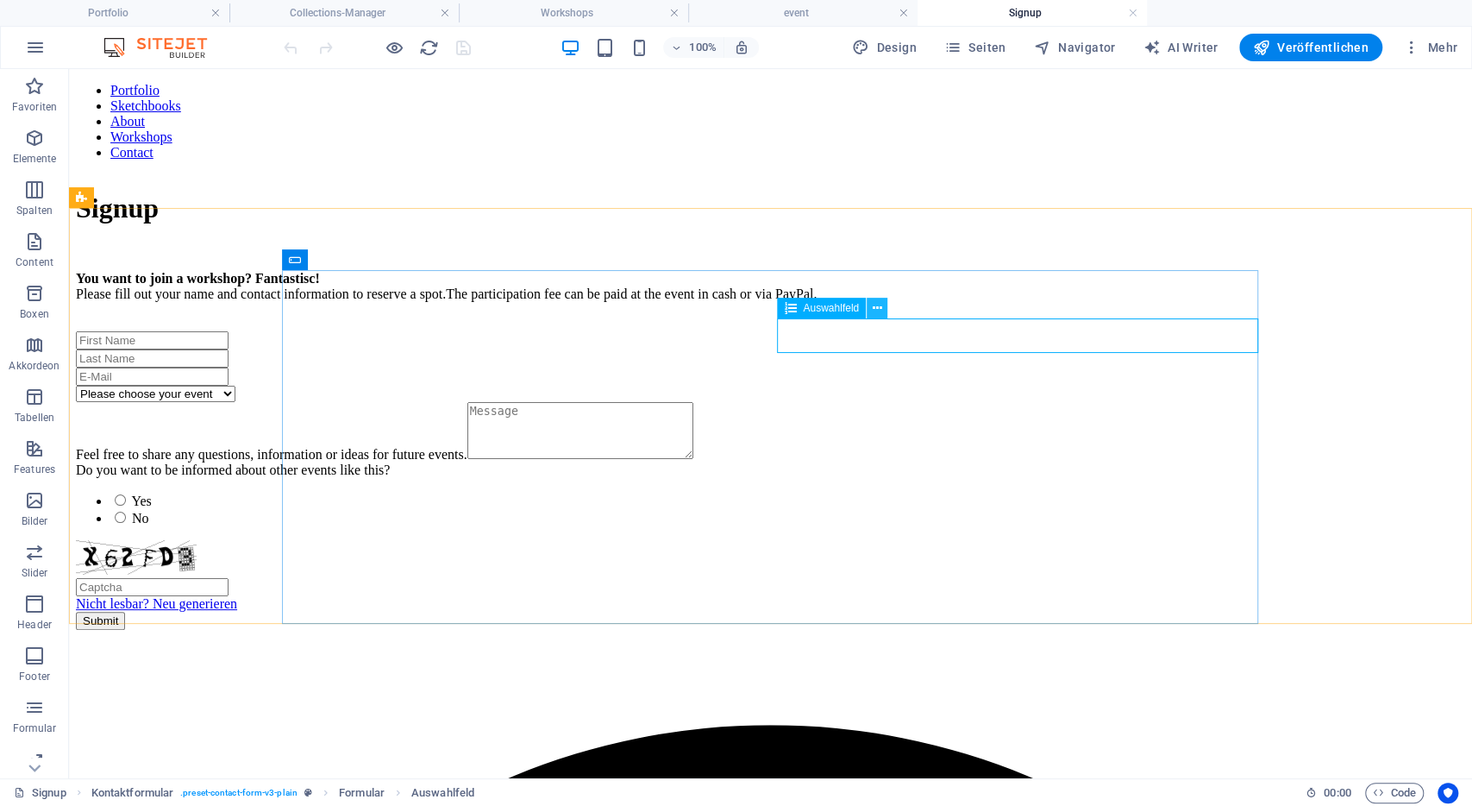
click at [874, 305] on icon at bounding box center [877, 308] width 9 height 18
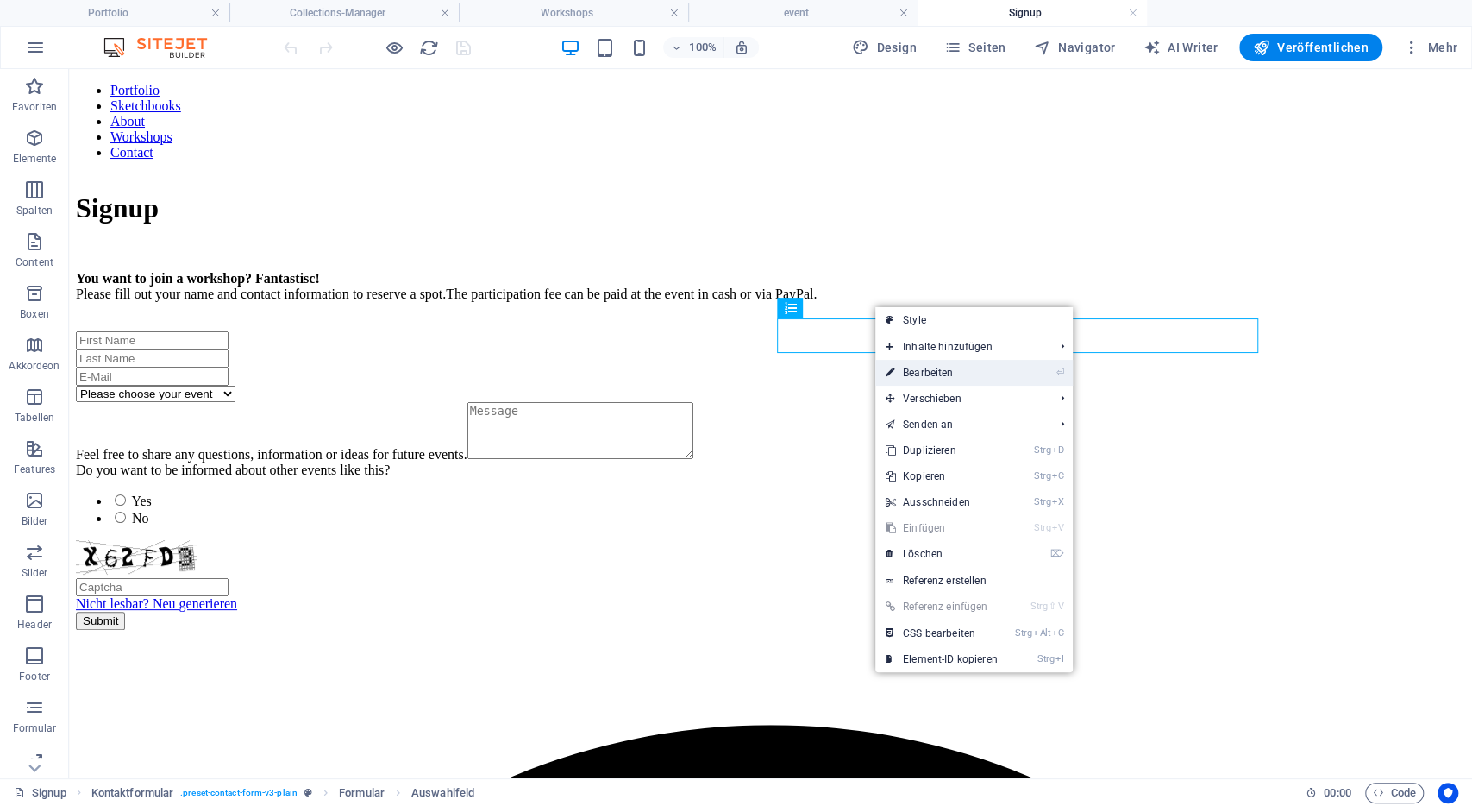
click at [951, 377] on link "⏎ Bearbeiten" at bounding box center [942, 373] width 133 height 26
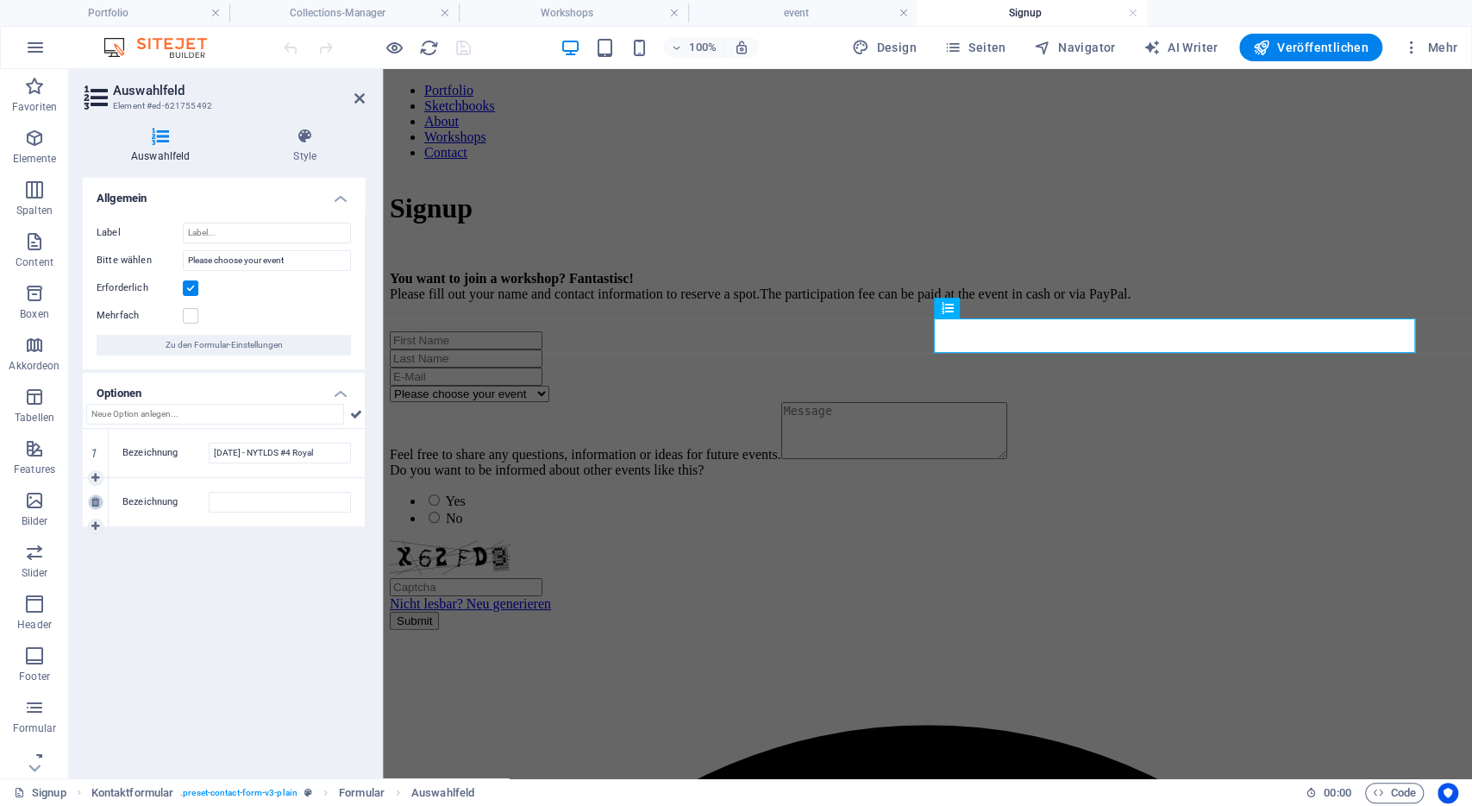
click at [92, 497] on icon at bounding box center [95, 502] width 8 height 10
click at [95, 453] on icon at bounding box center [95, 453] width 8 height 10
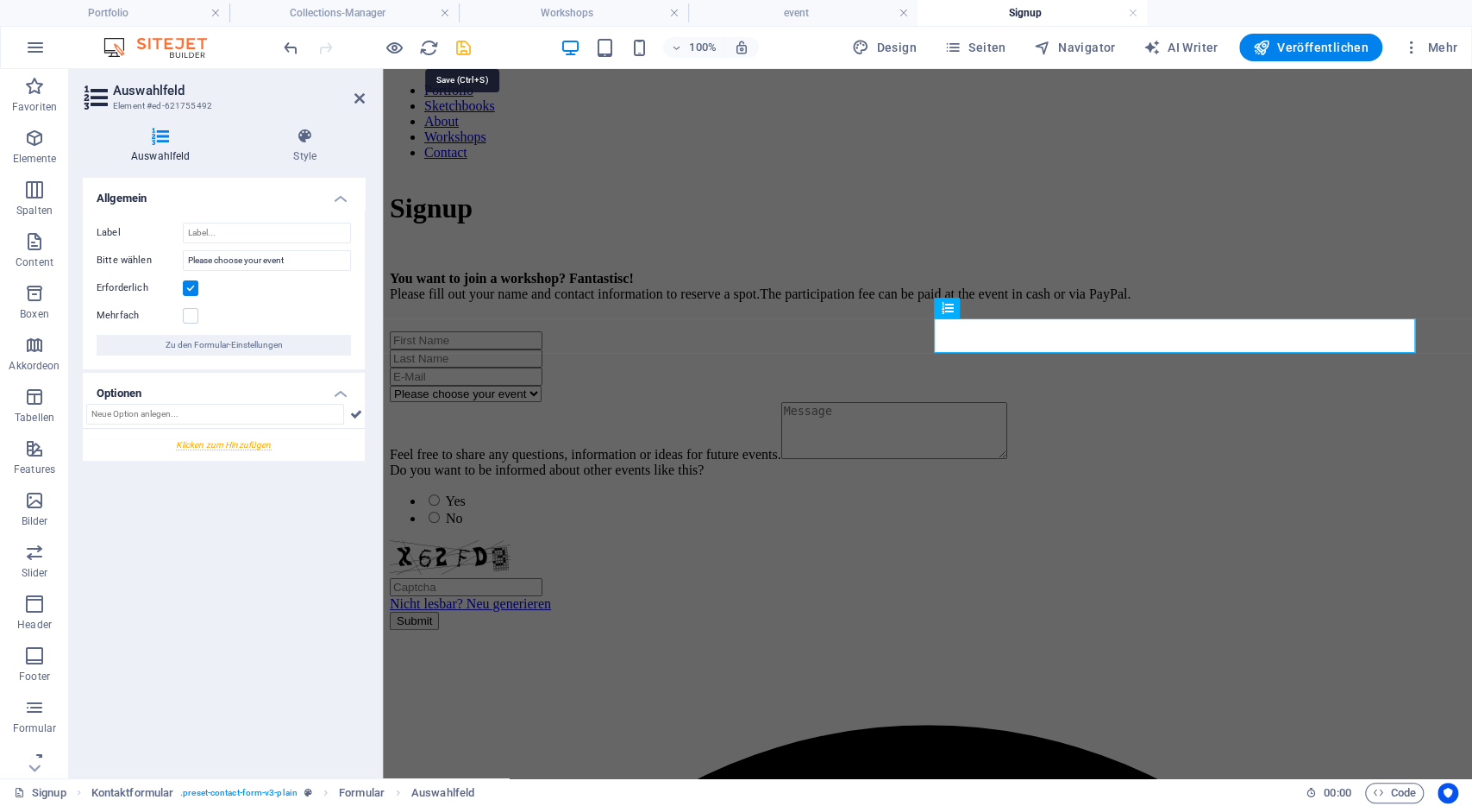
click at [455, 47] on icon "save" at bounding box center [464, 48] width 20 height 20
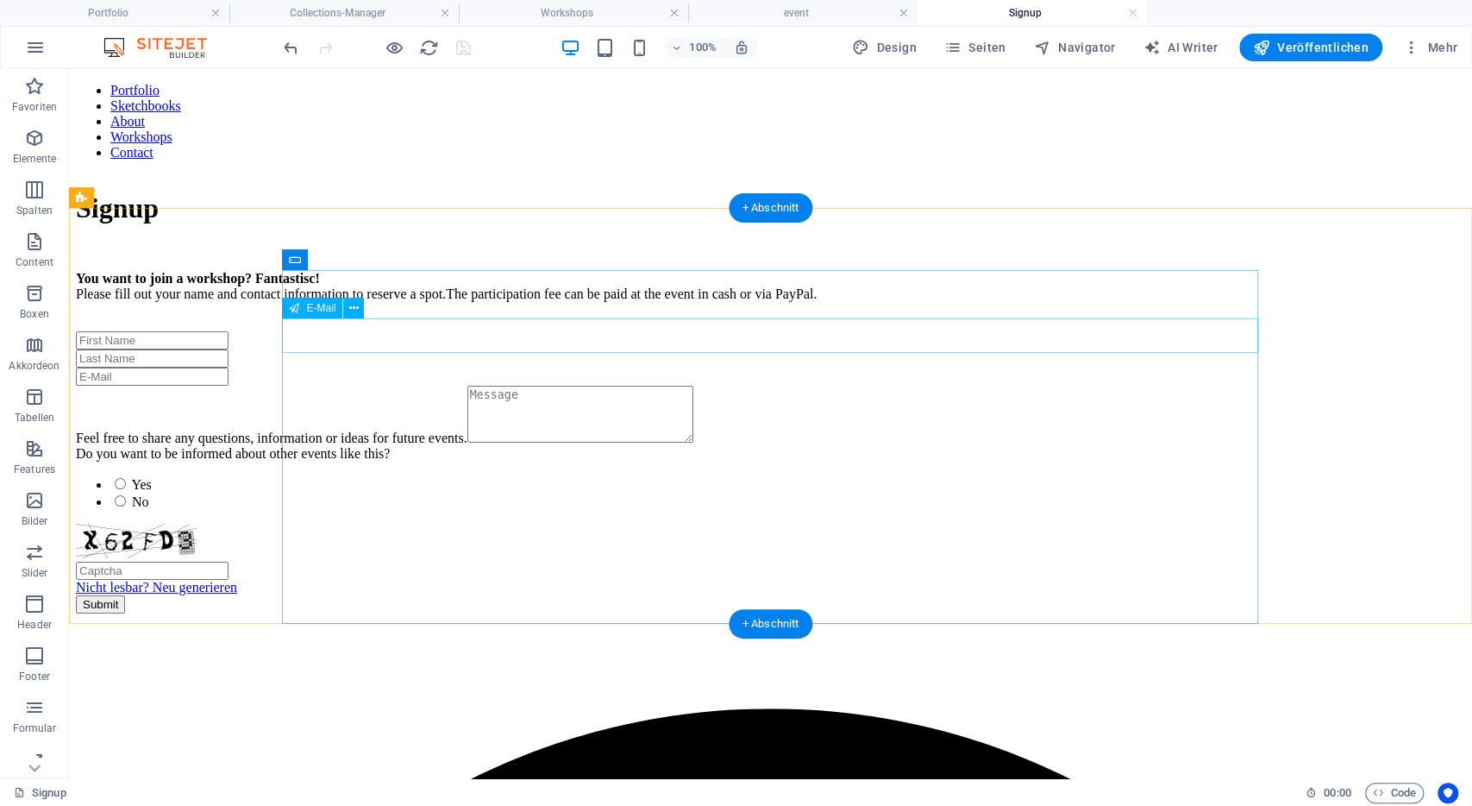
click at [658, 367] on div at bounding box center [771, 376] width 1390 height 18
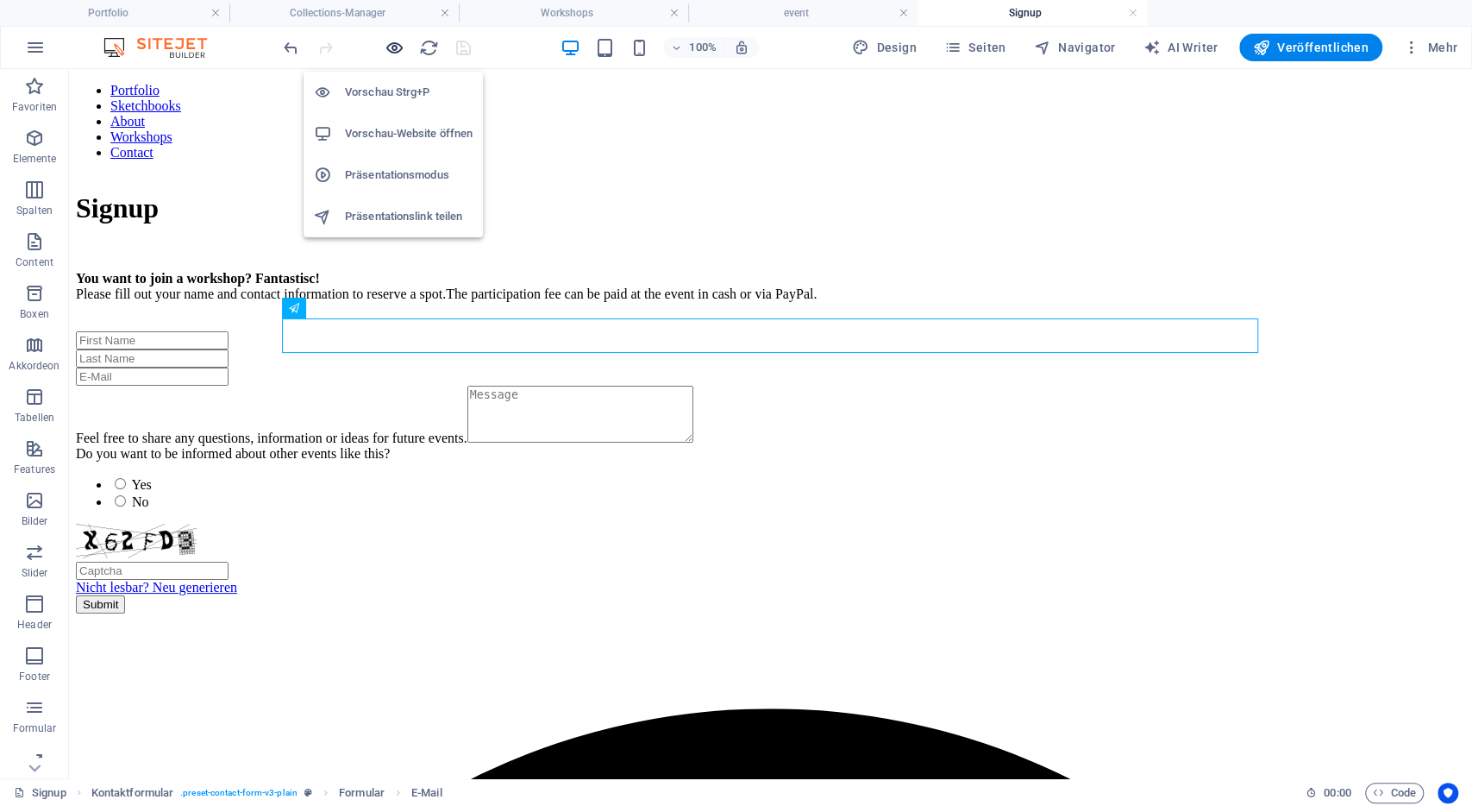
click at [391, 51] on icon "button" at bounding box center [395, 48] width 20 height 20
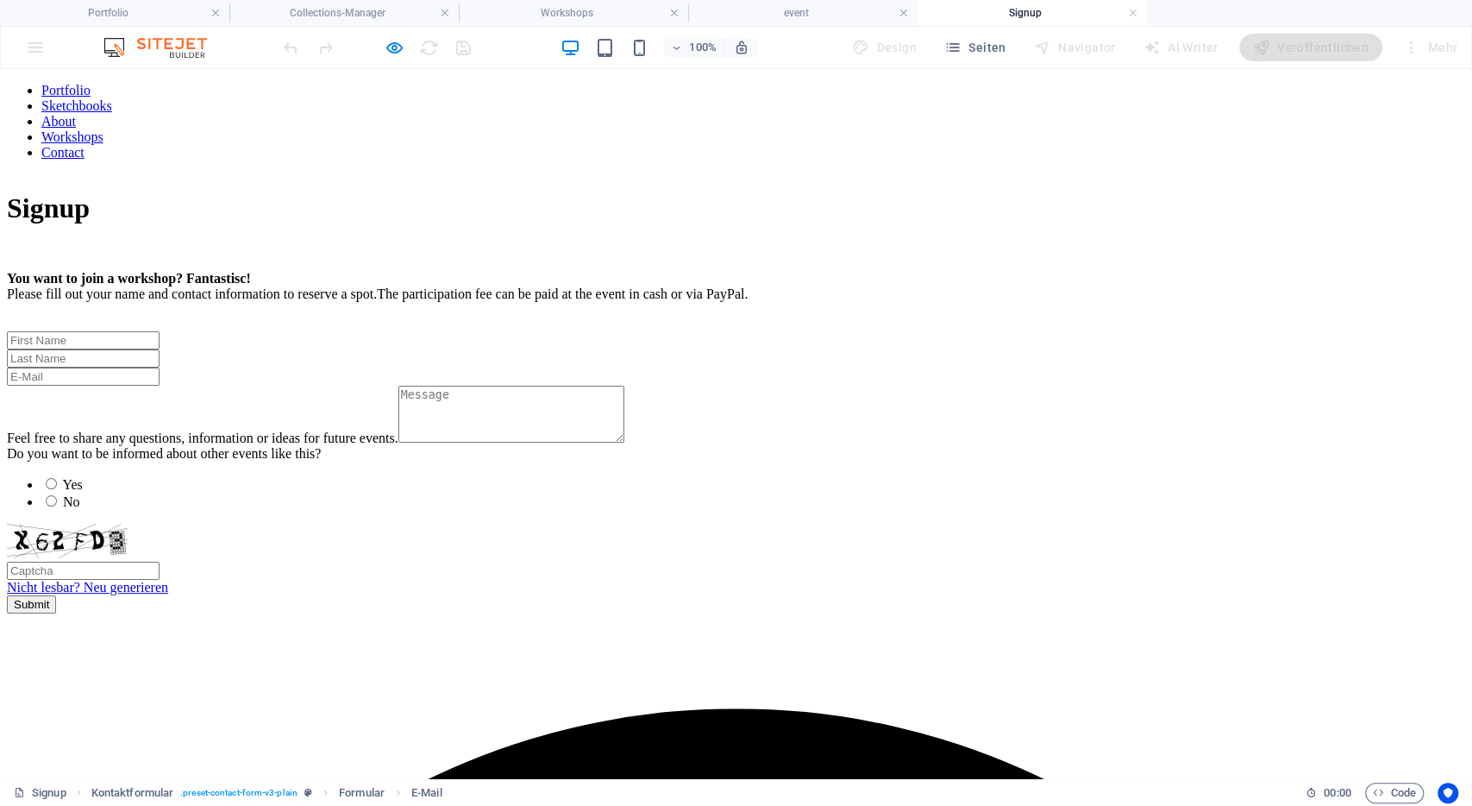
click at [104, 129] on link "Workshops" at bounding box center [72, 136] width 62 height 15
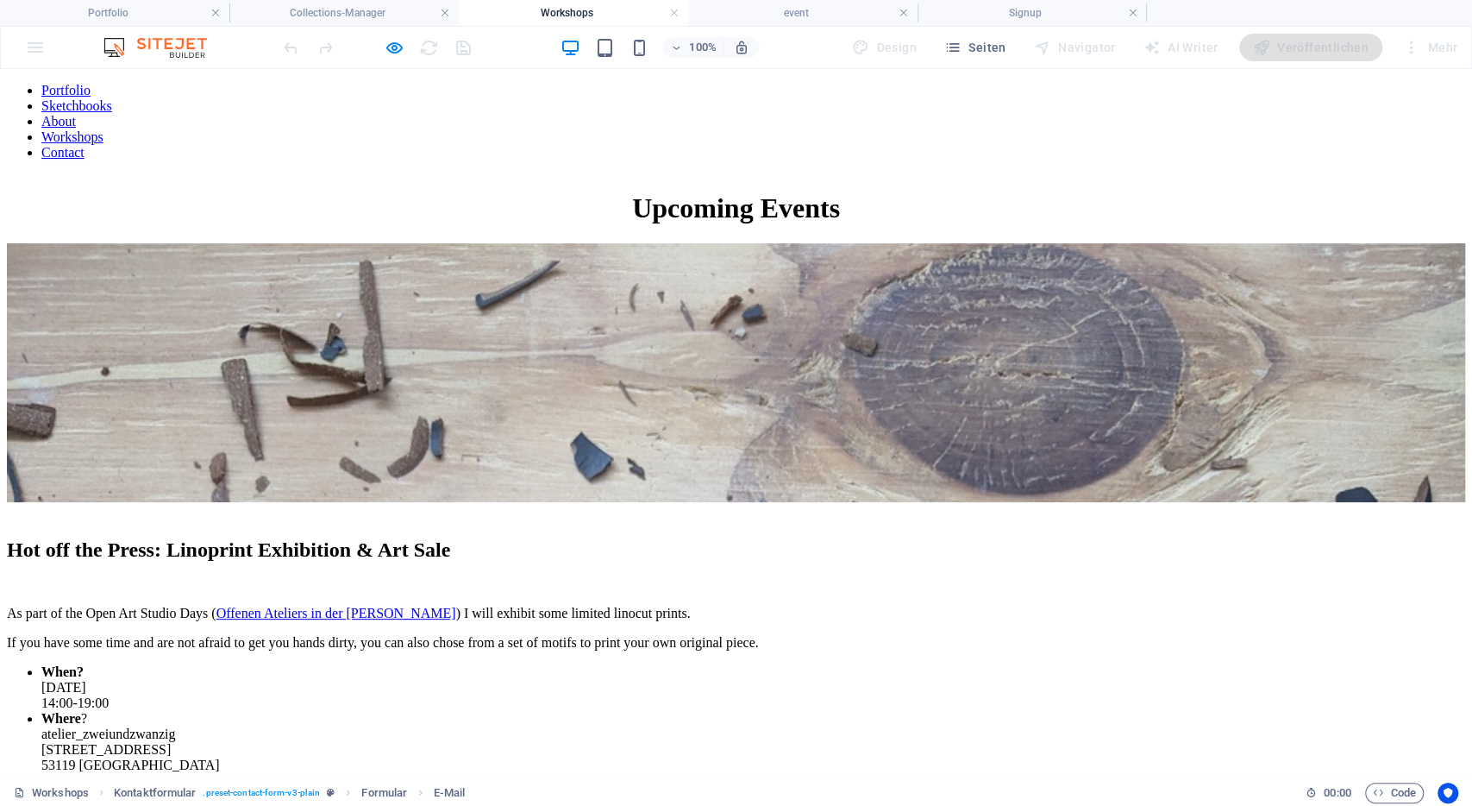
click at [513, 436] on img at bounding box center [736, 372] width 1459 height 259
select select "68b99b54f7a8e38e7106b3ac"
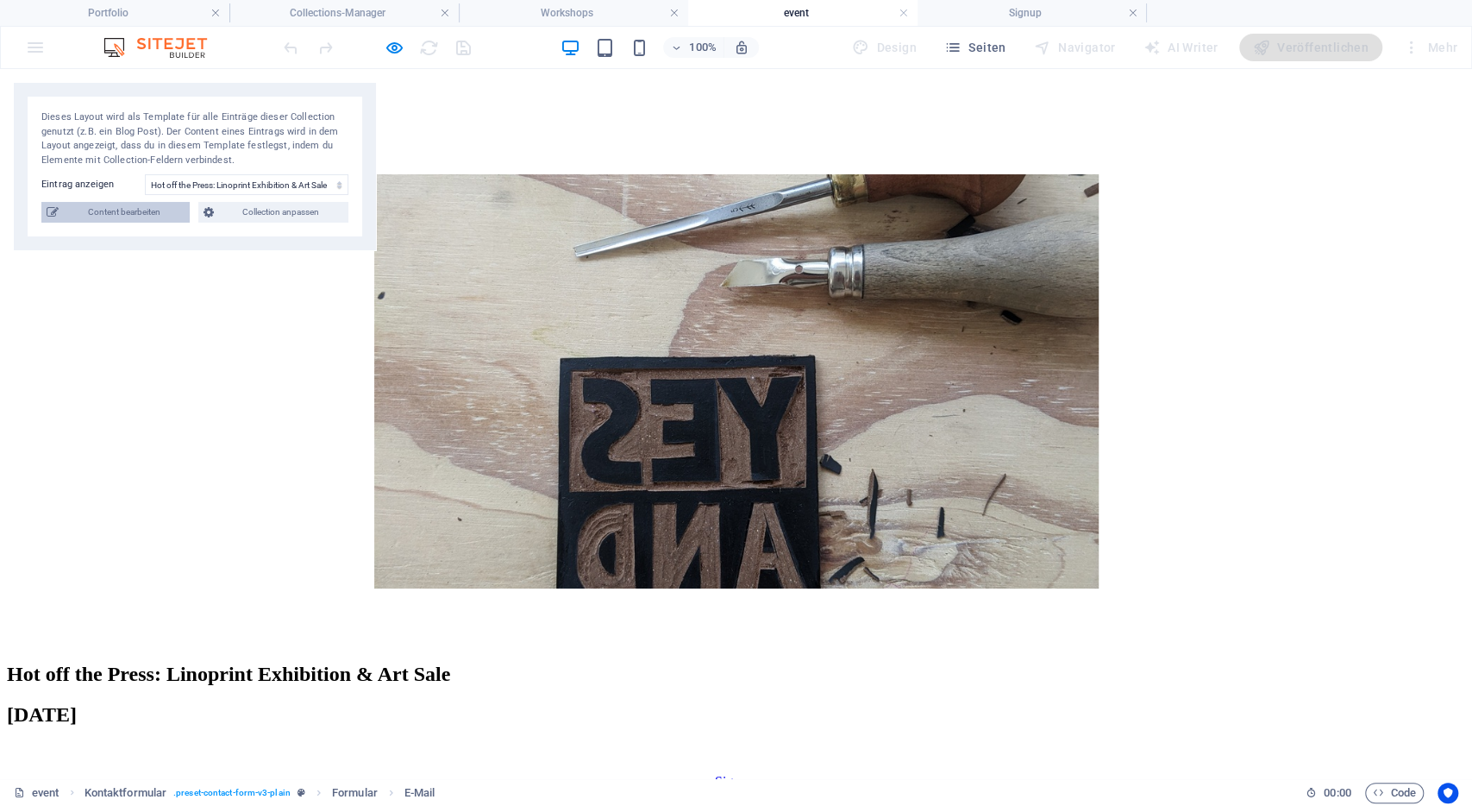
click at [118, 215] on span "Content bearbeiten" at bounding box center [124, 212] width 121 height 21
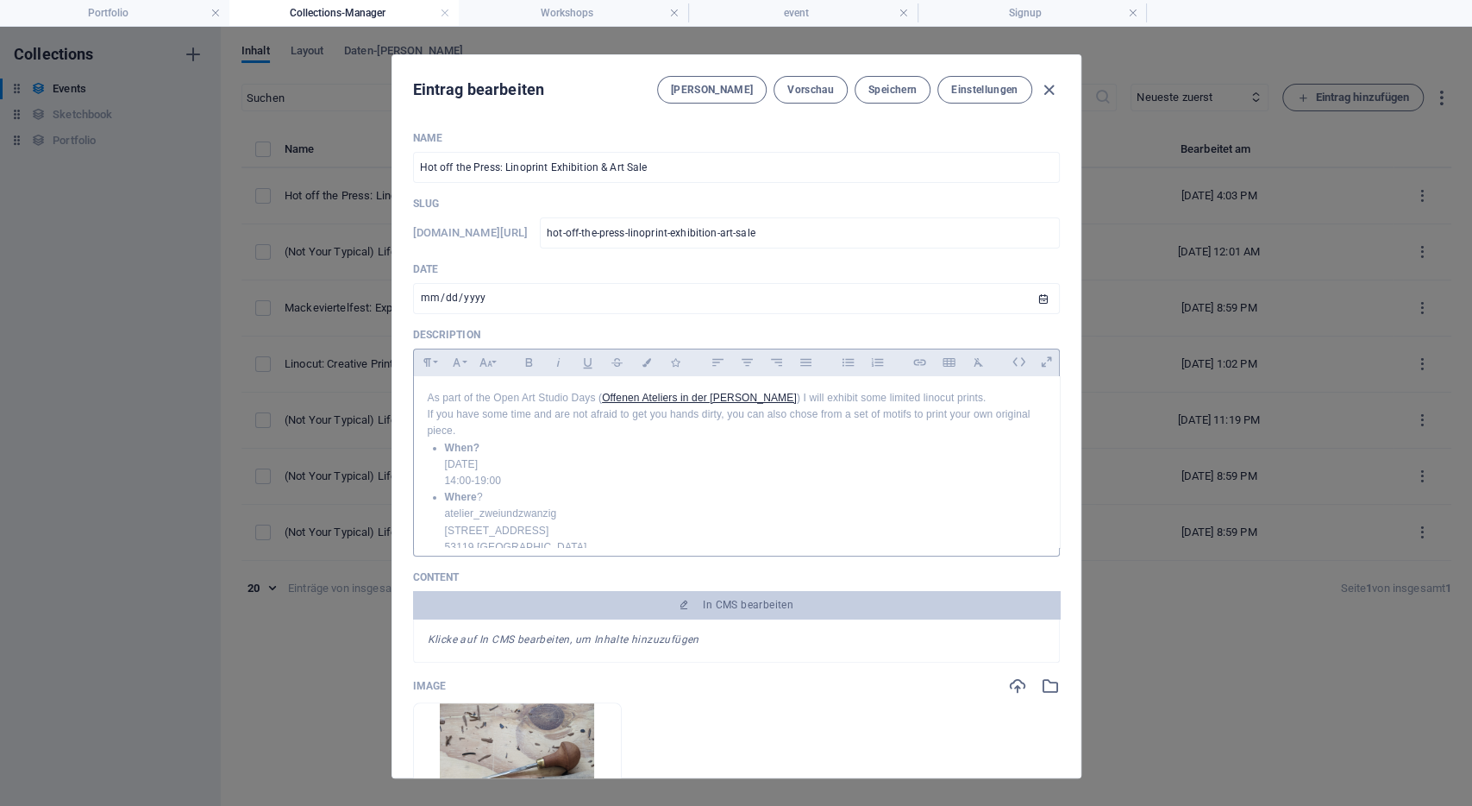
scroll to position [22, 0]
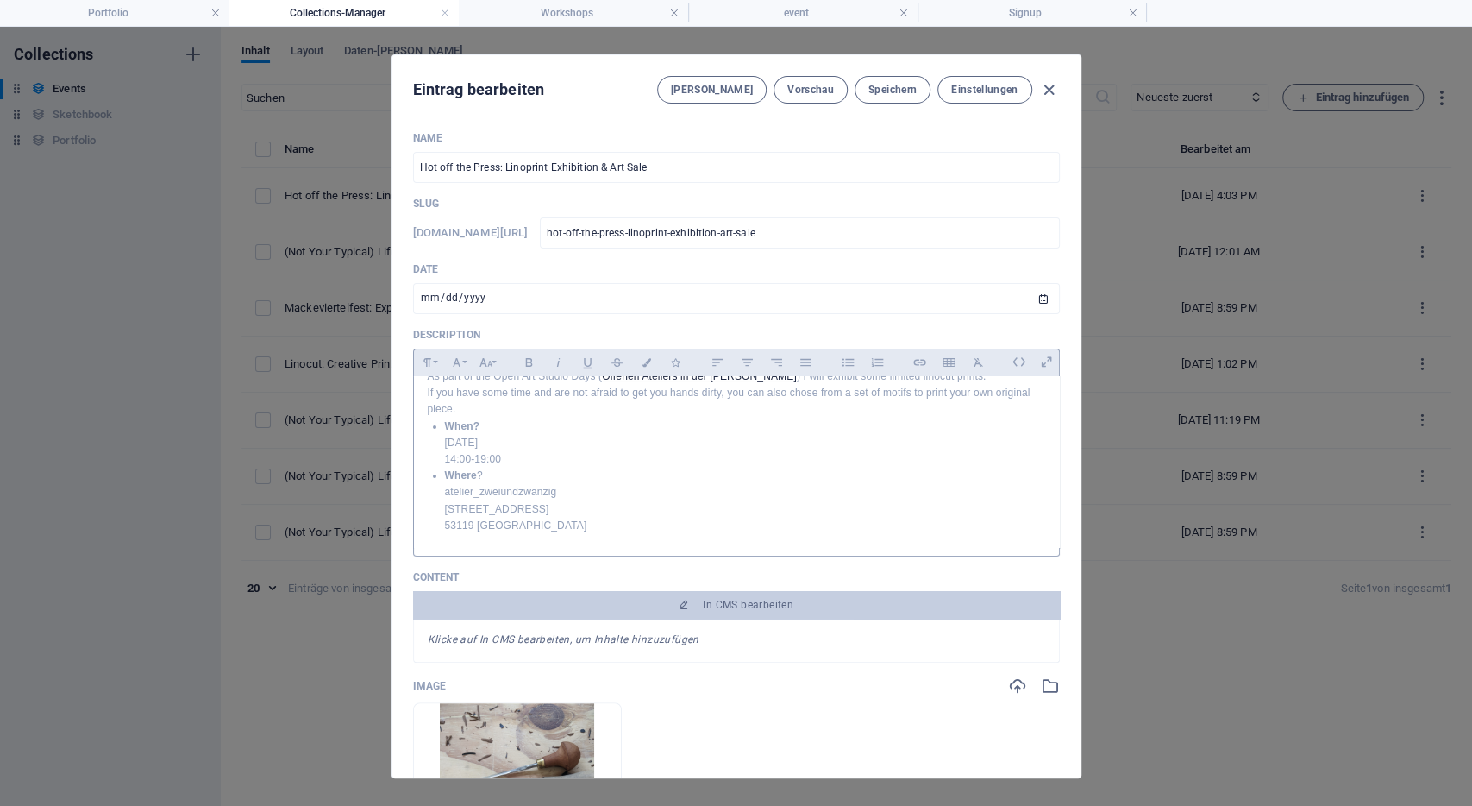
click at [660, 503] on li "Where ? [GEOGRAPHIC_DATA][STREET_ADDRESS][GEOGRAPHIC_DATA]" at bounding box center [745, 501] width 600 height 66
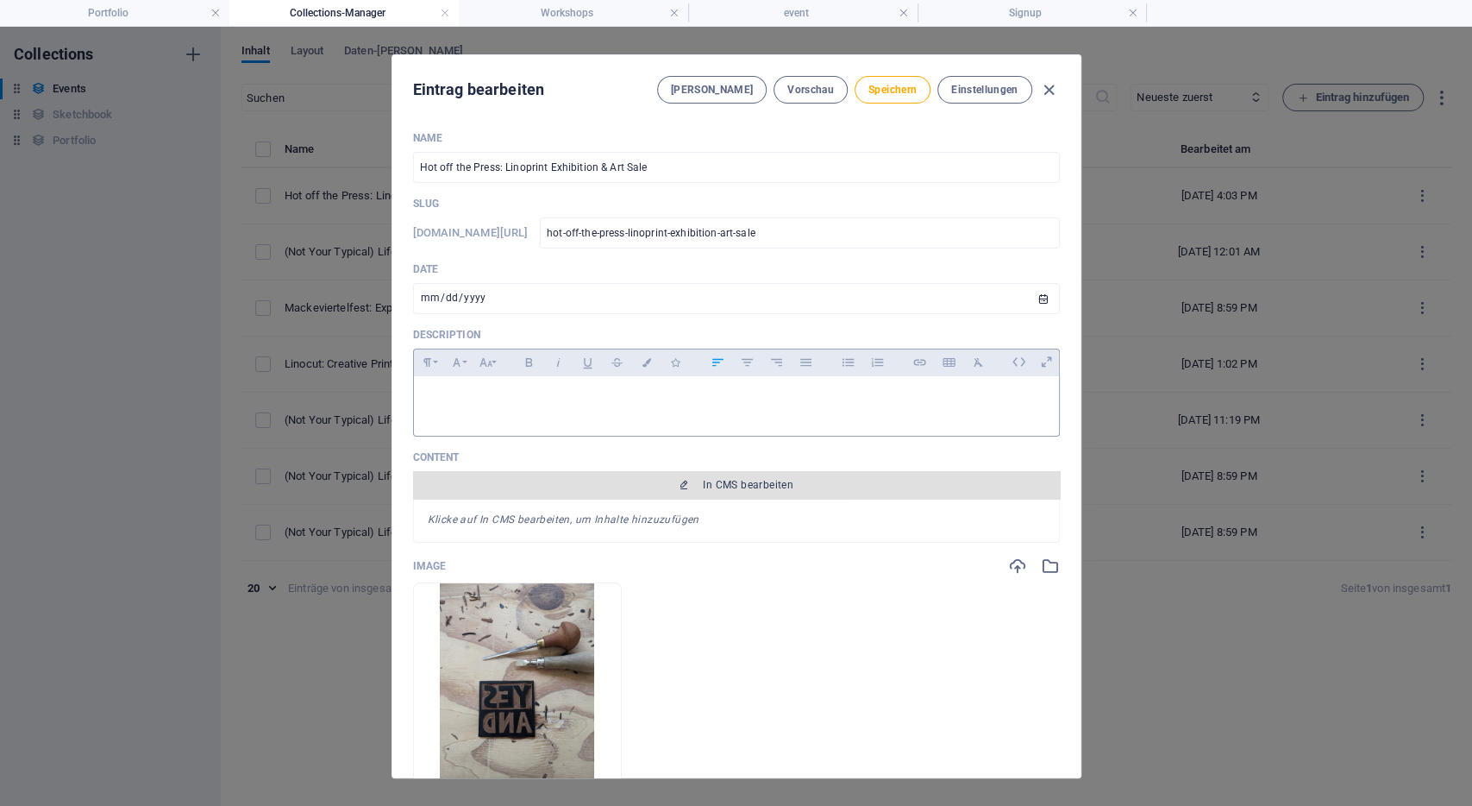
click at [700, 478] on span "In CMS bearbeiten" at bounding box center [736, 485] width 633 height 14
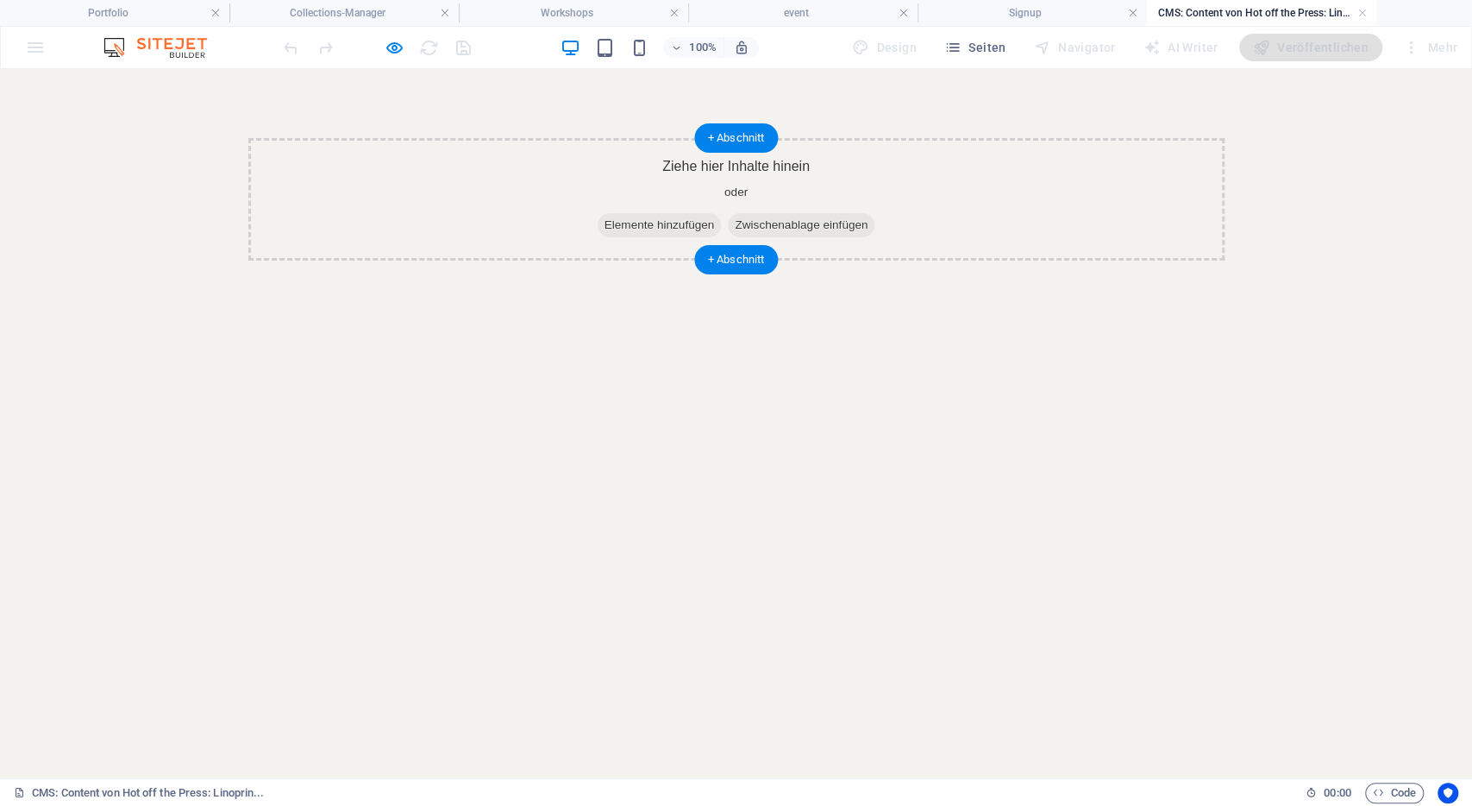
click at [650, 225] on span "Elemente hinzufügen" at bounding box center [660, 225] width 124 height 24
click at [831, 211] on div "Ziehe hier Inhalte hinein oder Elemente hinzufügen Zwischenablage einfügen" at bounding box center [736, 199] width 976 height 122
click at [827, 223] on span "Zwischenablage einfügen" at bounding box center [801, 225] width 147 height 24
click at [779, 227] on span "Zwischenablage einfügen" at bounding box center [801, 225] width 147 height 24
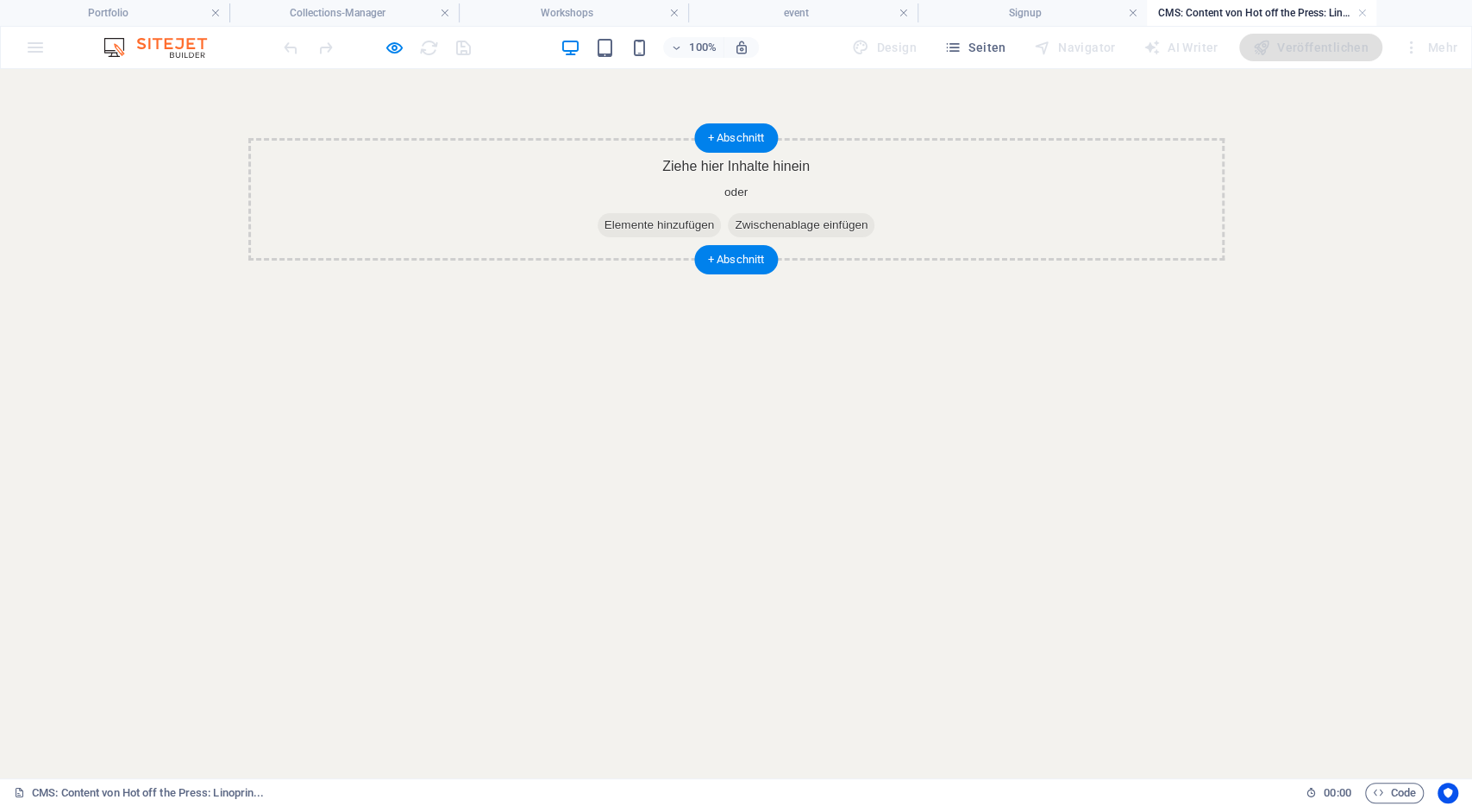
click at [753, 223] on span "Zwischenablage einfügen" at bounding box center [801, 225] width 147 height 24
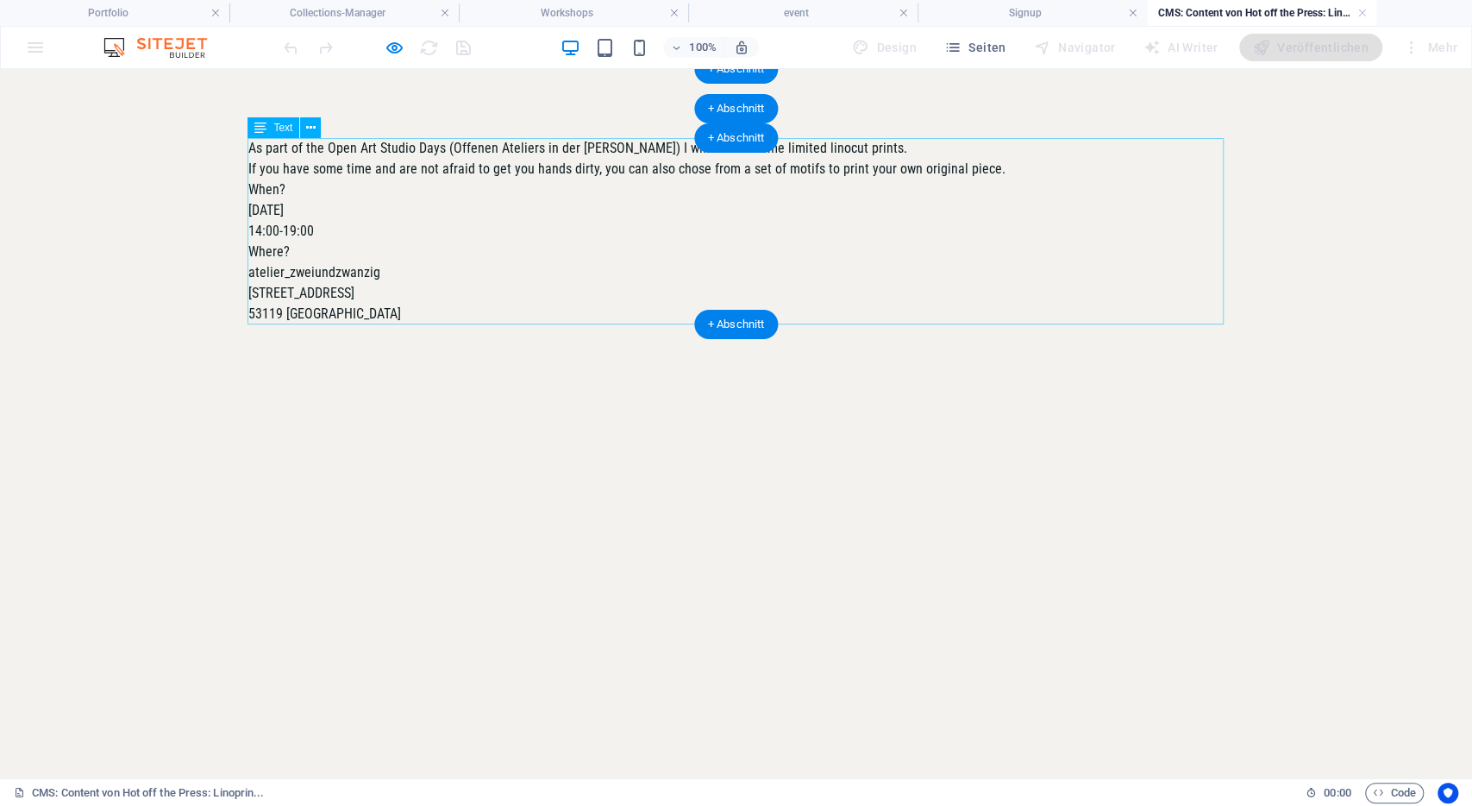
click at [486, 204] on div "As part of the Open Art Studio Days (Offenen Ateliers in der Bonner Altstadt) I…" at bounding box center [736, 231] width 976 height 186
click at [378, 186] on div "As part of the Open Art Studio Days (Offenen Ateliers in der Bonner Altstadt) I…" at bounding box center [736, 231] width 976 height 186
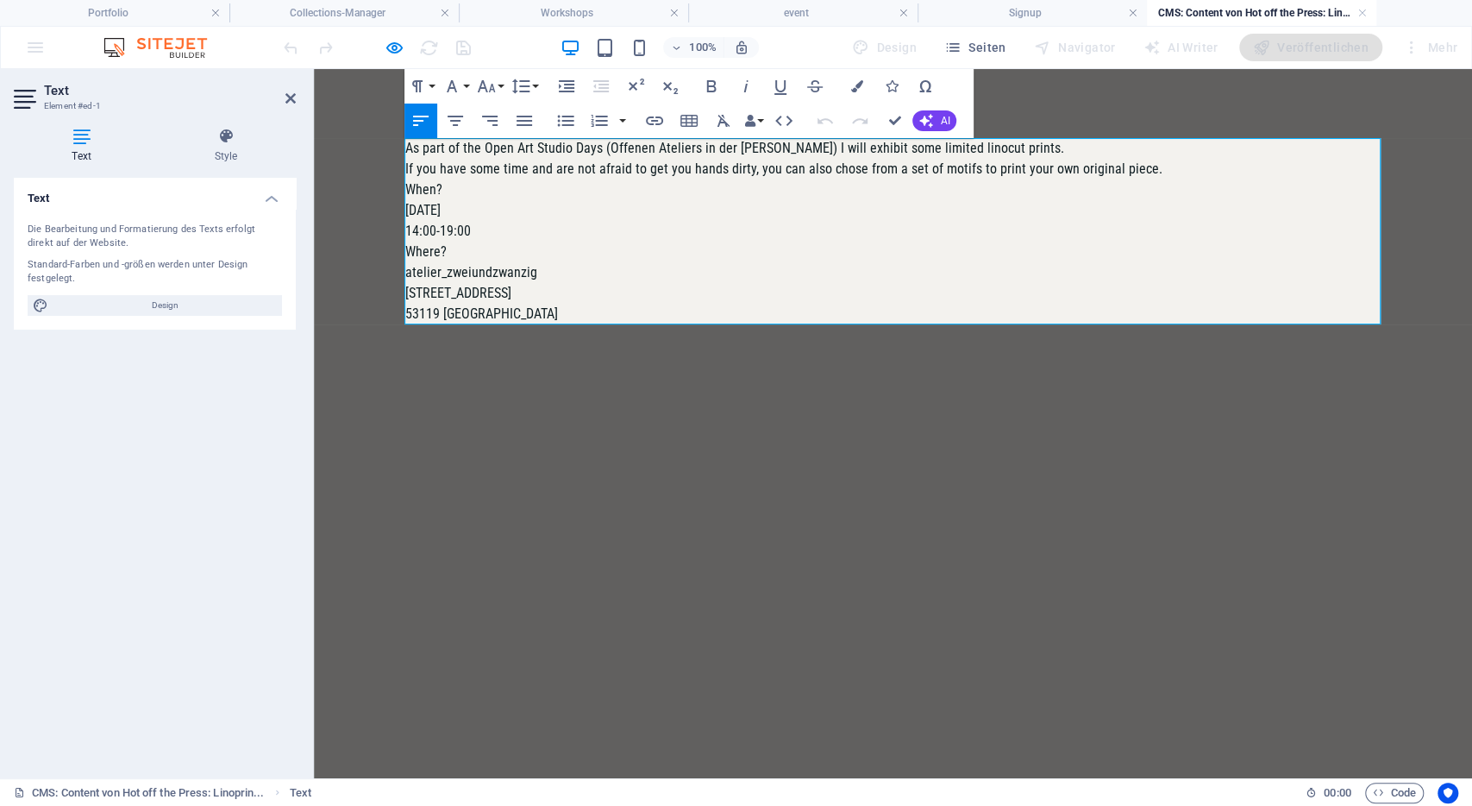
click at [472, 187] on p "When?" at bounding box center [893, 189] width 976 height 21
click at [703, 81] on icon "button" at bounding box center [711, 86] width 21 height 21
click at [426, 254] on p "Where?" at bounding box center [893, 252] width 976 height 21
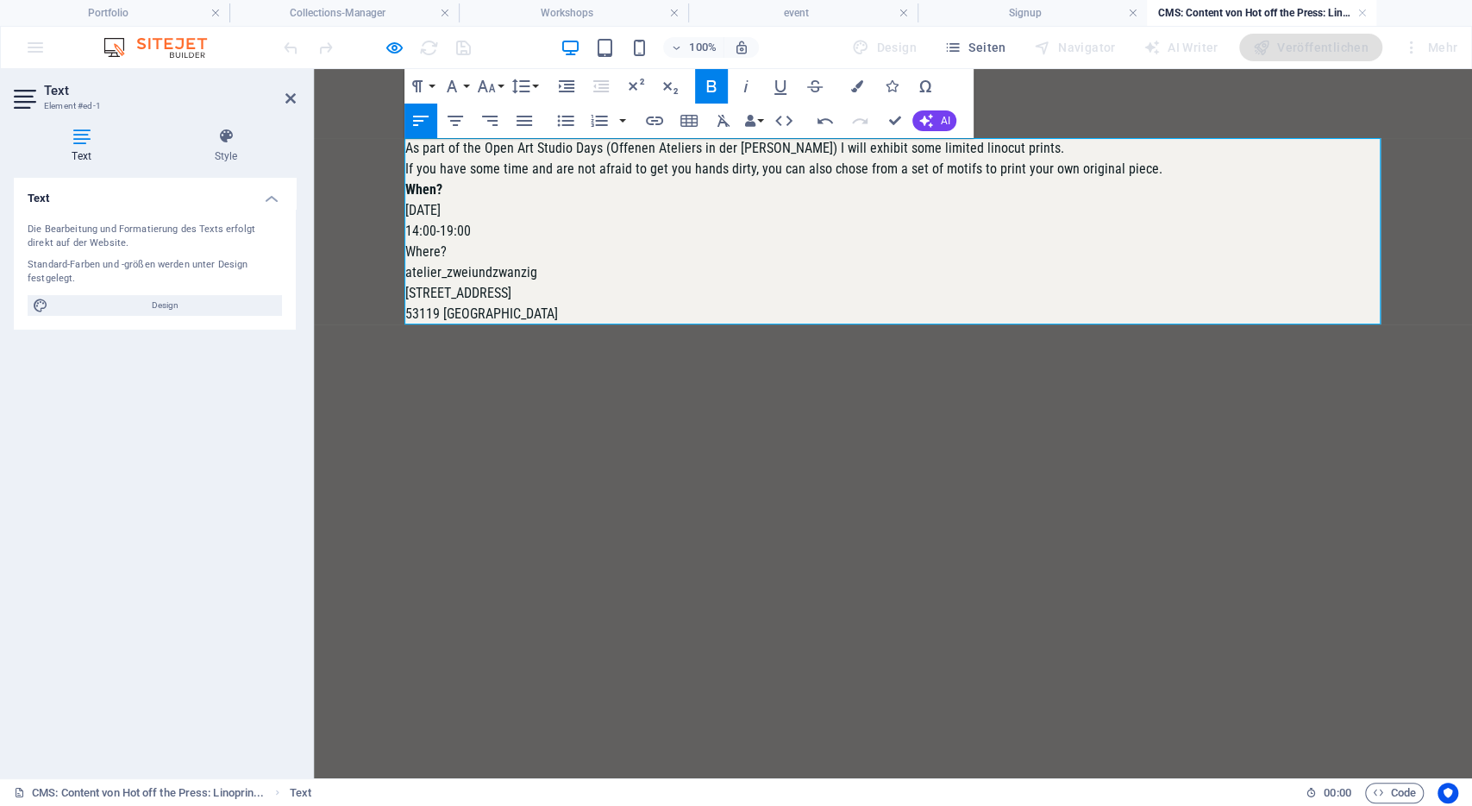
click at [426, 254] on p "Where?" at bounding box center [893, 252] width 976 height 21
click at [706, 86] on icon "button" at bounding box center [711, 86] width 21 height 21
click at [581, 253] on p "Where?" at bounding box center [893, 252] width 976 height 21
click at [517, 393] on html "As part of the Open Art Studio Days (Offenen Ateliers in der Bonner Altstadt) I…" at bounding box center [893, 231] width 1158 height 324
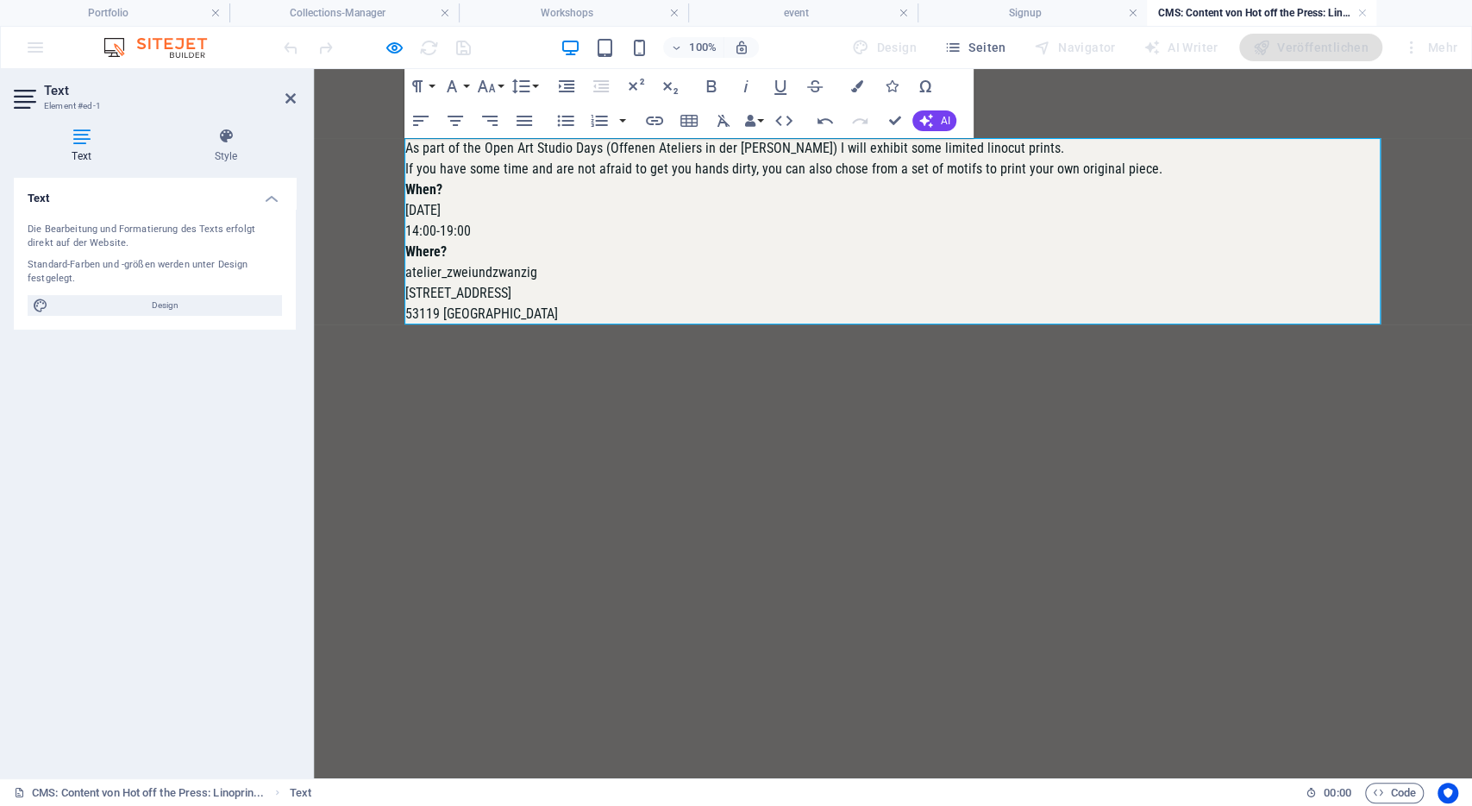
click at [513, 306] on p "53119 [GEOGRAPHIC_DATA]" at bounding box center [893, 314] width 976 height 21
click at [1166, 166] on p "If you have some time and are not afraid to get you hands dirty, you can also c…" at bounding box center [893, 169] width 976 height 21
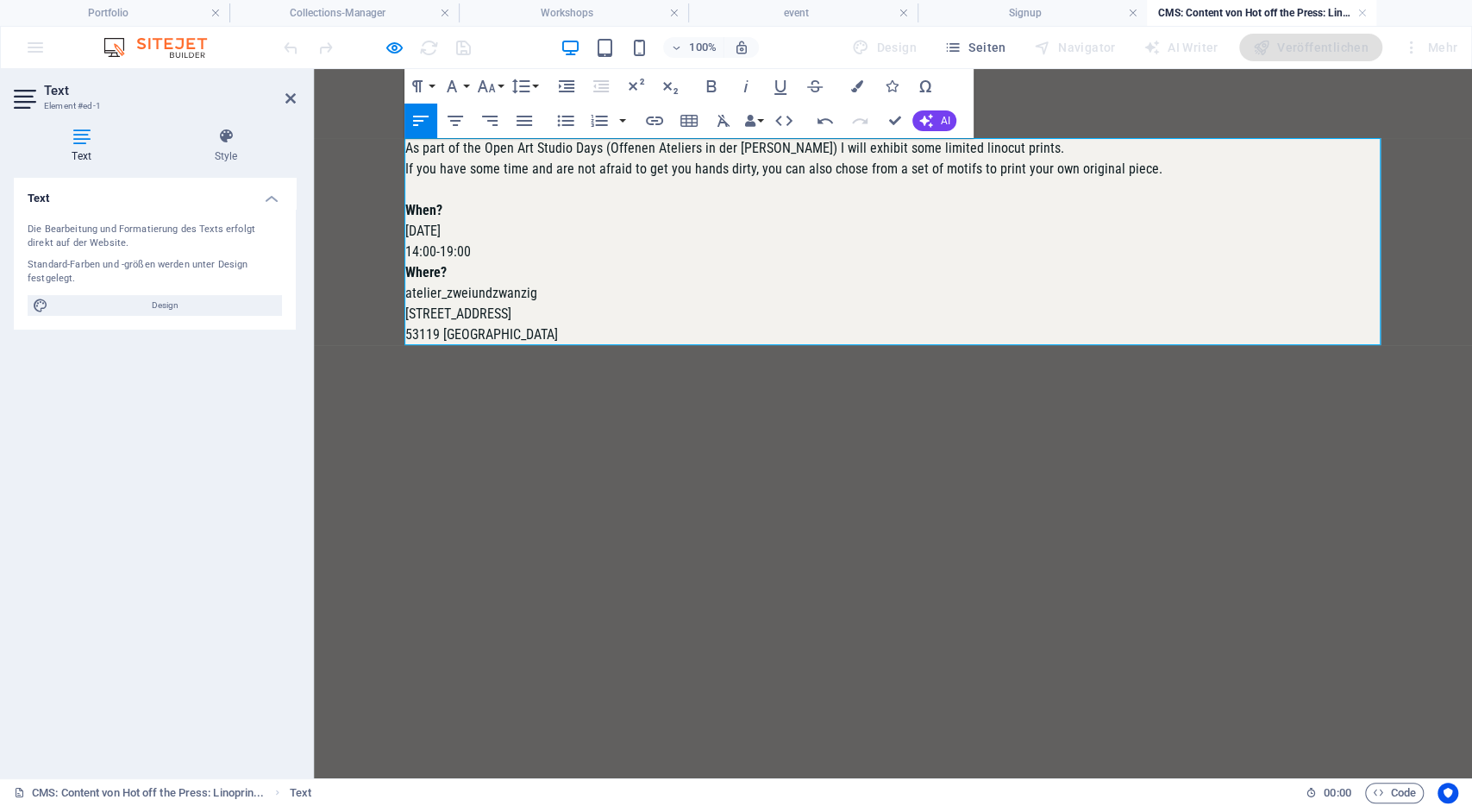
click at [869, 253] on p "14:00-19:00" at bounding box center [893, 252] width 976 height 21
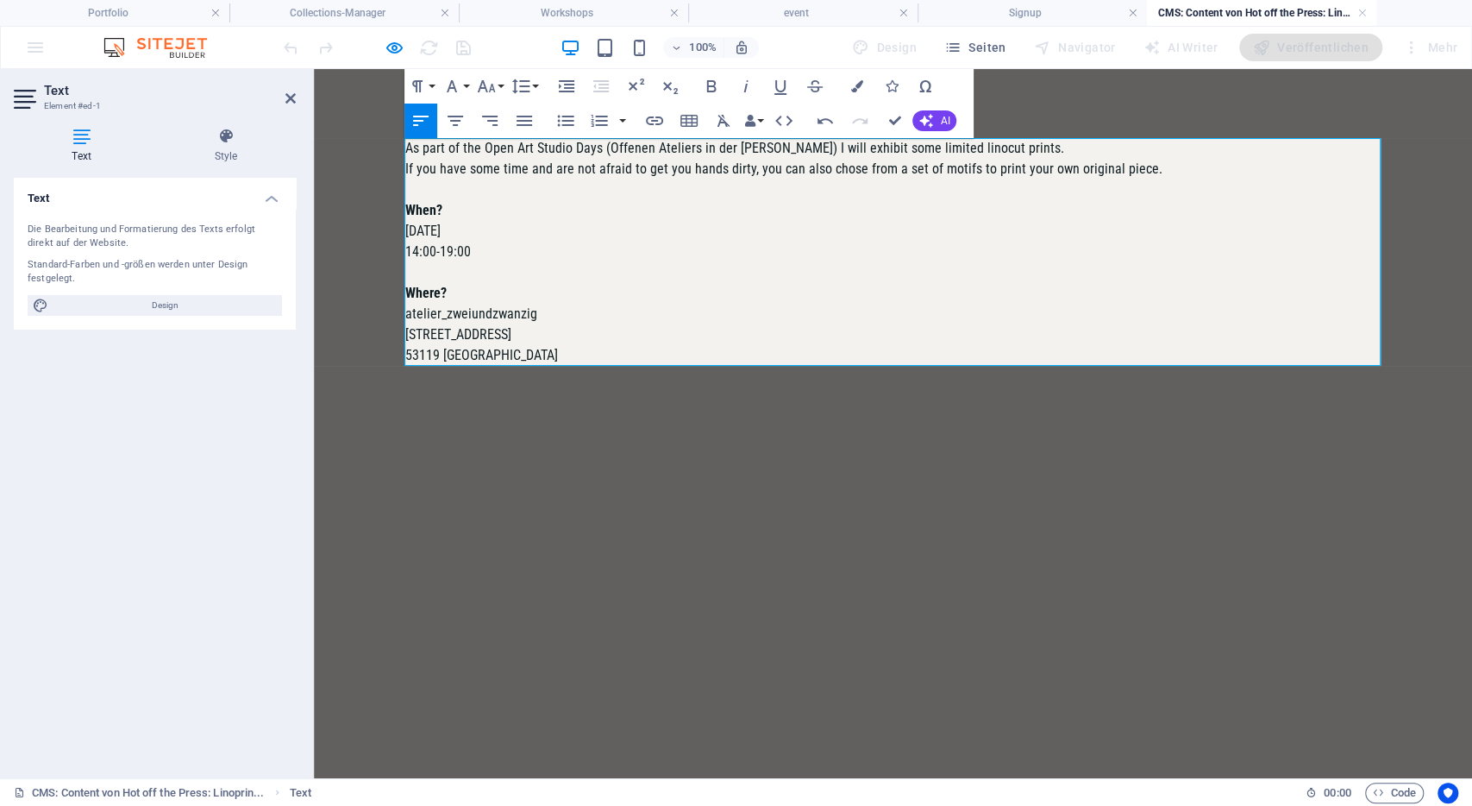
click at [823, 249] on p "14:00-19:00" at bounding box center [893, 252] width 976 height 21
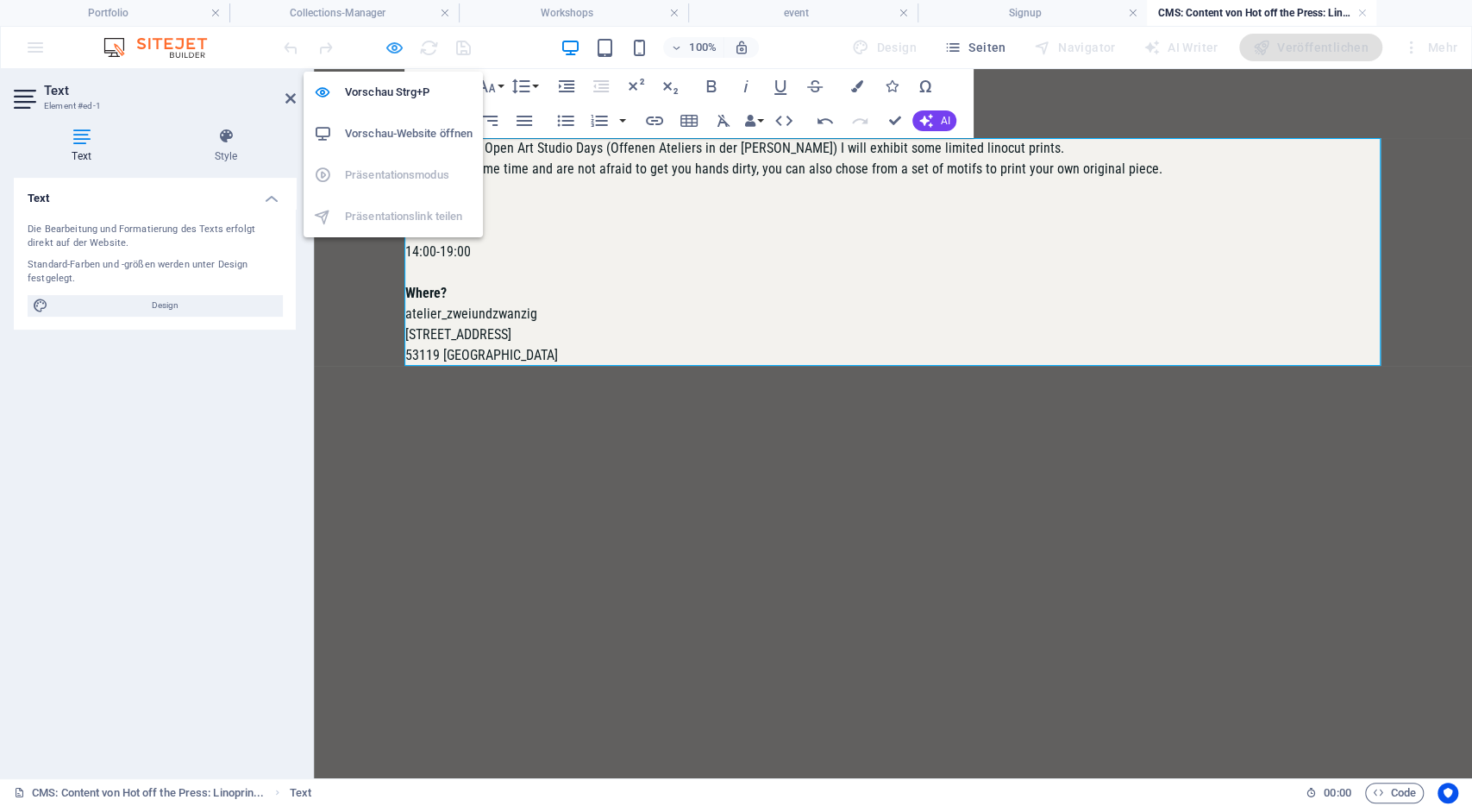
click at [393, 42] on icon "button" at bounding box center [395, 48] width 20 height 20
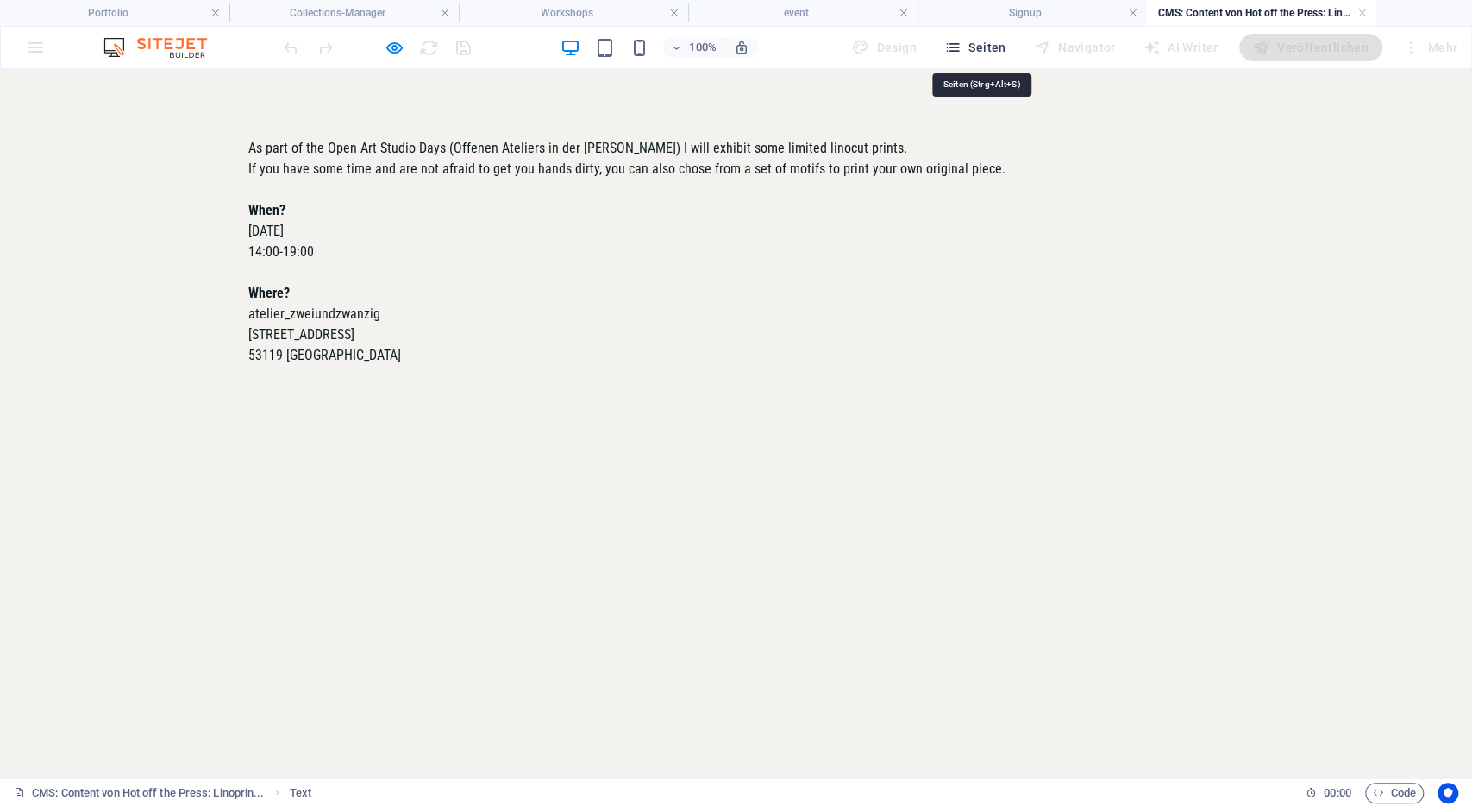
click at [980, 47] on span "Seiten" at bounding box center [976, 47] width 62 height 17
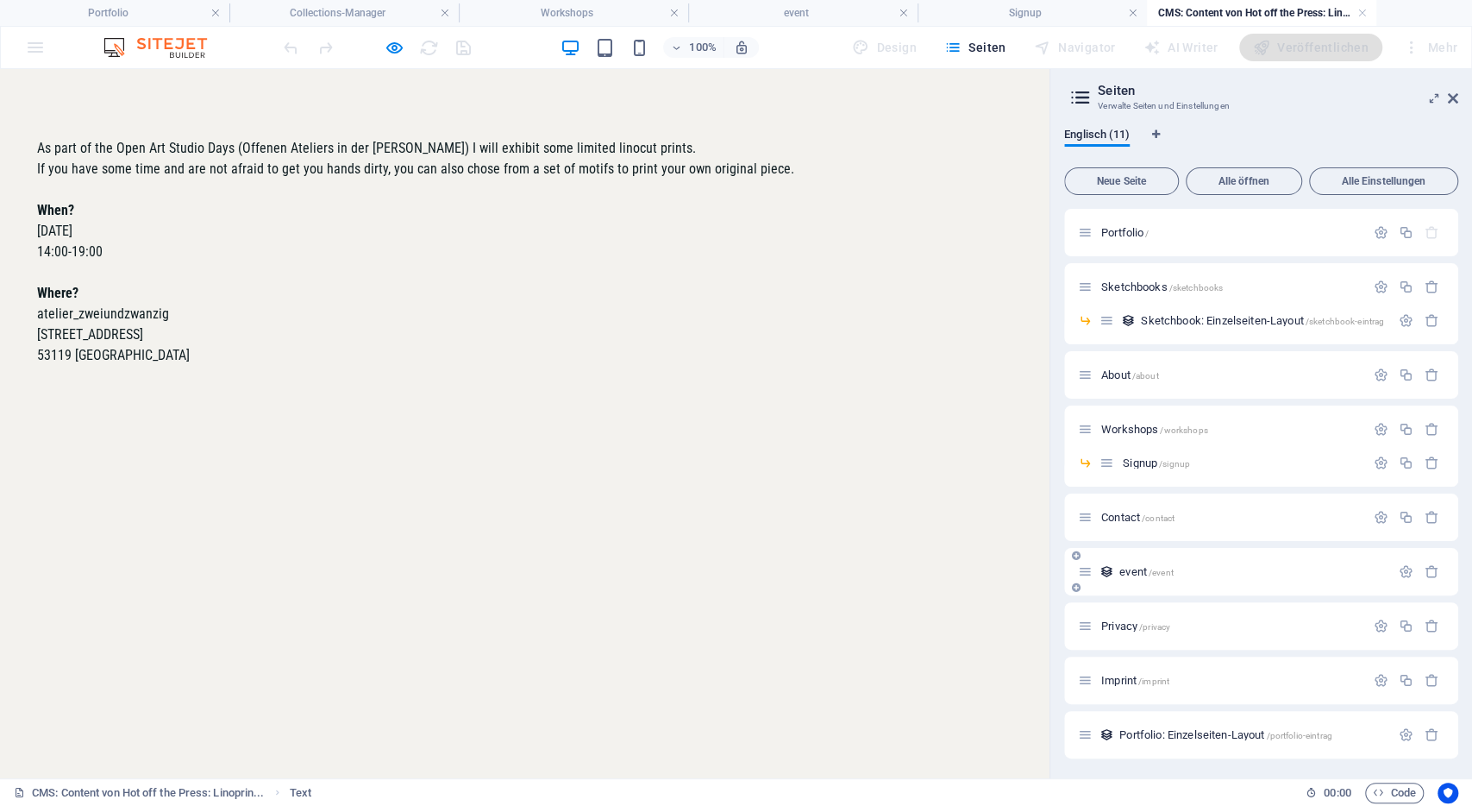
click at [1114, 570] on div "event /event" at bounding box center [1252, 571] width 276 height 11
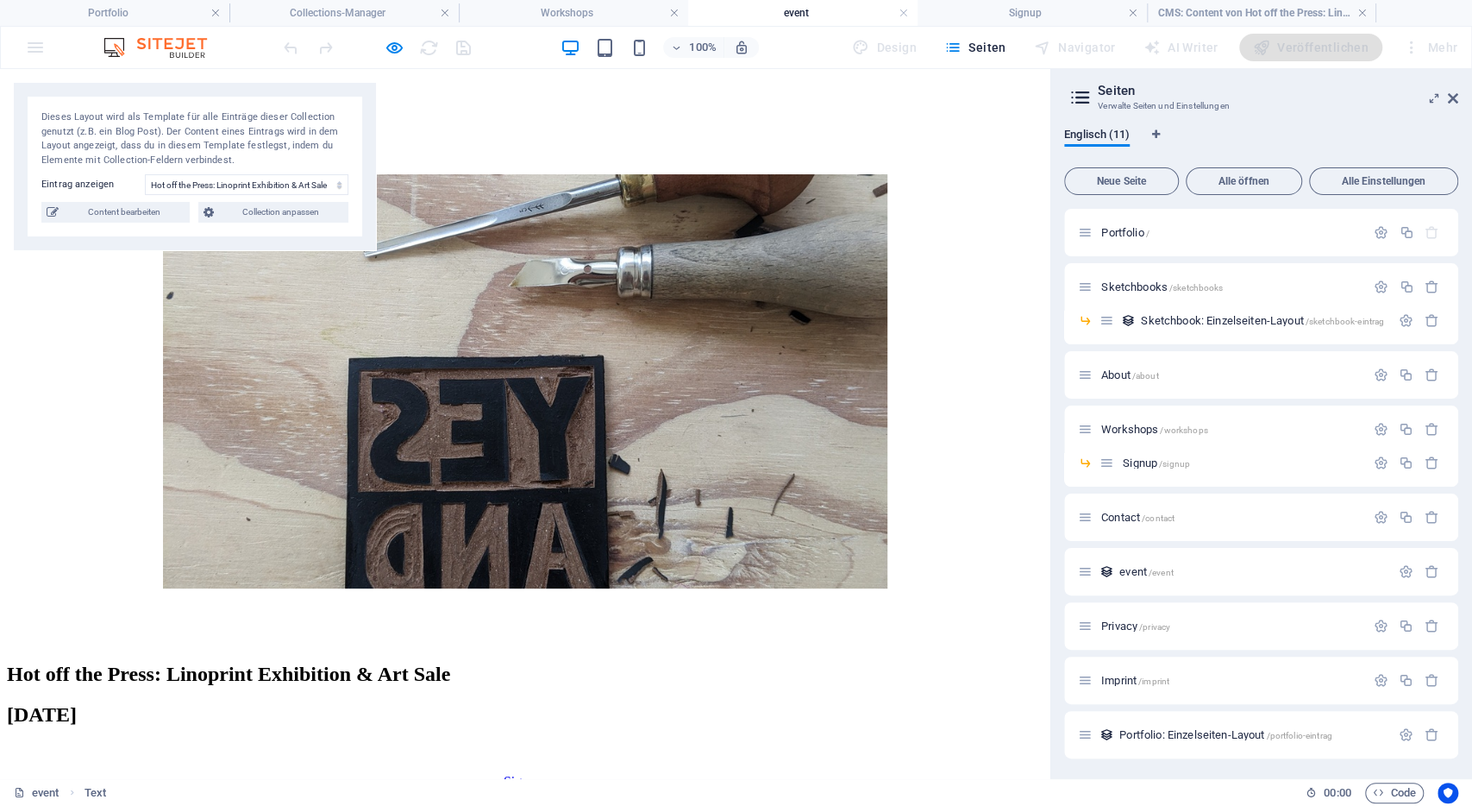
click at [132, 301] on article "Hot off the Press: Linoprint Exhibition & Art Sale Sunday, 21. September 2025 S…" at bounding box center [525, 481] width 1036 height 615
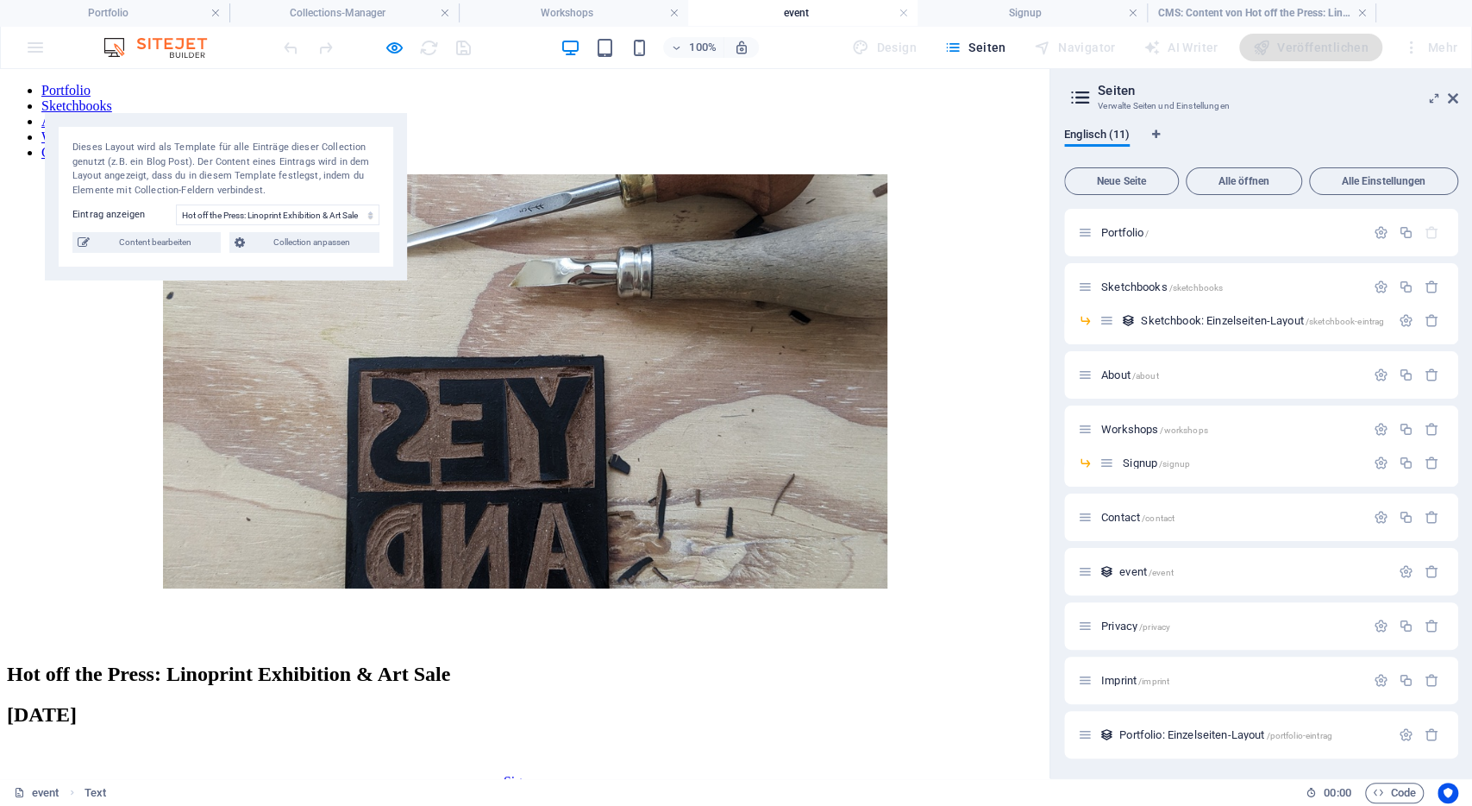
drag, startPoint x: 53, startPoint y: 104, endPoint x: 83, endPoint y: 135, distance: 42.7
click at [83, 135] on div "Dieses Layout wird als Template für alle Einträge dieser Collection genutzt (z.…" at bounding box center [226, 196] width 362 height 167
click at [161, 241] on span "Content bearbeiten" at bounding box center [154, 242] width 121 height 21
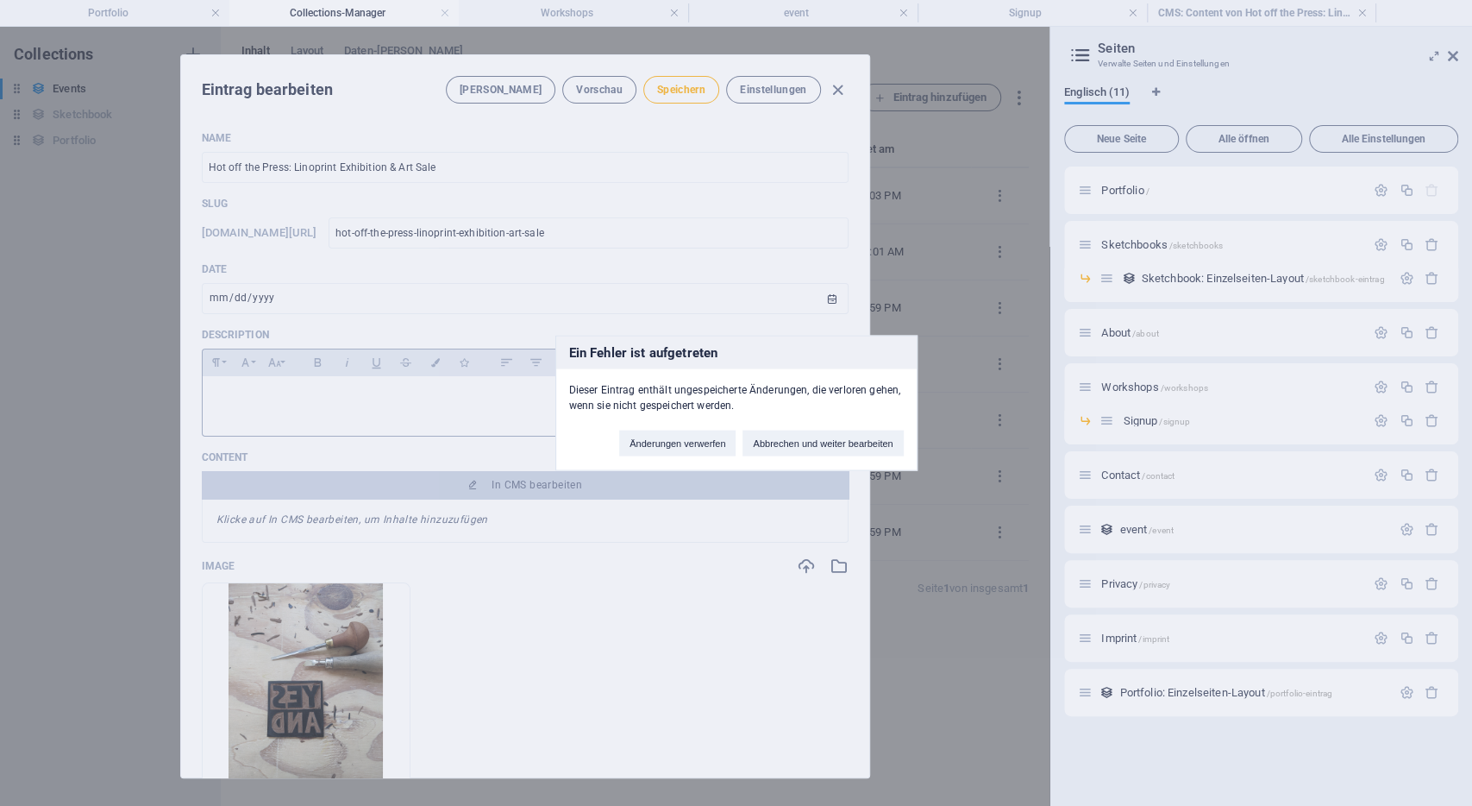
click at [524, 518] on div "Ein Fehler ist aufgetreten Dieser Eintrag enthält ungespeicherte Änderungen, di…" at bounding box center [736, 403] width 1472 height 806
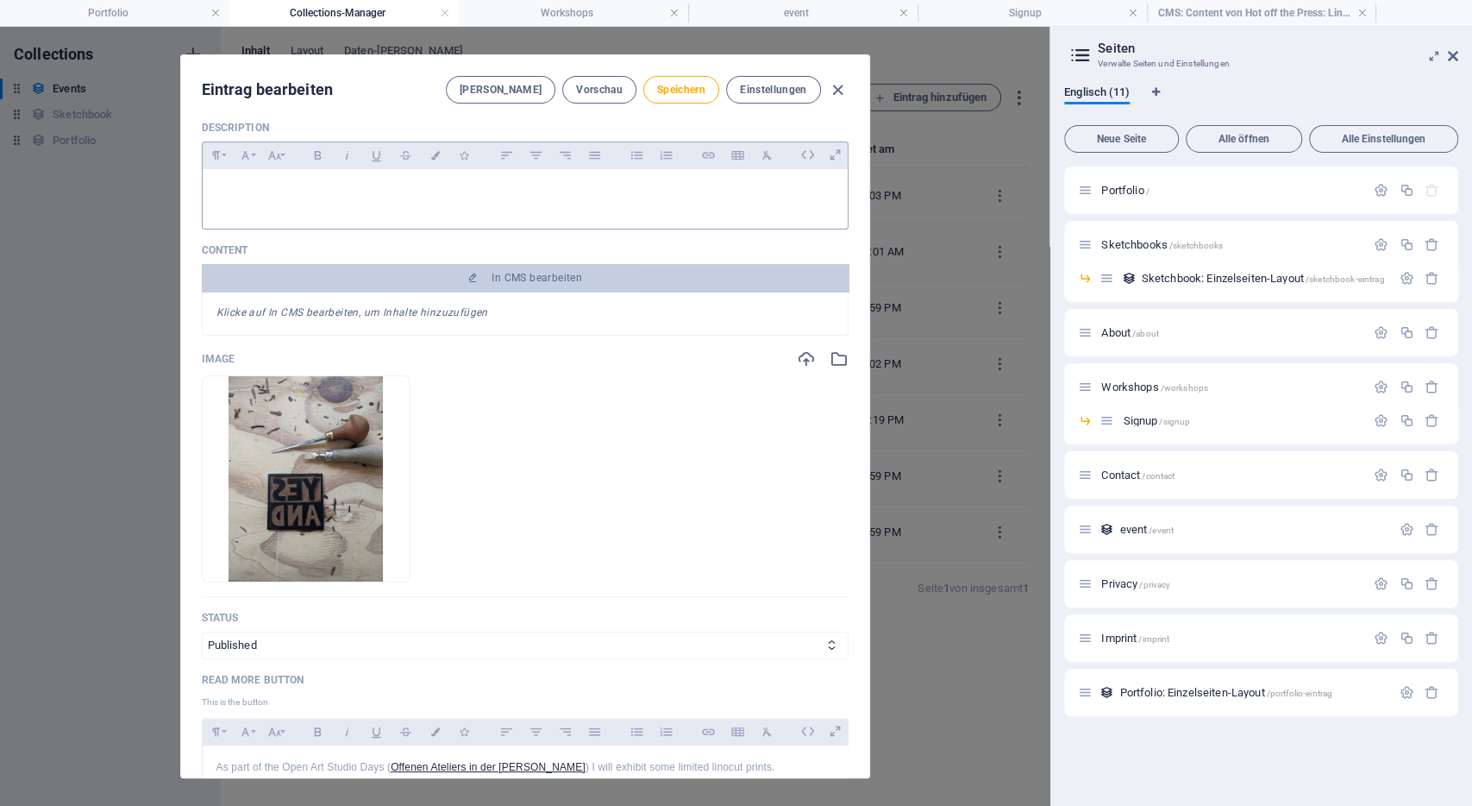
scroll to position [208, 0]
click at [351, 323] on div "Klicke auf In CMS bearbeiten, um Inhalte hinzuzufügen" at bounding box center [525, 313] width 647 height 44
click at [371, 309] on em "Klicke auf In CMS bearbeiten, um Inhalte hinzuzufügen" at bounding box center [353, 311] width 272 height 12
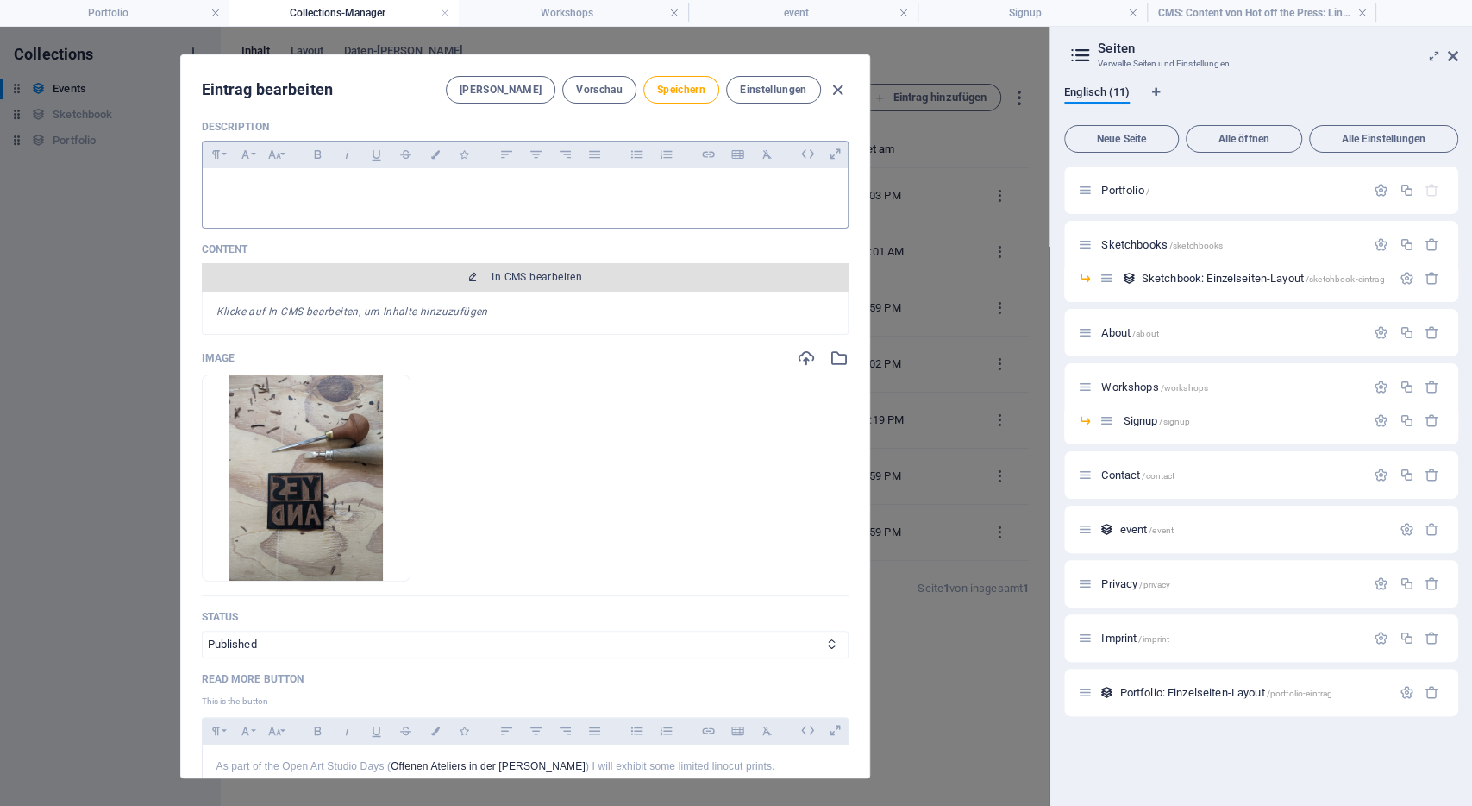
click at [517, 261] on div "Content In CMS bearbeiten Klicke auf In CMS bearbeiten, um Inhalte hinzuzufügen" at bounding box center [525, 288] width 647 height 92
click at [517, 272] on span "In CMS bearbeiten" at bounding box center [537, 277] width 91 height 14
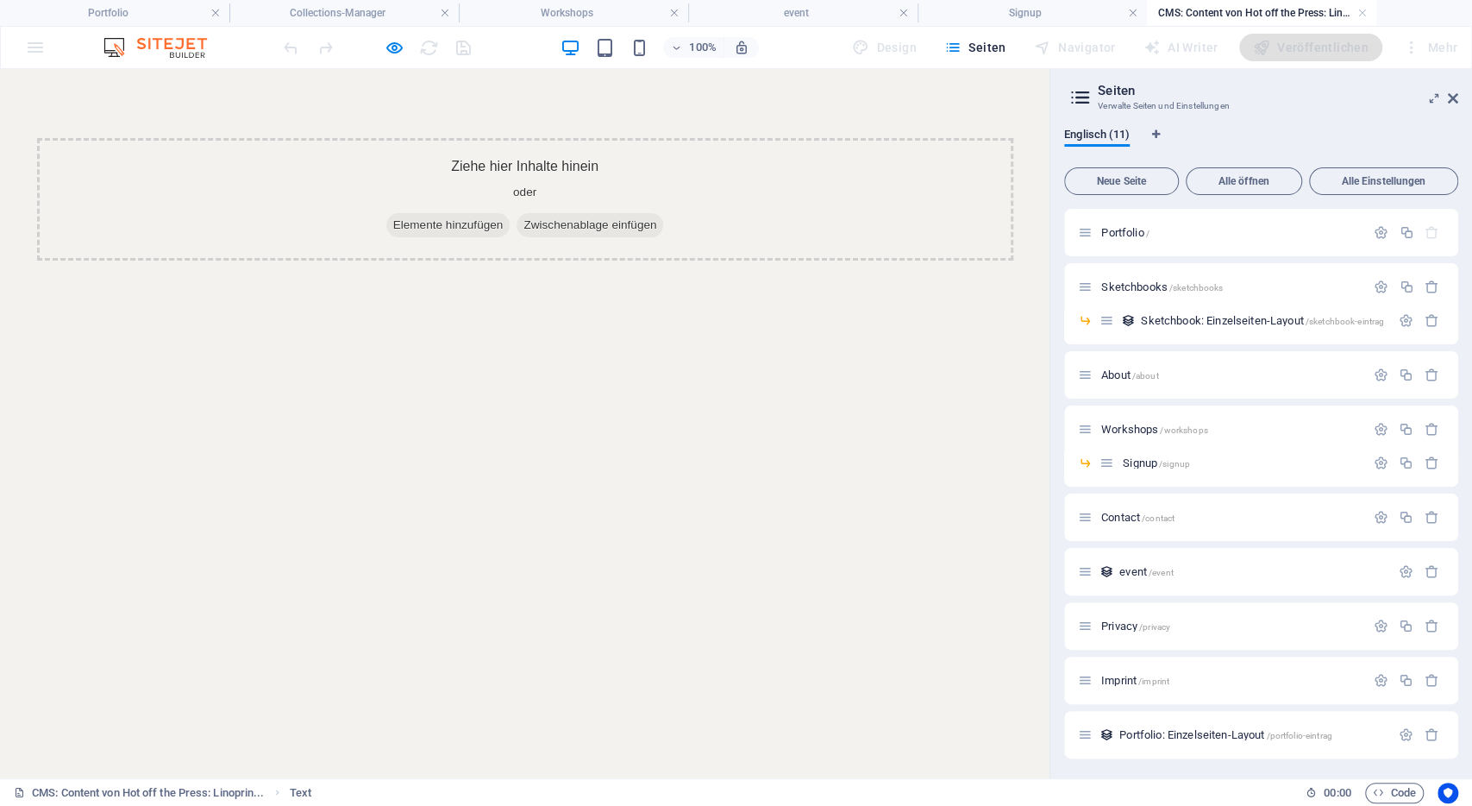
scroll to position [0, 0]
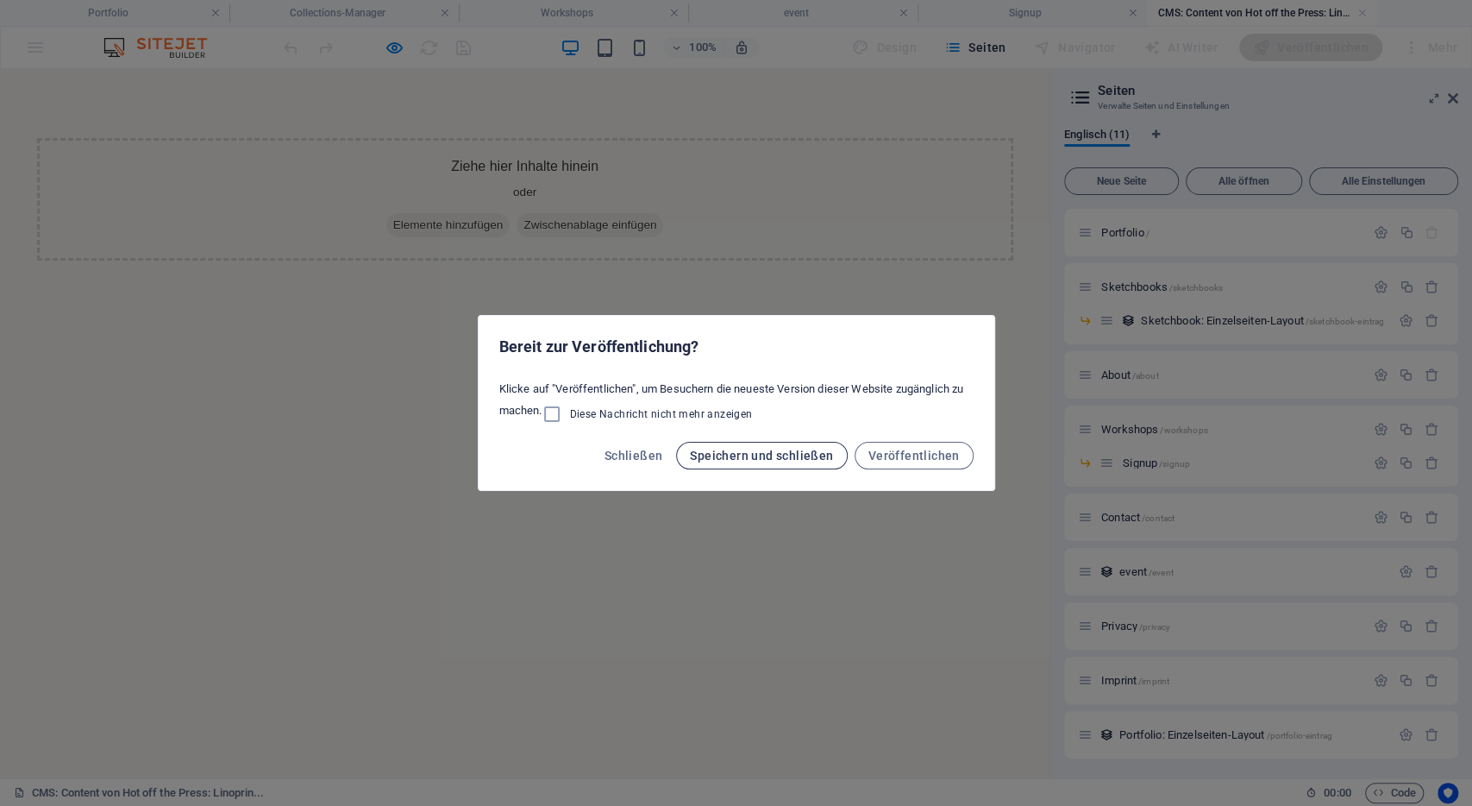
click at [786, 450] on span "Speichern und schließen" at bounding box center [761, 456] width 143 height 14
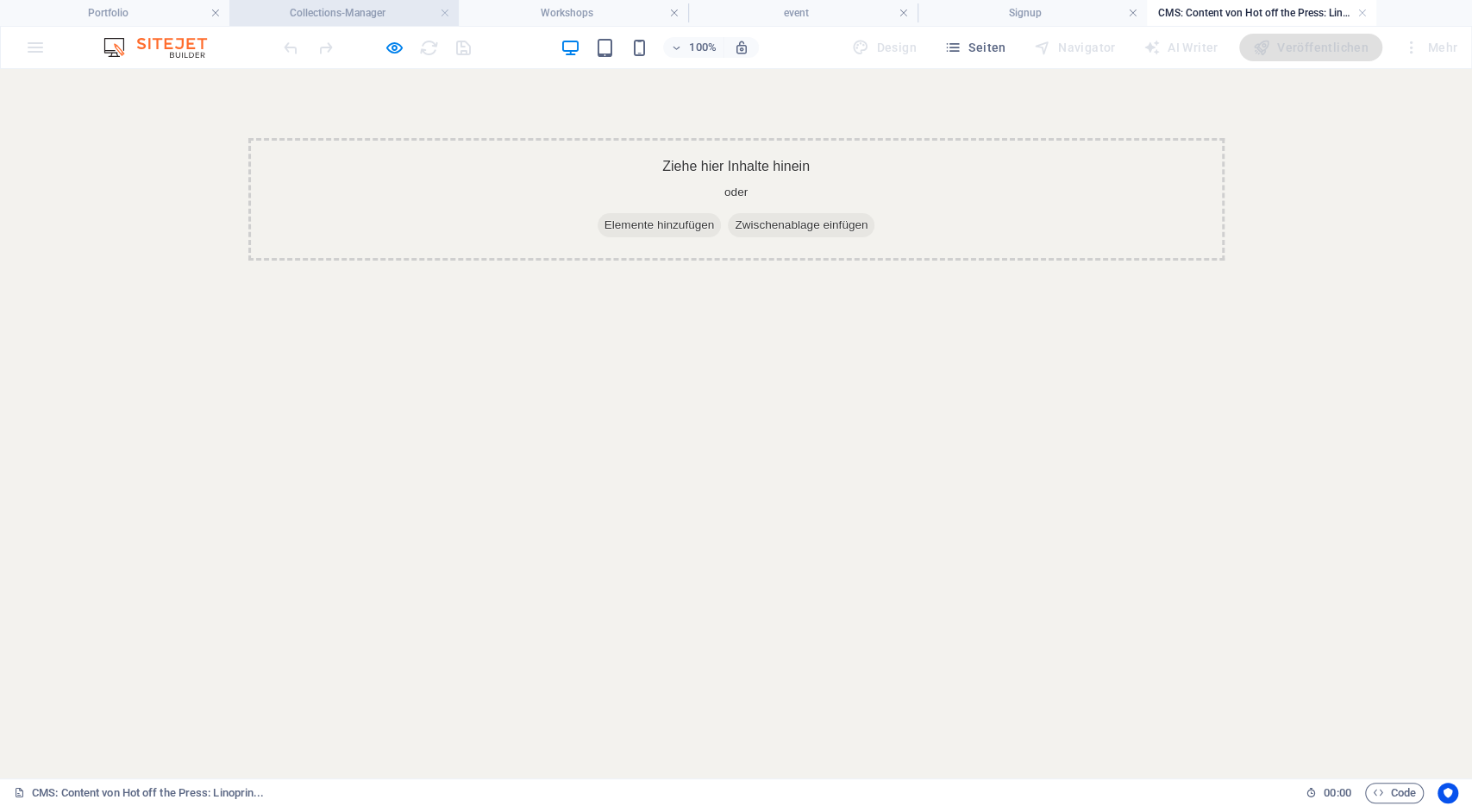
click at [336, 11] on h4 "Collections-Manager" at bounding box center [343, 12] width 229 height 19
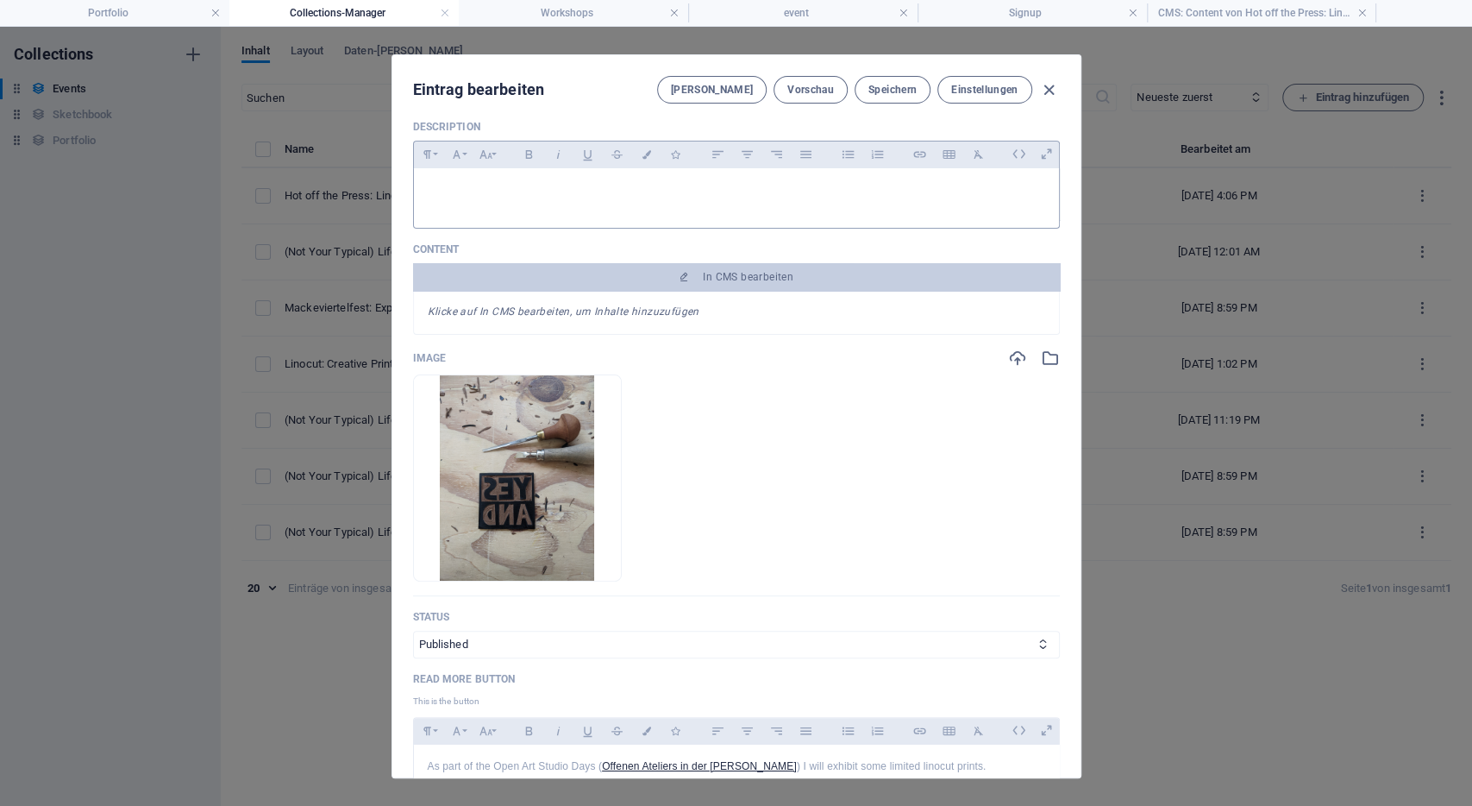
click at [1200, 529] on div "Eintrag bearbeiten Felder Vorschau Speichern Einstellungen Name Hot off the Pre…" at bounding box center [736, 416] width 1472 height 779
type input "[DATE]"
type input "hot-off-the-press-linoprint-exhibition-art-sale"
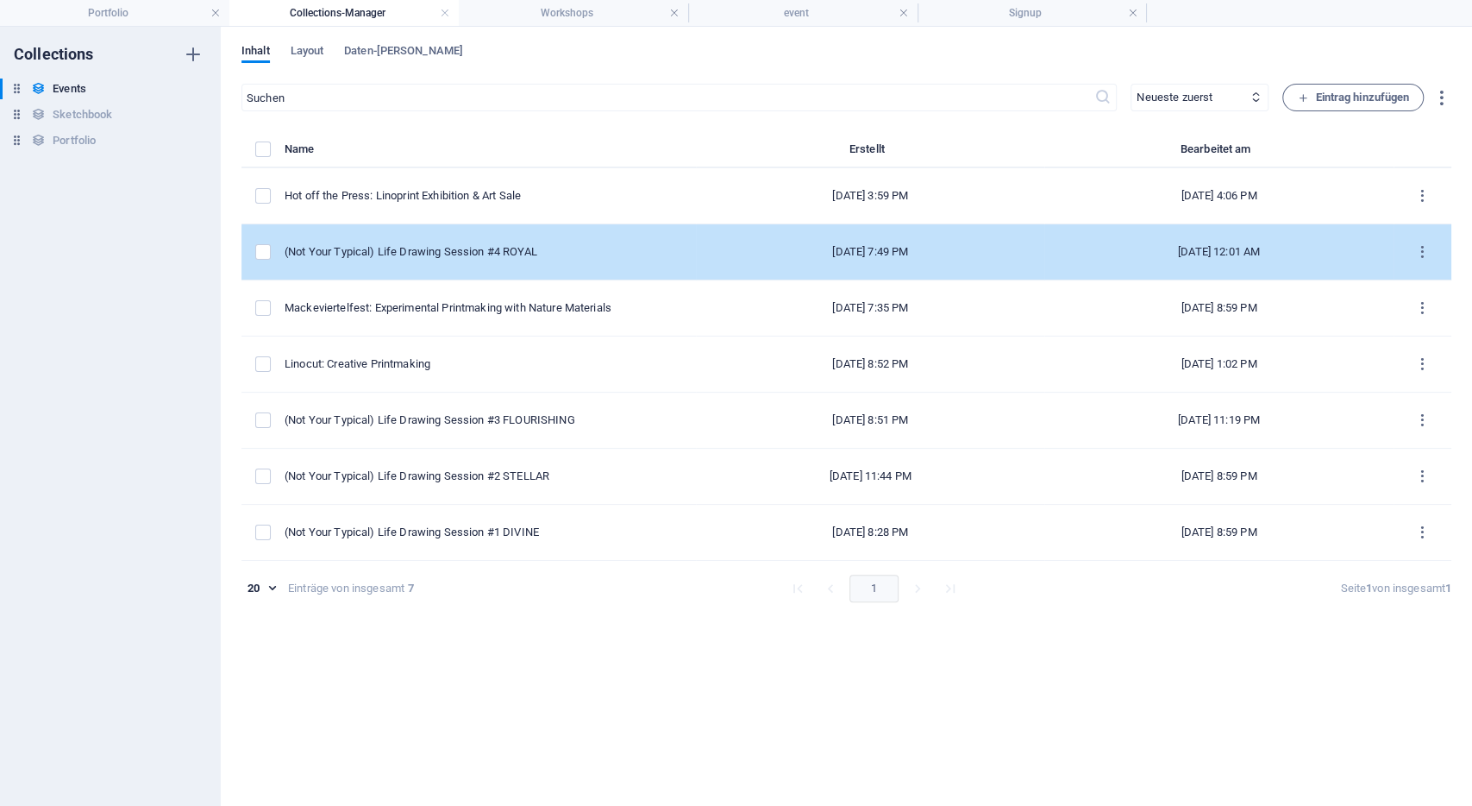
click at [507, 229] on td "(Not Your Typical) Life Drawing Session #4 ROYAL" at bounding box center [490, 252] width 411 height 56
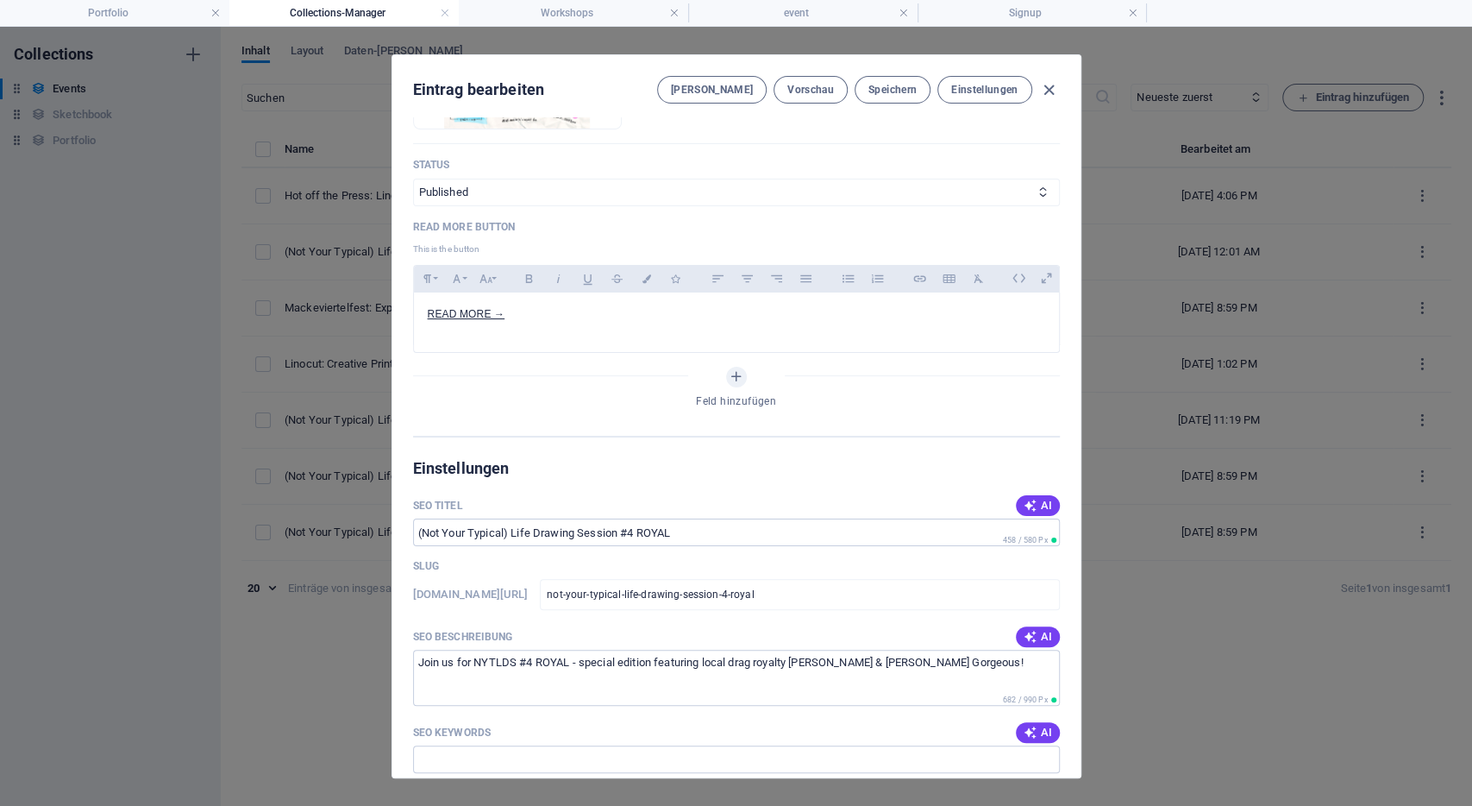
scroll to position [763, 0]
click at [1155, 599] on div "Eintrag bearbeiten Felder Vorschau Speichern Einstellungen Name (Not Your Typic…" at bounding box center [736, 416] width 1472 height 779
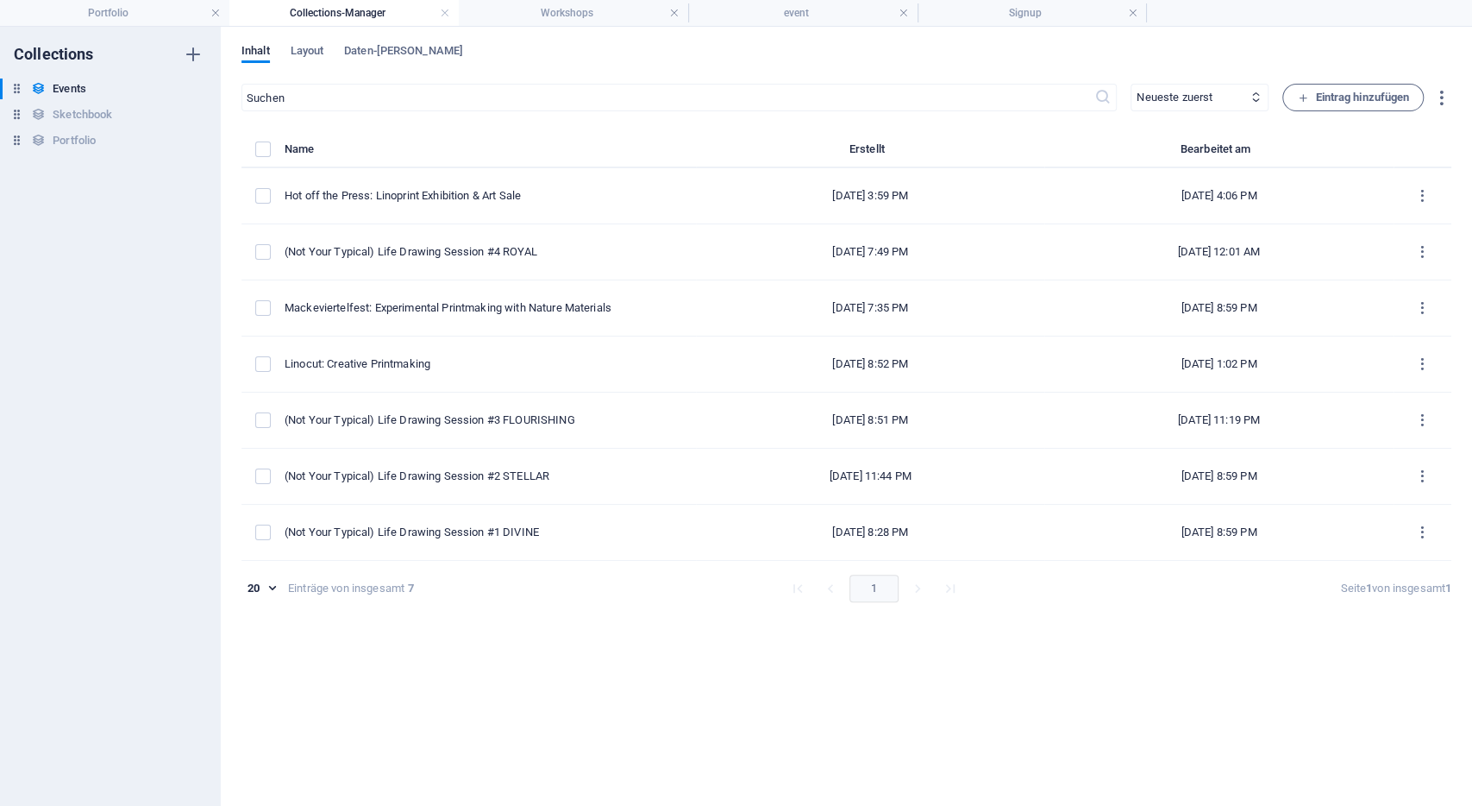
type input "[DATE]"
type input "not-your-typical-life-drawing-session-4-royal"
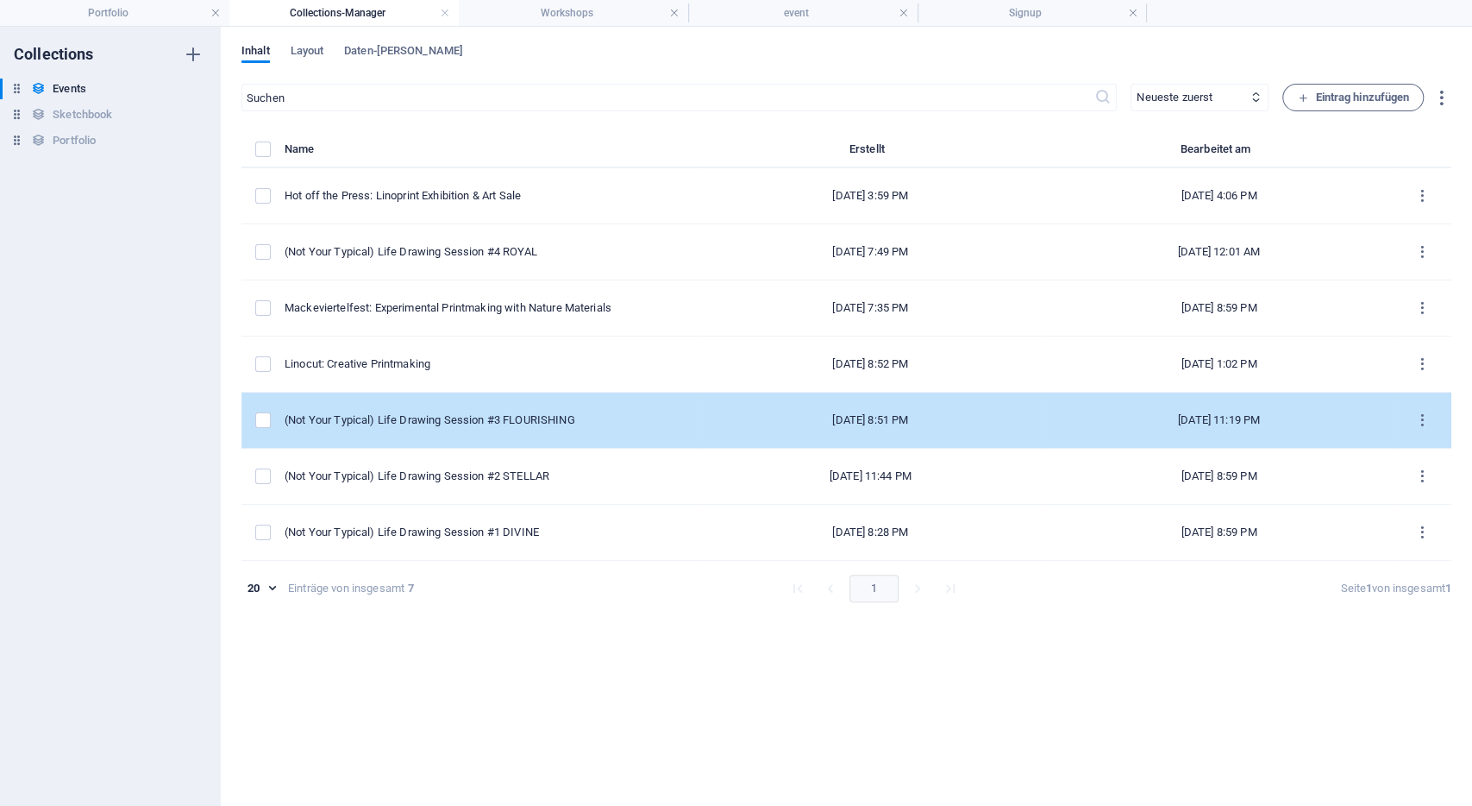
scroll to position [0, 0]
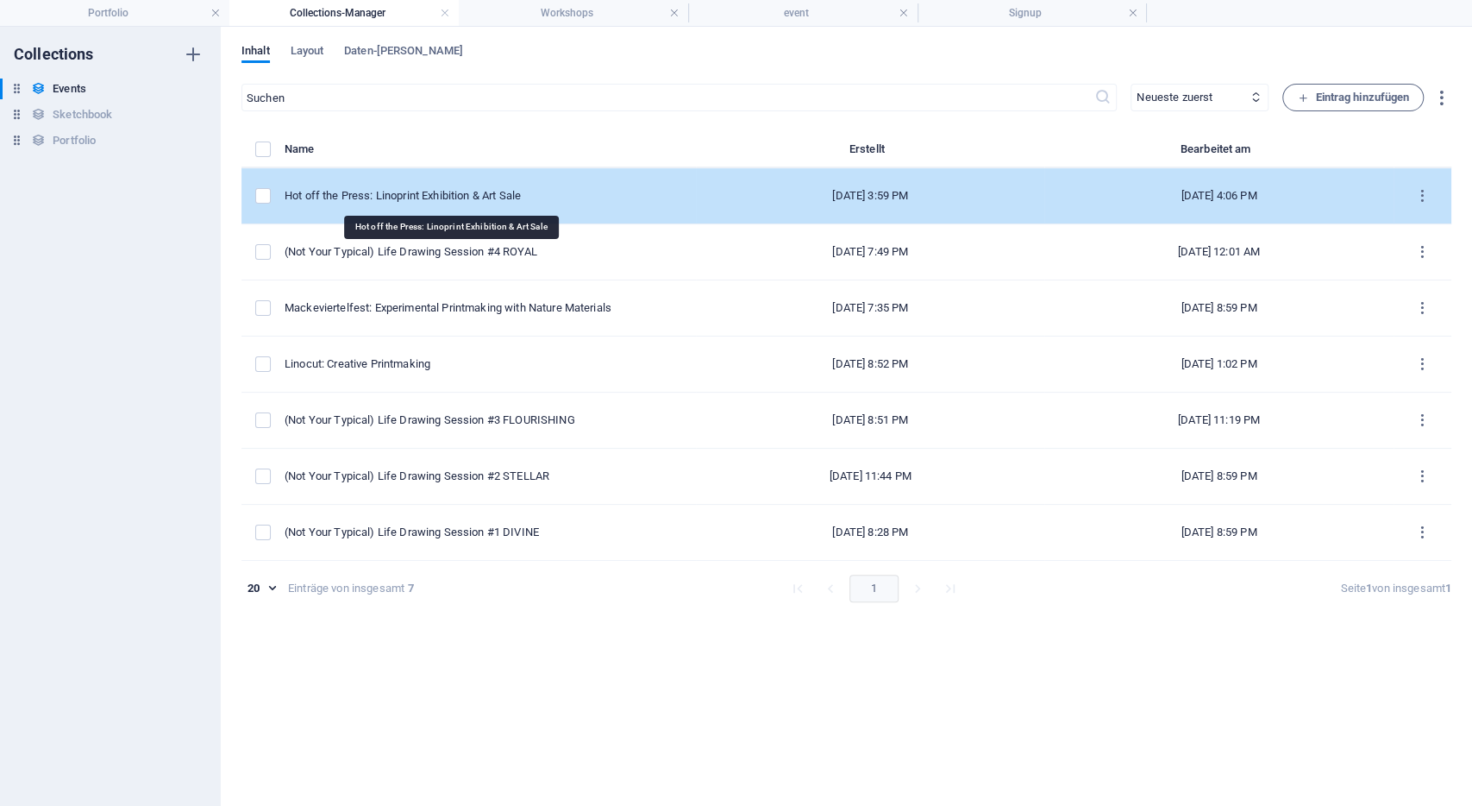
click at [505, 198] on div "Hot off the Press: Linoprint Exhibition & Art Sale" at bounding box center [484, 196] width 398 height 16
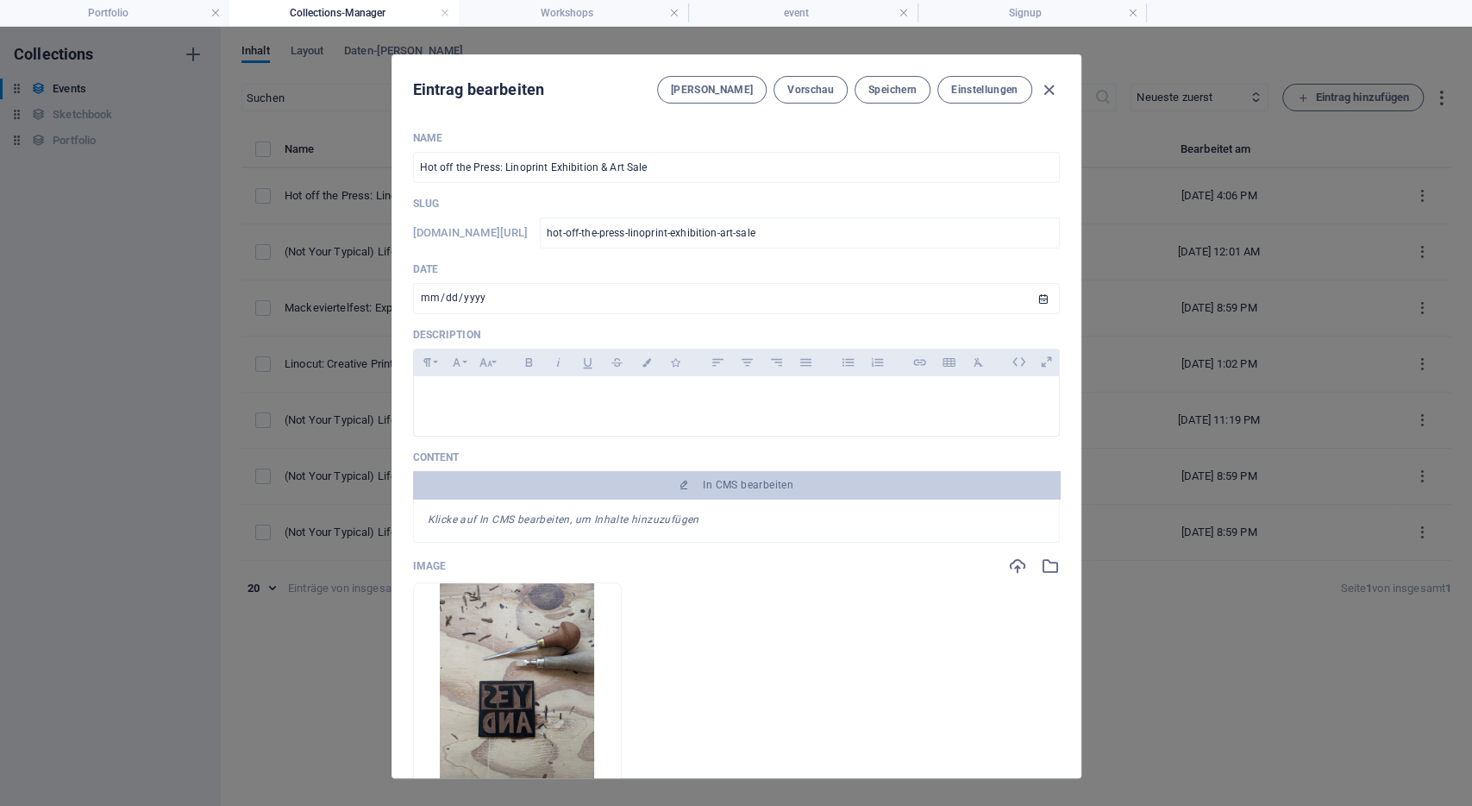
click at [674, 525] on em "Klicke auf In CMS bearbeiten, um Inhalte hinzuzufügen" at bounding box center [564, 519] width 272 height 12
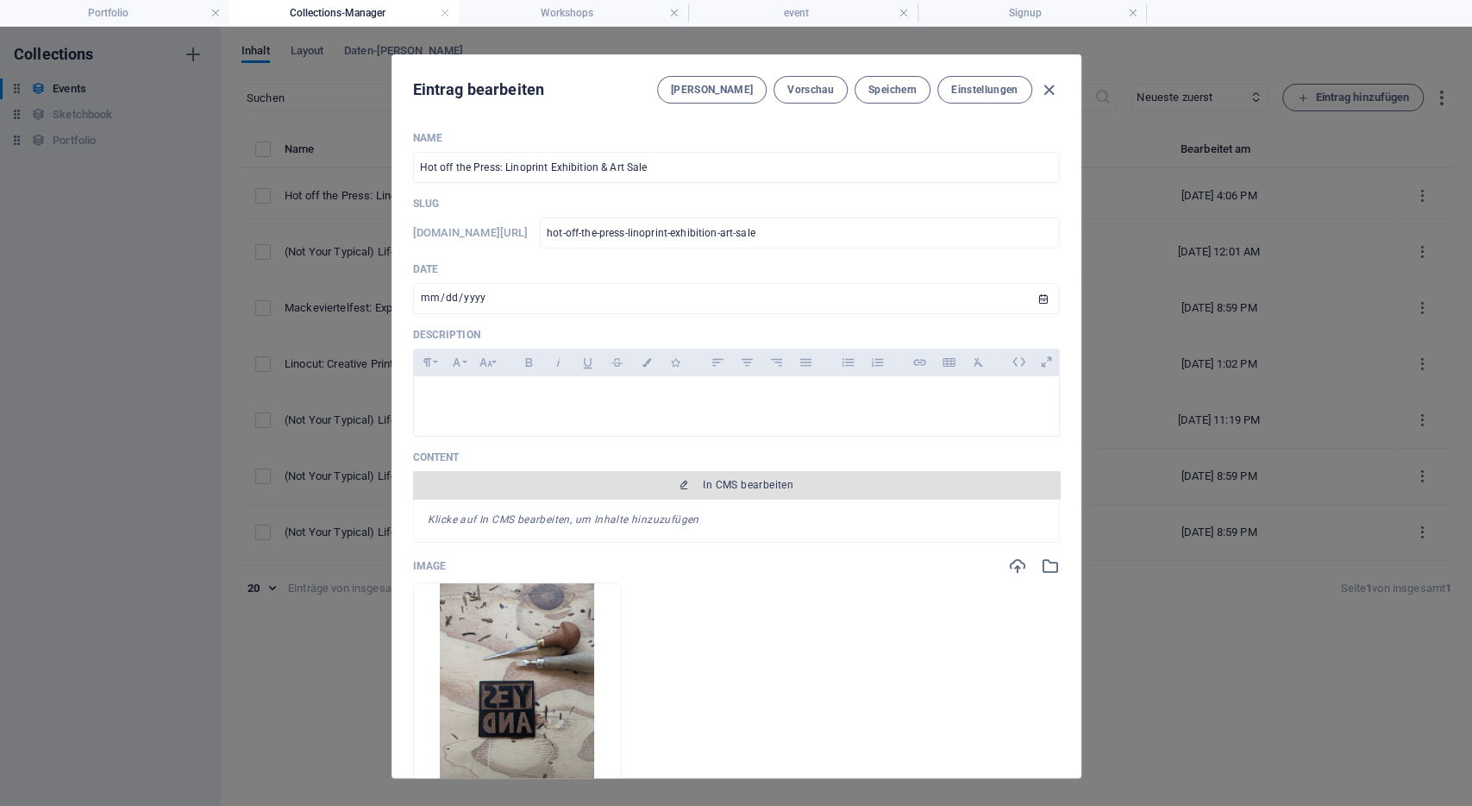
click at [712, 478] on span "In CMS bearbeiten" at bounding box center [748, 485] width 91 height 14
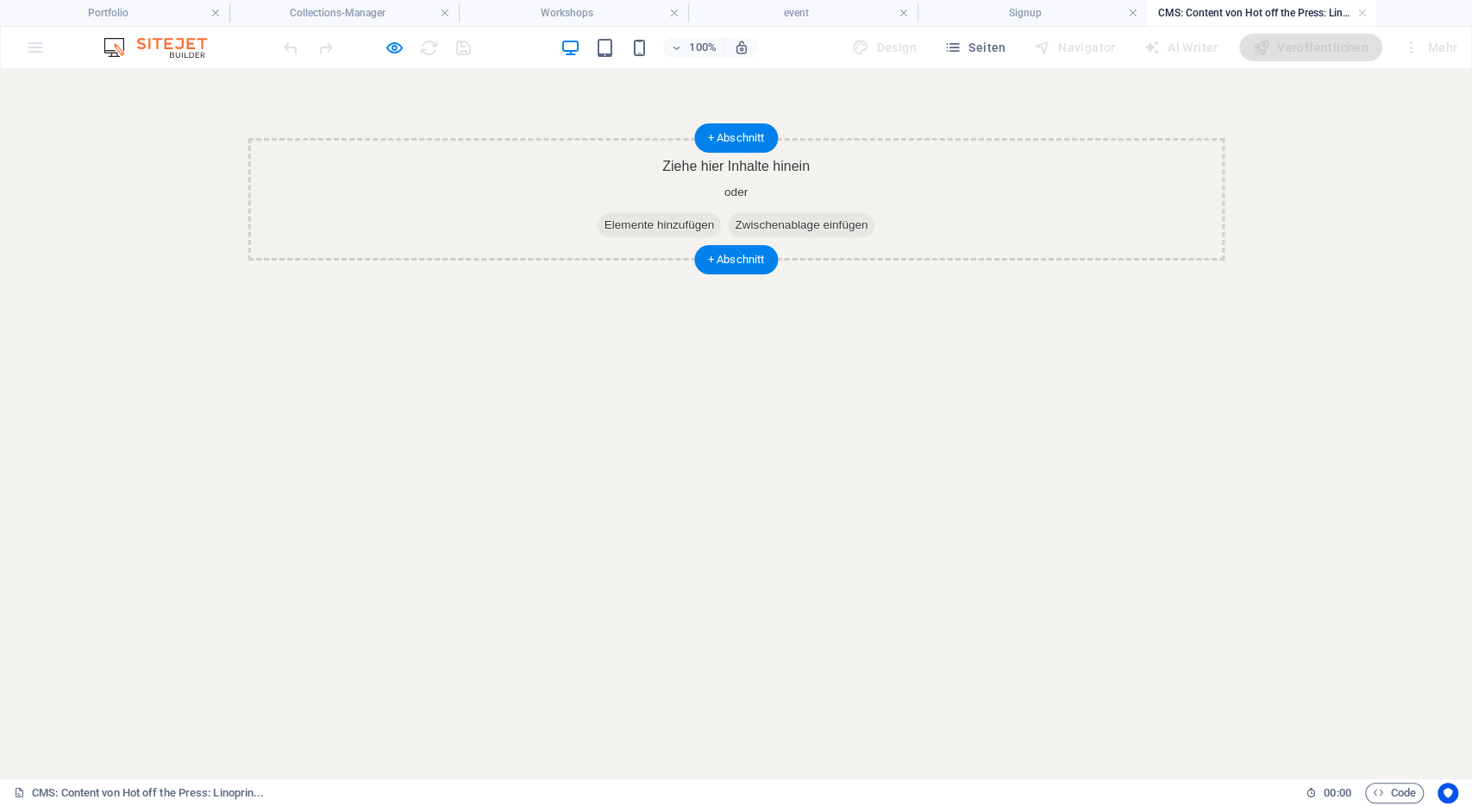
click at [762, 225] on span "Zwischenablage einfügen" at bounding box center [801, 225] width 147 height 24
click at [589, 179] on div "Ziehe hier Inhalte hinein oder Elemente hinzufügen Zwischenablage einfügen" at bounding box center [736, 199] width 976 height 122
click at [648, 234] on span "Elemente hinzufügen" at bounding box center [660, 225] width 124 height 24
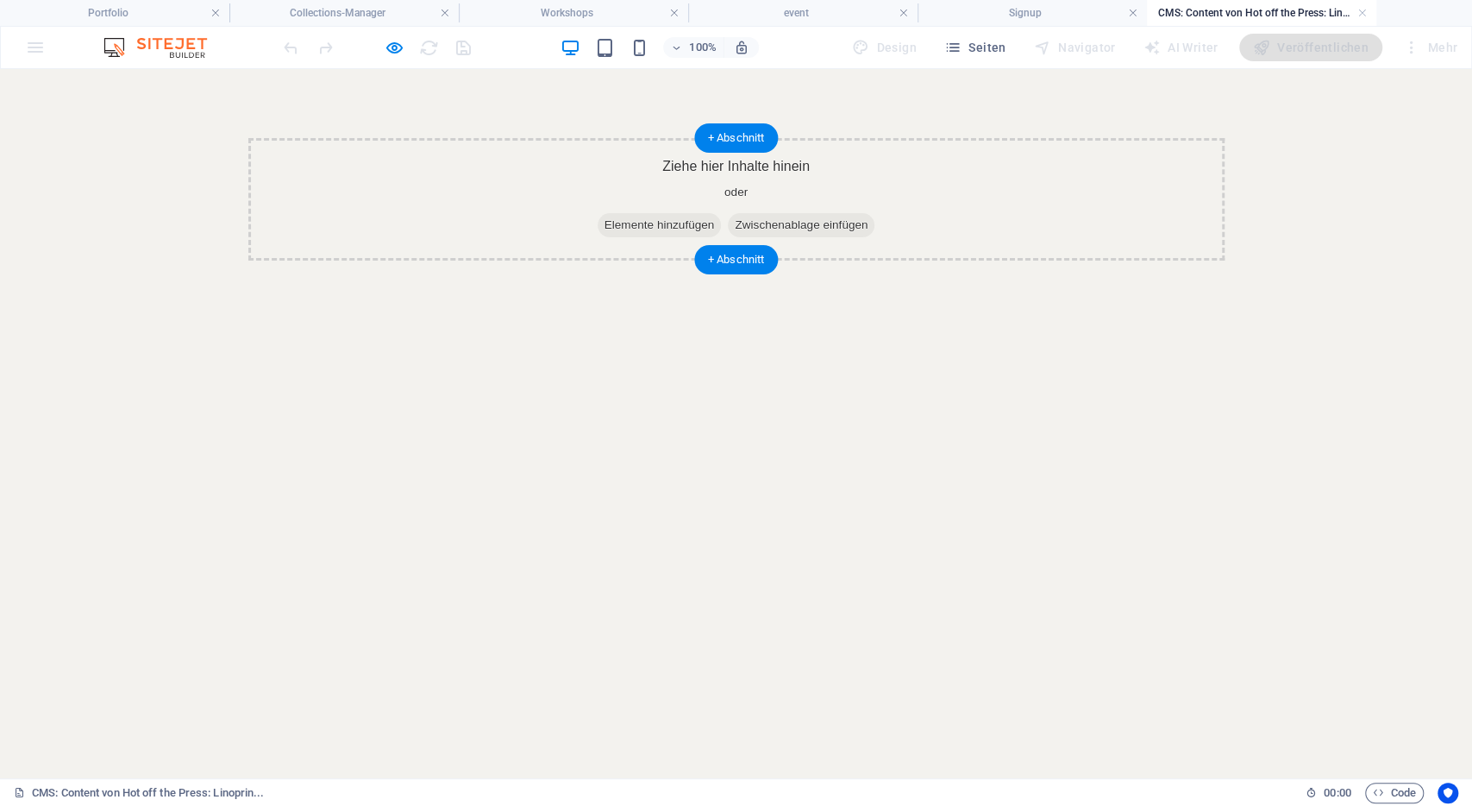
click at [656, 217] on span "Elemente hinzufügen" at bounding box center [660, 225] width 124 height 24
click at [701, 180] on div "Ziehe hier Inhalte hinein oder Elemente hinzufügen Zwischenablage einfügen" at bounding box center [736, 199] width 976 height 122
click at [634, 220] on span "Elemente hinzufügen" at bounding box center [660, 225] width 124 height 24
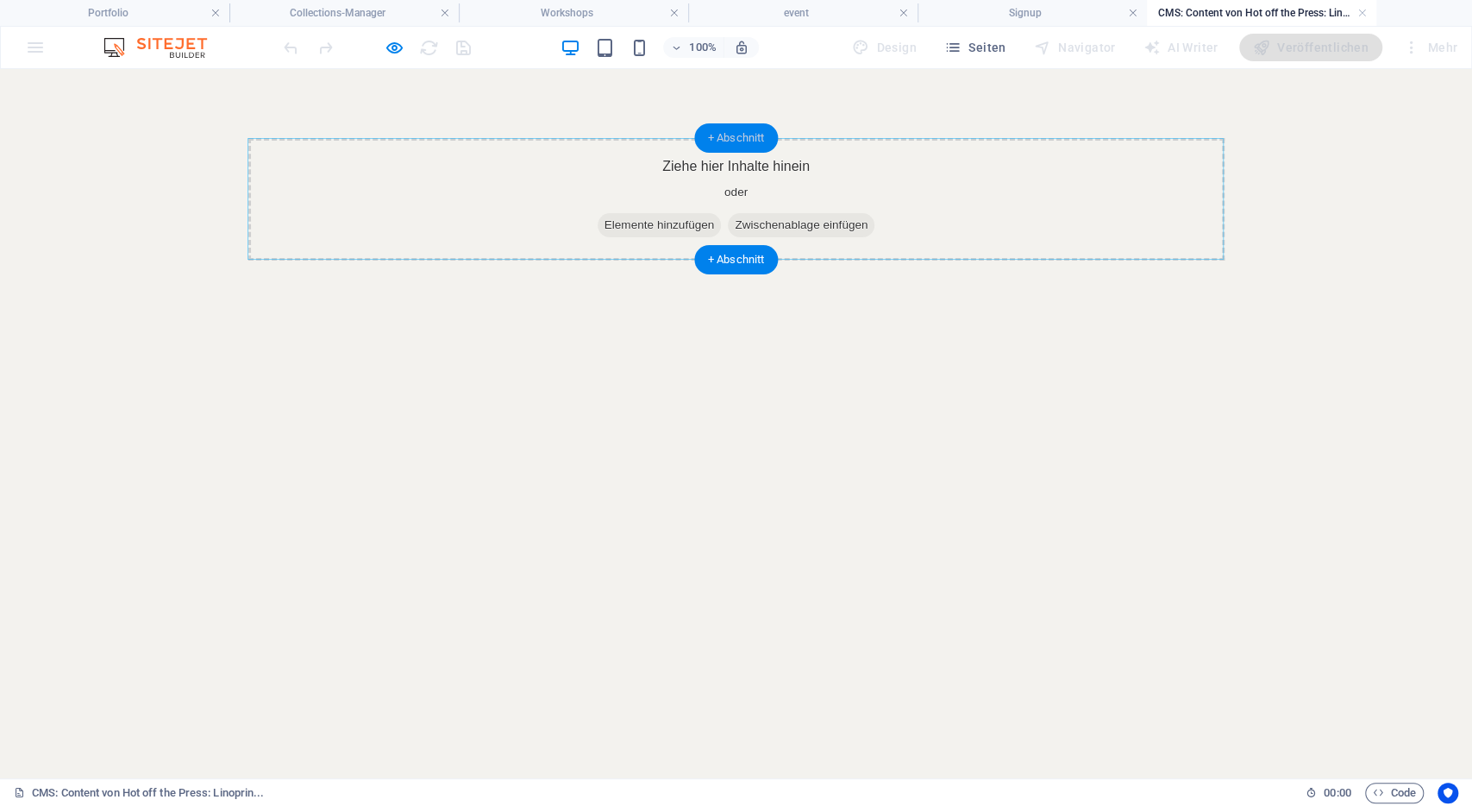
click at [739, 141] on div "+ Abschnitt" at bounding box center [736, 137] width 85 height 29
click at [748, 265] on div "+ Abschnitt" at bounding box center [736, 259] width 85 height 29
click at [645, 230] on span "Elemente hinzufügen" at bounding box center [660, 225] width 124 height 24
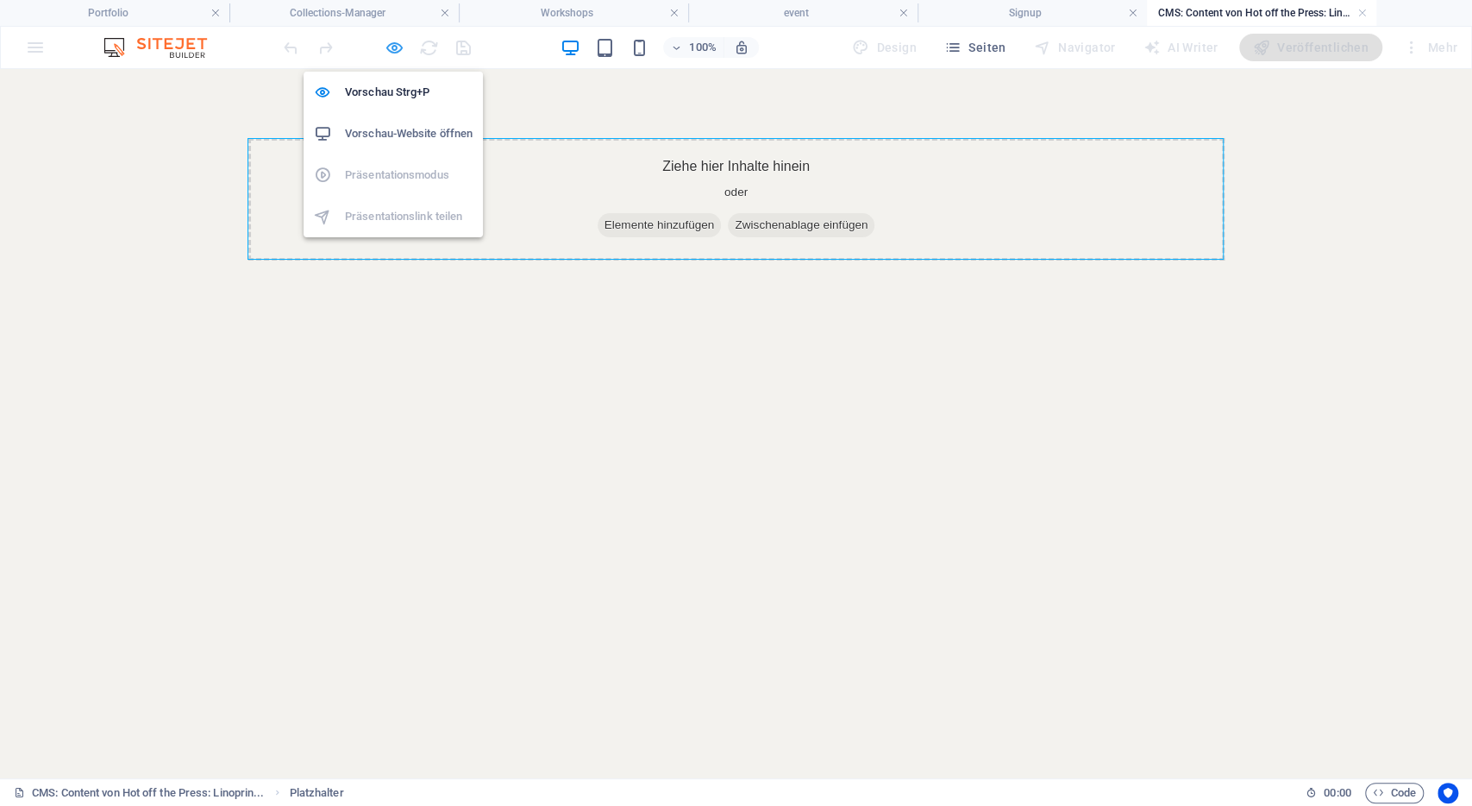
click at [399, 49] on icon "button" at bounding box center [395, 48] width 20 height 20
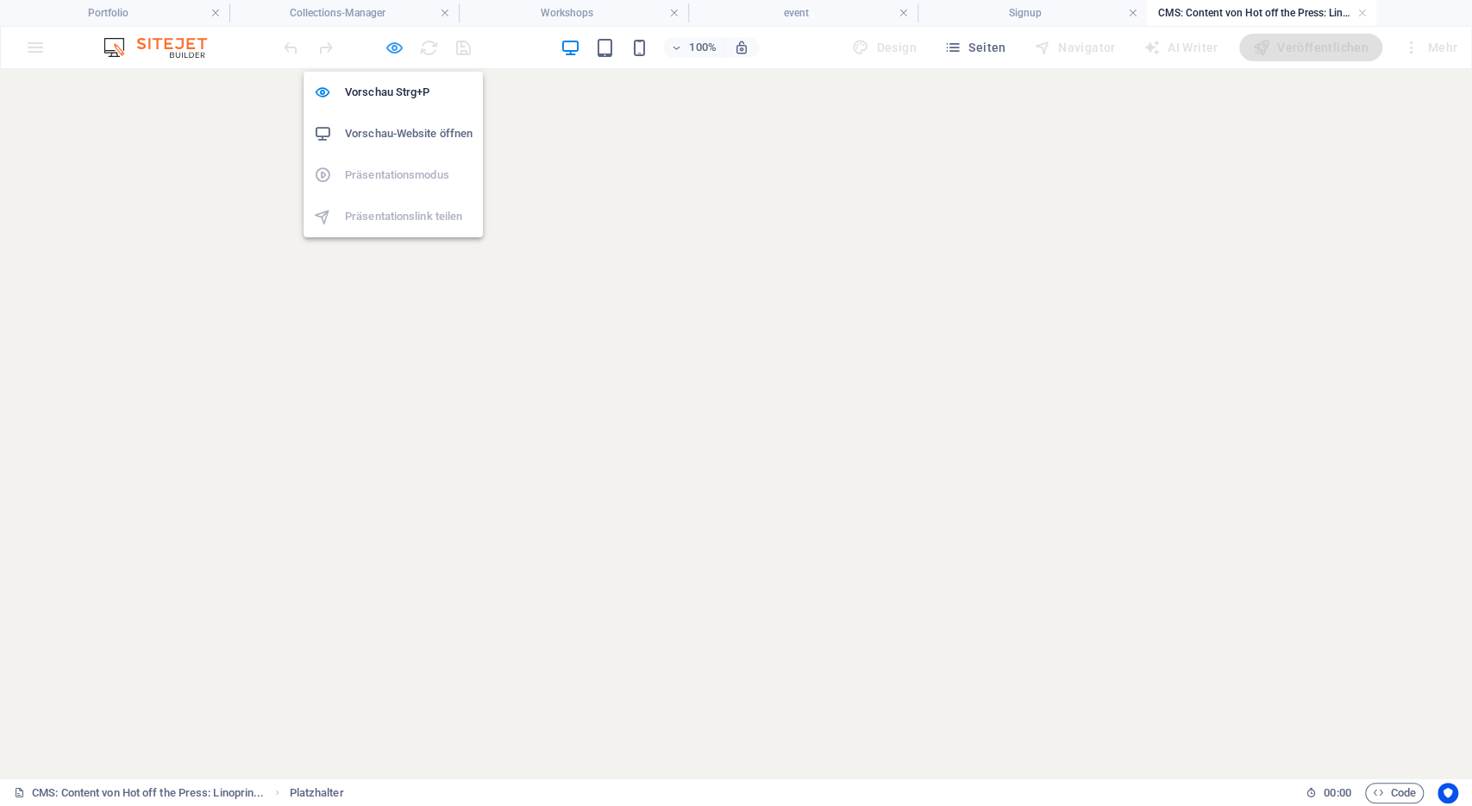
click at [392, 54] on icon "button" at bounding box center [395, 48] width 20 height 20
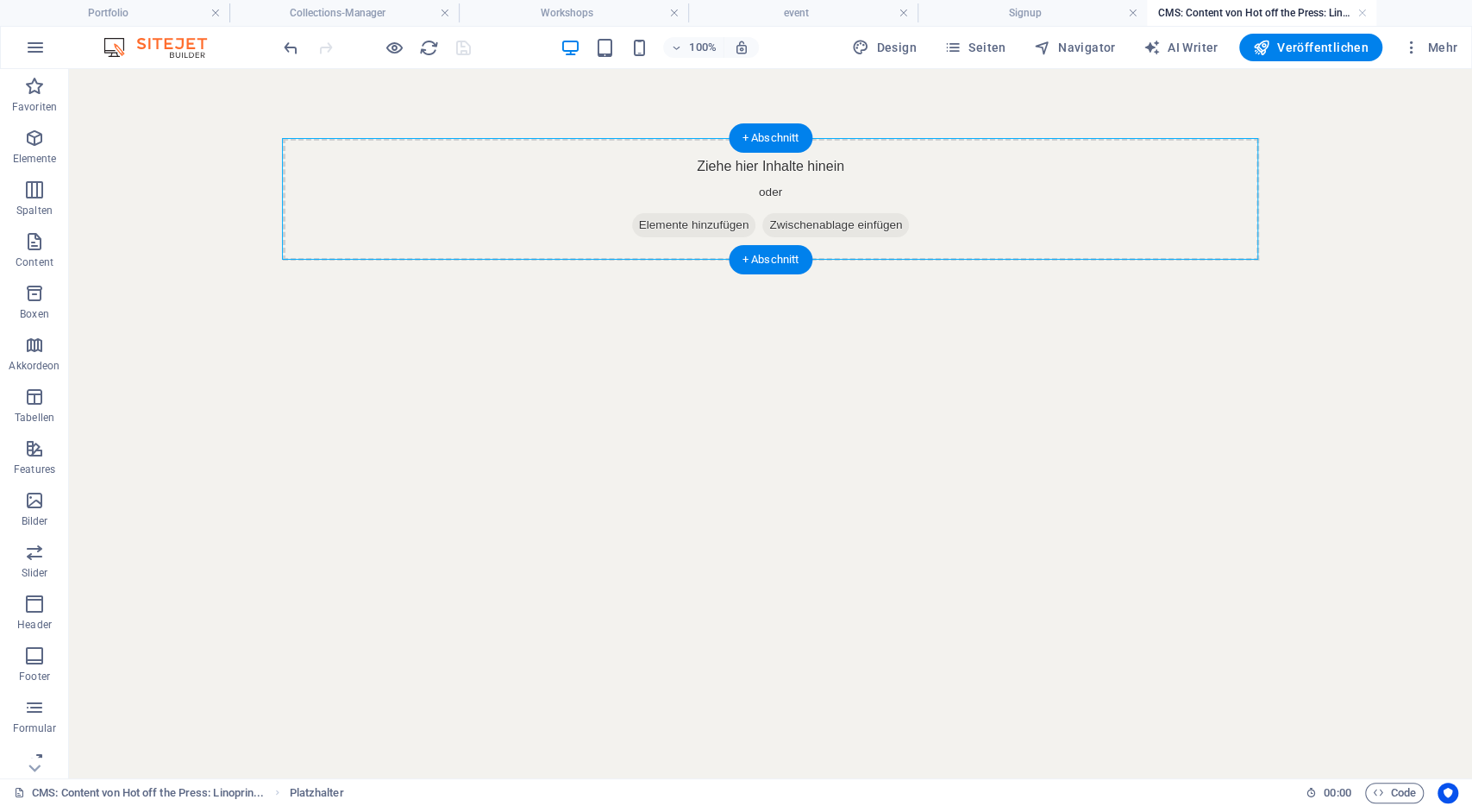
click at [652, 224] on span "Elemente hinzufügen" at bounding box center [694, 225] width 124 height 24
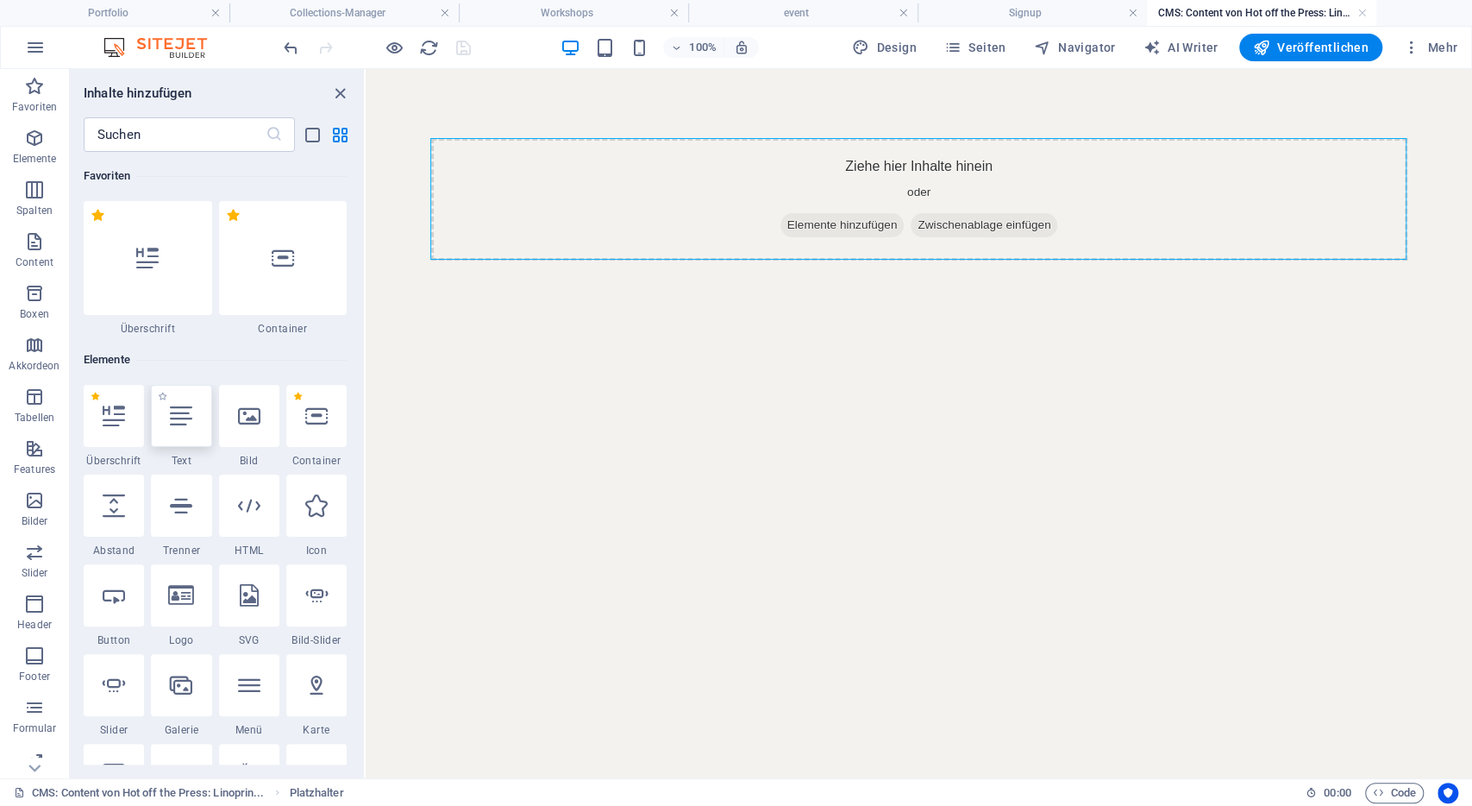
click at [176, 434] on div at bounding box center [181, 416] width 60 height 62
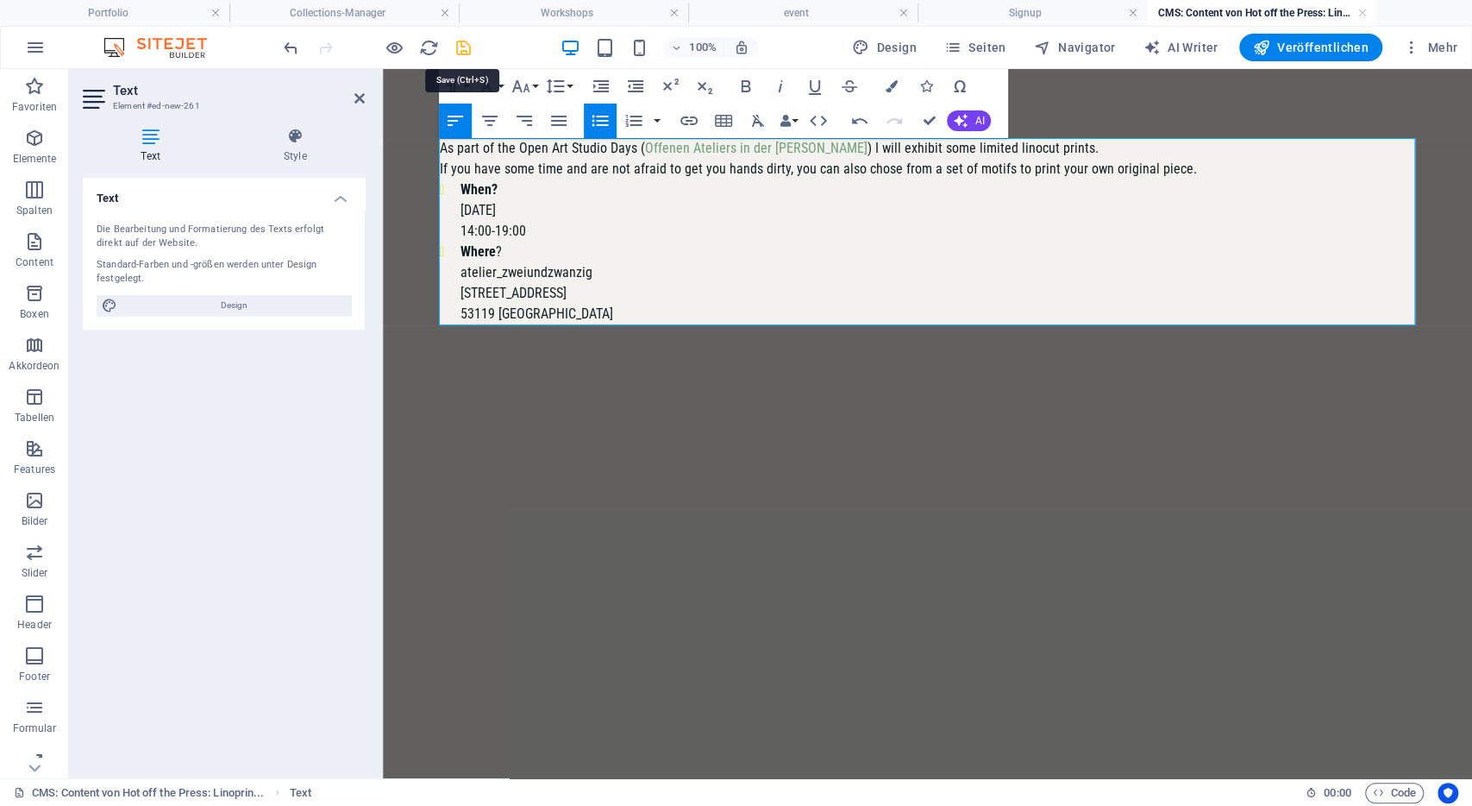
click at [461, 48] on icon "save" at bounding box center [464, 48] width 20 height 20
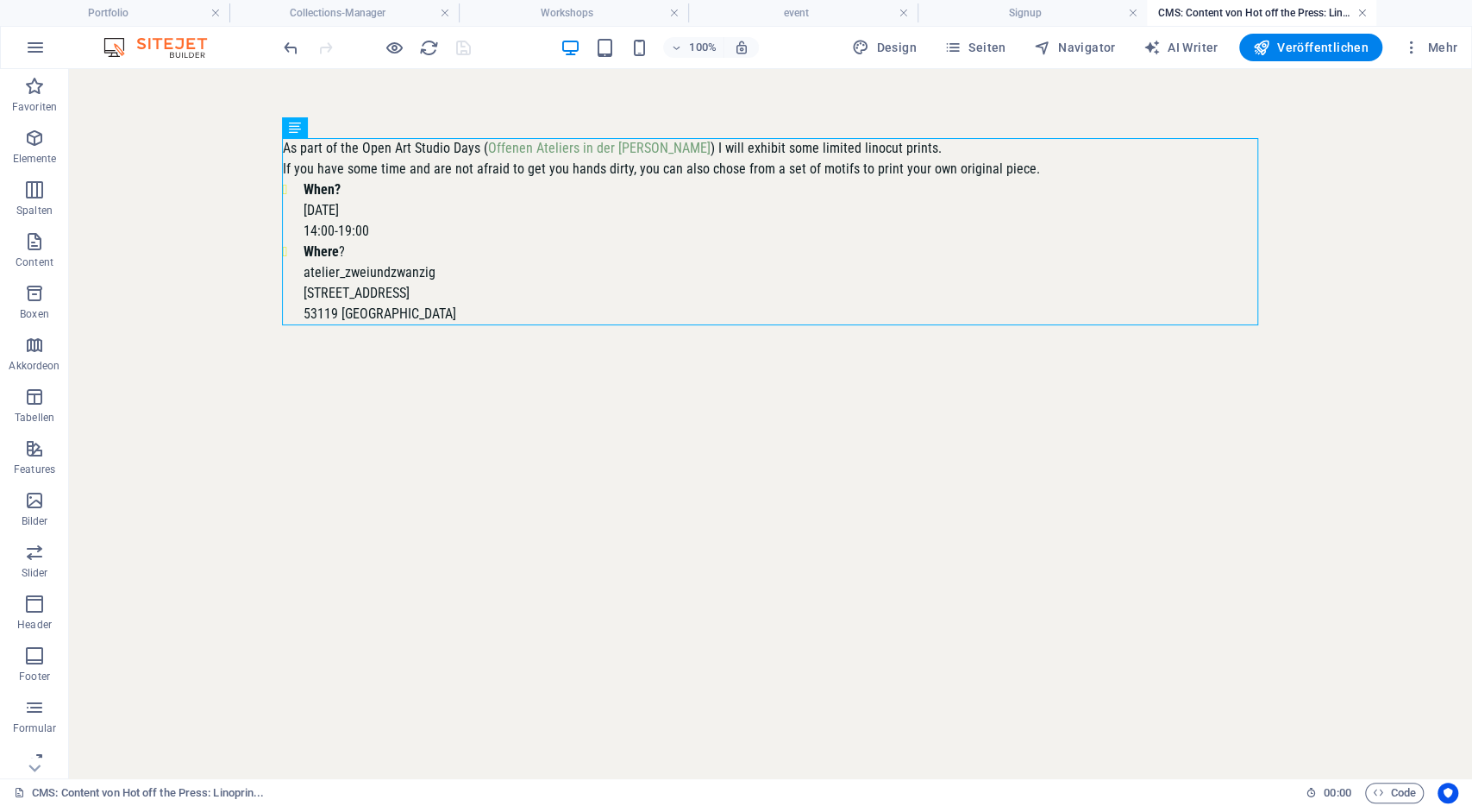
click at [1367, 13] on link at bounding box center [1363, 13] width 10 height 16
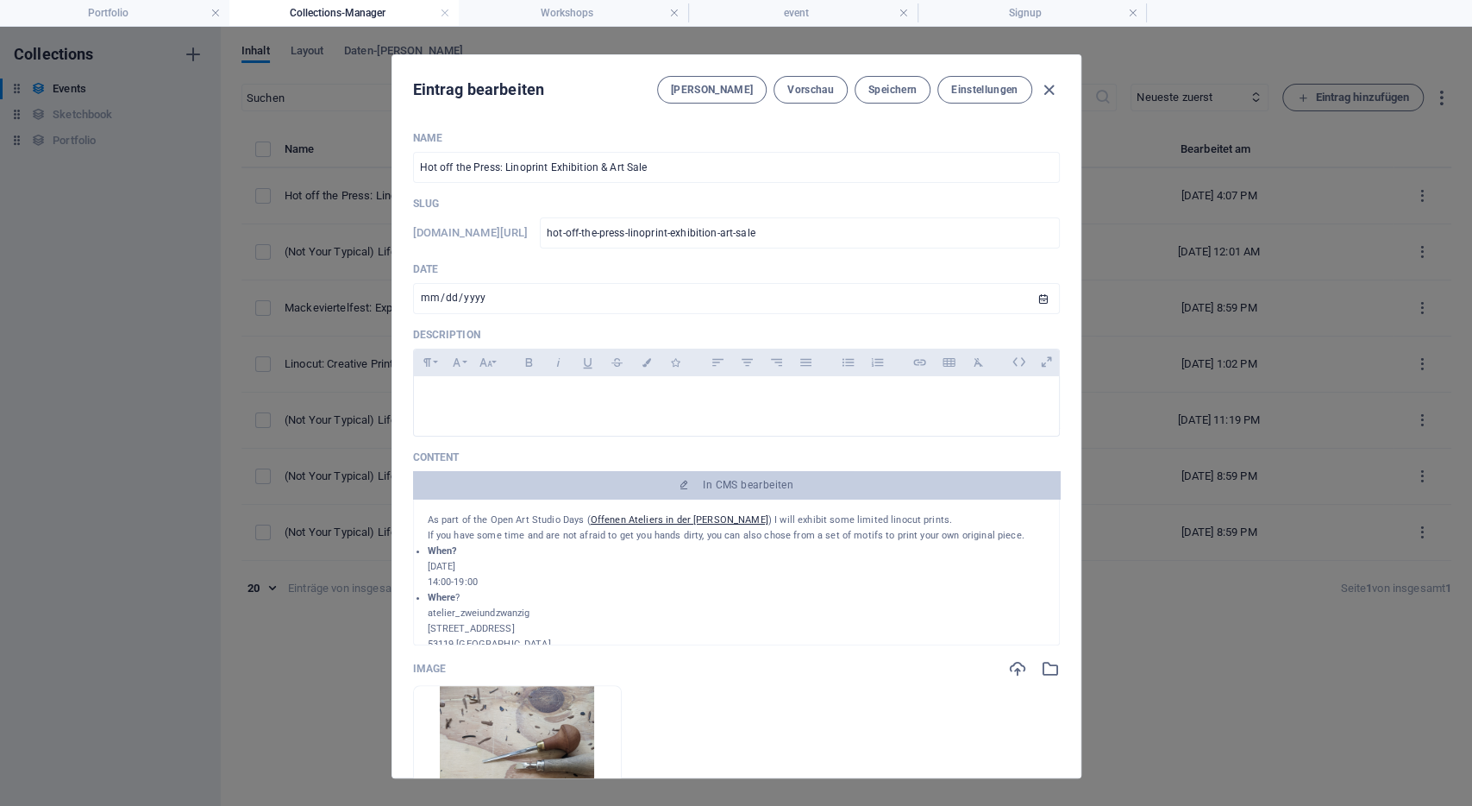
click at [812, 75] on div "Eintrag bearbeiten Felder Vorschau Speichern Einstellungen" at bounding box center [736, 86] width 688 height 62
click at [812, 83] on span "Vorschau" at bounding box center [811, 90] width 47 height 14
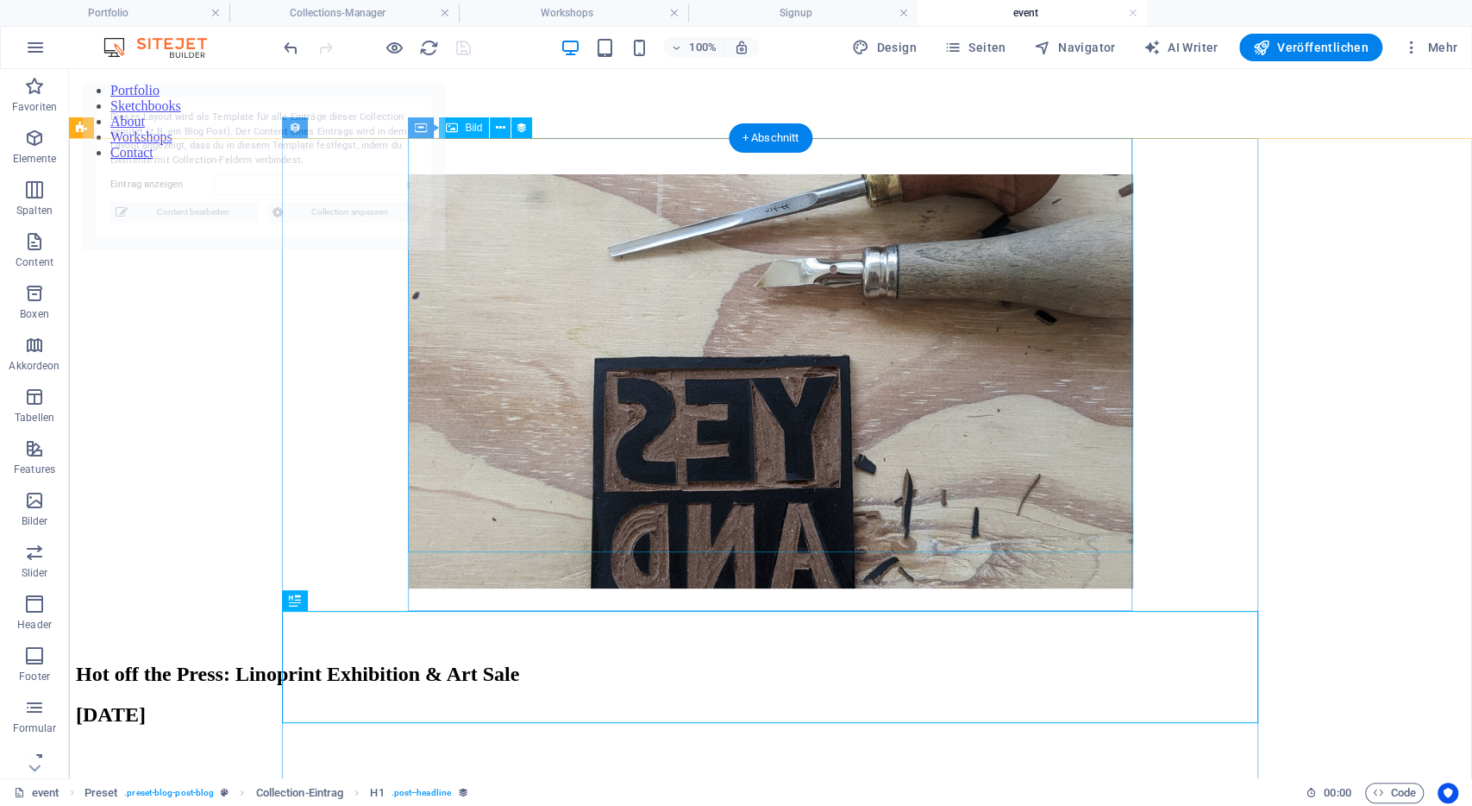
select select "68b99b54f7a8e38e7106b3ac"
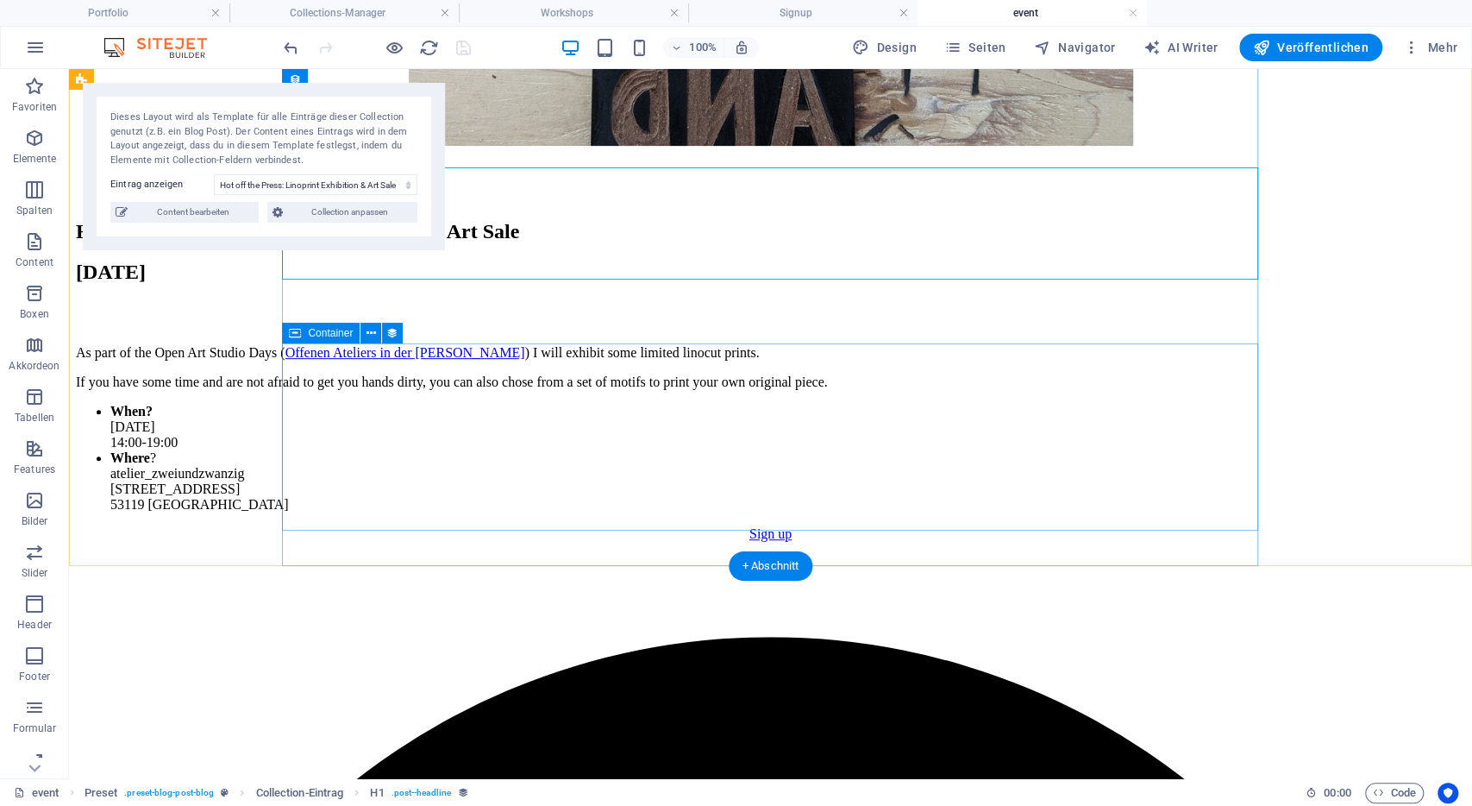
scroll to position [443, 0]
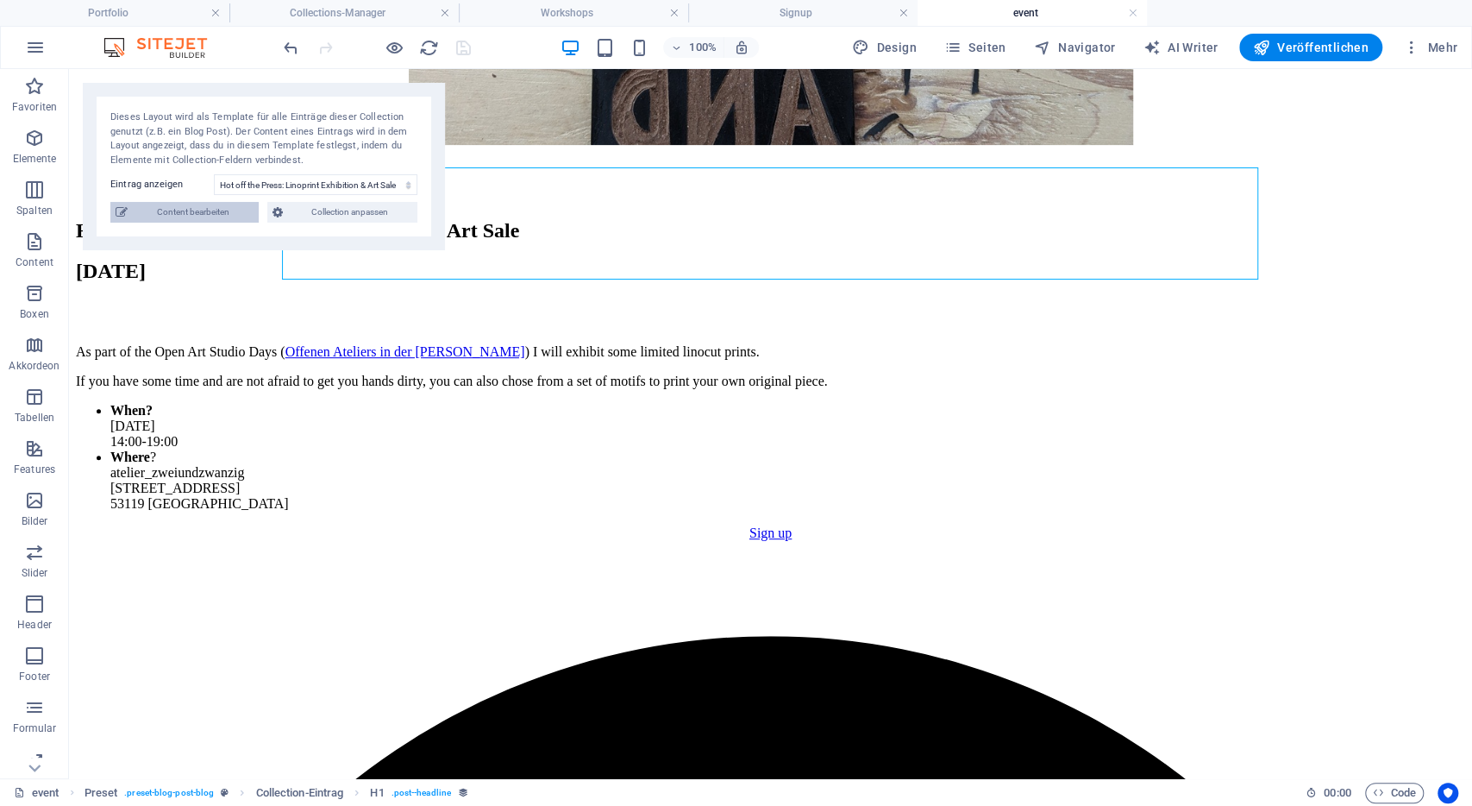
click at [234, 210] on span "Content bearbeiten" at bounding box center [193, 212] width 121 height 21
type input "[DATE]"
type input "hot-off-the-press-linoprint-exhibition-art-sale"
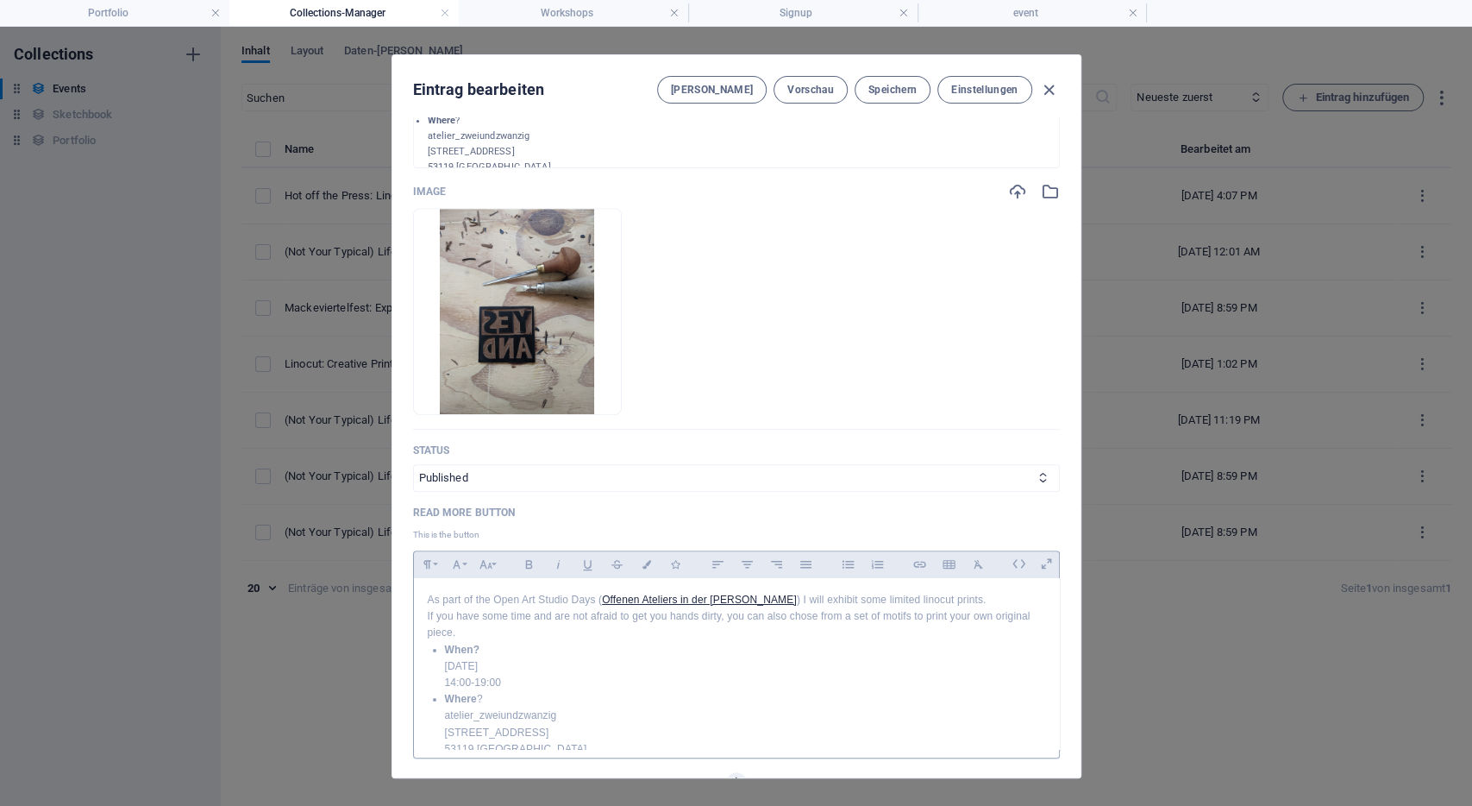
scroll to position [22, 0]
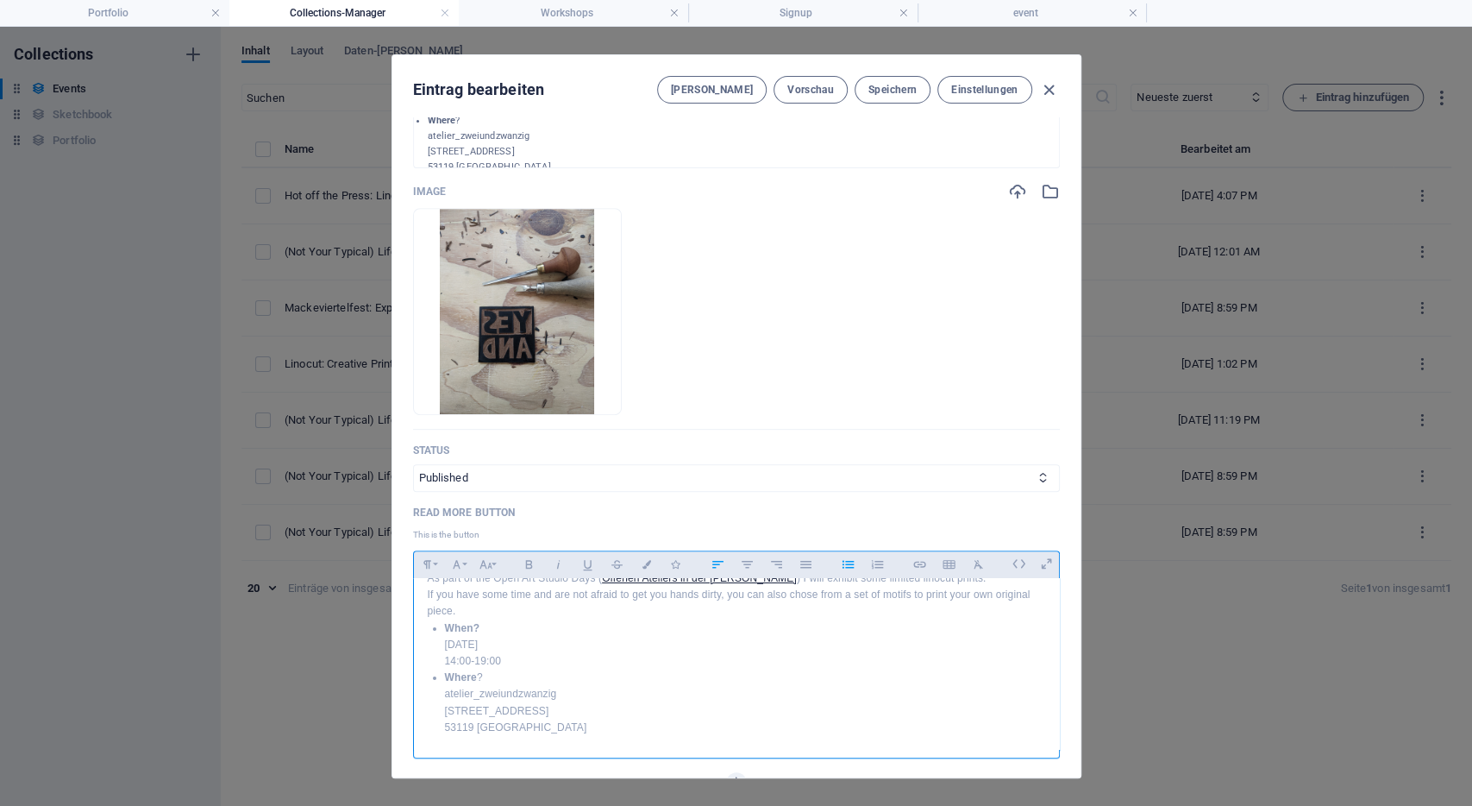
click at [594, 712] on li "Where ? [GEOGRAPHIC_DATA][STREET_ADDRESS][GEOGRAPHIC_DATA]" at bounding box center [745, 702] width 600 height 66
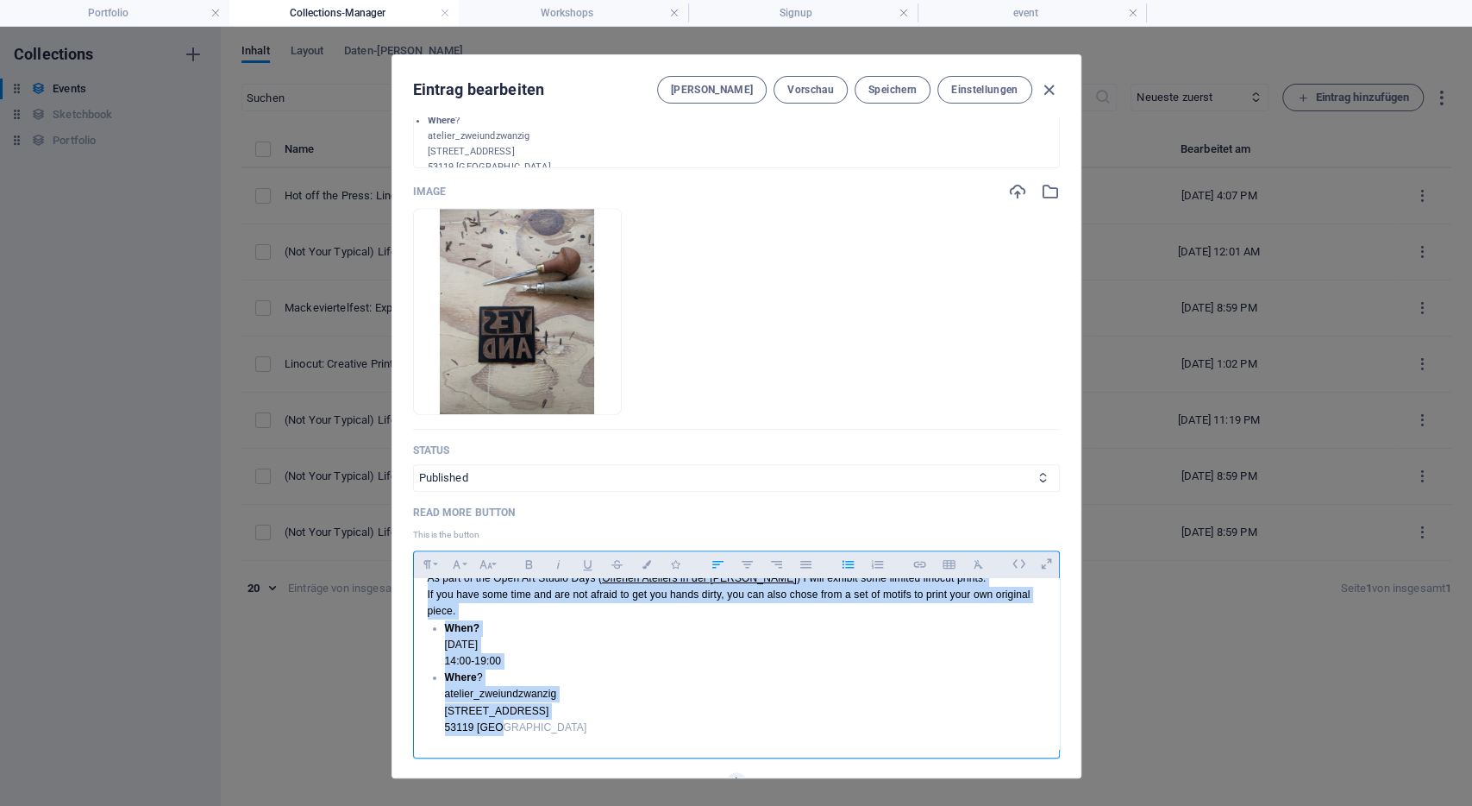
scroll to position [0, 0]
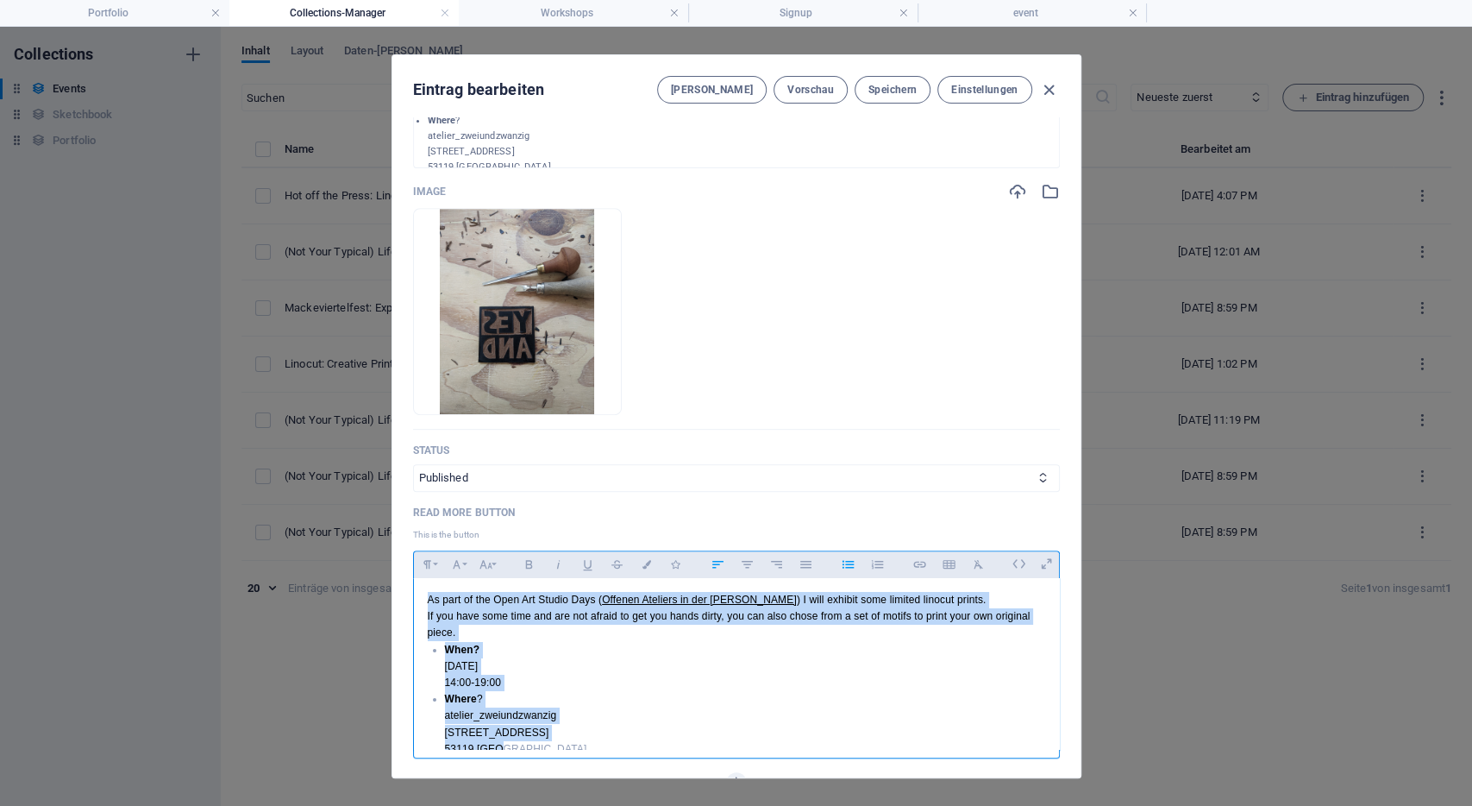
drag, startPoint x: 581, startPoint y: 723, endPoint x: 330, endPoint y: 506, distance: 331.5
click at [413, 578] on div "As part of the Open Art Studio Days ( Offenen Ateliers in der [PERSON_NAME] ) I…" at bounding box center [736, 664] width 647 height 173
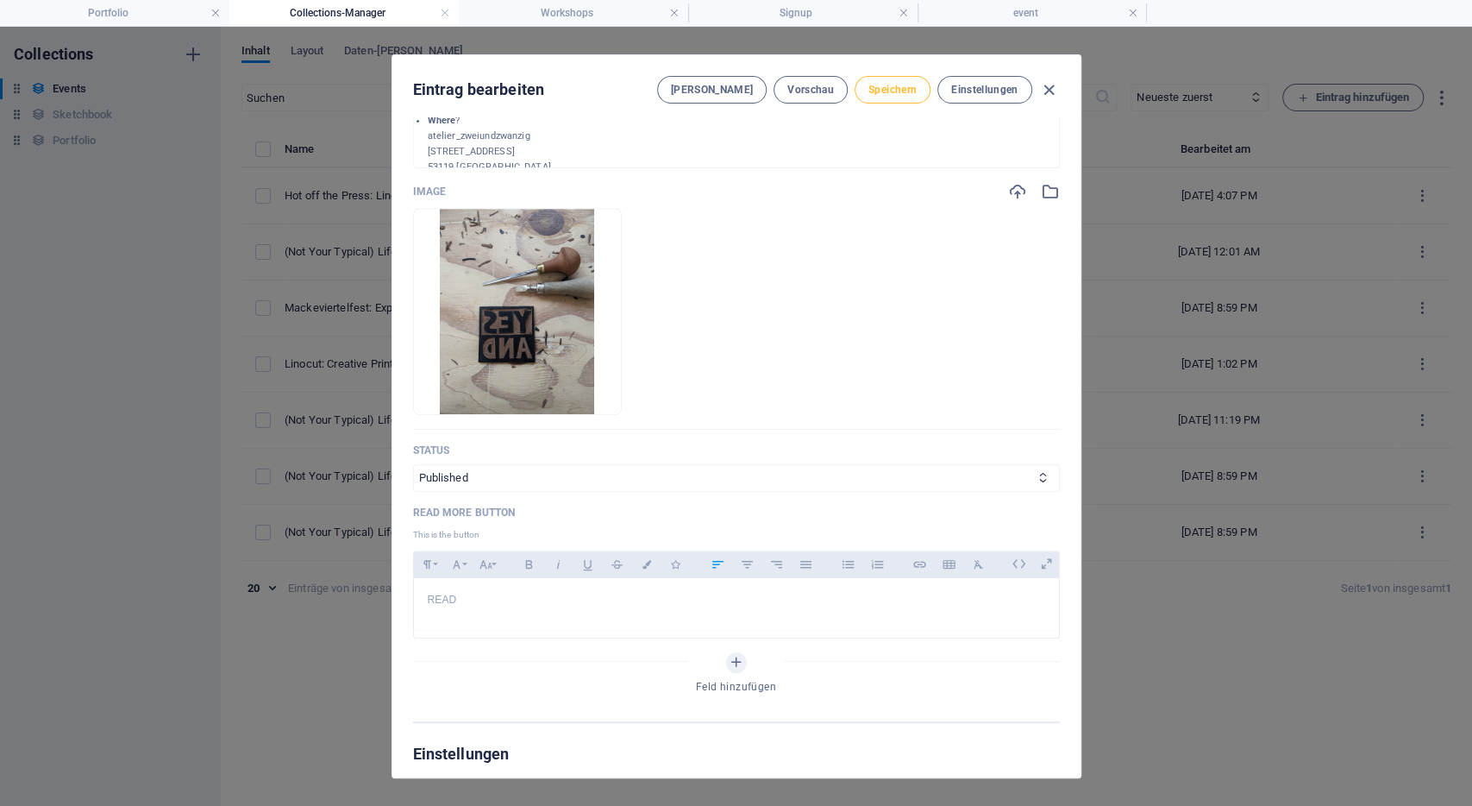
click at [902, 97] on button "Speichern" at bounding box center [893, 90] width 76 height 28
click at [323, 254] on div "Eintrag bearbeiten Felder Vorschau Speichern Einstellungen Name Hot off the Pre…" at bounding box center [736, 416] width 1472 height 779
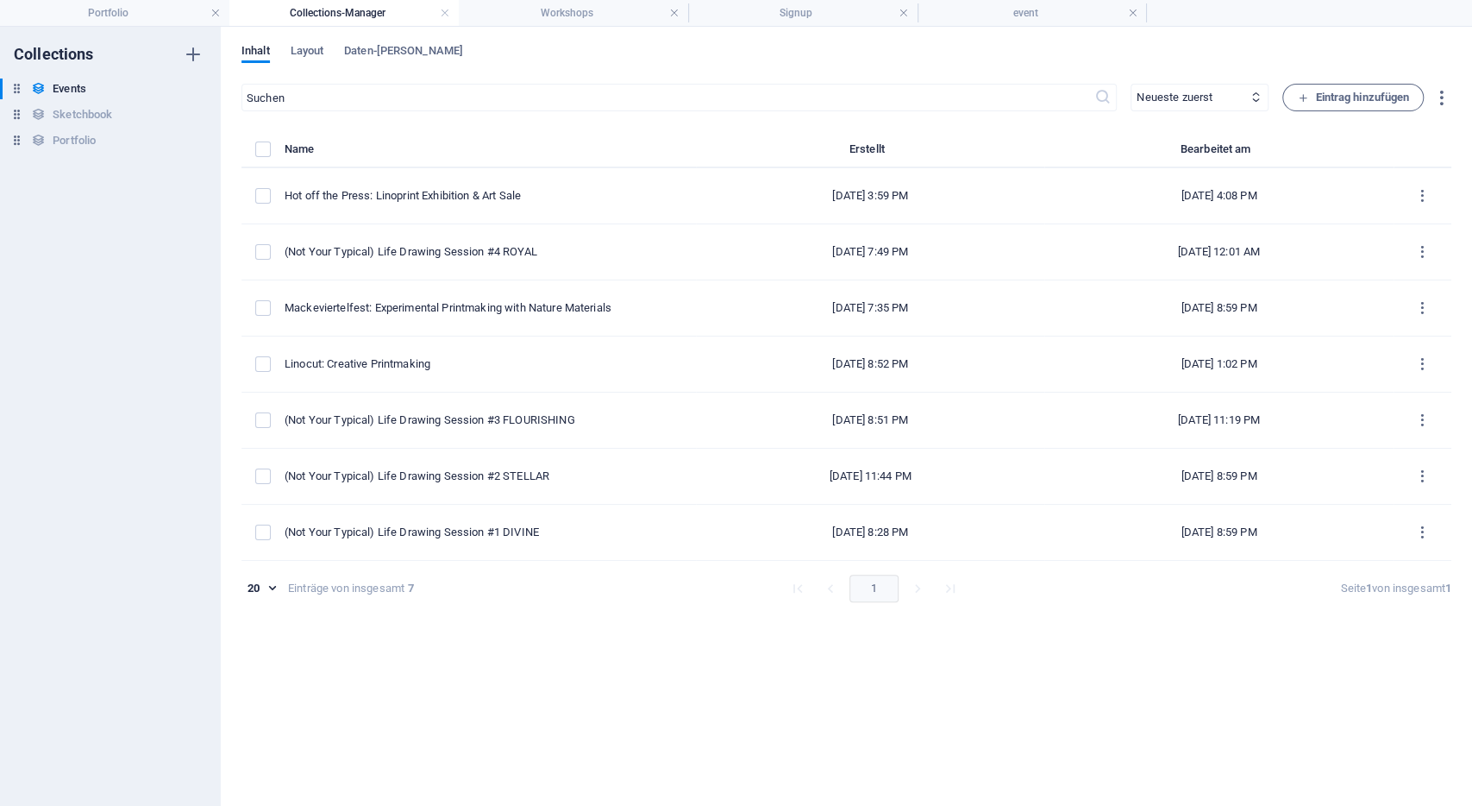
type input "[DATE]"
type input "hot-off-the-press-linoprint-exhibition-art-sale"
click at [323, 254] on div "(Not Your Typical) Life Drawing Session #4 ROYAL" at bounding box center [484, 252] width 398 height 16
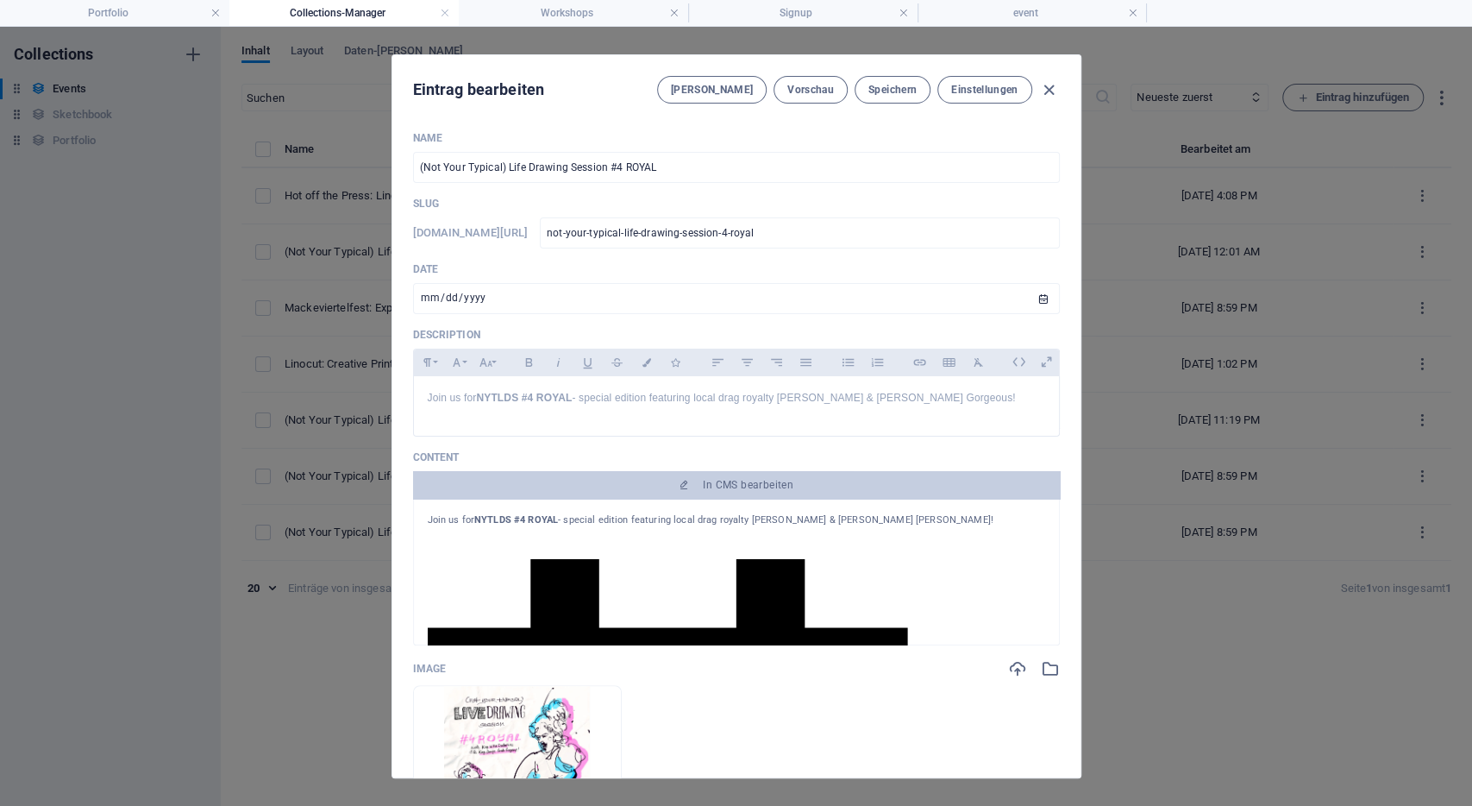
scroll to position [459, 0]
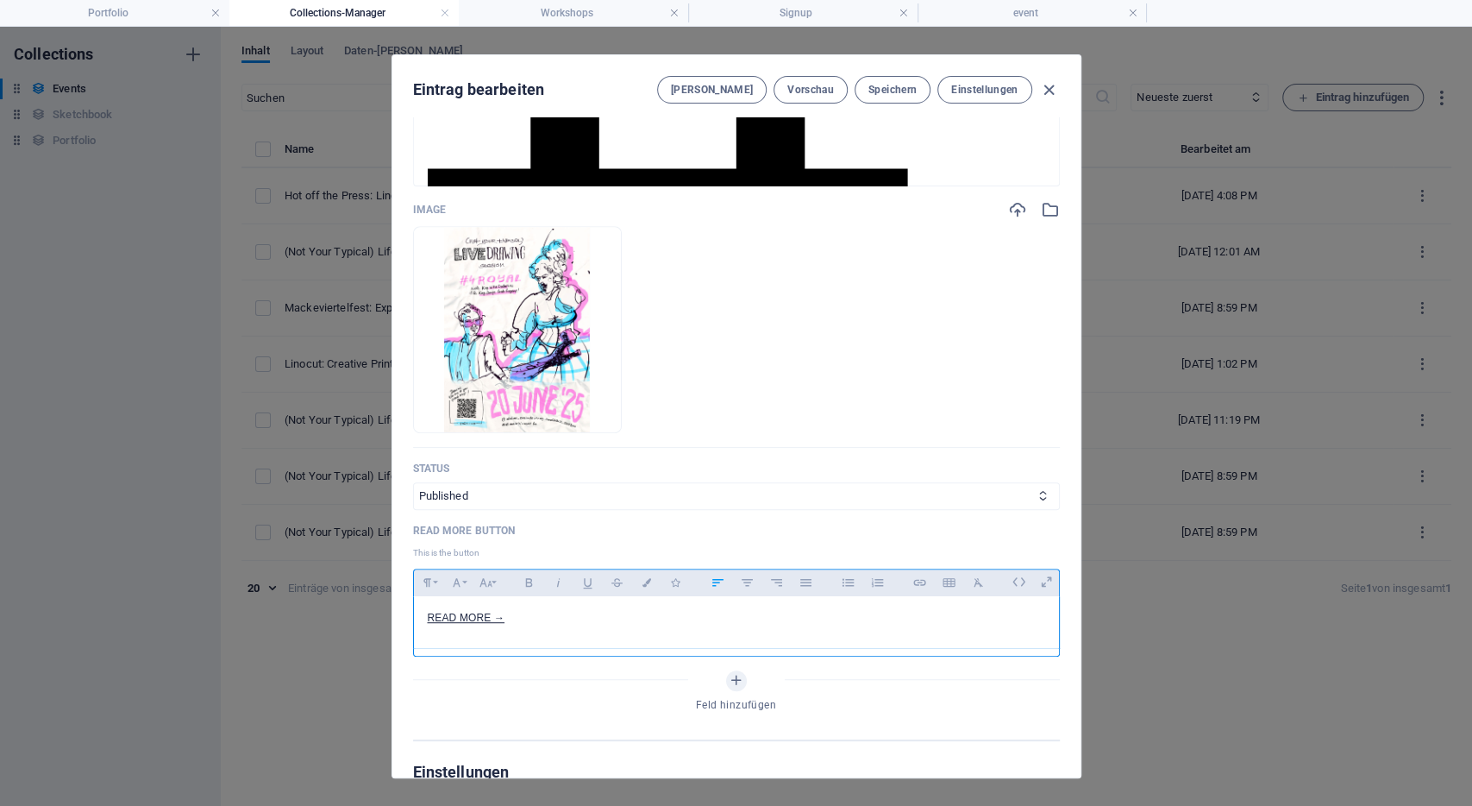
click at [626, 630] on div "READ MORE →" at bounding box center [736, 622] width 645 height 52
click at [1202, 613] on div "Eintrag bearbeiten Felder Vorschau Speichern Einstellungen Name (Not Your Typic…" at bounding box center [736, 416] width 1472 height 779
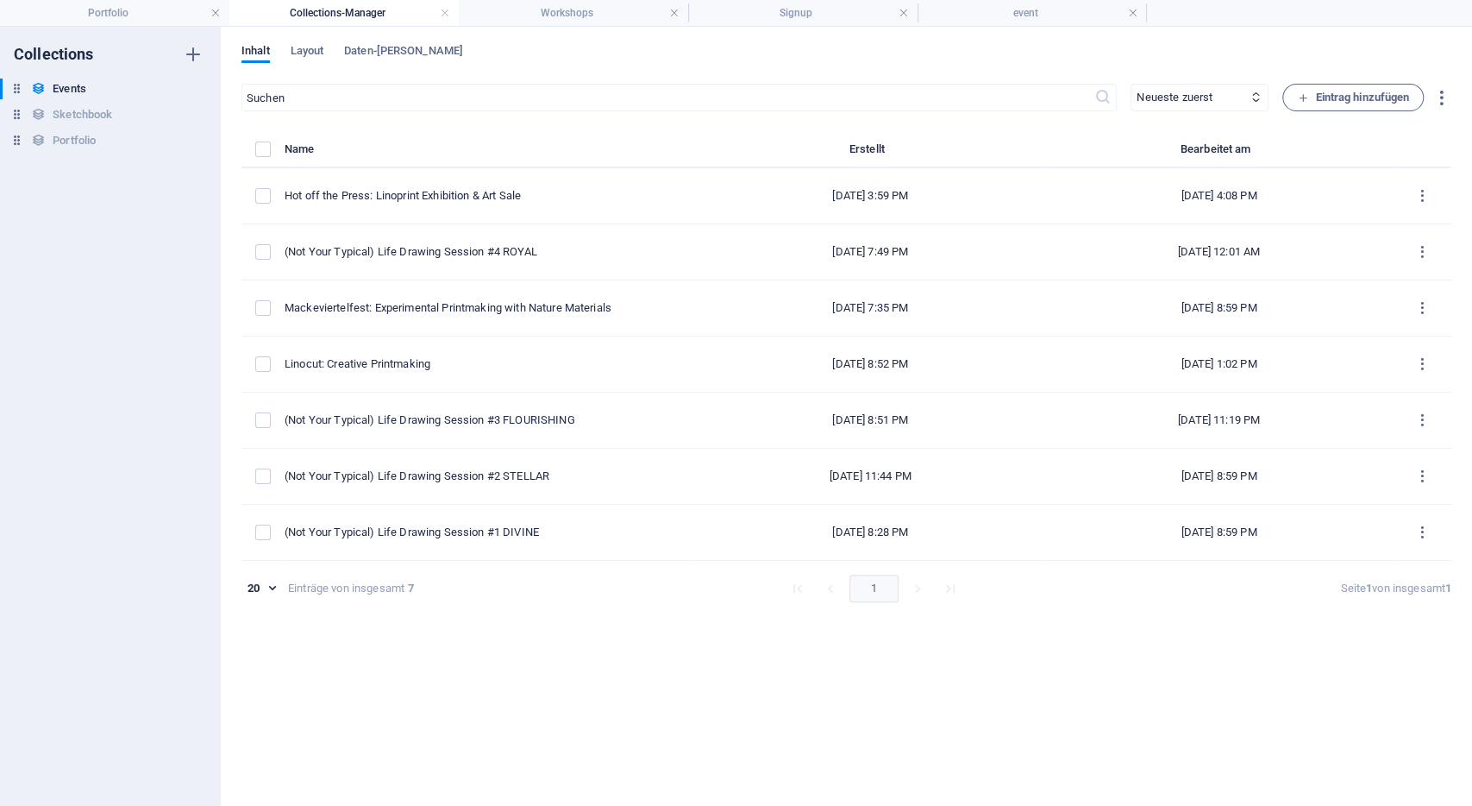
type input "[DATE]"
type input "not-your-typical-life-drawing-session-4-royal"
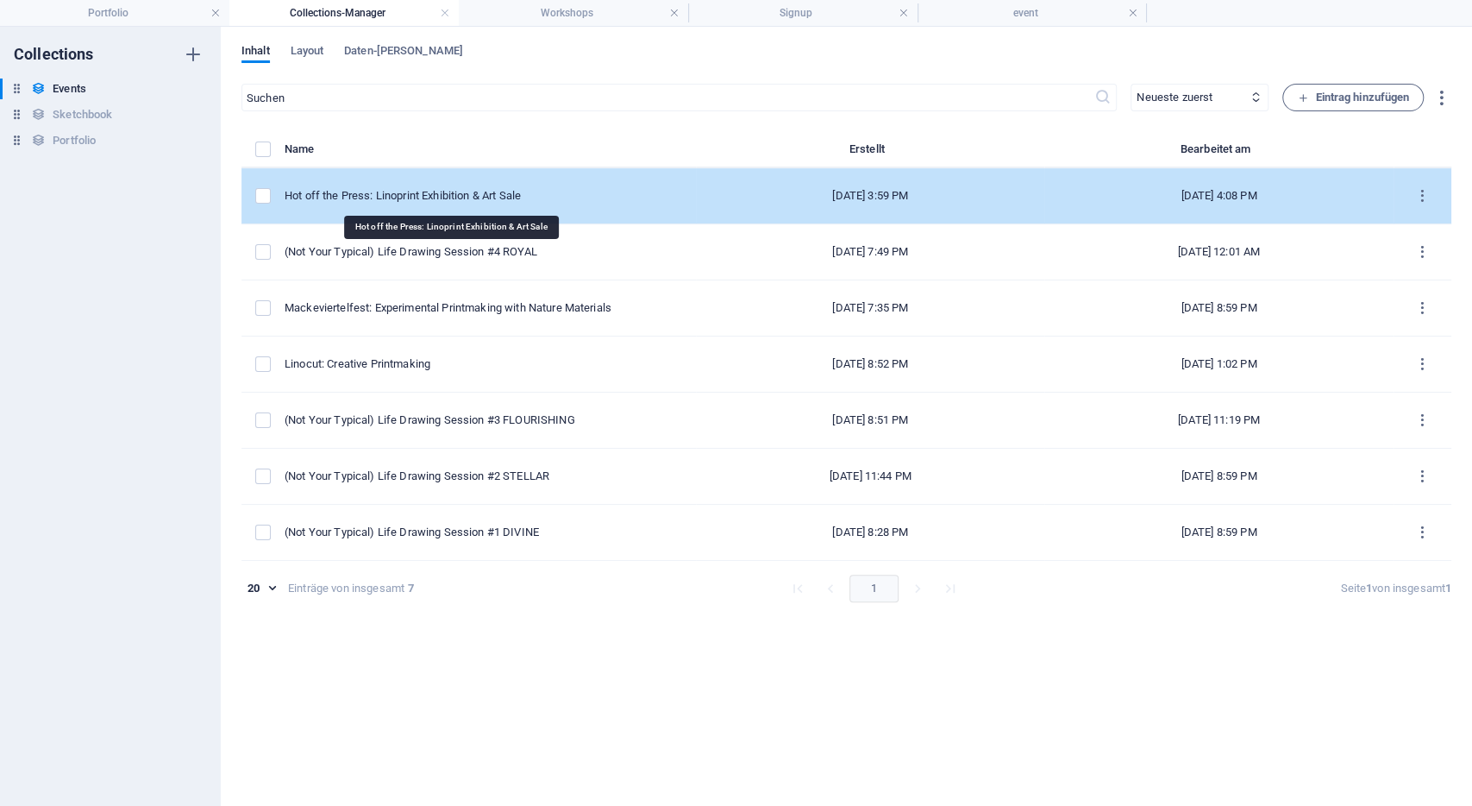
click at [415, 195] on div "Hot off the Press: Linoprint Exhibition & Art Sale" at bounding box center [484, 196] width 398 height 16
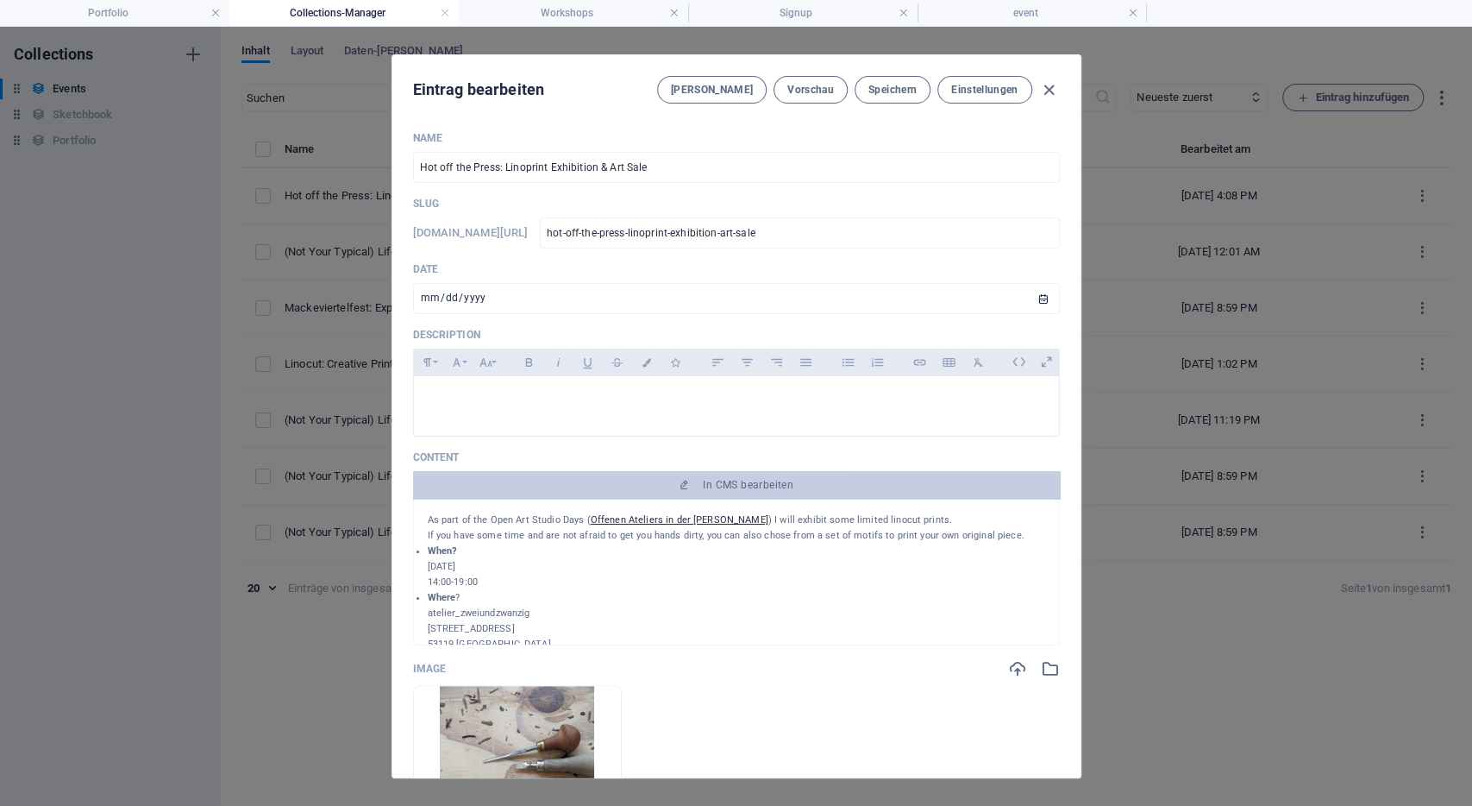
scroll to position [480, 0]
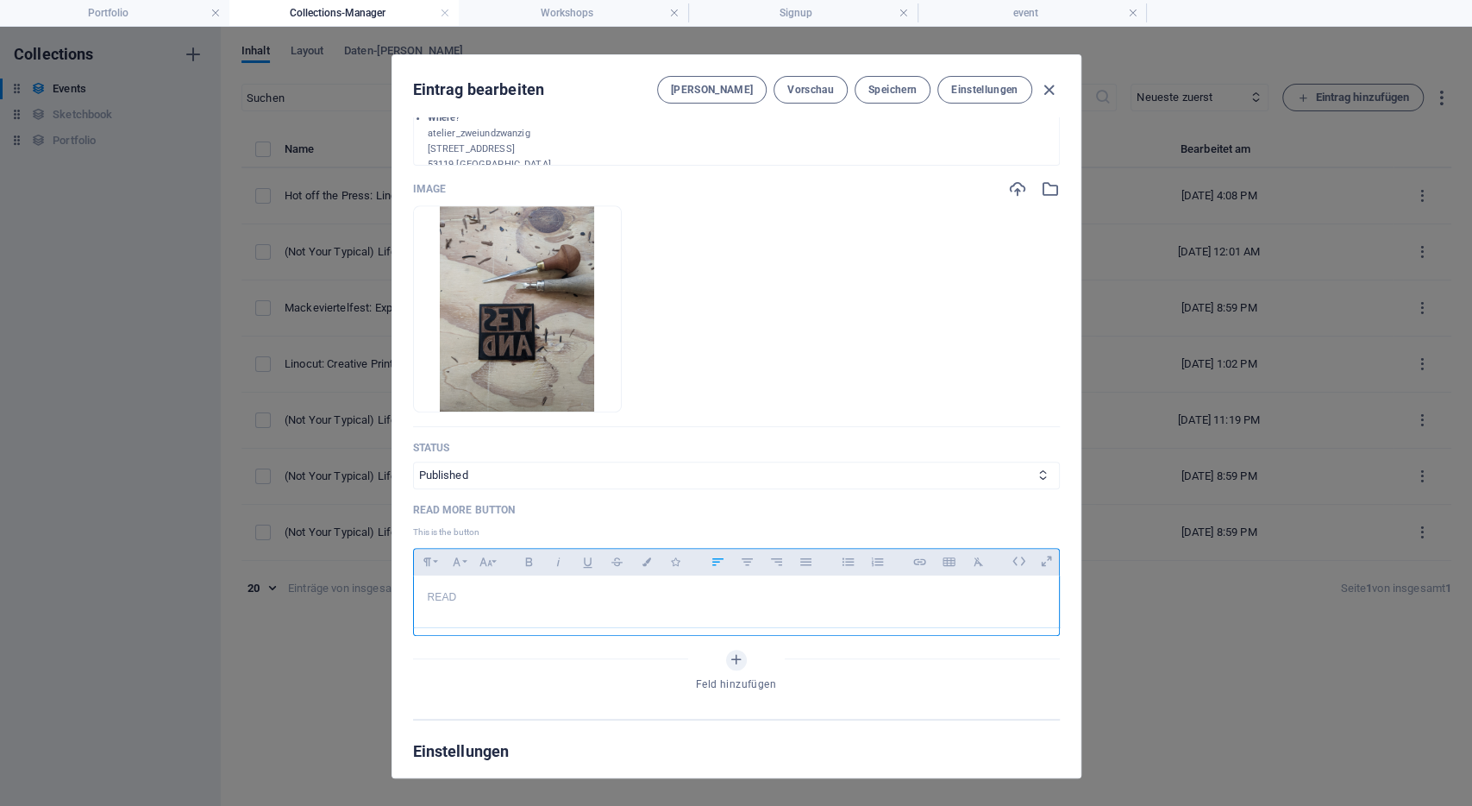
click at [506, 600] on p "READ" at bounding box center [737, 597] width 618 height 16
click at [506, 600] on p "READ MORE →" at bounding box center [737, 597] width 618 height 16
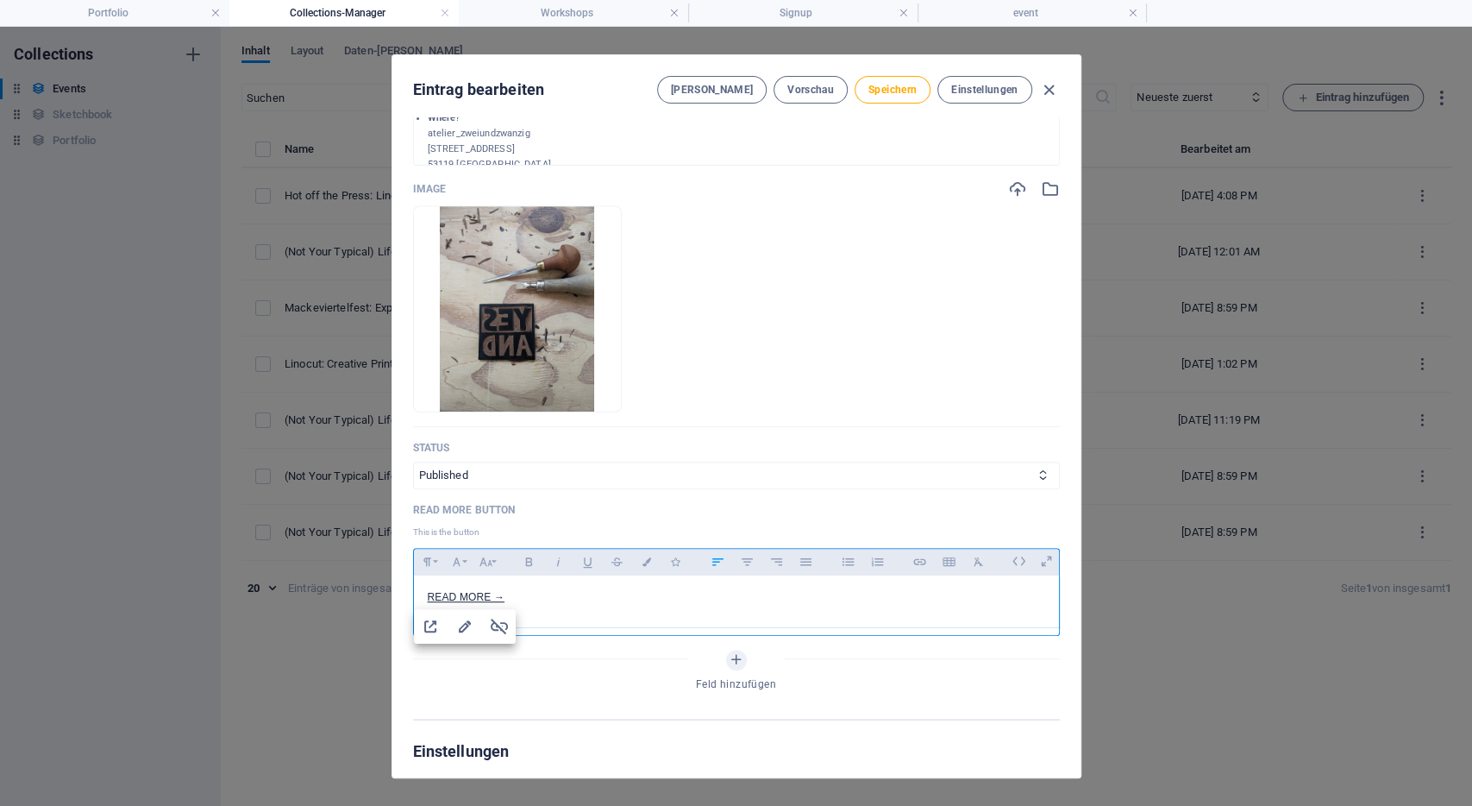
click at [506, 600] on p "READ MORE →" at bounding box center [737, 597] width 618 height 16
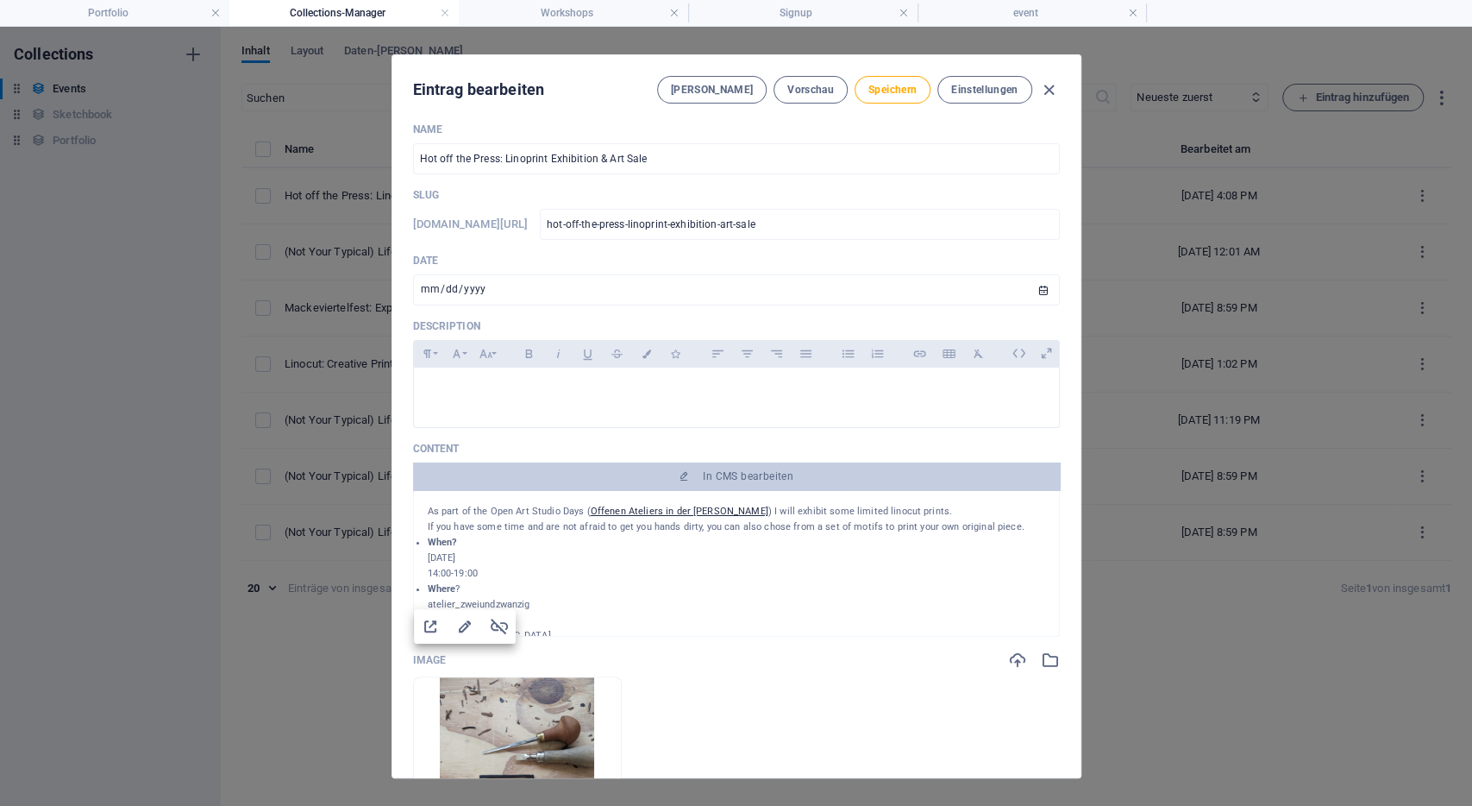
scroll to position [0, 0]
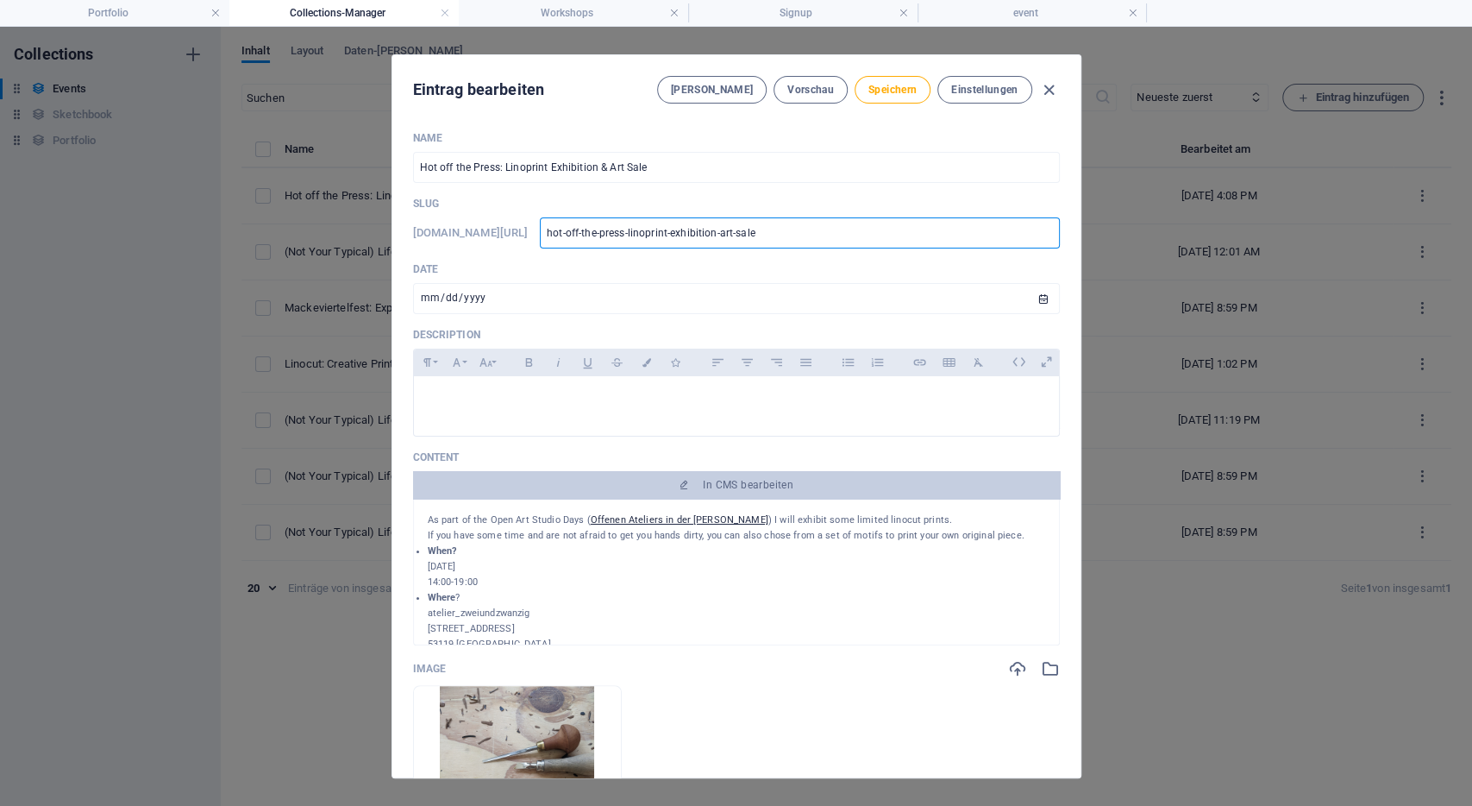
click at [713, 239] on input "hot-off-the-press-linoprint-exhibition-art-sale" at bounding box center [799, 232] width 519 height 31
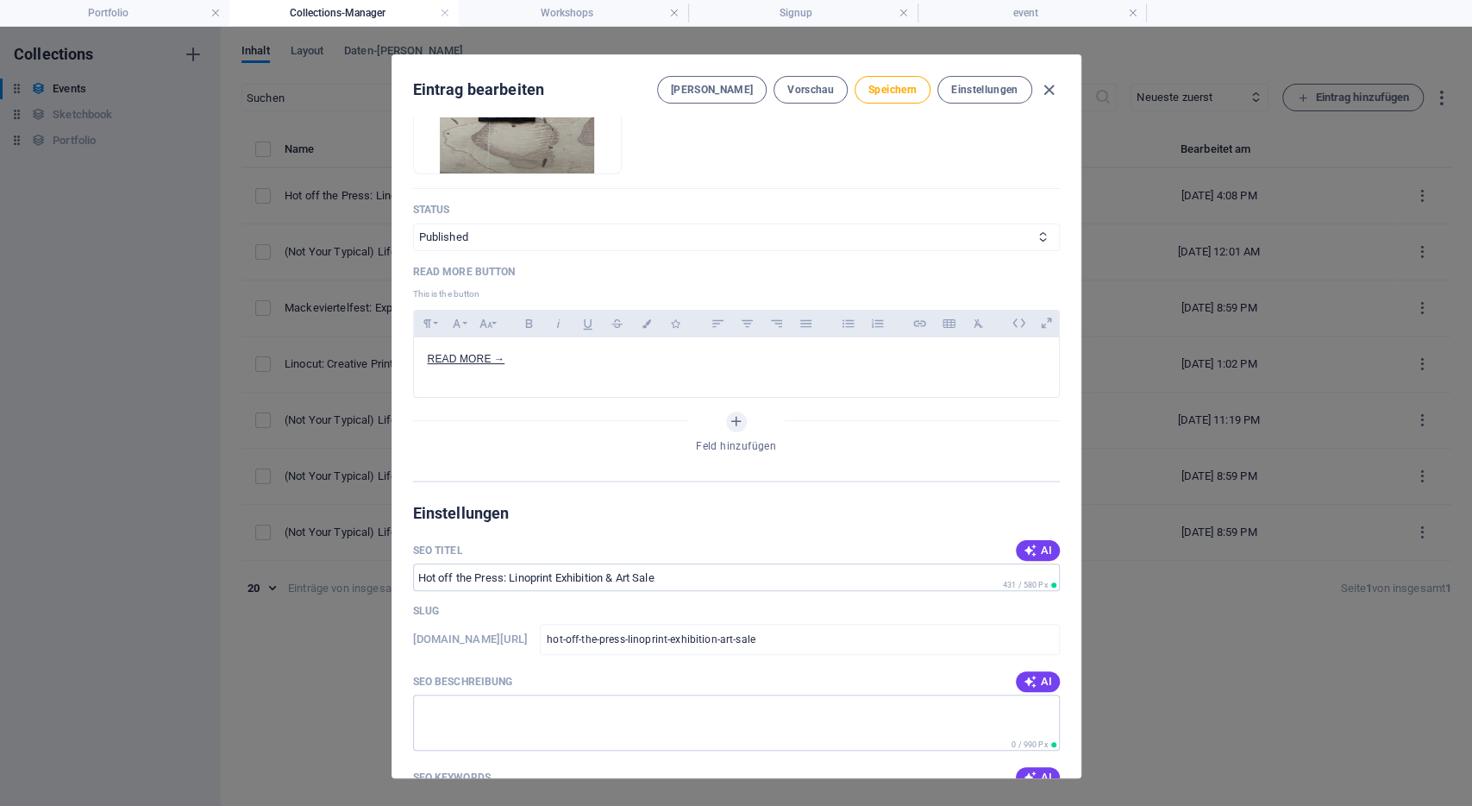
scroll to position [718, 0]
click at [529, 353] on p "READ MORE →" at bounding box center [737, 359] width 618 height 16
click at [472, 394] on icon "button" at bounding box center [465, 388] width 21 height 21
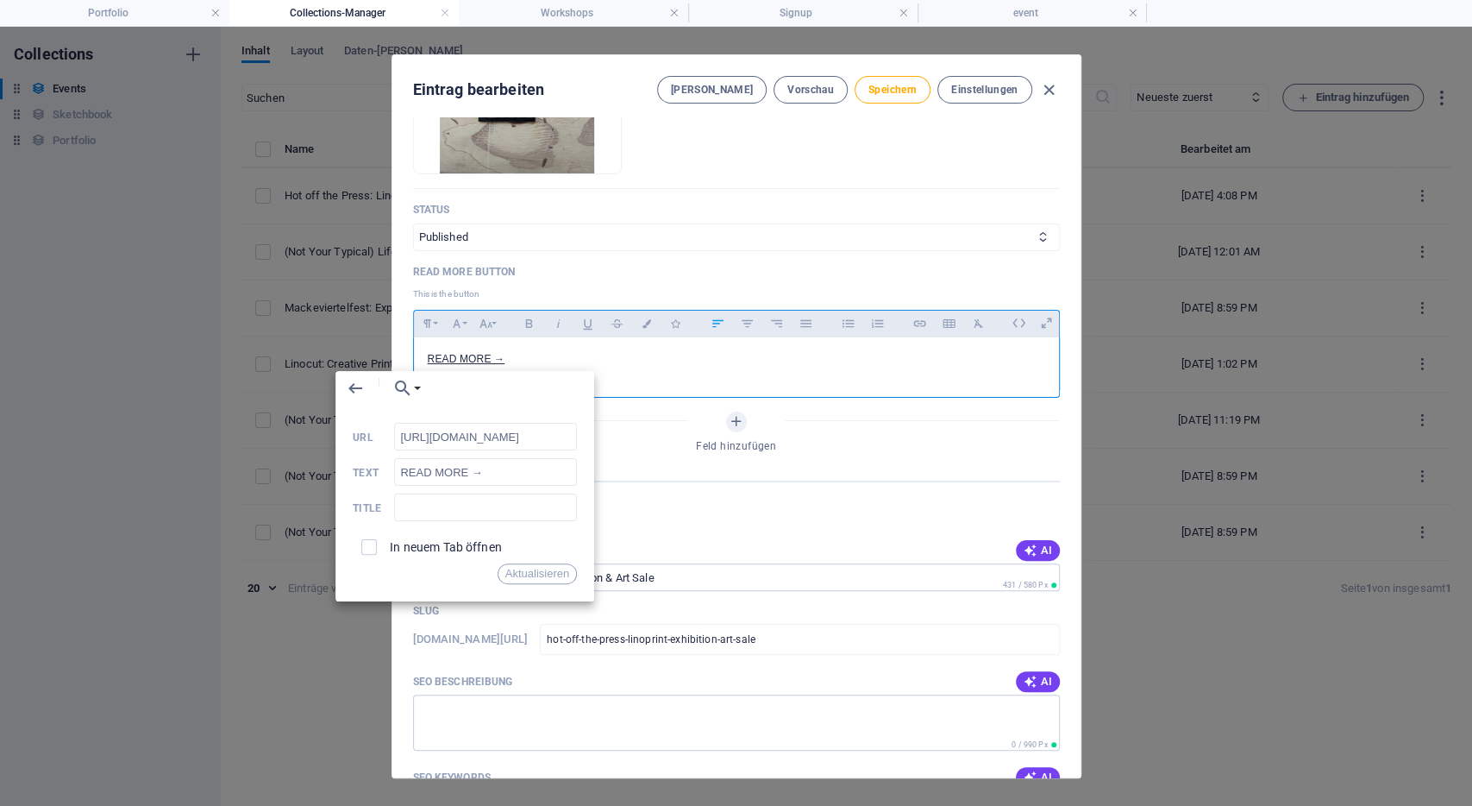
scroll to position [0, 166]
click at [511, 444] on input "https://jukna.de/event/not-your-typical-life-drawing-session-4-royal/" at bounding box center [485, 437] width 183 height 28
click at [458, 437] on input "https://jukna.de/event/not-your-typical-life-drawing-session-4-royal/" at bounding box center [485, 437] width 183 height 28
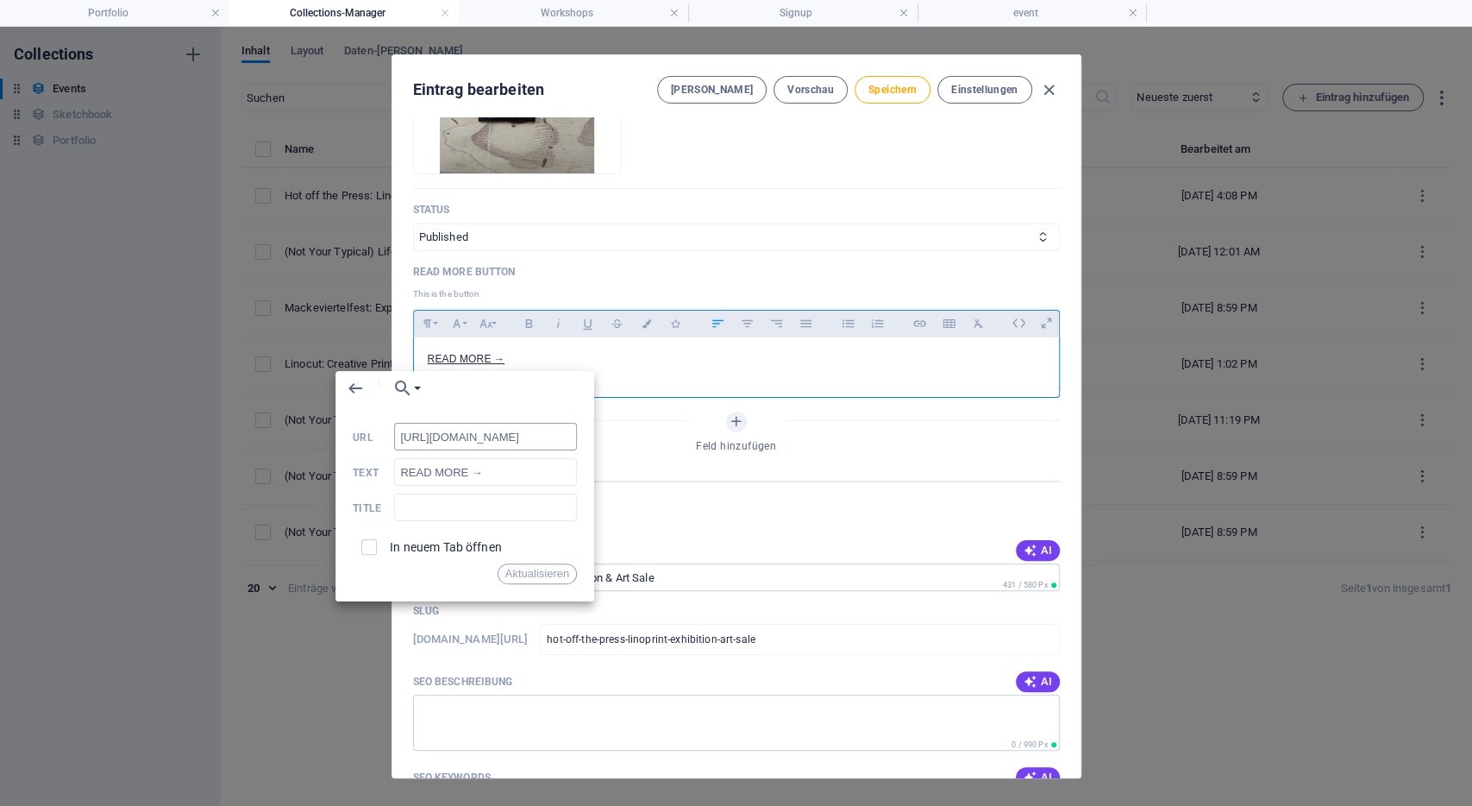
drag, startPoint x: 470, startPoint y: 439, endPoint x: 765, endPoint y: 438, distance: 295.0
click at [577, 438] on input "https://jukna.de/event/not-your-typical-life-drawing-session-4-royal/" at bounding box center [485, 437] width 183 height 28
type input "https://jukna.de/event/hot-off-the-press-linoprint-exhibition-art-sale"
click at [548, 577] on button "Aktualisieren" at bounding box center [537, 573] width 79 height 21
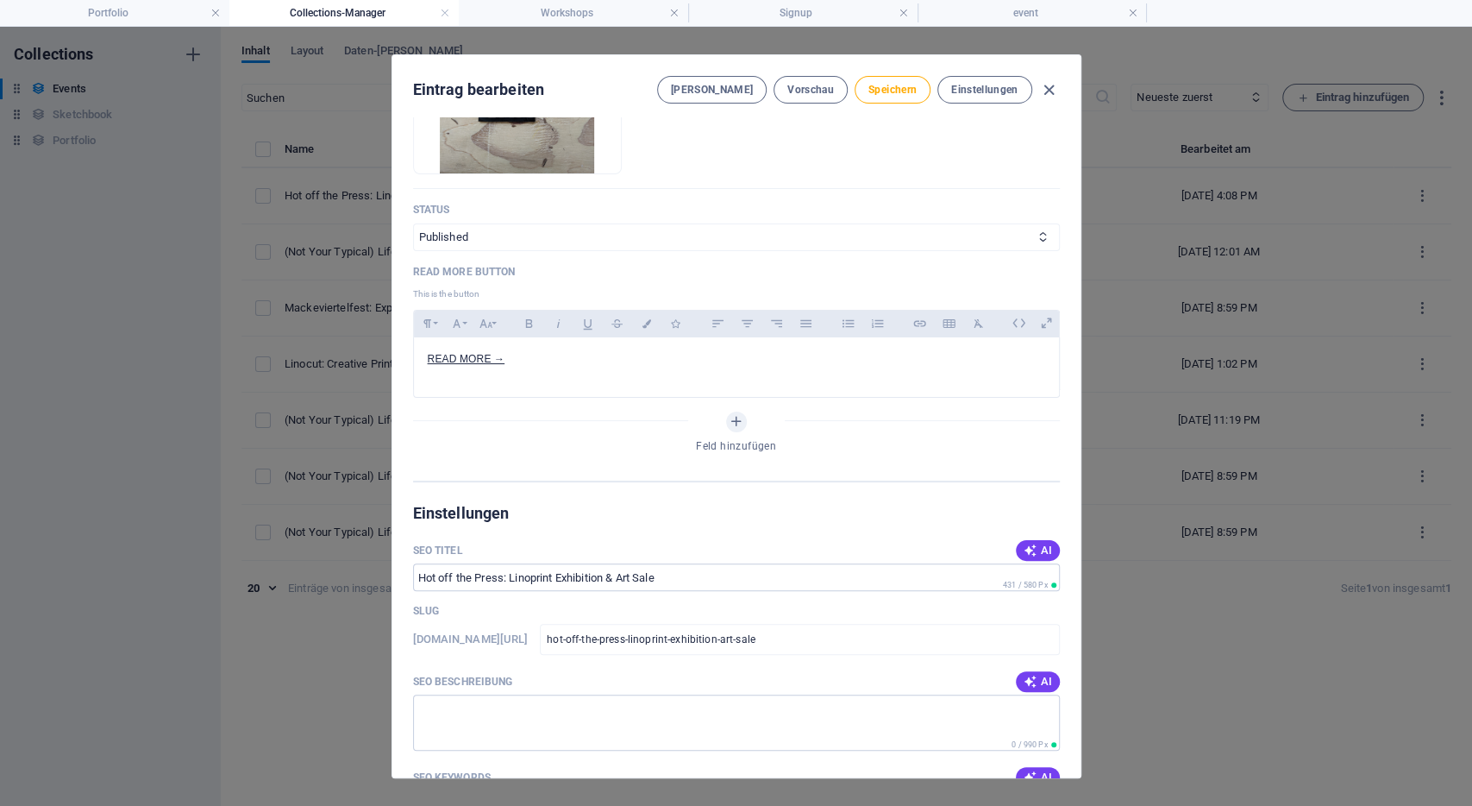
click at [658, 505] on h2 "Einstellungen" at bounding box center [736, 513] width 647 height 21
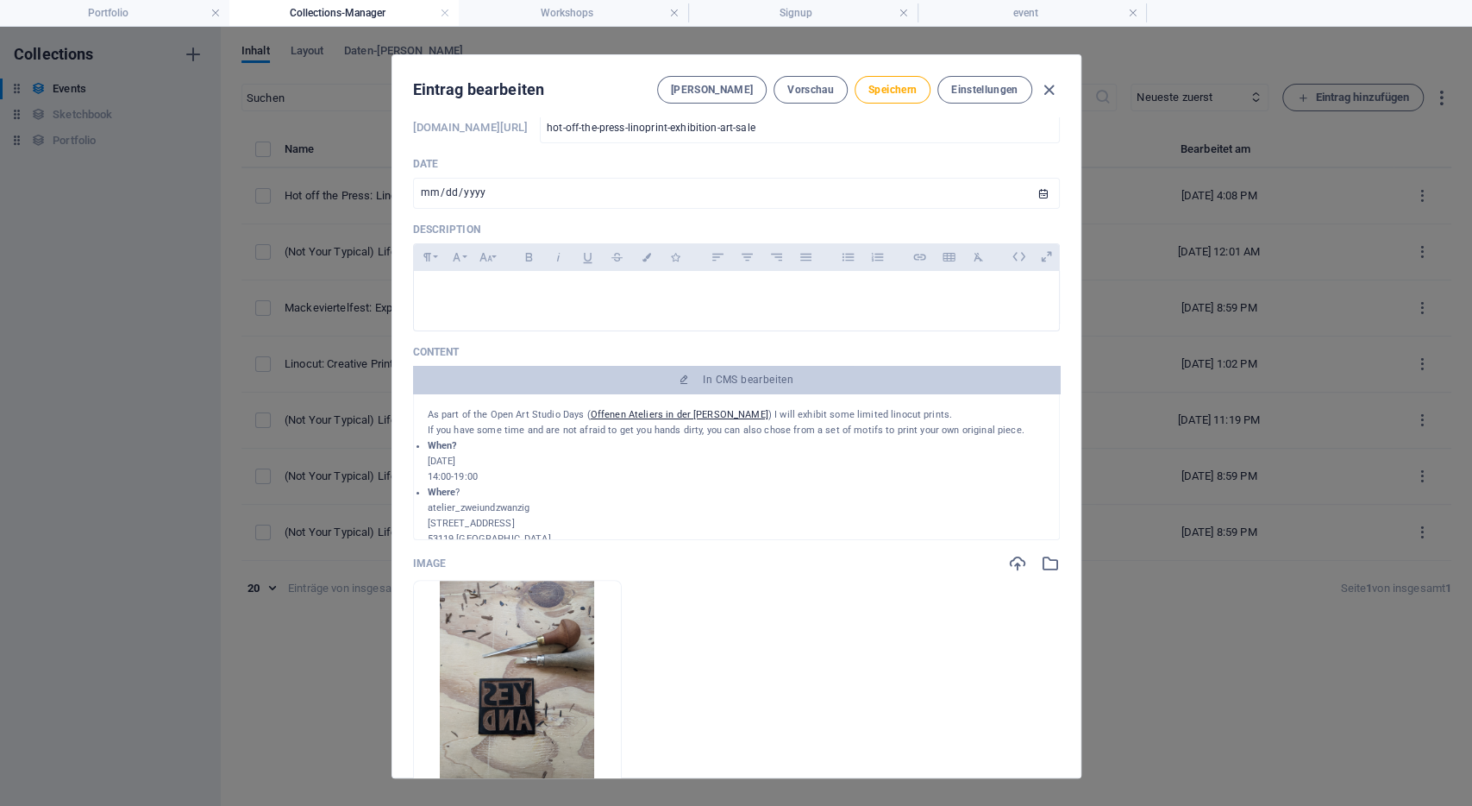
click at [553, 423] on p "If you have some time and are not afraid to get you hands dirty, you can also c…" at bounding box center [737, 431] width 618 height 16
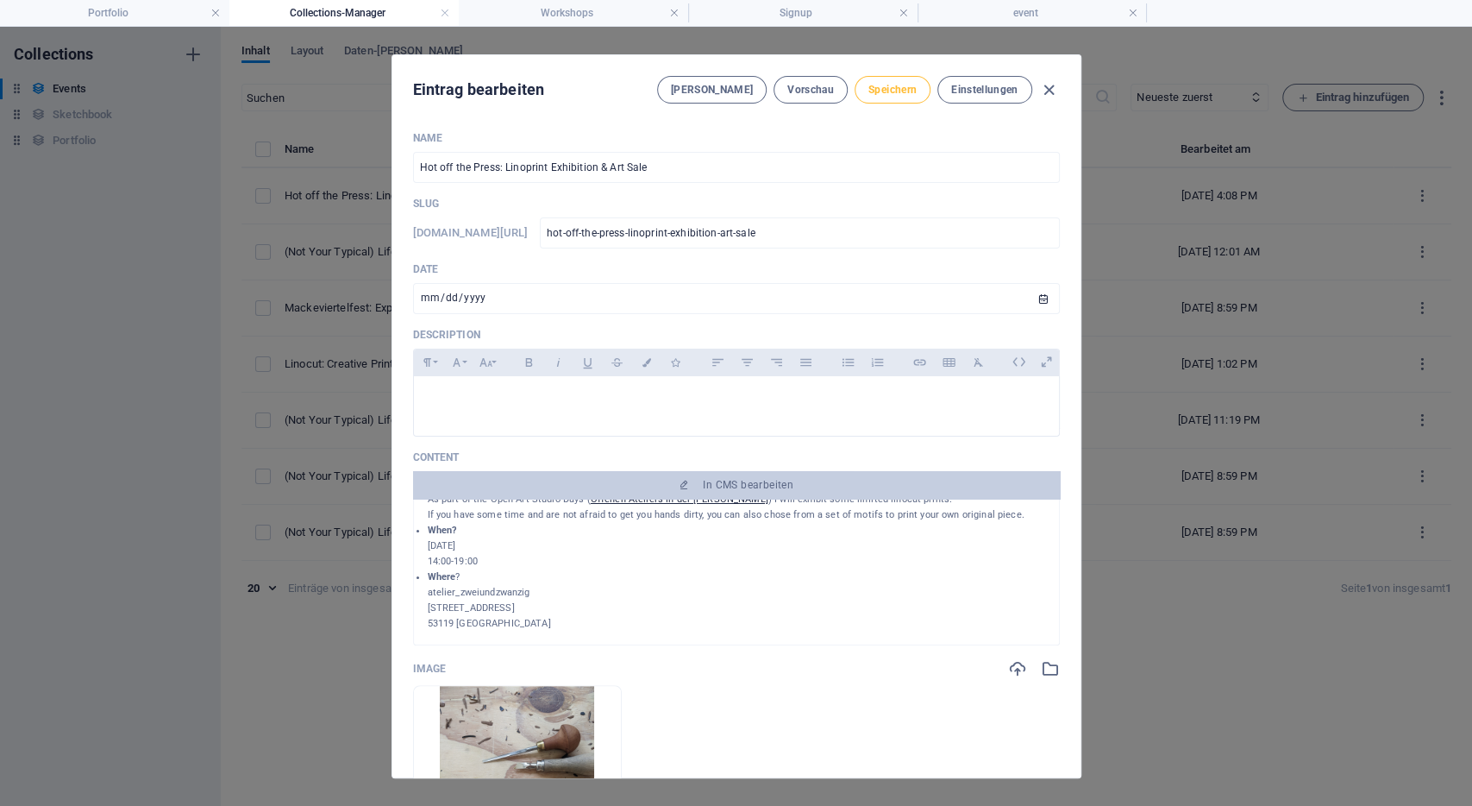
click at [880, 91] on span "Speichern" at bounding box center [893, 90] width 48 height 14
click at [827, 87] on span "Vorschau" at bounding box center [811, 90] width 47 height 14
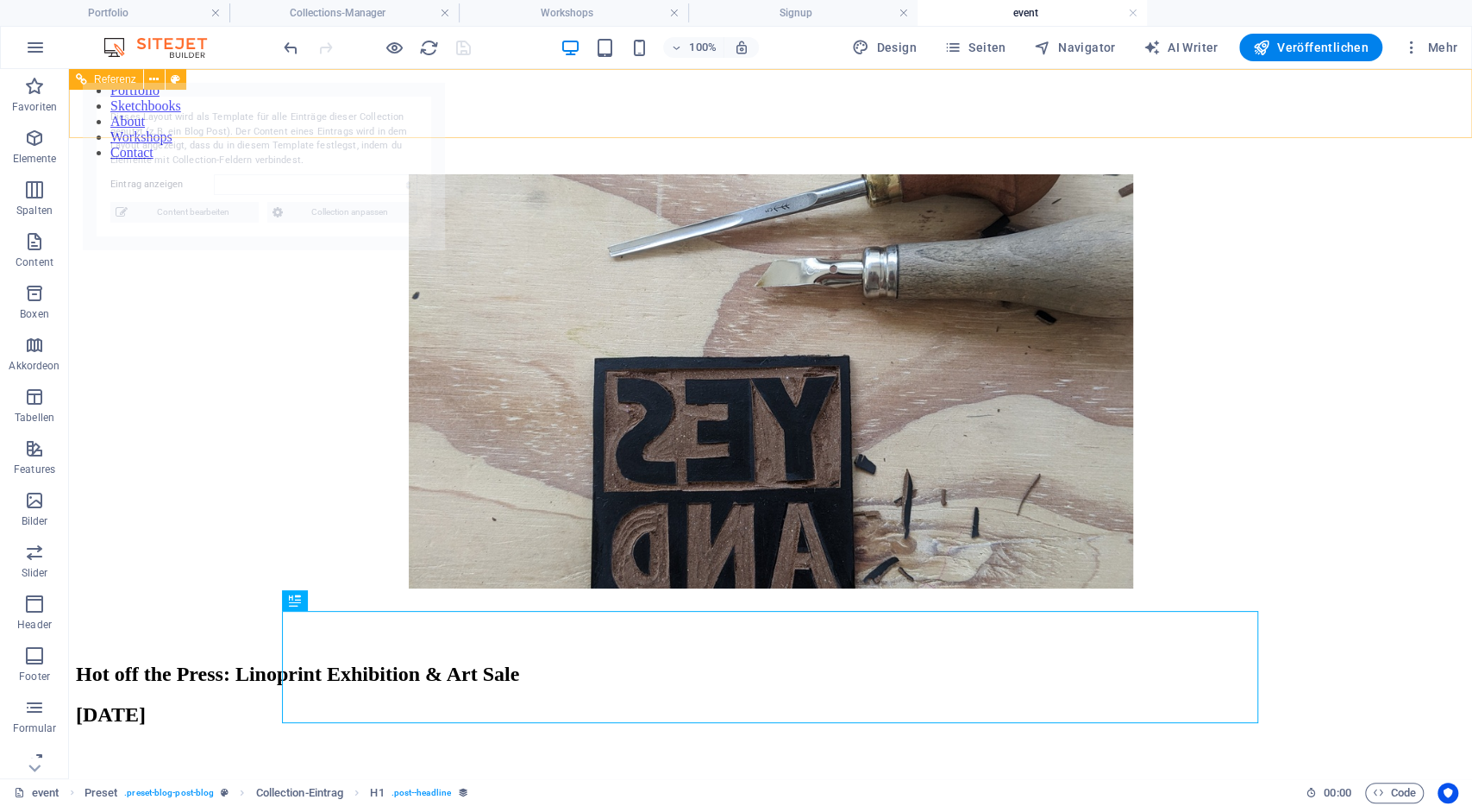
select select "68b99b54f7a8e38e7106b3ac"
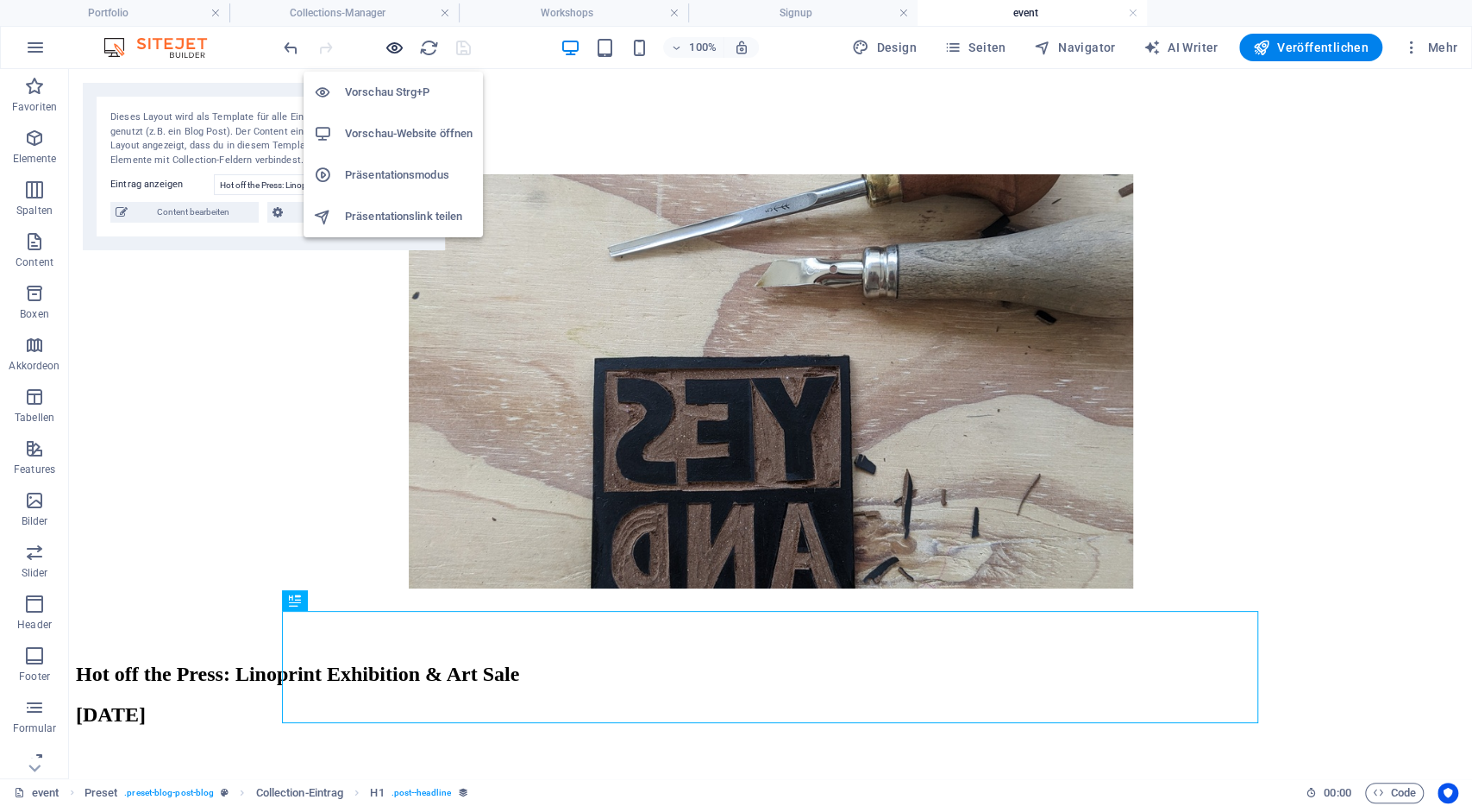
click at [394, 47] on icon "button" at bounding box center [395, 48] width 20 height 20
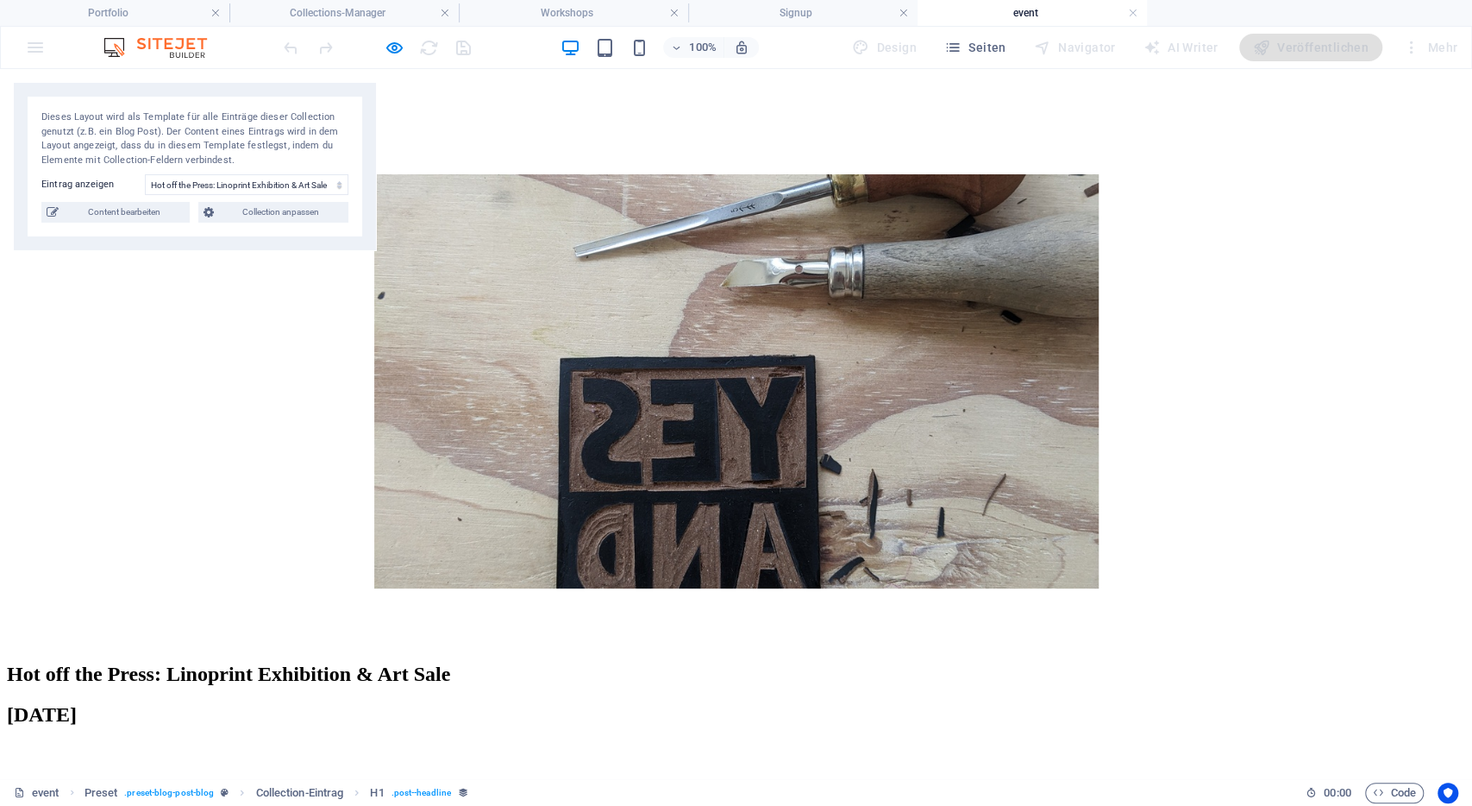
click at [104, 129] on link "Workshops" at bounding box center [72, 136] width 62 height 15
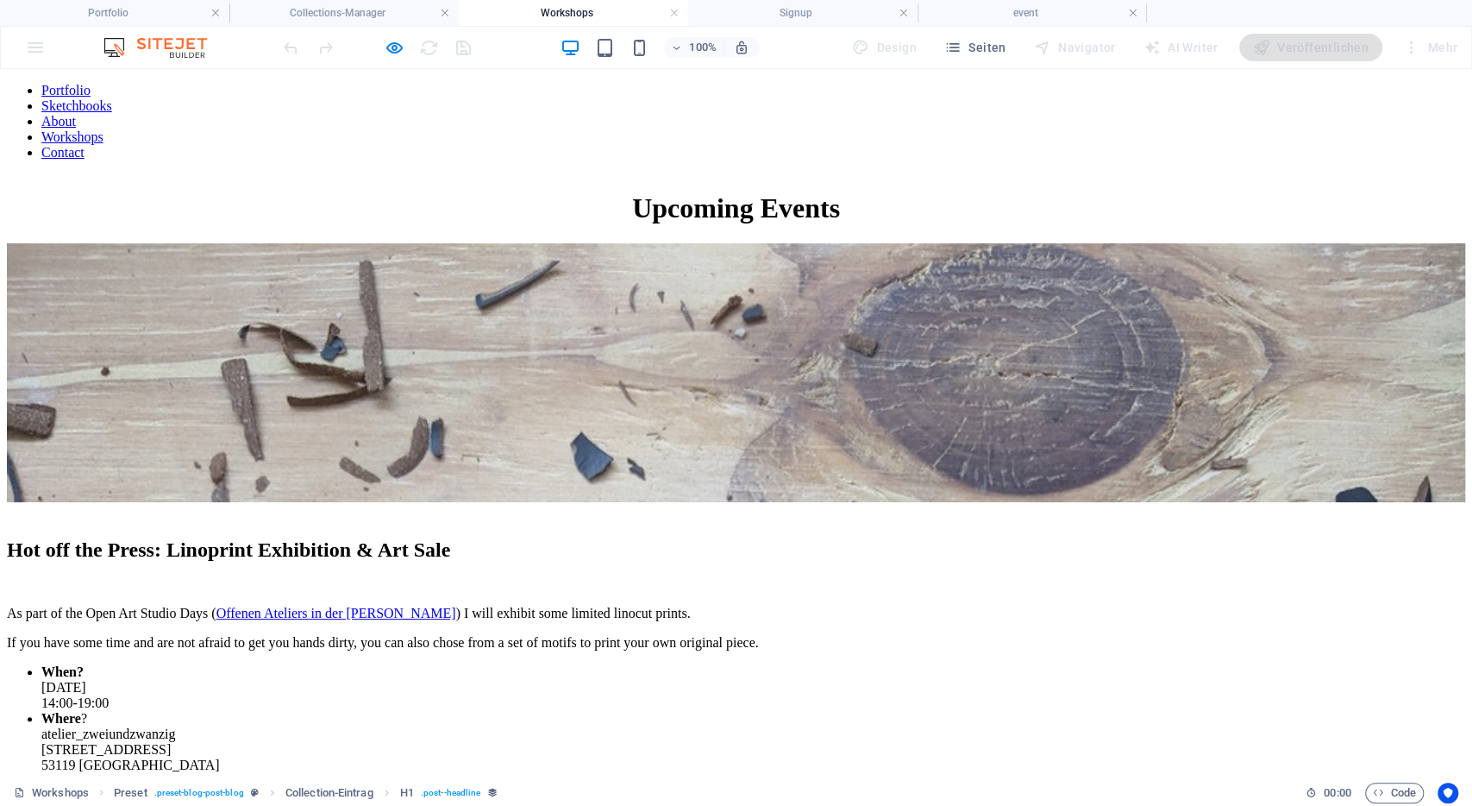
click at [474, 410] on img at bounding box center [736, 372] width 1459 height 259
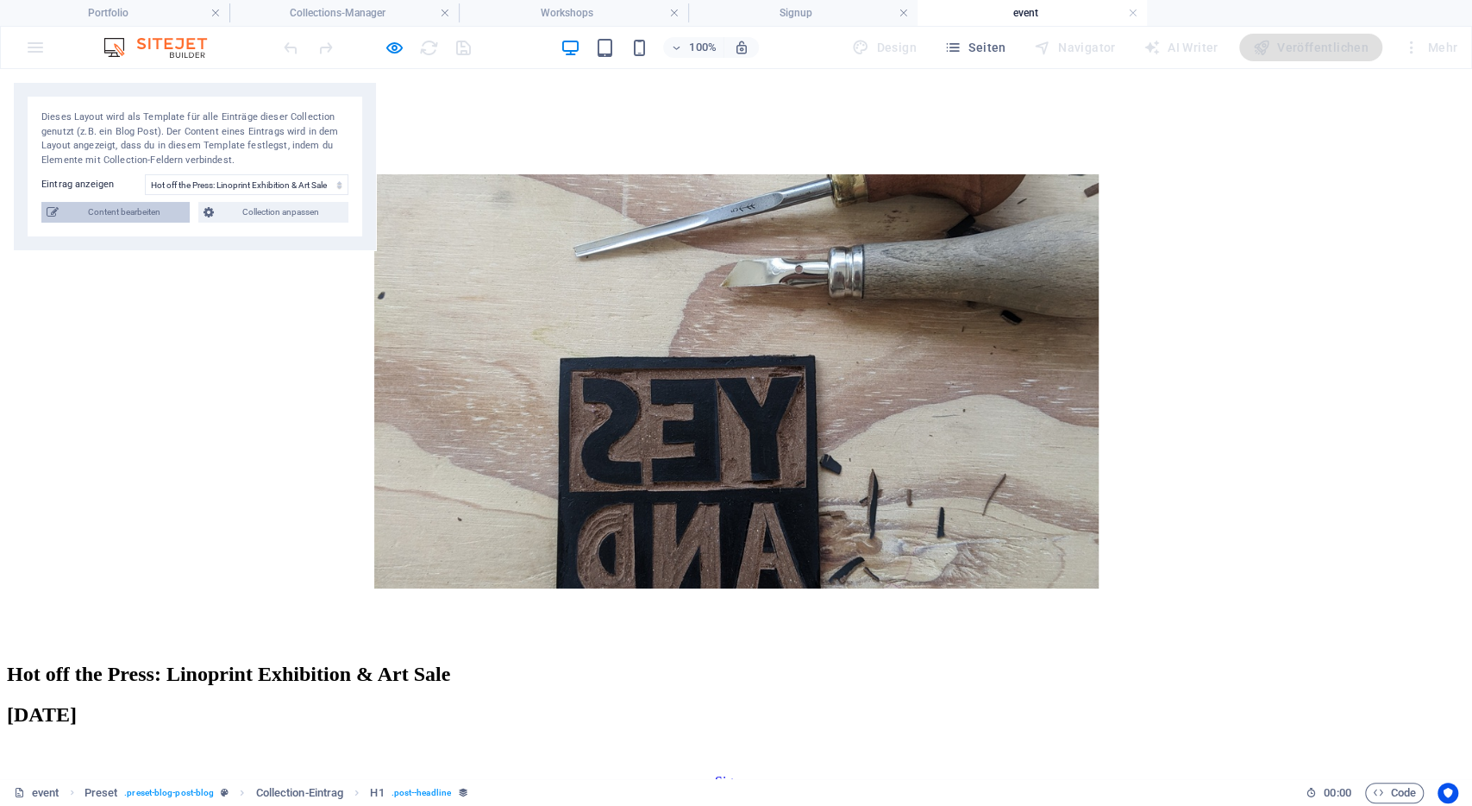
click at [161, 208] on span "Content bearbeiten" at bounding box center [124, 212] width 121 height 21
type input "[DATE]"
type input "hot-off-the-press-linoprint-exhibition-art-sale"
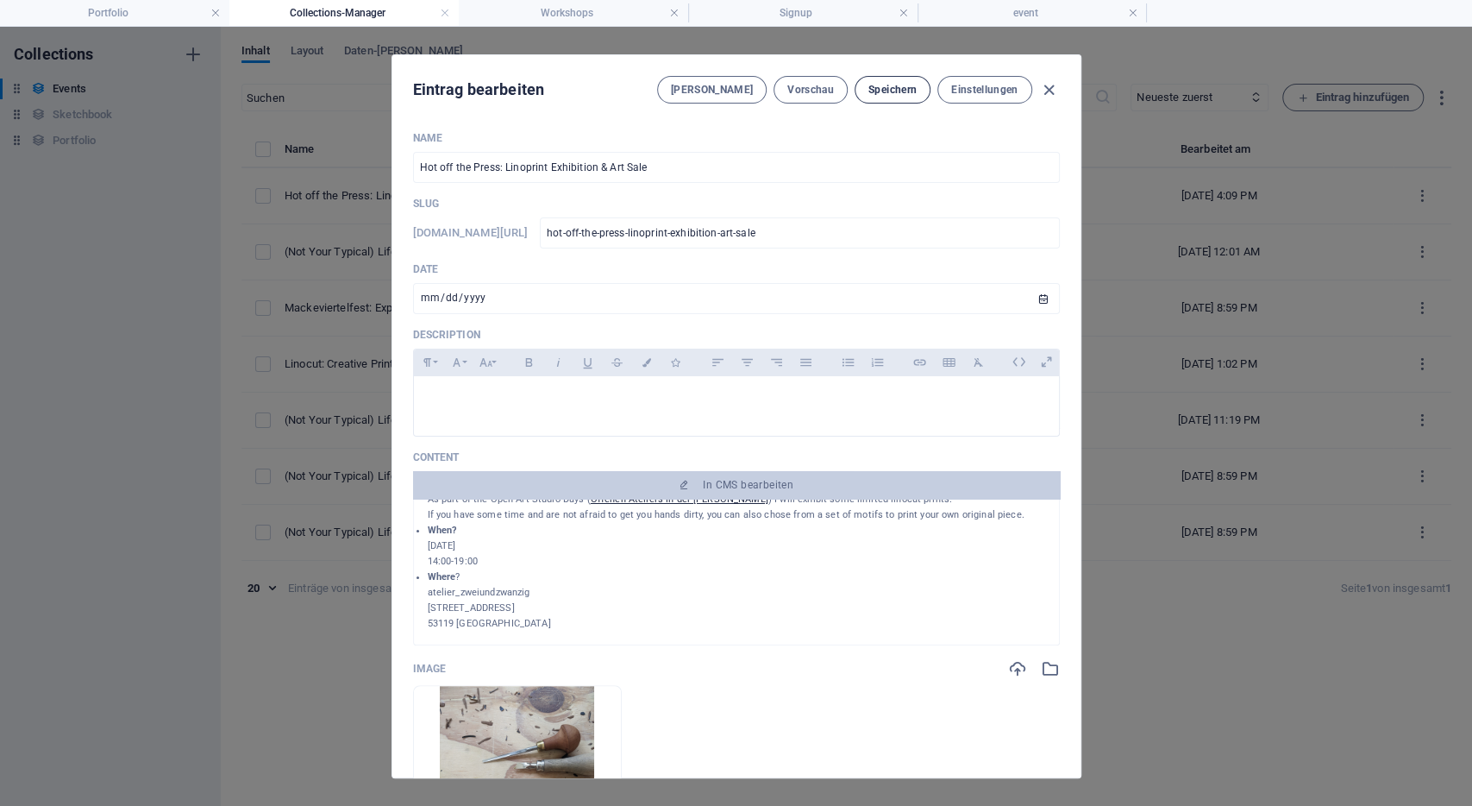
click at [903, 88] on span "Speichern" at bounding box center [893, 90] width 48 height 14
click at [1051, 87] on icon "button" at bounding box center [1049, 90] width 20 height 20
type input "[DATE]"
type input "hot-off-the-press-linoprint-exhibition-art-sale"
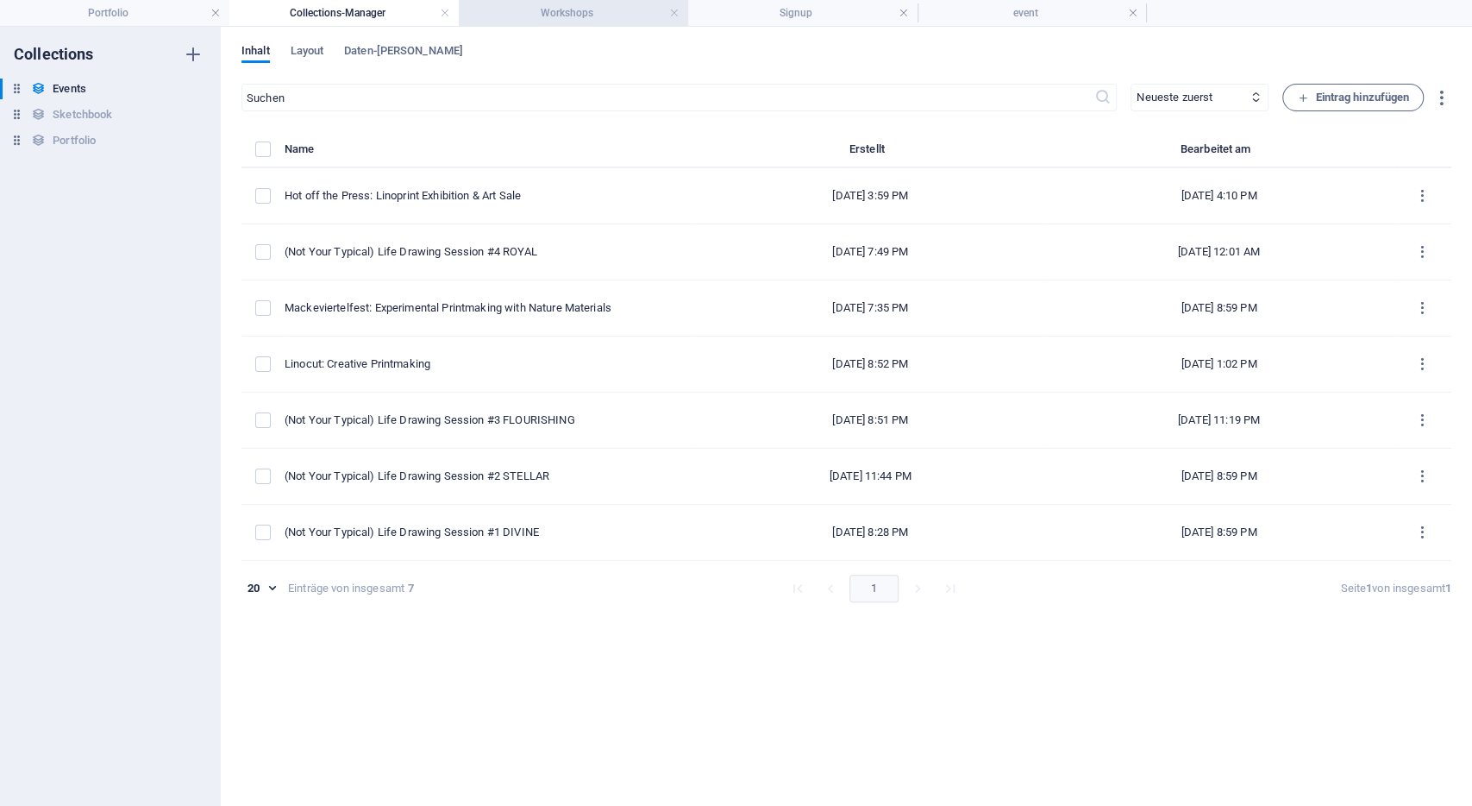
click at [542, 8] on h4 "Workshops" at bounding box center [573, 12] width 229 height 19
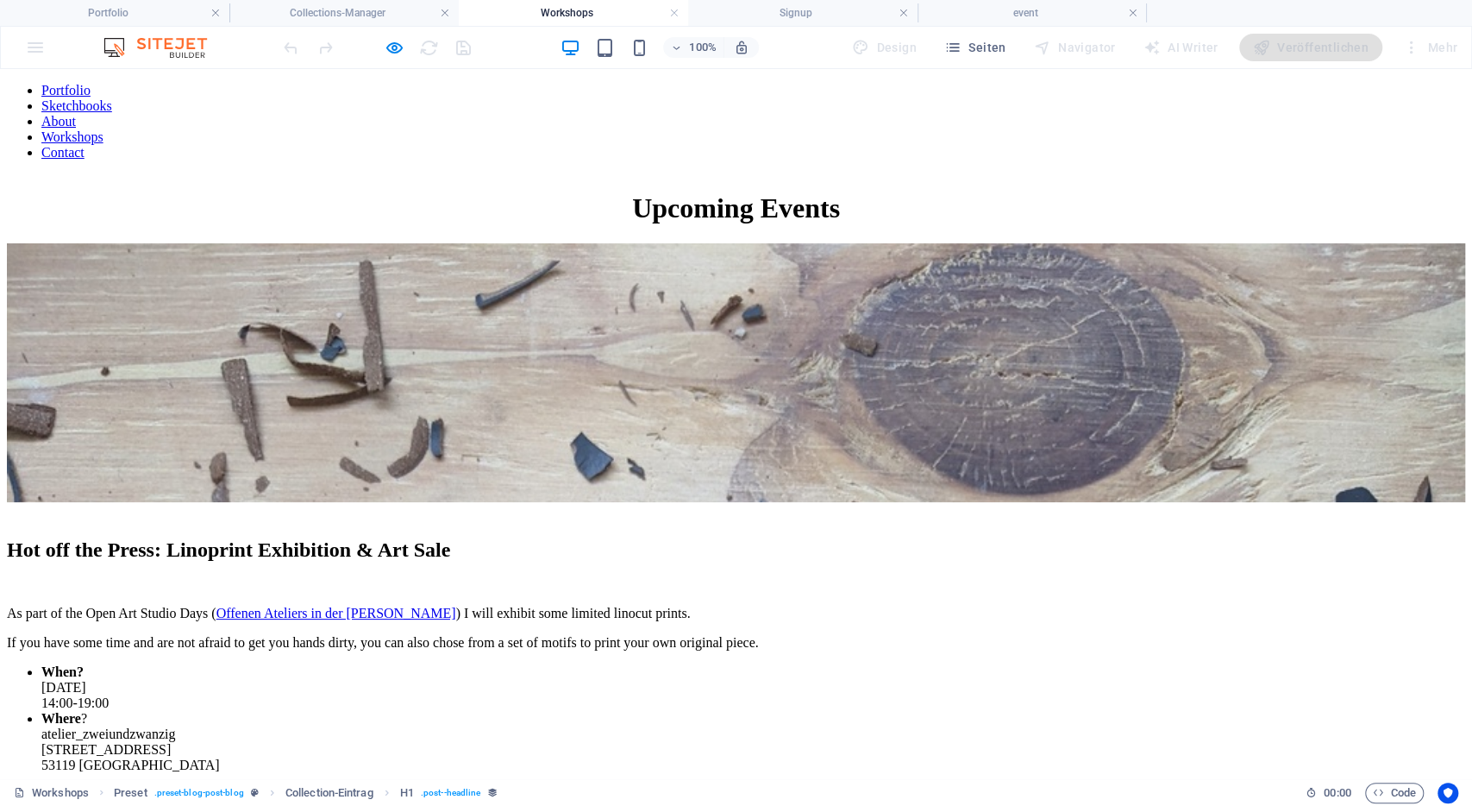
click at [76, 114] on link "About" at bounding box center [58, 121] width 35 height 15
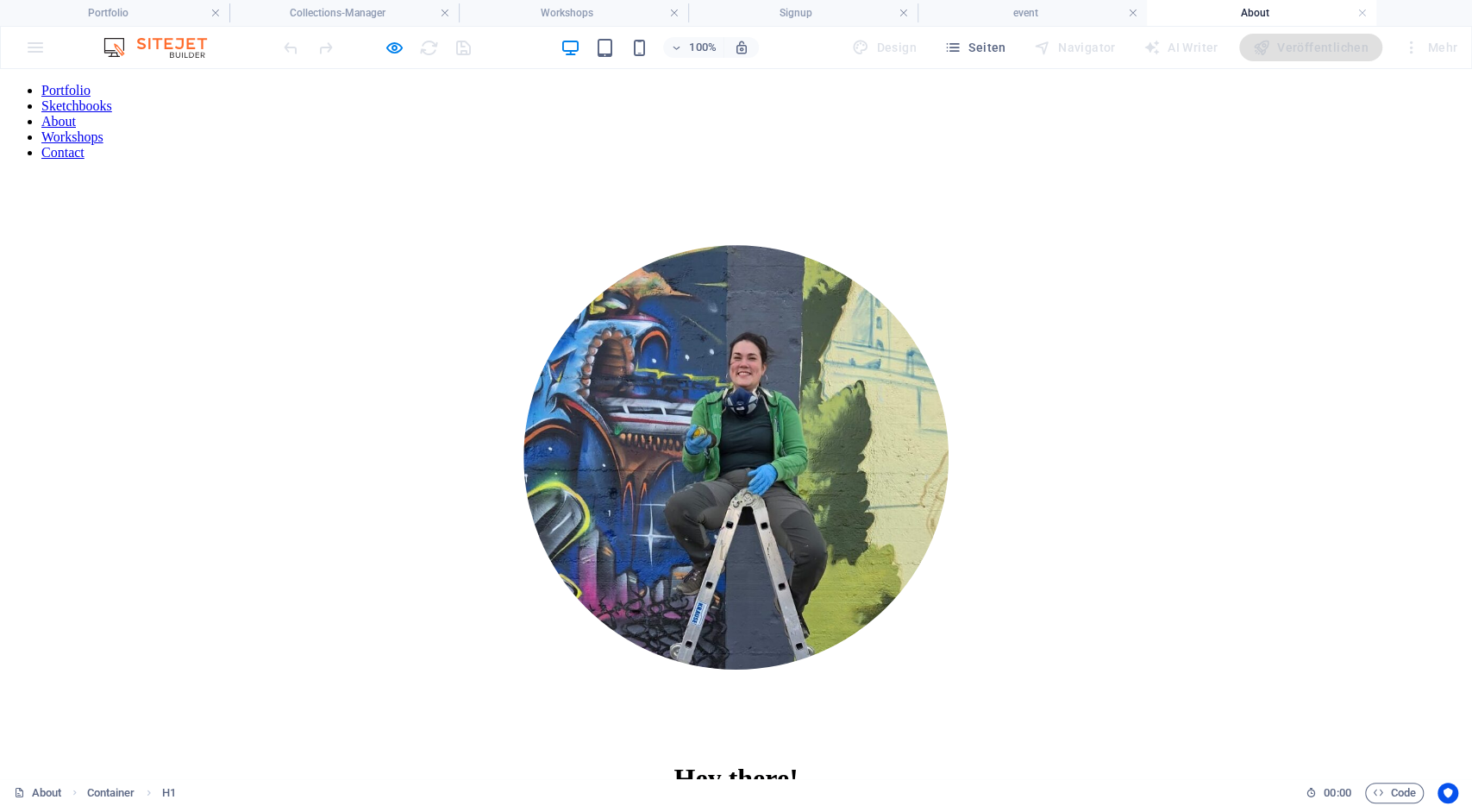
click at [1077, 26] on header "100% Design Seiten Navigator AI Writer Veröffentlichen Mehr" at bounding box center [736, 47] width 1472 height 43
click at [1141, 14] on h4 "event" at bounding box center [1032, 12] width 229 height 19
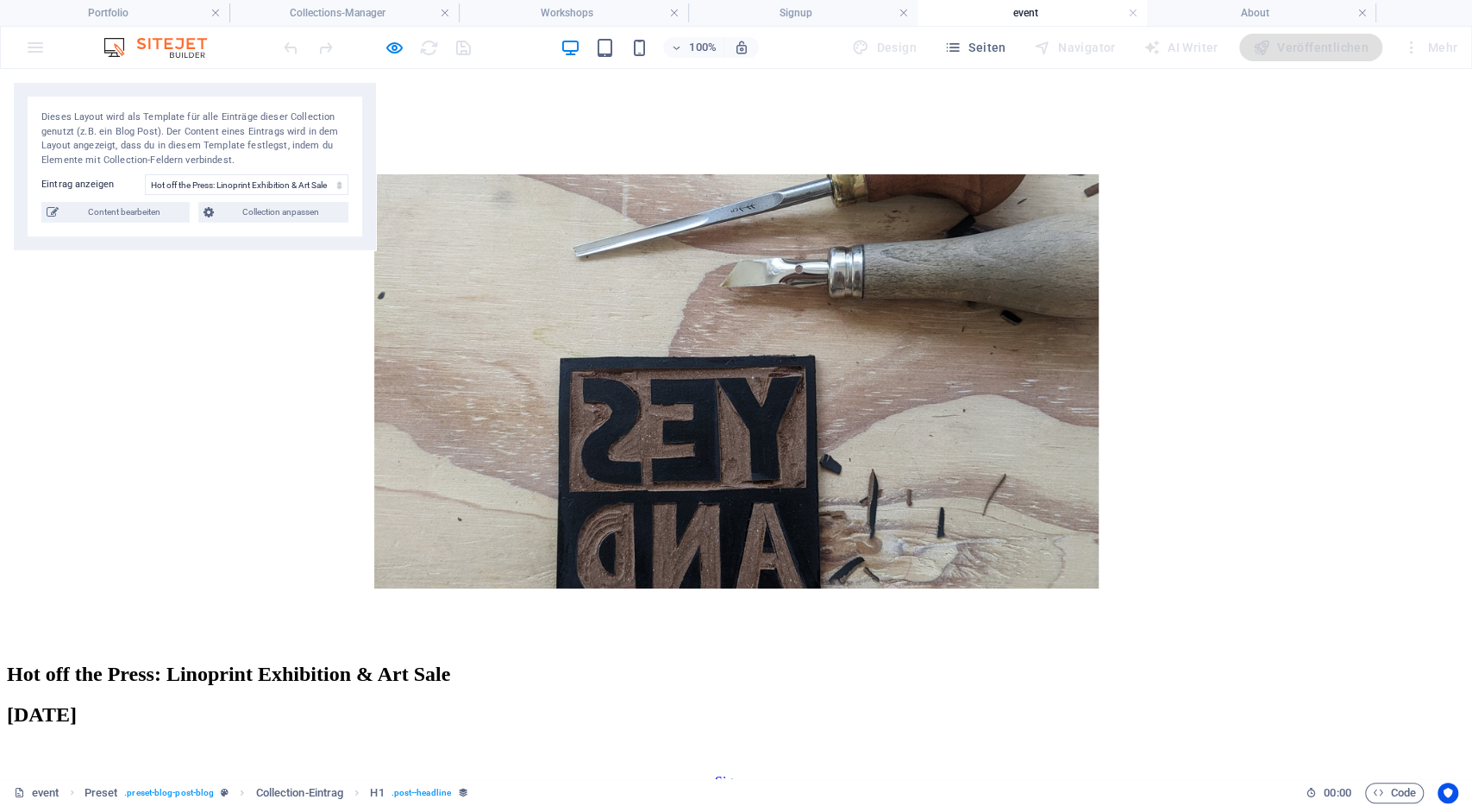
click at [1141, 14] on h4 "event" at bounding box center [1032, 12] width 229 height 19
click at [1136, 14] on link at bounding box center [1133, 13] width 10 height 16
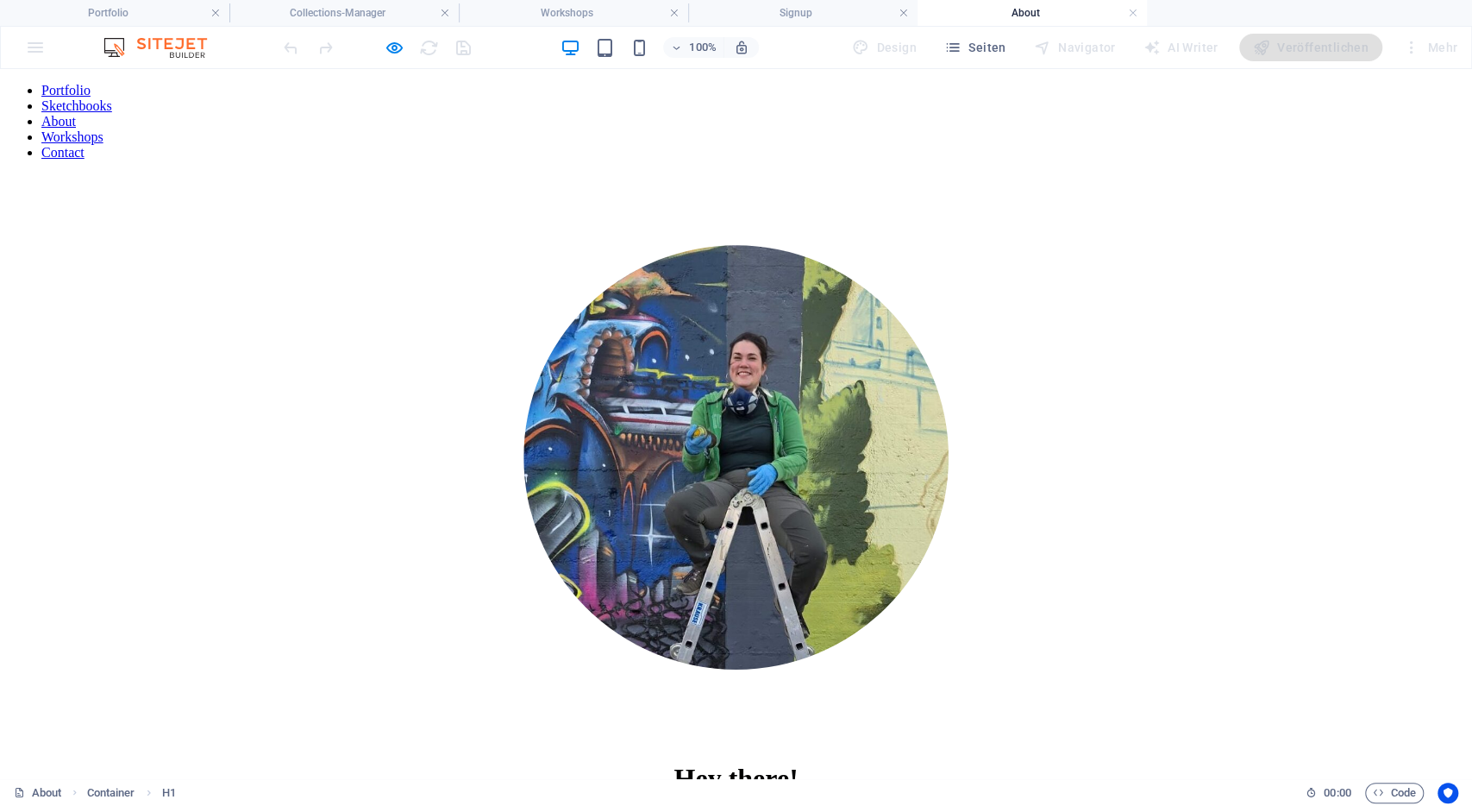
click at [1136, 14] on link at bounding box center [1133, 13] width 10 height 16
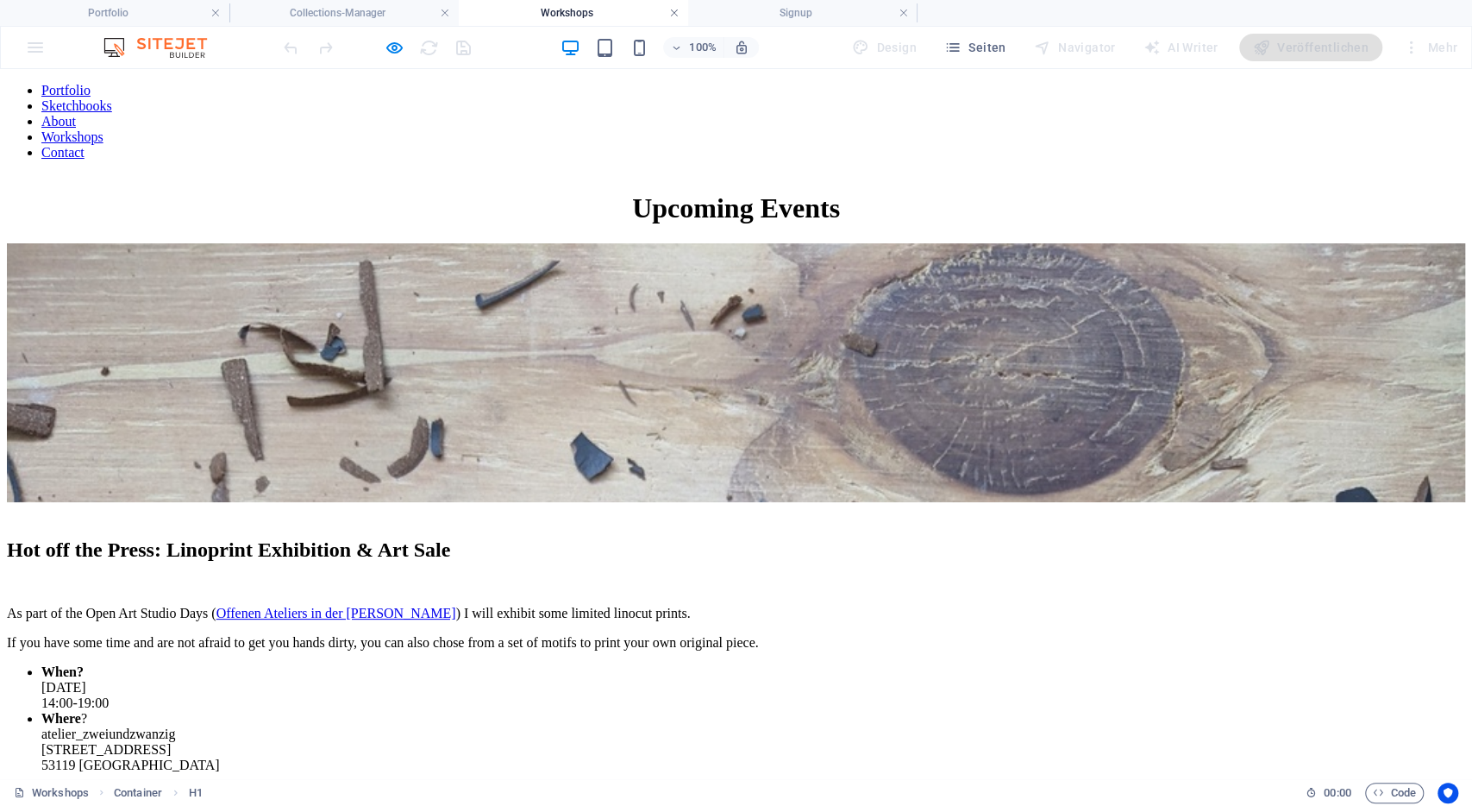
click at [678, 11] on link at bounding box center [674, 13] width 10 height 16
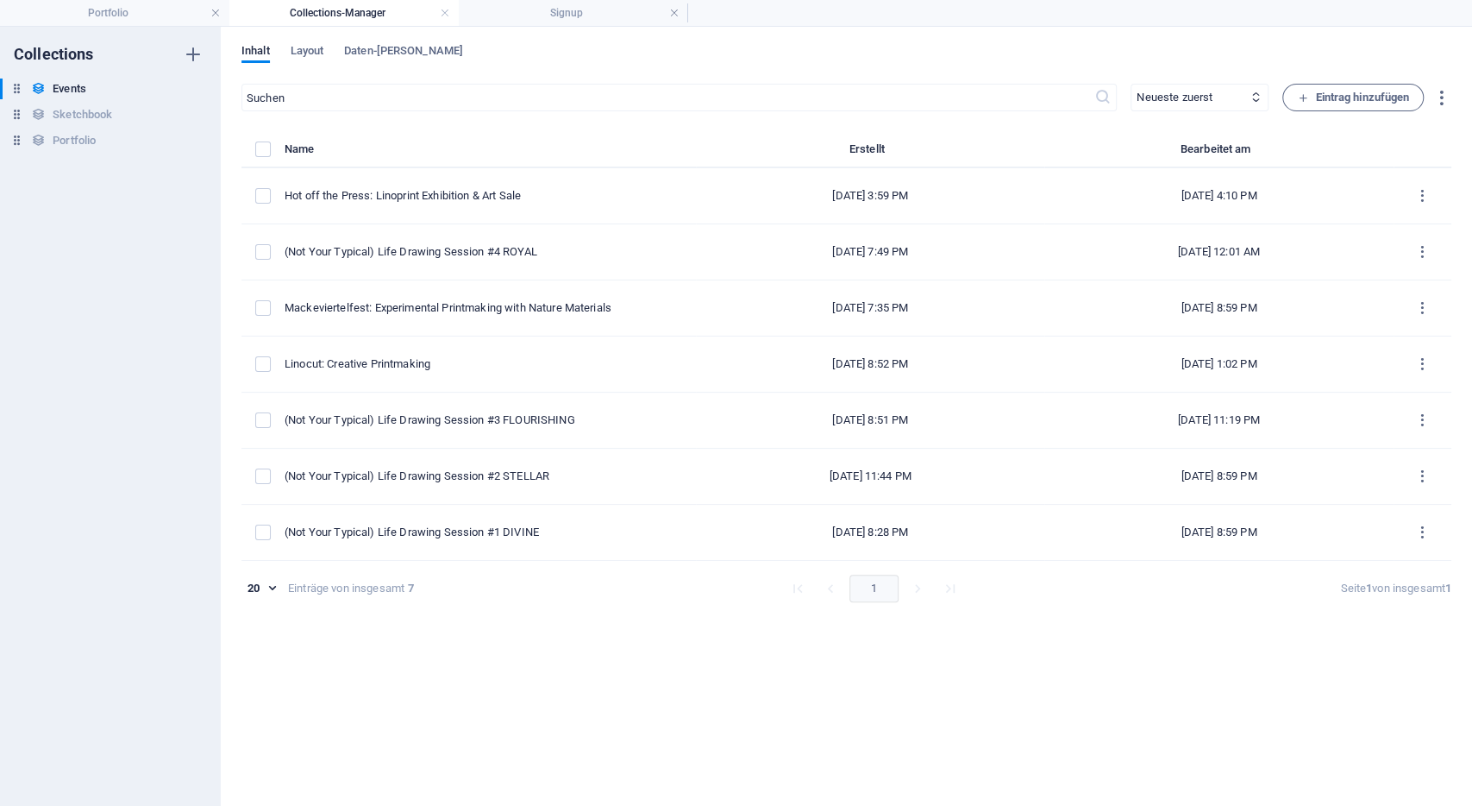
click at [678, 11] on link at bounding box center [674, 13] width 10 height 16
click at [437, 11] on h4 "Collections-Manager" at bounding box center [343, 12] width 229 height 19
click at [444, 16] on link at bounding box center [445, 13] width 10 height 16
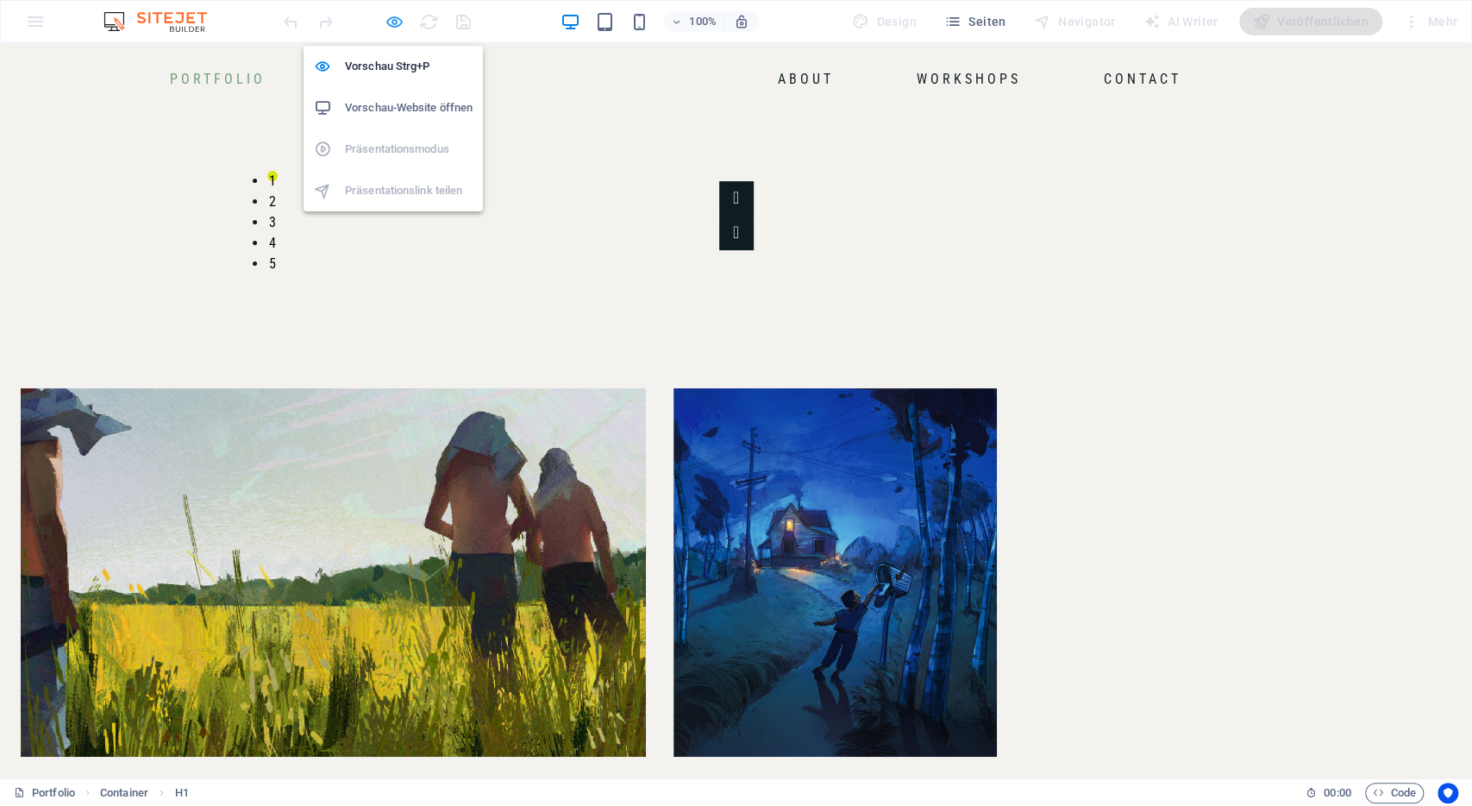
click at [400, 25] on icon "button" at bounding box center [395, 22] width 20 height 20
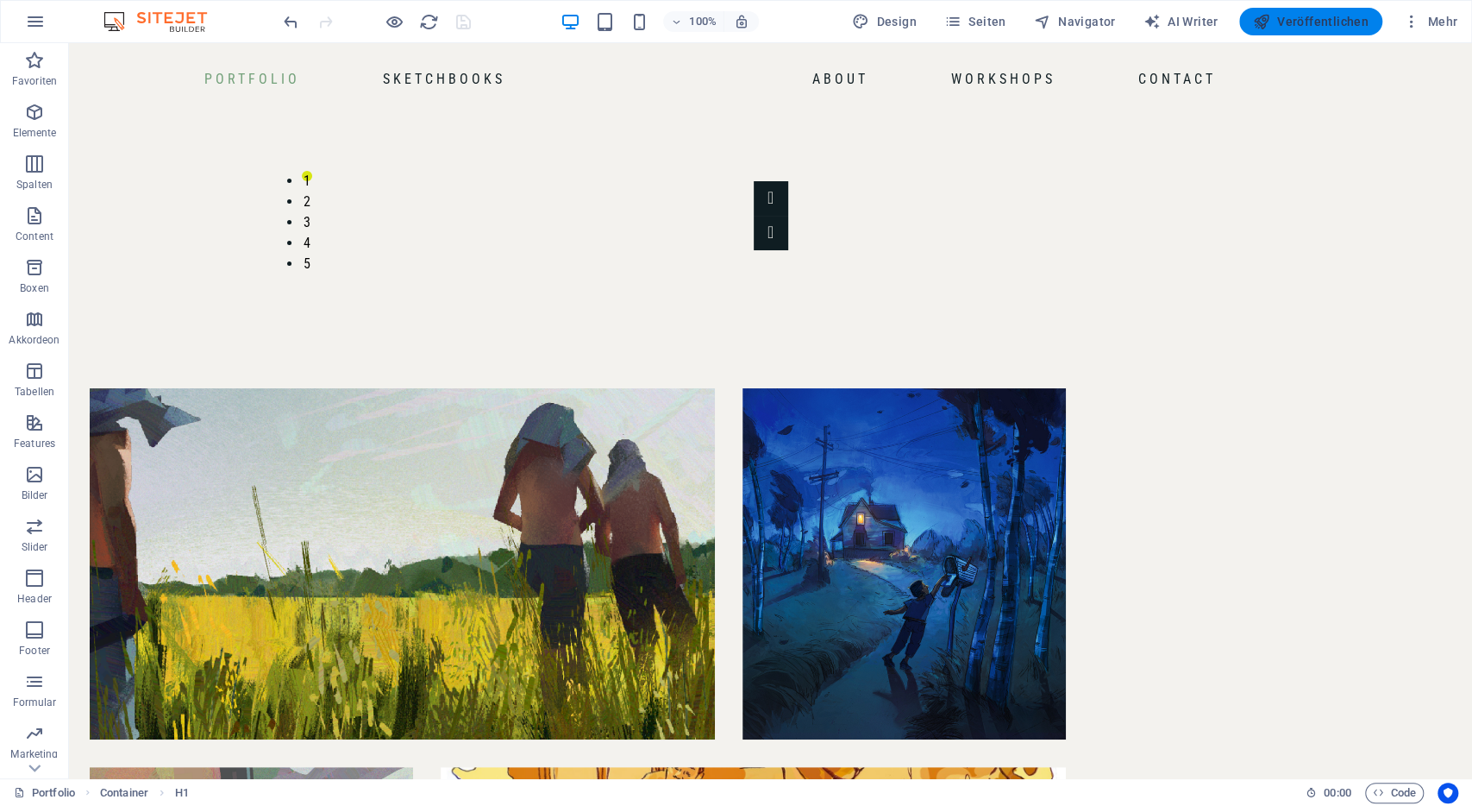
click at [1299, 22] on span "Veröffentlichen" at bounding box center [1311, 21] width 116 height 17
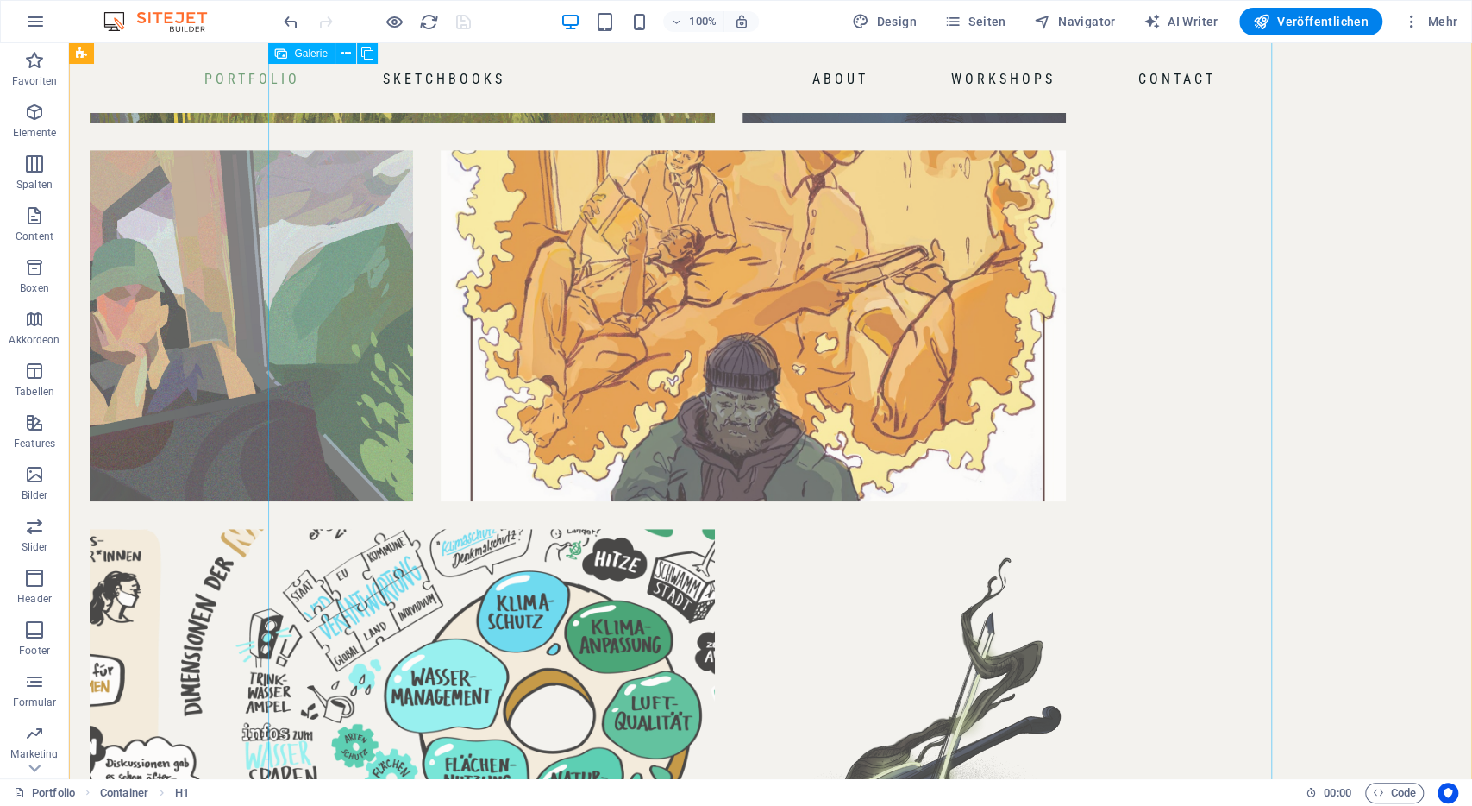
scroll to position [1225, 0]
